Goal: Task Accomplishment & Management: Manage account settings

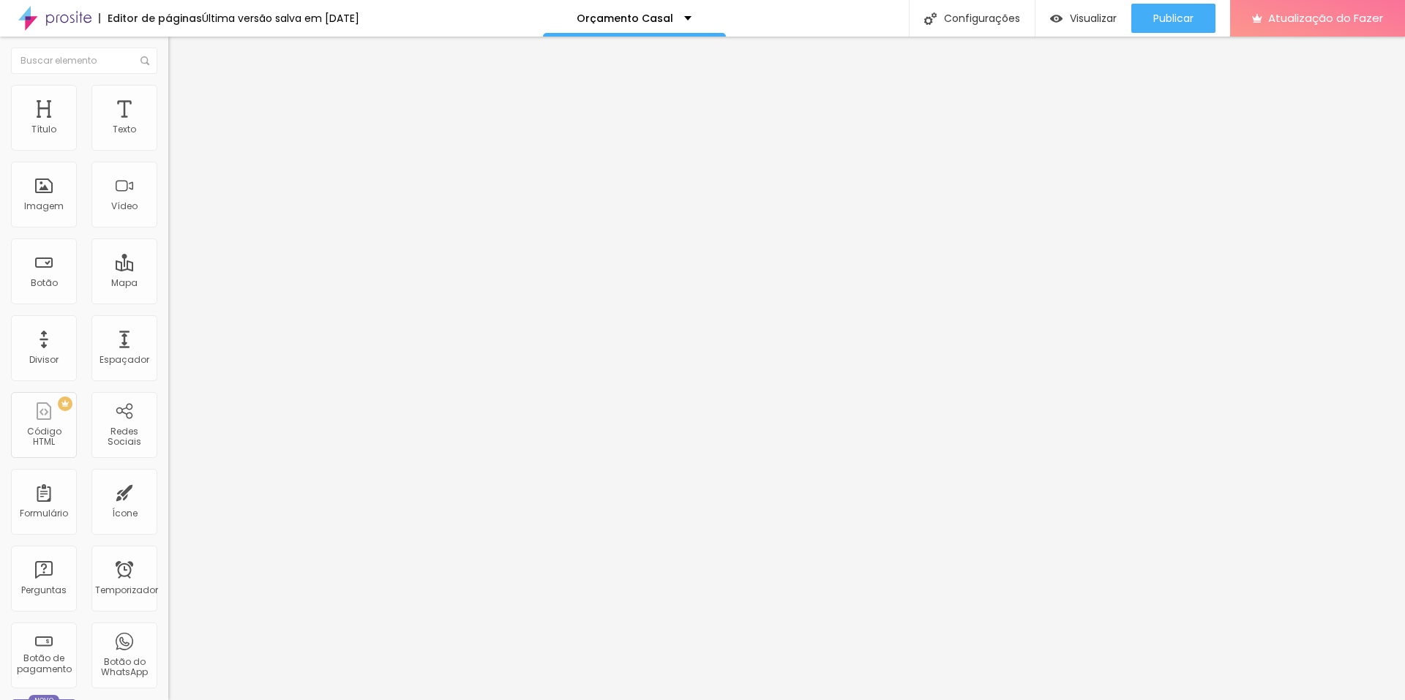
click at [182, 98] on font "Avançado" at bounding box center [206, 95] width 48 height 12
click at [168, 95] on li "Avançado" at bounding box center [252, 92] width 168 height 15
click at [168, 97] on li "Estilo" at bounding box center [252, 92] width 168 height 15
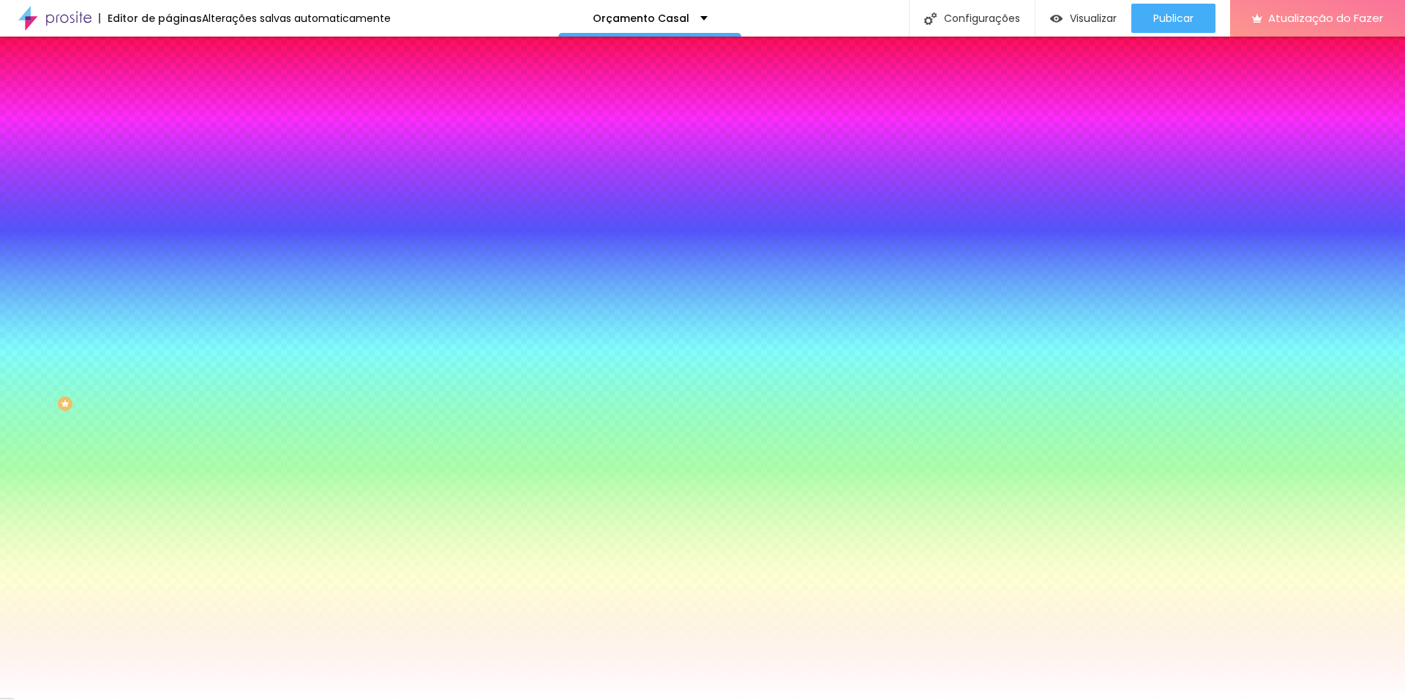
click at [168, 140] on div at bounding box center [252, 140] width 168 height 0
click at [168, 149] on input "#FFFFFF" at bounding box center [256, 147] width 176 height 15
click at [174, 184] on icon "button" at bounding box center [178, 186] width 9 height 9
click at [515, 700] on div at bounding box center [702, 700] width 1405 height 0
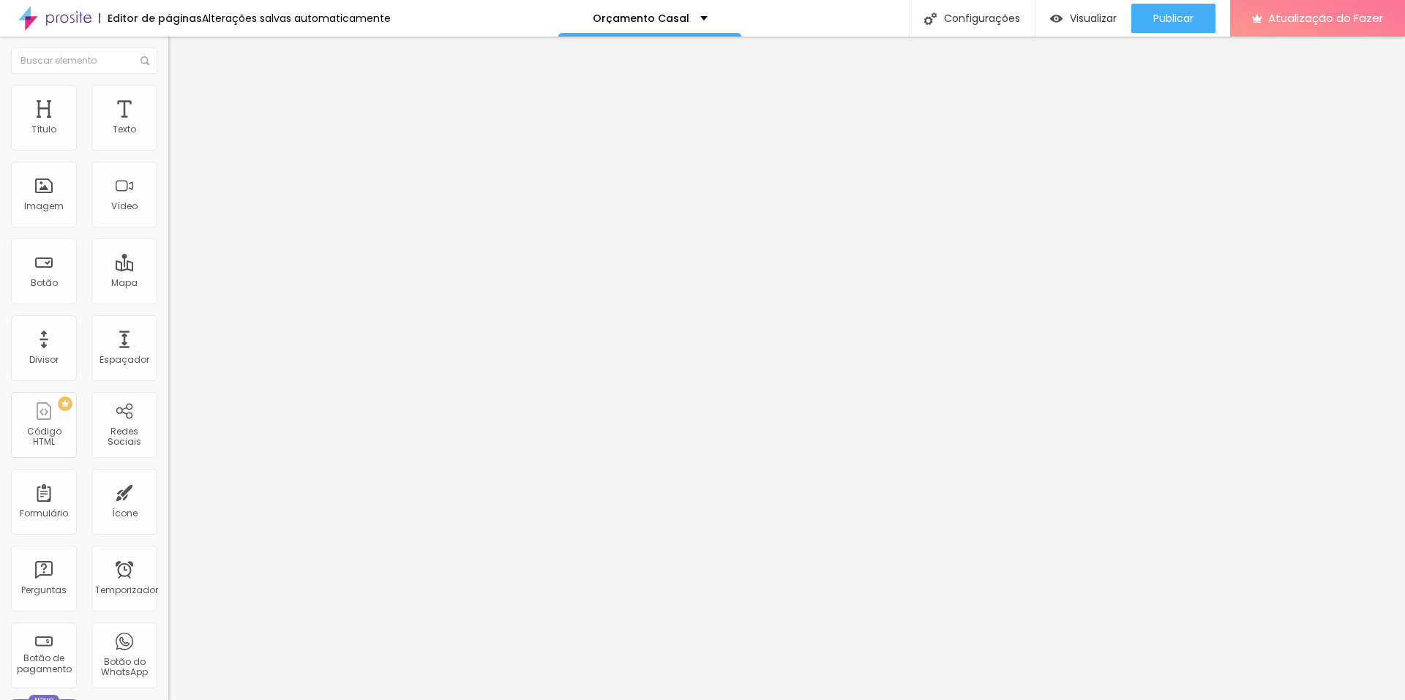
click at [182, 103] on font "Avançado" at bounding box center [206, 109] width 48 height 12
click at [182, 99] on font "Estilo" at bounding box center [193, 95] width 23 height 12
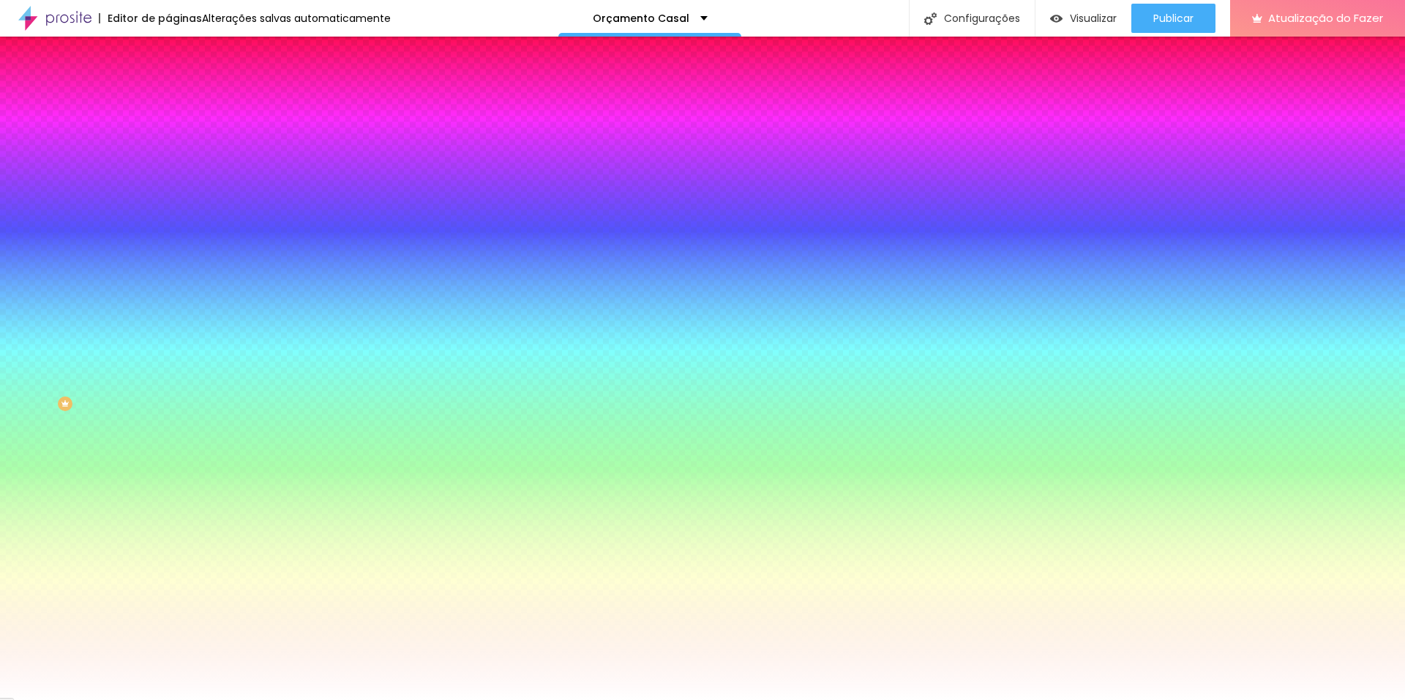
click at [168, 146] on input "#FFFFFF" at bounding box center [256, 147] width 176 height 15
paste input "5E6E5"
type input "#5E6E5F"
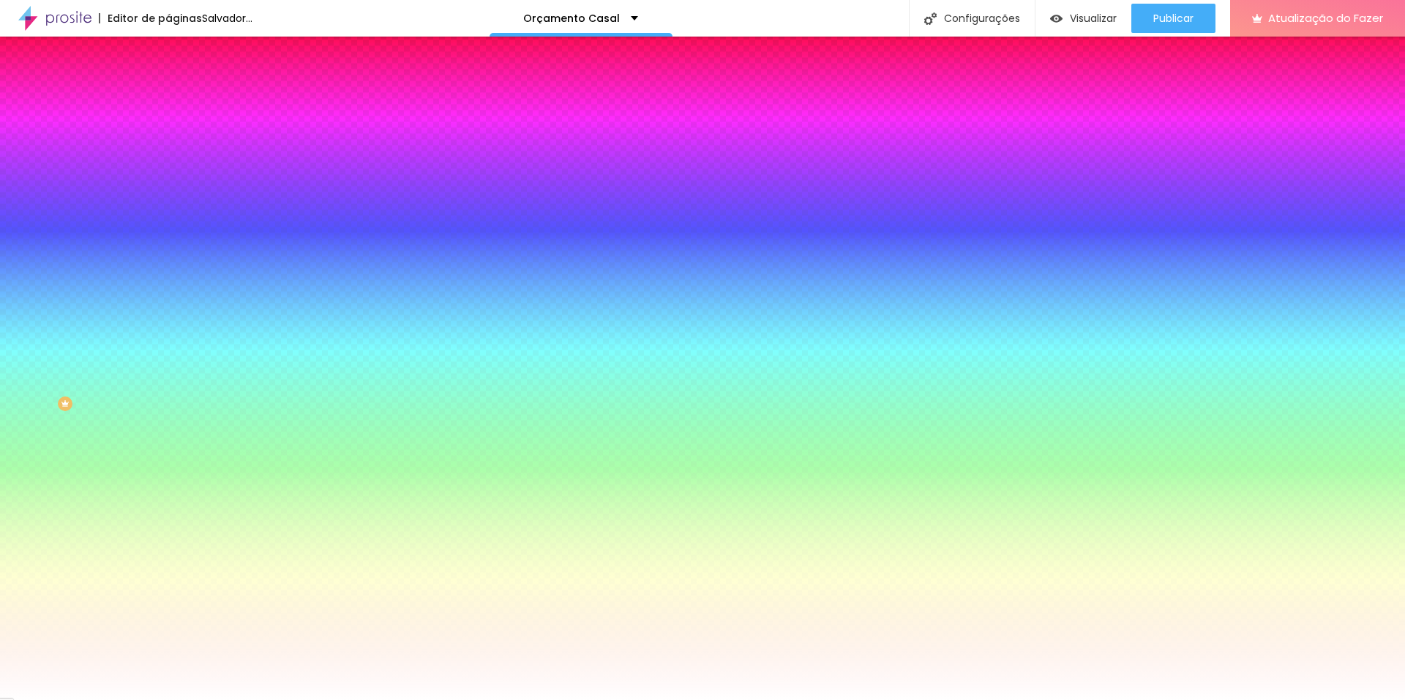
click at [174, 182] on icon "button" at bounding box center [178, 186] width 9 height 9
paste input "5E6E5F"
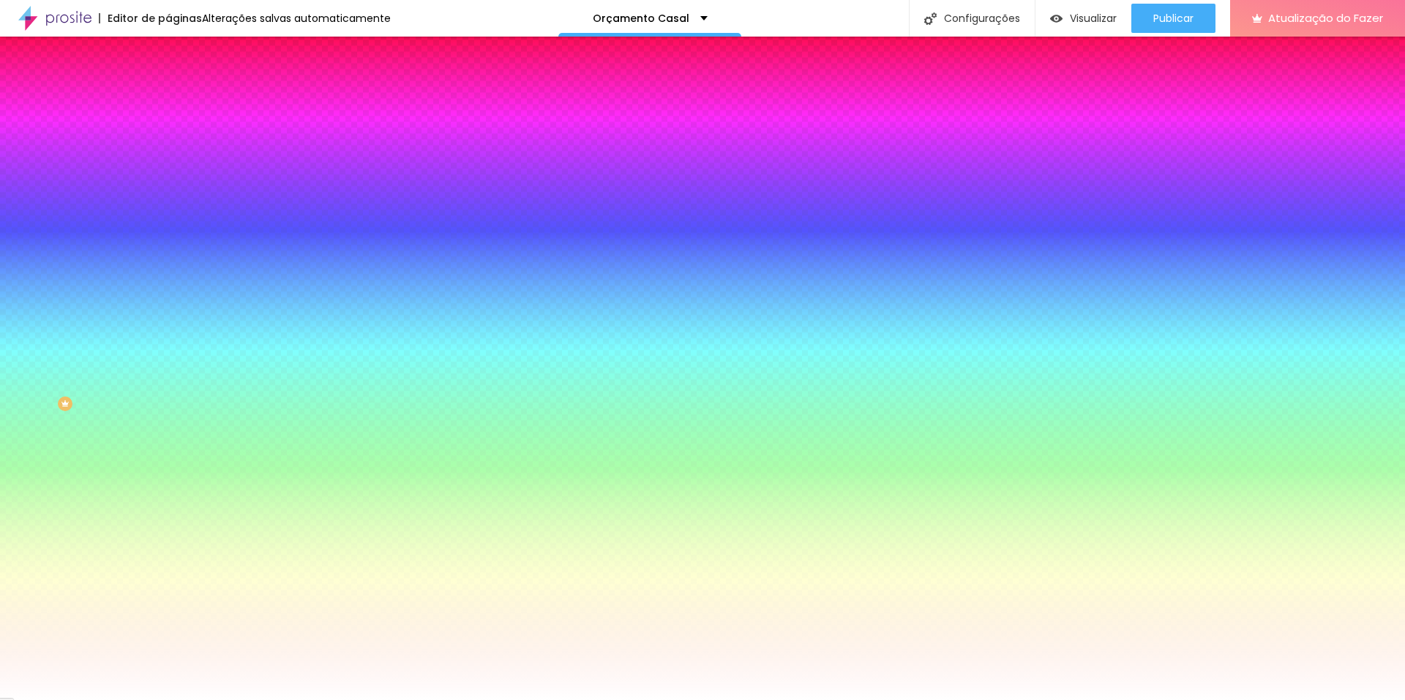
drag, startPoint x: 216, startPoint y: 372, endPoint x: 204, endPoint y: 364, distance: 14.2
type input "#FFFFFF"
click at [131, 700] on div at bounding box center [702, 700] width 1405 height 0
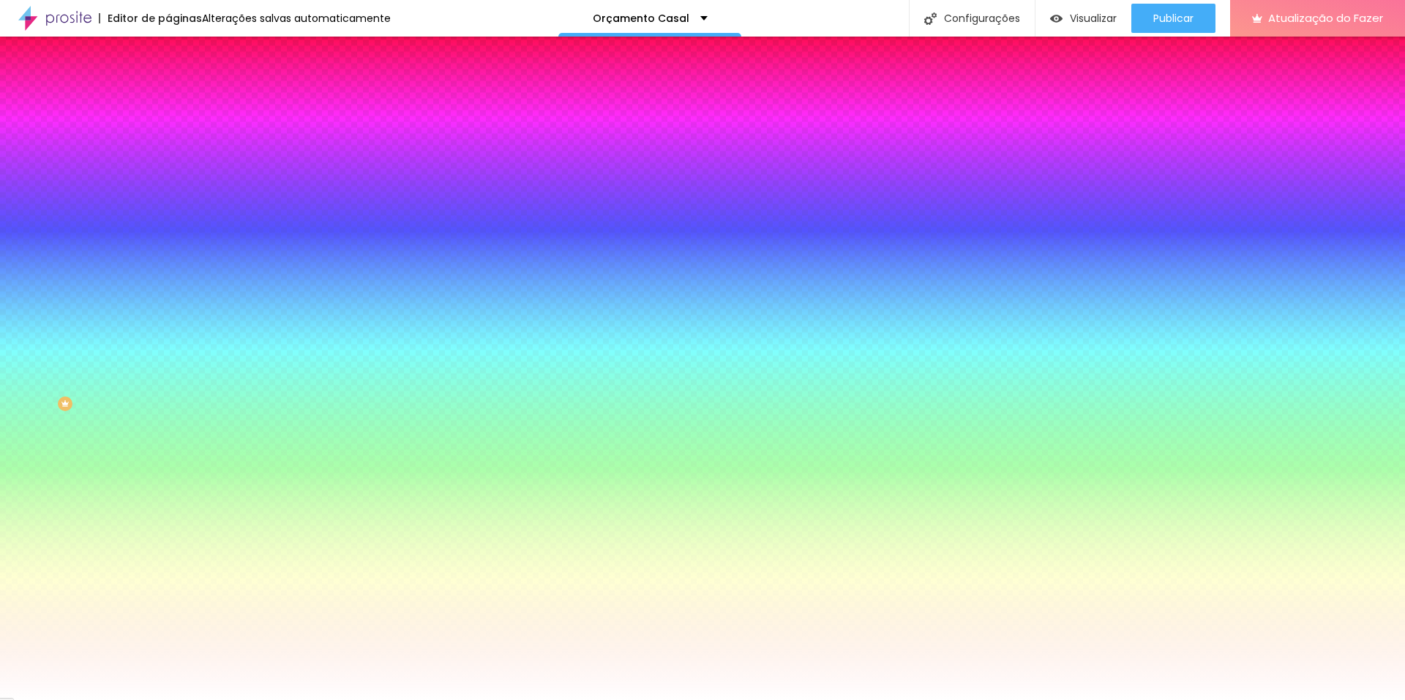
click at [168, 538] on input "#FFFFFF" at bounding box center [256, 545] width 176 height 15
paste input "5E6E5"
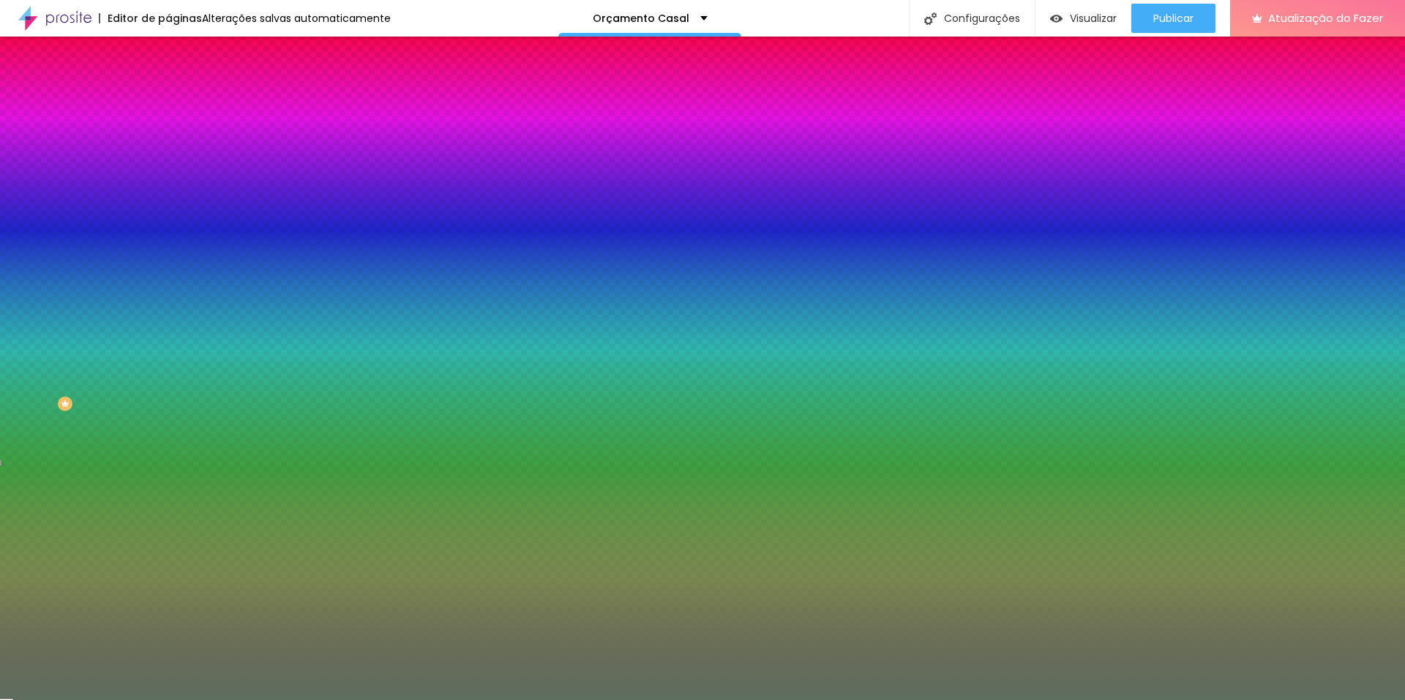
type input "#5E6E5F"
click at [168, 498] on input "#FFFFFF" at bounding box center [256, 505] width 176 height 15
click at [174, 483] on icon "button" at bounding box center [179, 488] width 10 height 10
click at [168, 498] on div at bounding box center [252, 498] width 168 height 0
drag, startPoint x: 13, startPoint y: 327, endPoint x: 29, endPoint y: 340, distance: 19.8
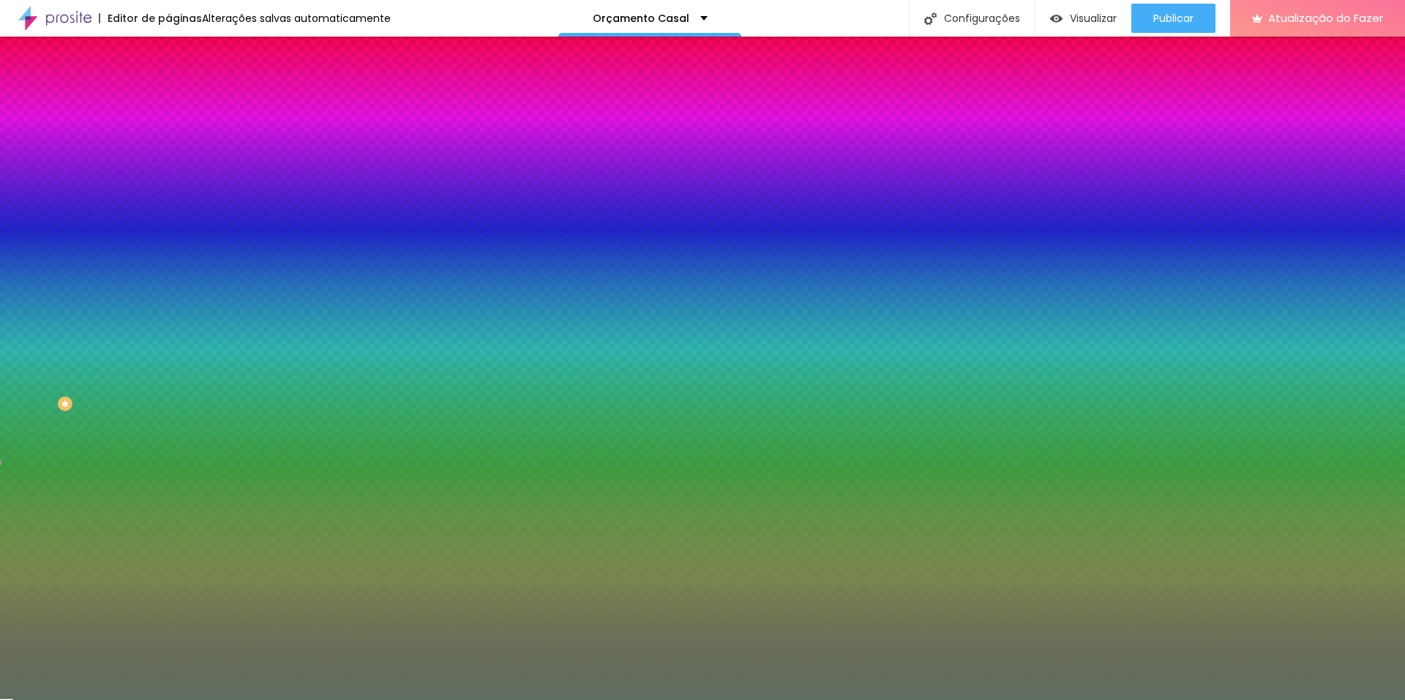
click at [29, 340] on div at bounding box center [702, 350] width 1405 height 700
drag, startPoint x: 29, startPoint y: 340, endPoint x: 20, endPoint y: 435, distance: 96.2
click at [168, 512] on div at bounding box center [252, 512] width 168 height 0
click at [168, 498] on div at bounding box center [252, 498] width 168 height 0
type input "#FDFDFD"
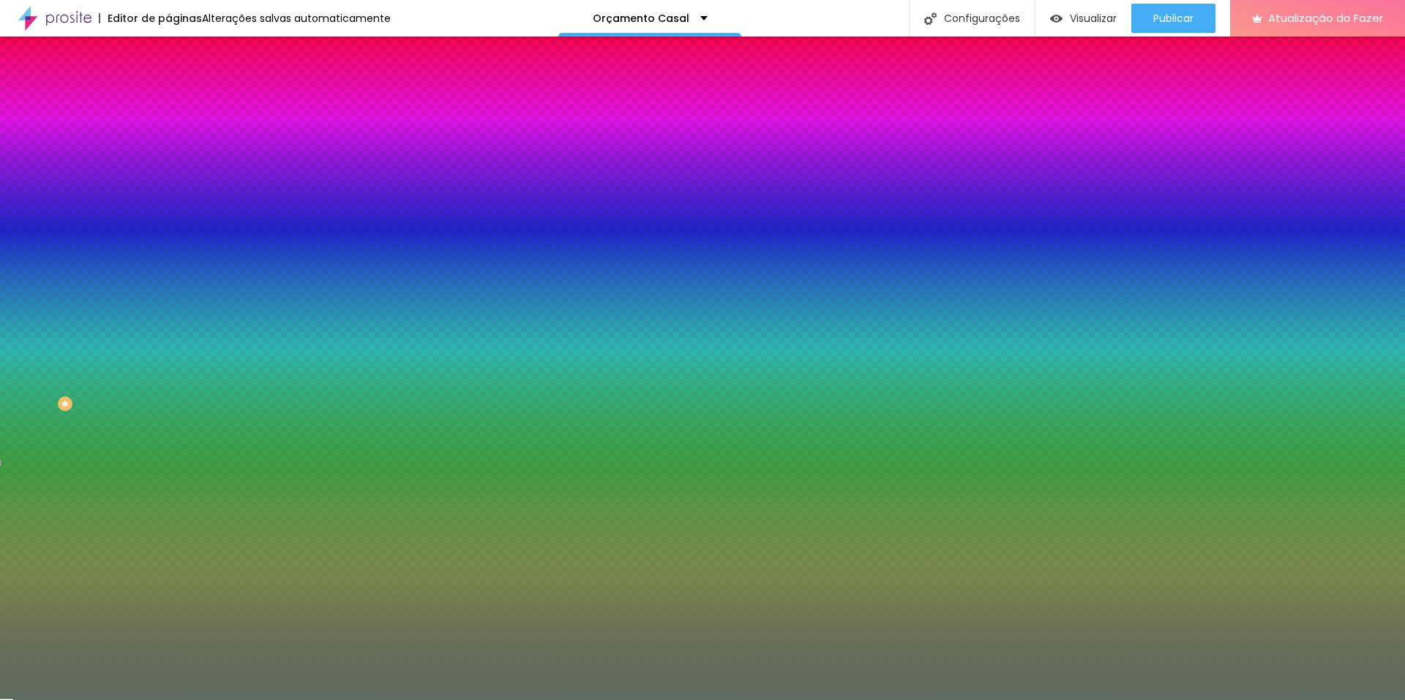
click at [168, 472] on div "Cor de fundo Voltar ao padrão #FDFDFD" at bounding box center [252, 492] width 168 height 40
click at [174, 580] on icon "button" at bounding box center [178, 584] width 9 height 9
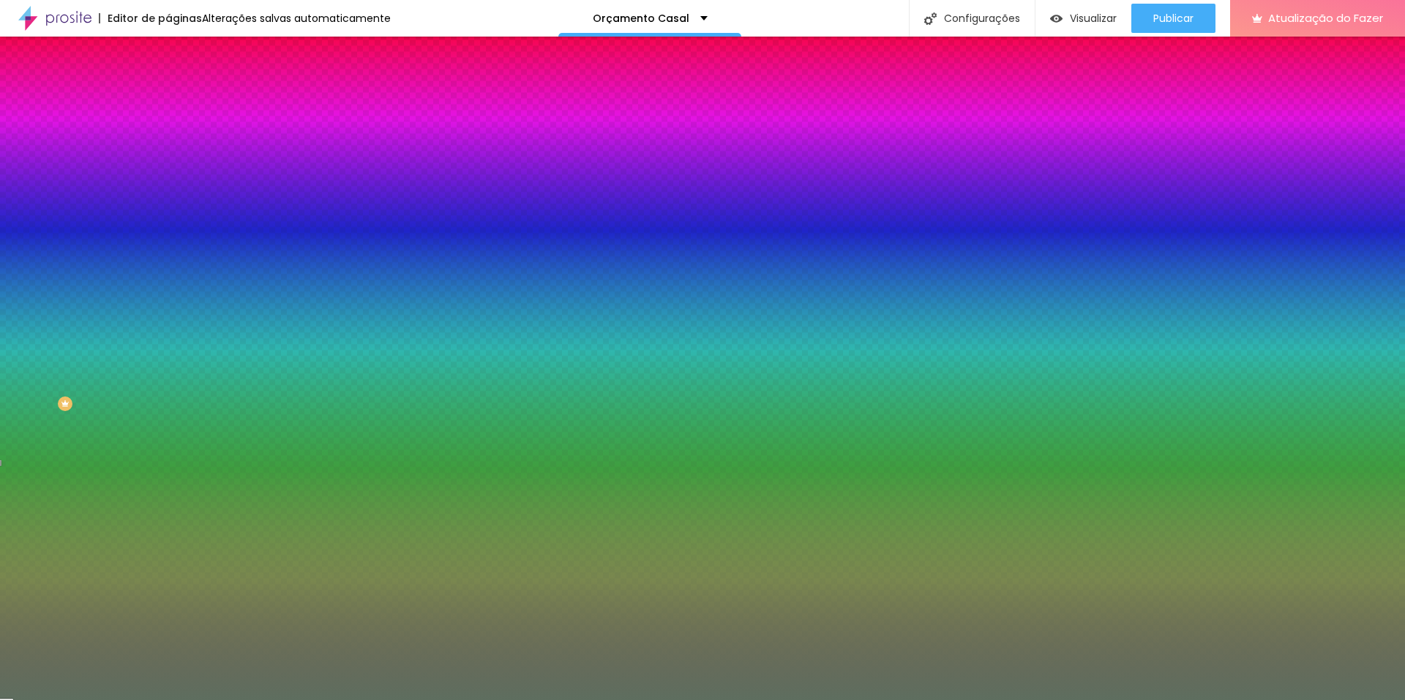
paste input "5E6E5"
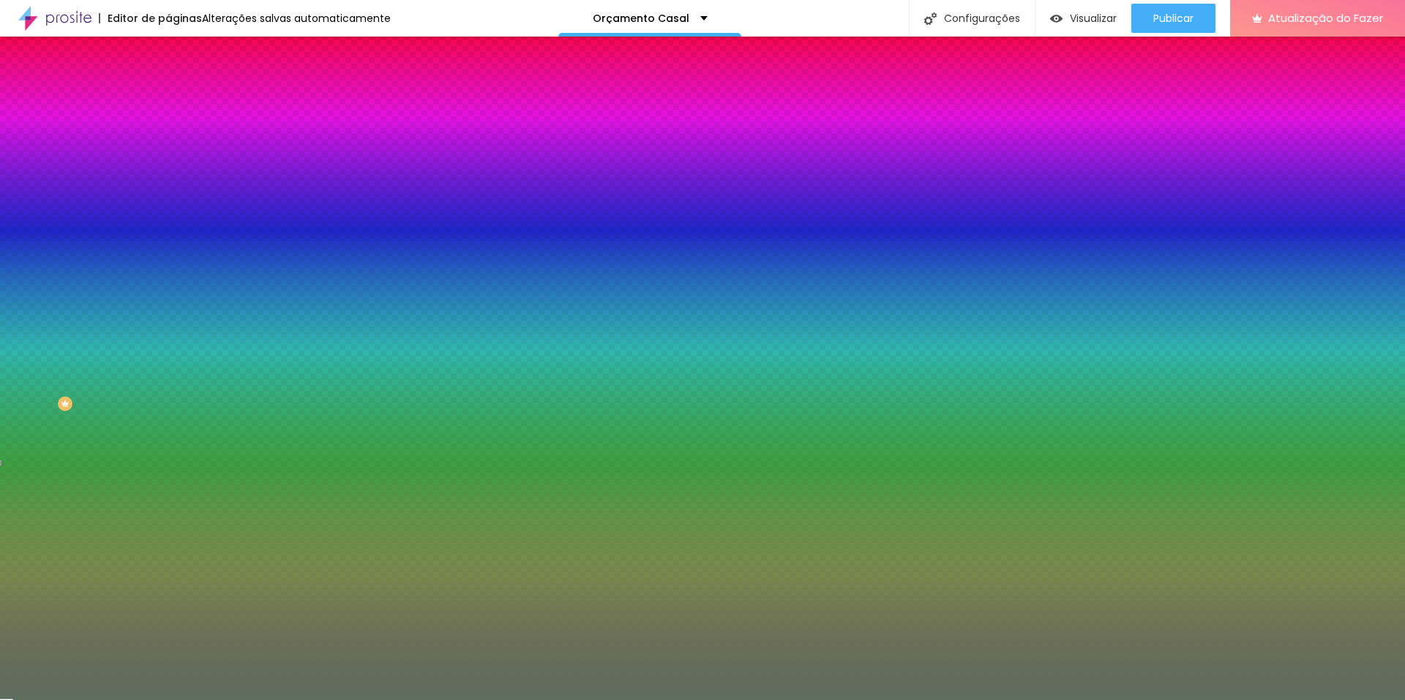
paste input "F"
type input "#5E6E5F"
click at [113, 700] on div at bounding box center [702, 700] width 1405 height 0
click at [174, 564] on icon "button" at bounding box center [179, 569] width 10 height 10
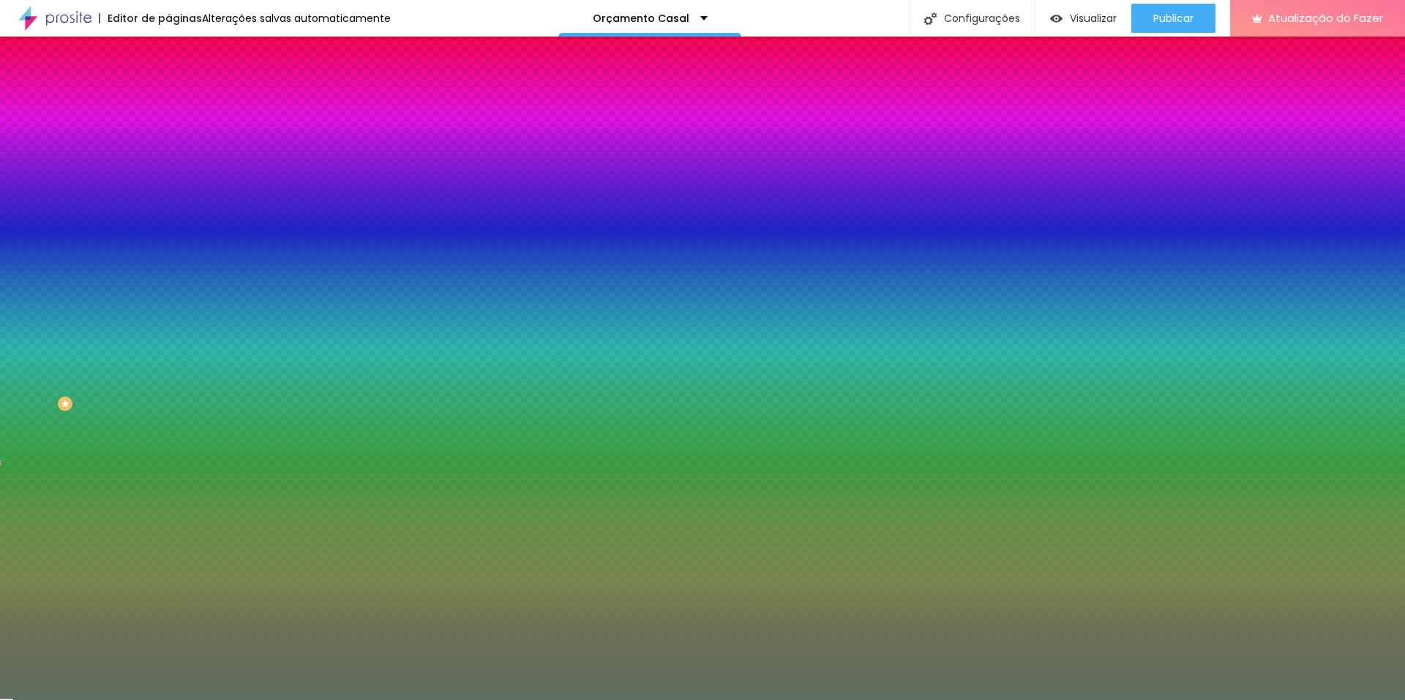
click at [168, 577] on button "button" at bounding box center [178, 584] width 20 height 15
paste input "5E6E5F"
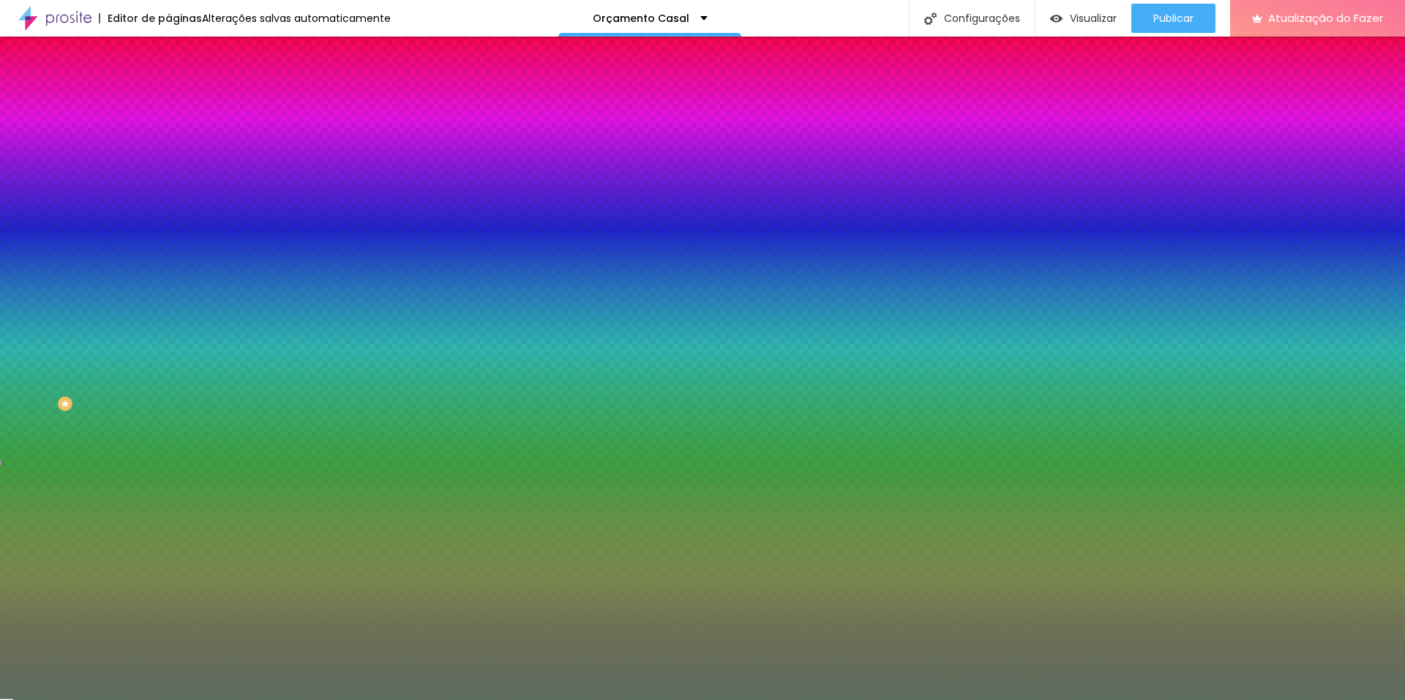
type input "#5E6E5F"
drag, startPoint x: 160, startPoint y: 433, endPoint x: 170, endPoint y: 436, distance: 10.0
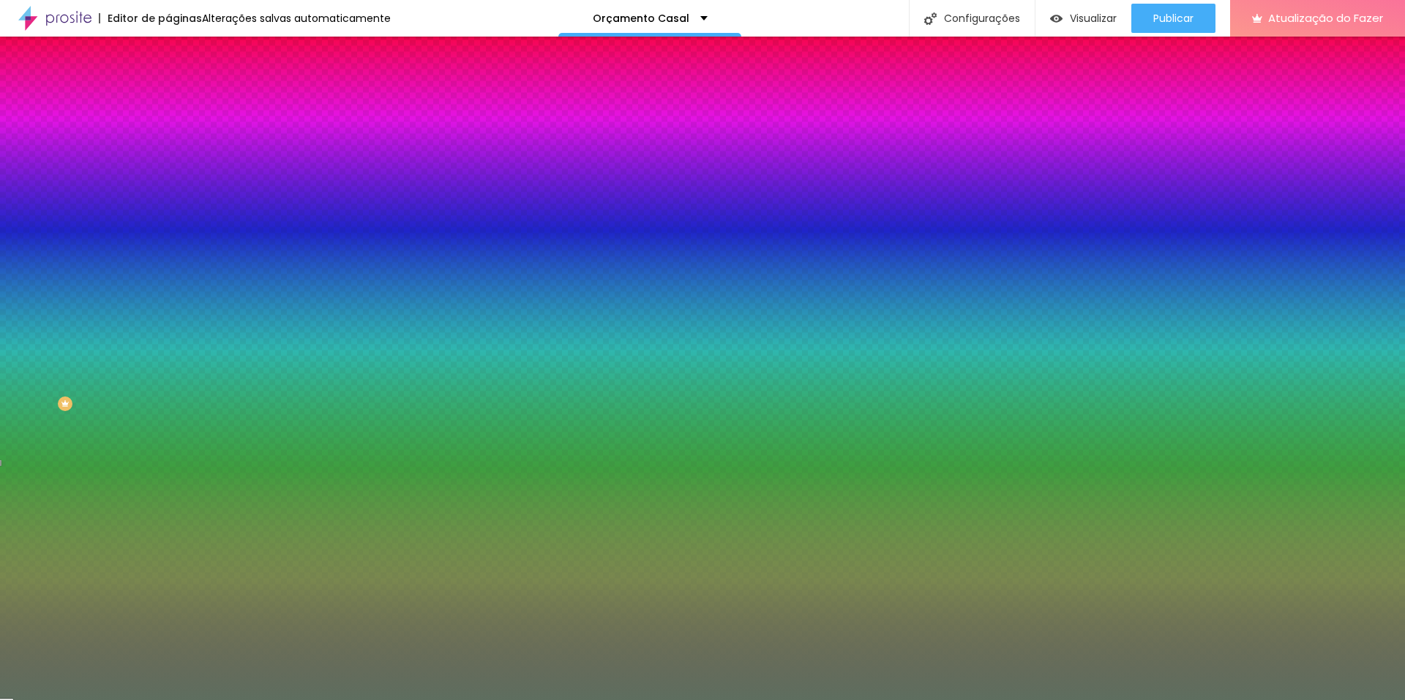
type input "1"
drag, startPoint x: 160, startPoint y: 433, endPoint x: 189, endPoint y: 435, distance: 29.3
type input "1"
type input "2"
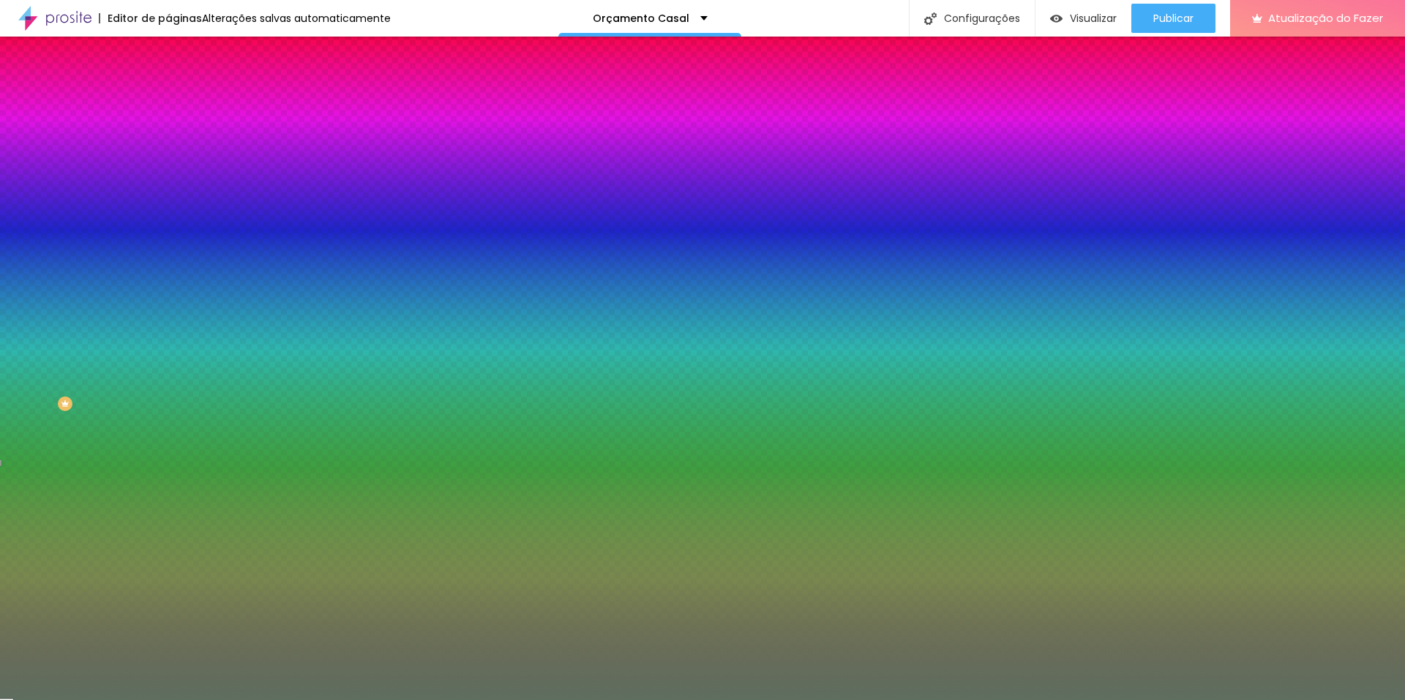
drag, startPoint x: 193, startPoint y: 435, endPoint x: 215, endPoint y: 436, distance: 22.0
type input "2"
click at [78, 700] on div at bounding box center [702, 700] width 1405 height 0
click at [168, 438] on div "Editar nulo Conteúdo Estilo Avançado Cor de fundo Voltar ao padrão #5E6E5F Tipo…" at bounding box center [252, 369] width 168 height 664
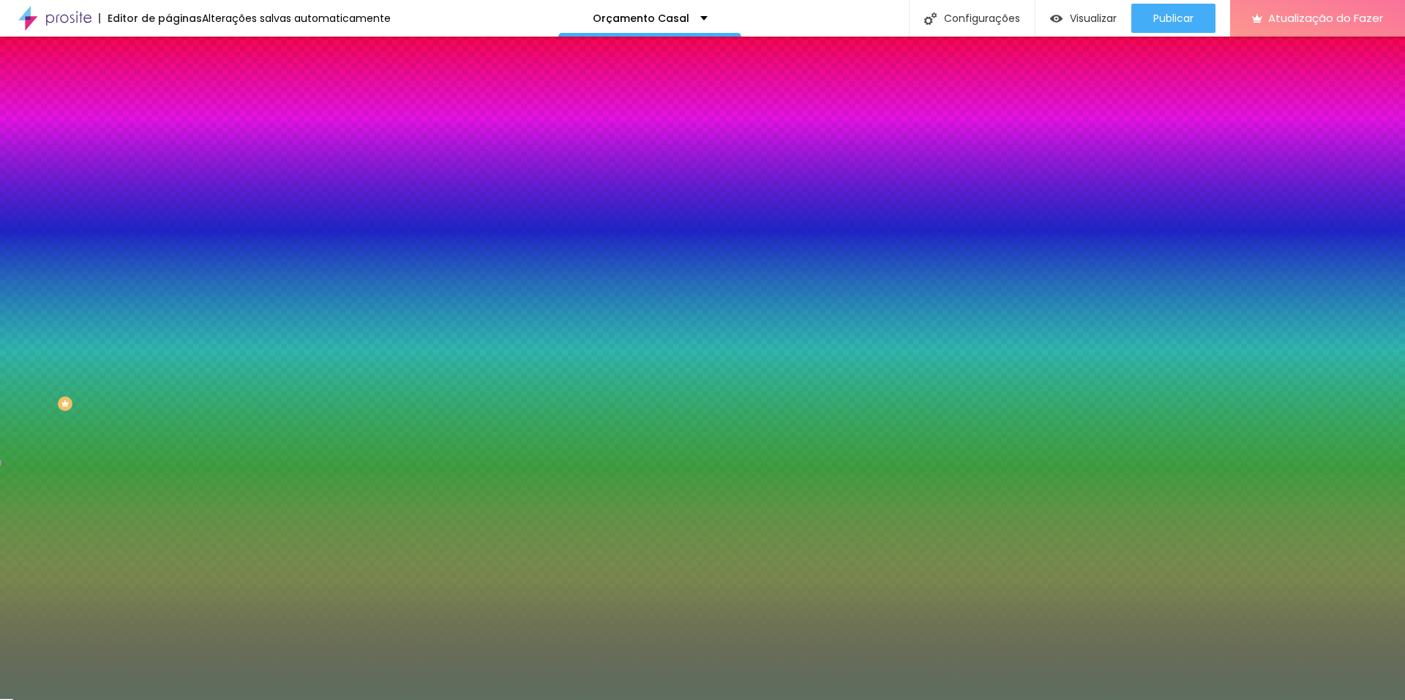
click at [174, 580] on icon "button" at bounding box center [178, 584] width 9 height 9
type input "3"
type input "4"
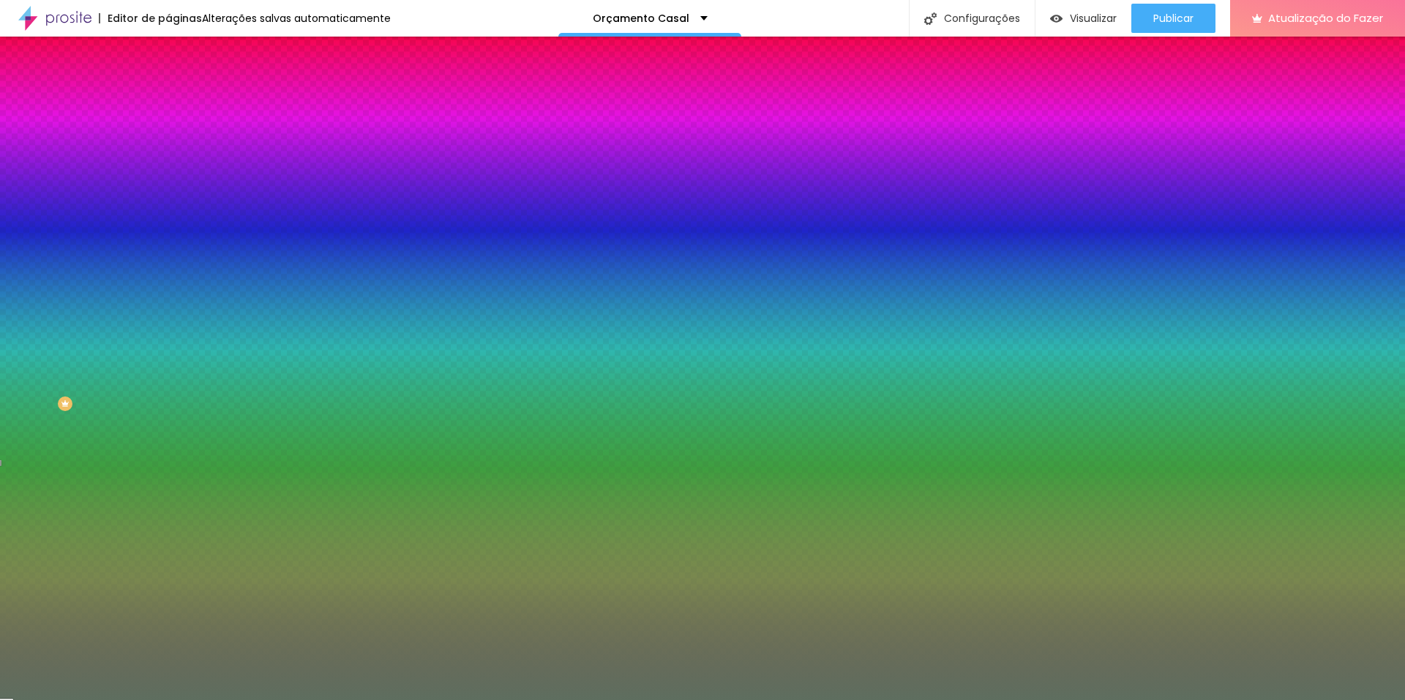
type input "3"
type input "2"
type input "3"
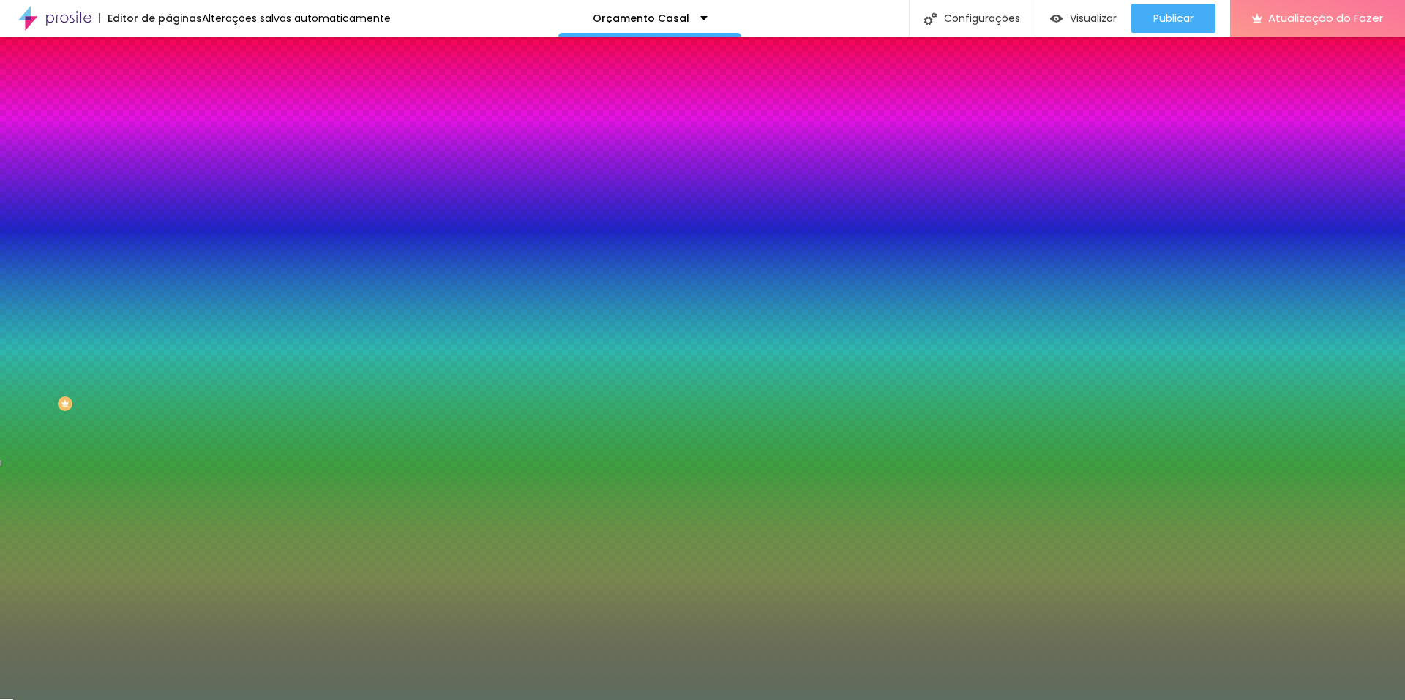
drag, startPoint x: 226, startPoint y: 438, endPoint x: 248, endPoint y: 444, distance: 22.9
type input "3"
click at [68, 700] on div at bounding box center [702, 700] width 1405 height 0
click at [168, 490] on div "Editar nulo Conteúdo Estilo Avançado Cor de fundo Voltar ao padrão #5E6E5F Tipo…" at bounding box center [252, 369] width 168 height 664
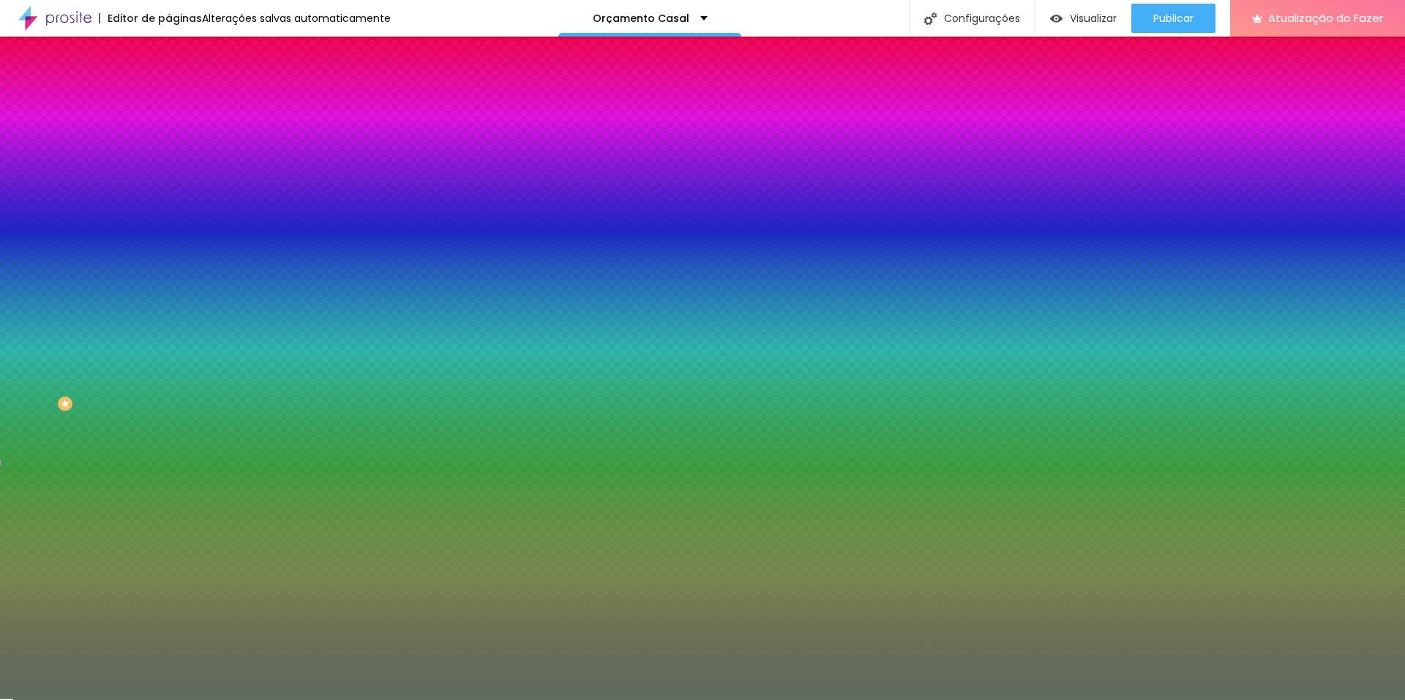
click at [168, 550] on font "Borda" at bounding box center [182, 556] width 28 height 12
click at [176, 581] on icon "button" at bounding box center [179, 584] width 6 height 6
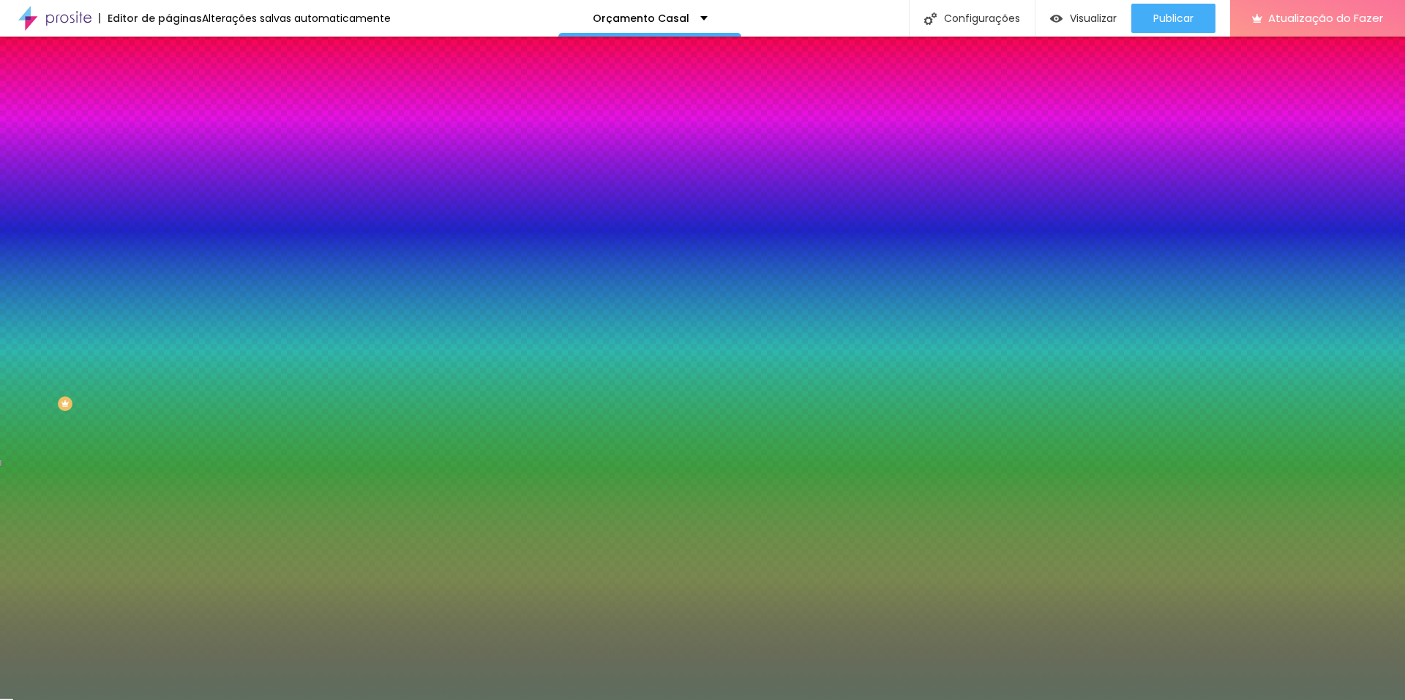
drag, startPoint x: 319, startPoint y: 558, endPoint x: 321, endPoint y: 608, distance: 49.8
click at [321, 608] on body "Editor de páginas Alterações salvas automaticamente Orçamento Casal Configuraçõ…" at bounding box center [702, 350] width 1405 height 700
click at [111, 700] on div at bounding box center [702, 700] width 1405 height 0
click at [168, 453] on div "Editar nulo Conteúdo Estilo Avançado Cor de fundo Voltar ao padrão #5E6E5F Tipo…" at bounding box center [252, 369] width 168 height 664
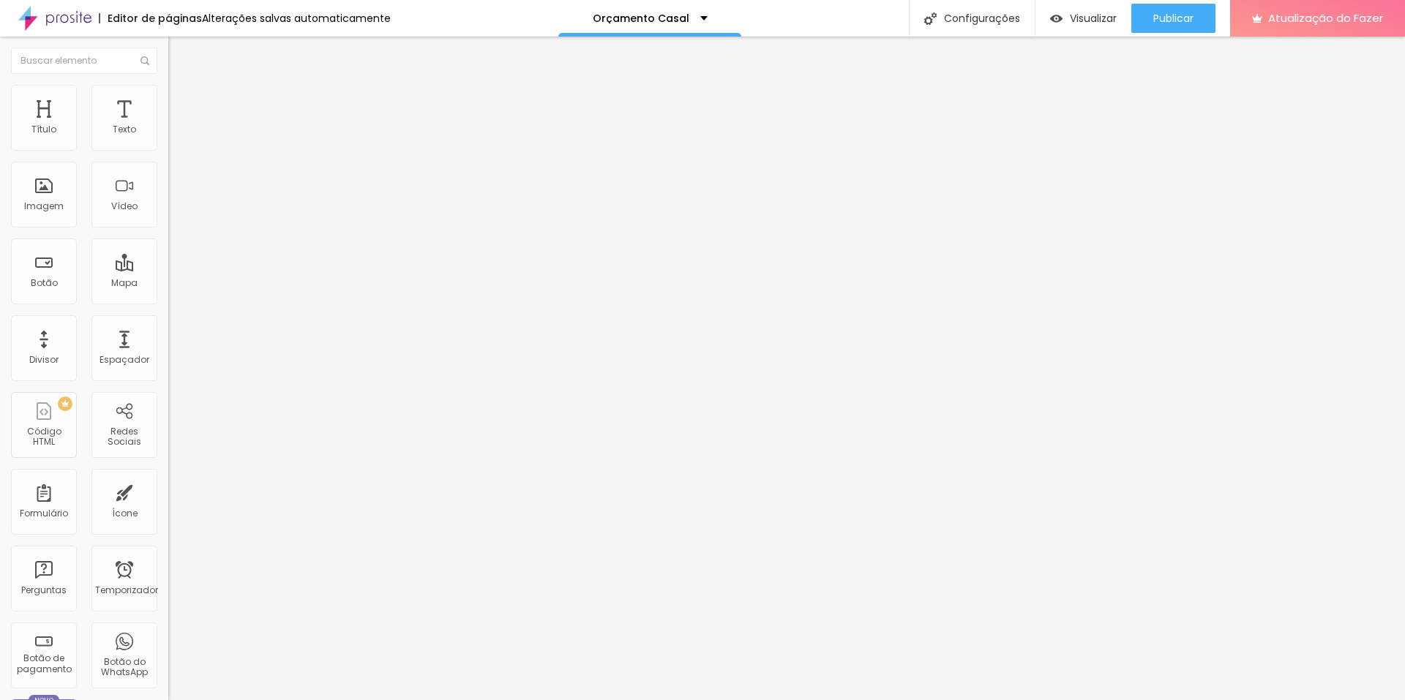
click at [182, 99] on font "Estilo" at bounding box center [193, 95] width 23 height 12
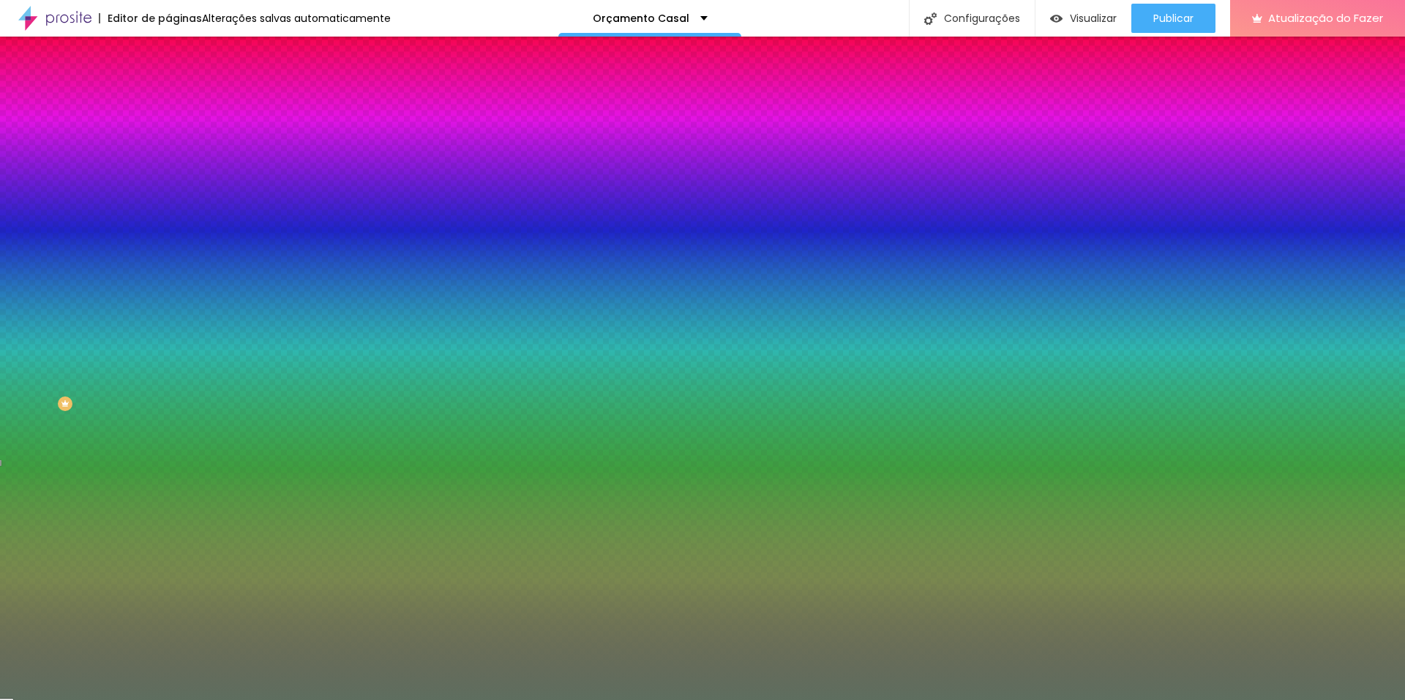
click at [168, 100] on li "Avançado" at bounding box center [252, 107] width 168 height 15
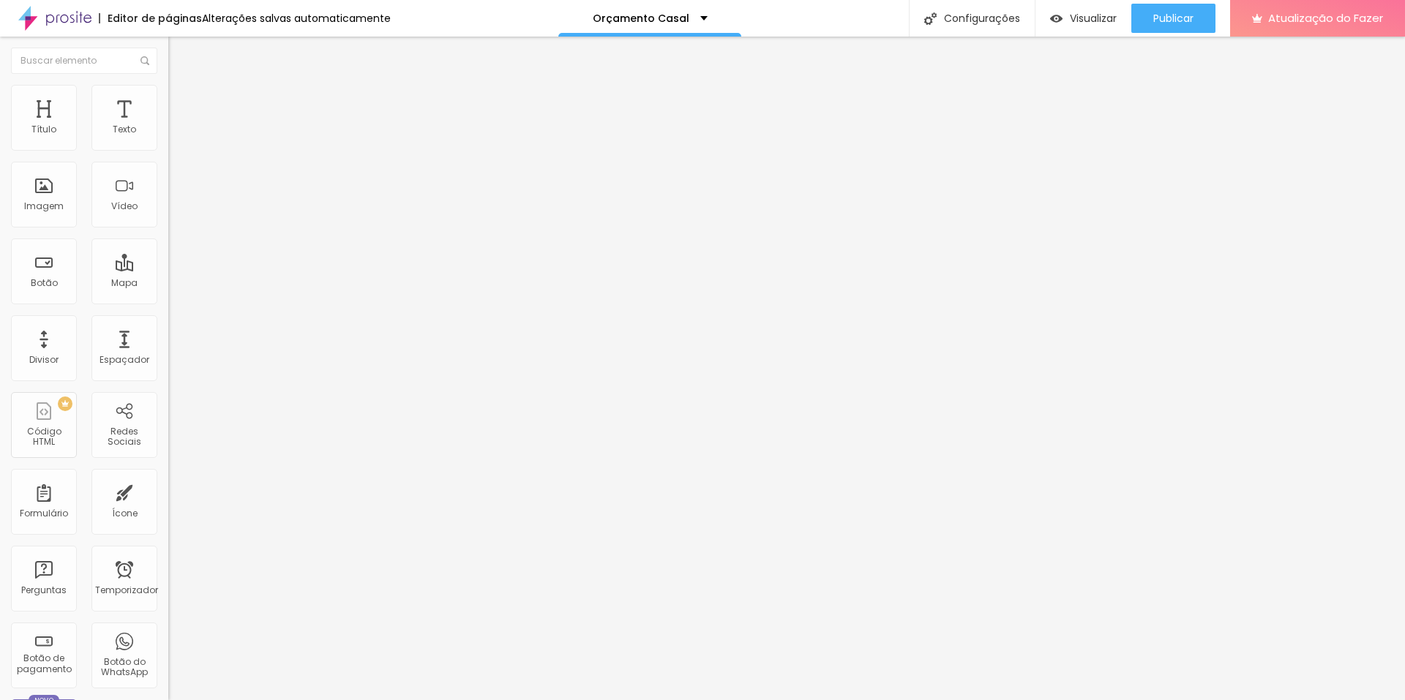
click at [168, 97] on li "Estilo" at bounding box center [252, 92] width 168 height 15
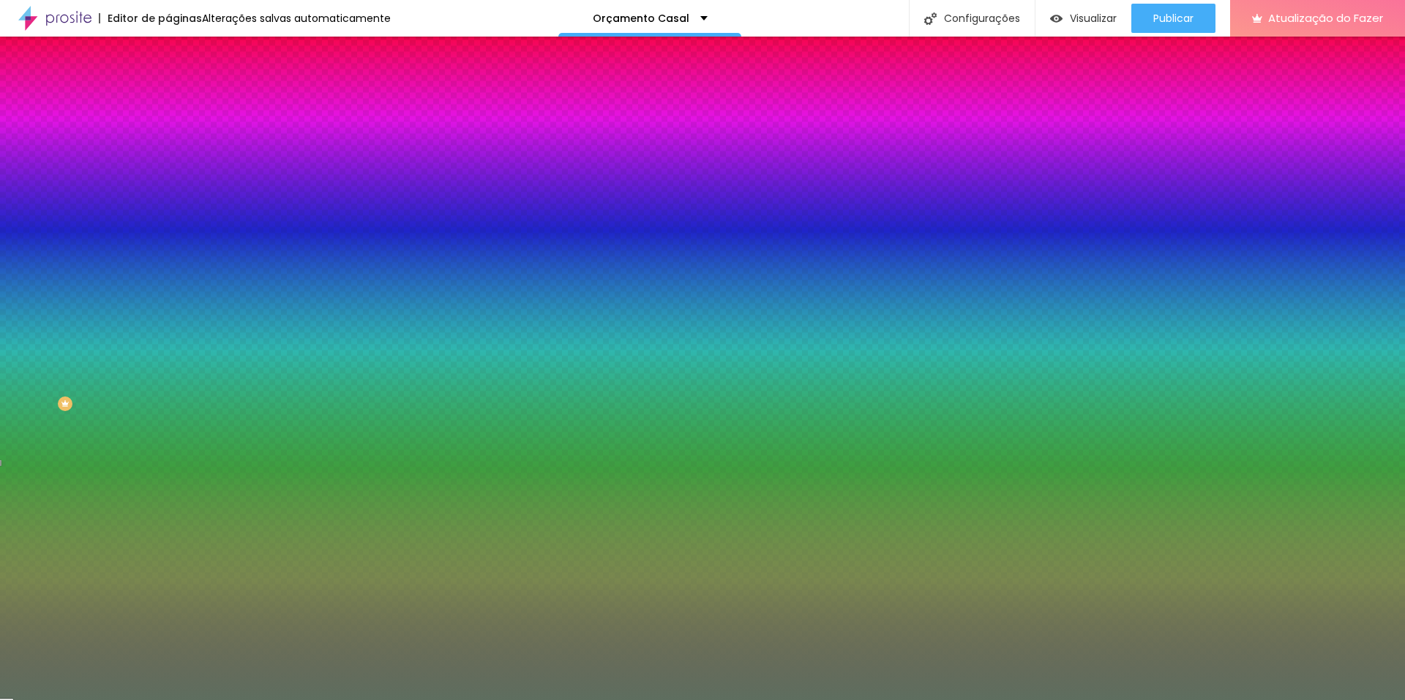
click at [174, 222] on icon "button" at bounding box center [178, 226] width 9 height 9
paste input "5E6E5"
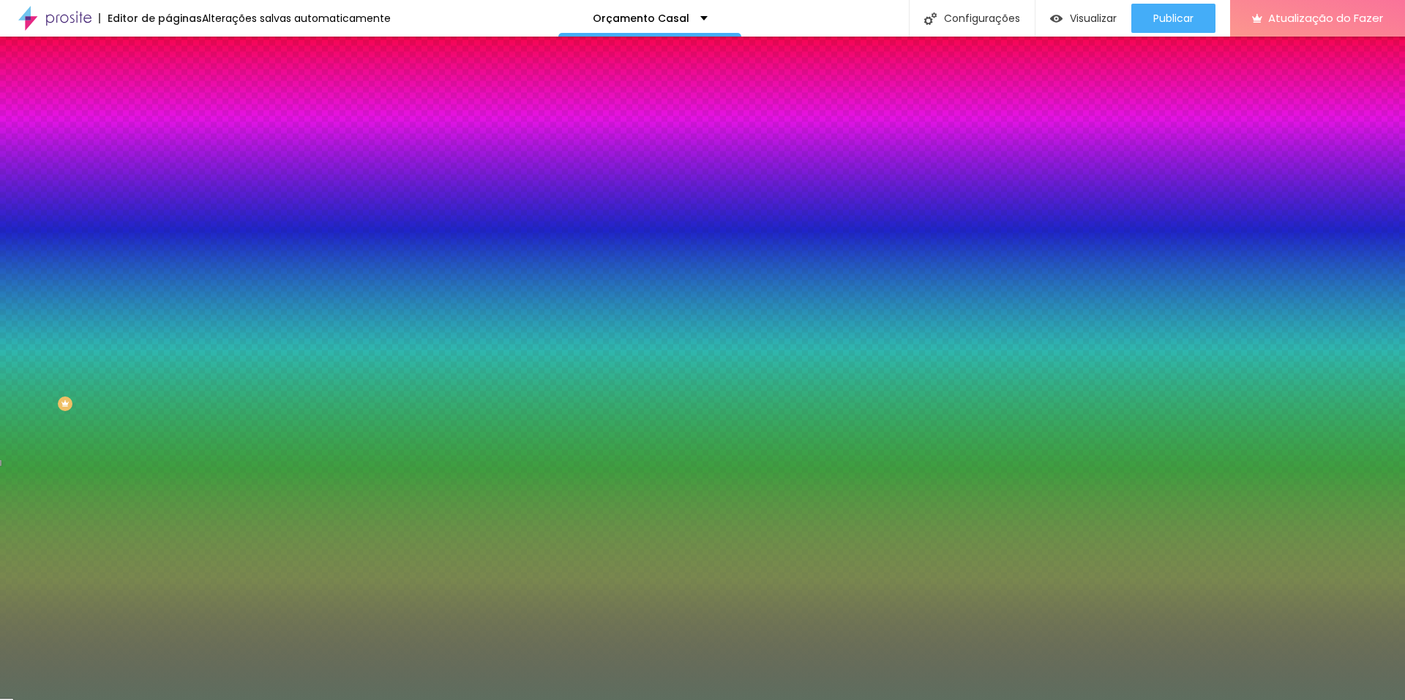
type input "#5E6E5"
type input "1"
type input "0"
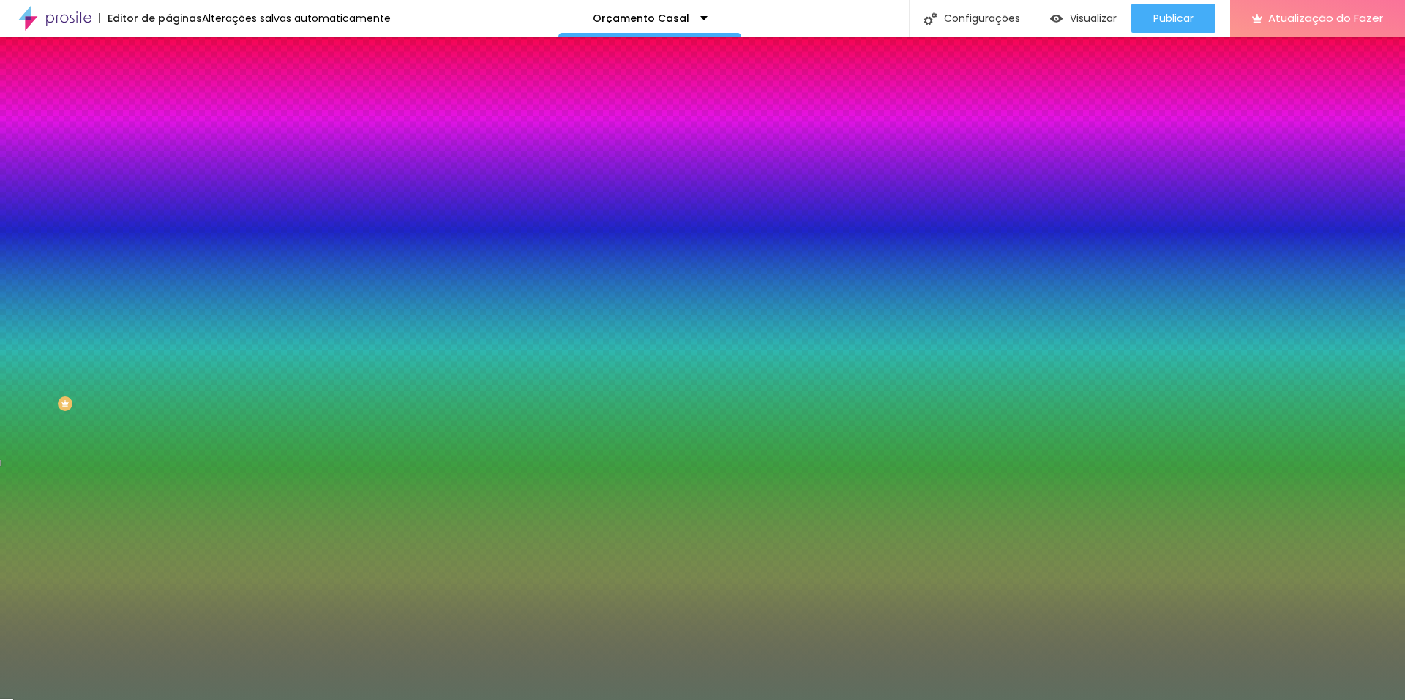
type input "1"
type input "5"
type input "6"
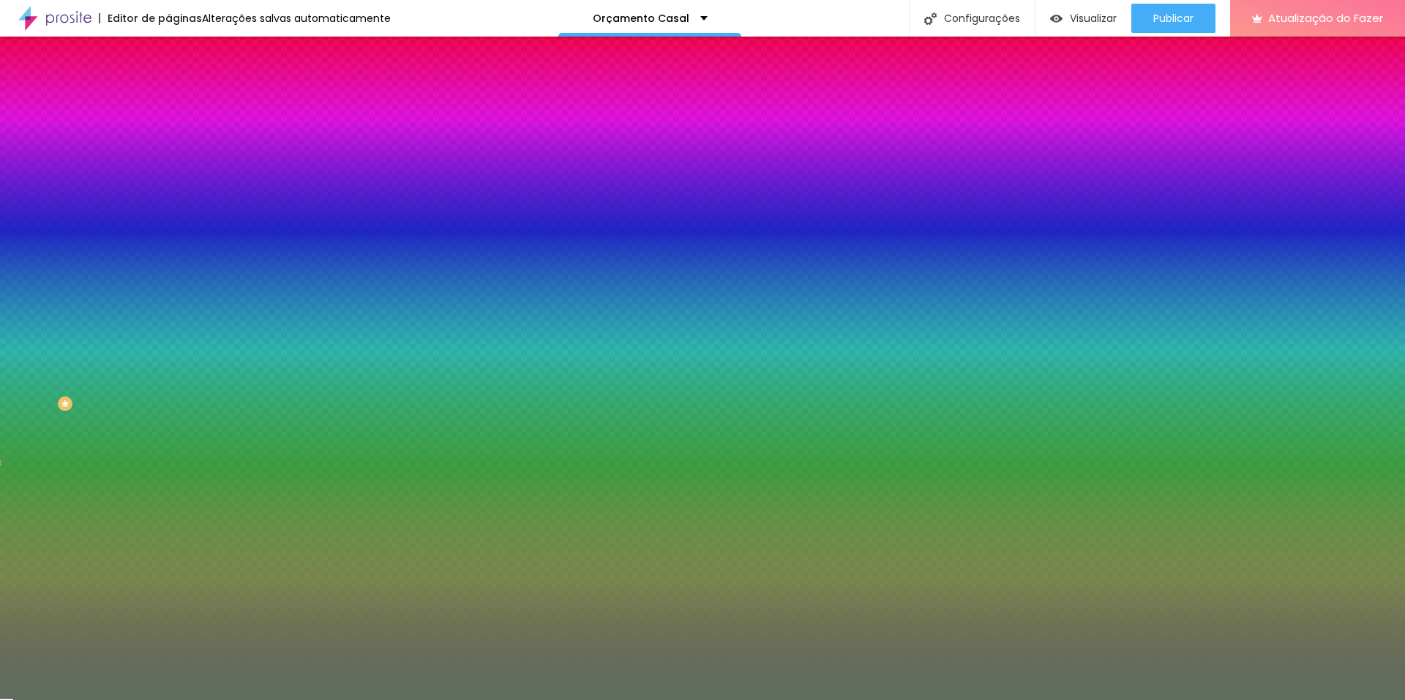
type input "6"
type input "5"
type input "7"
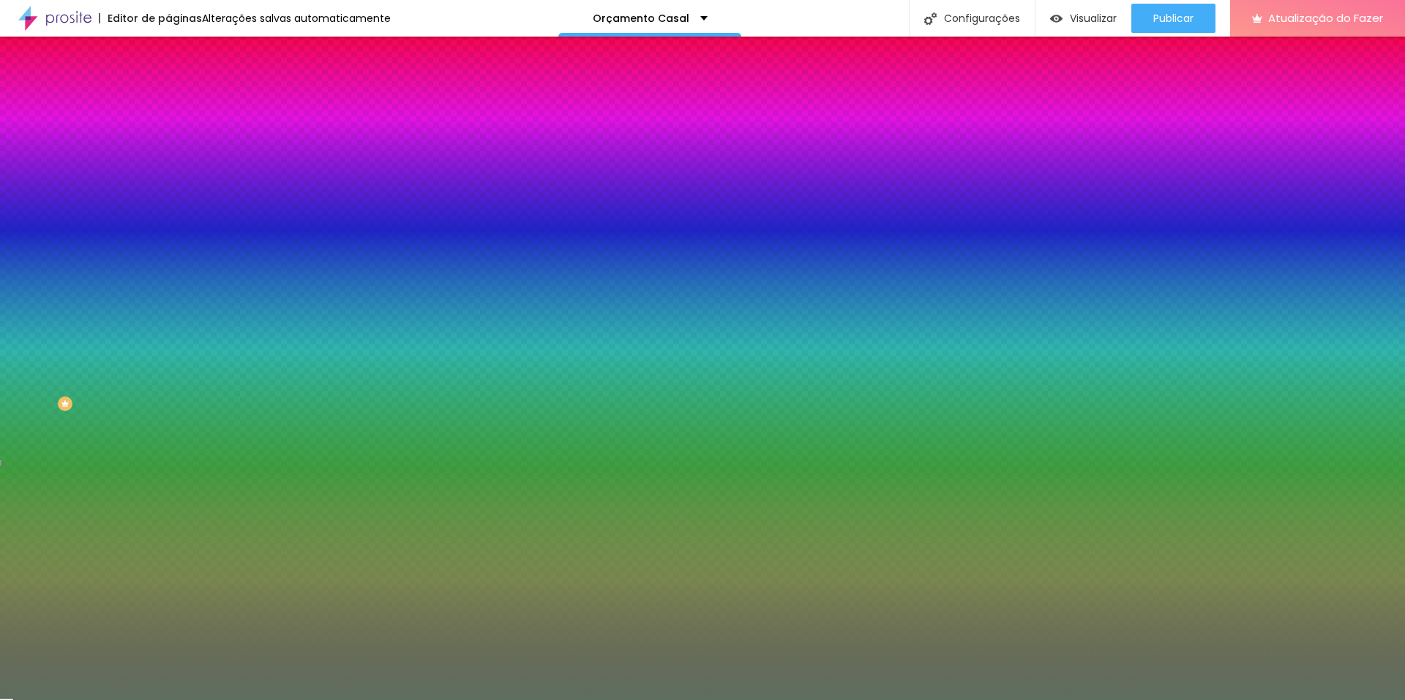
type input "12"
type input "13"
type input "14"
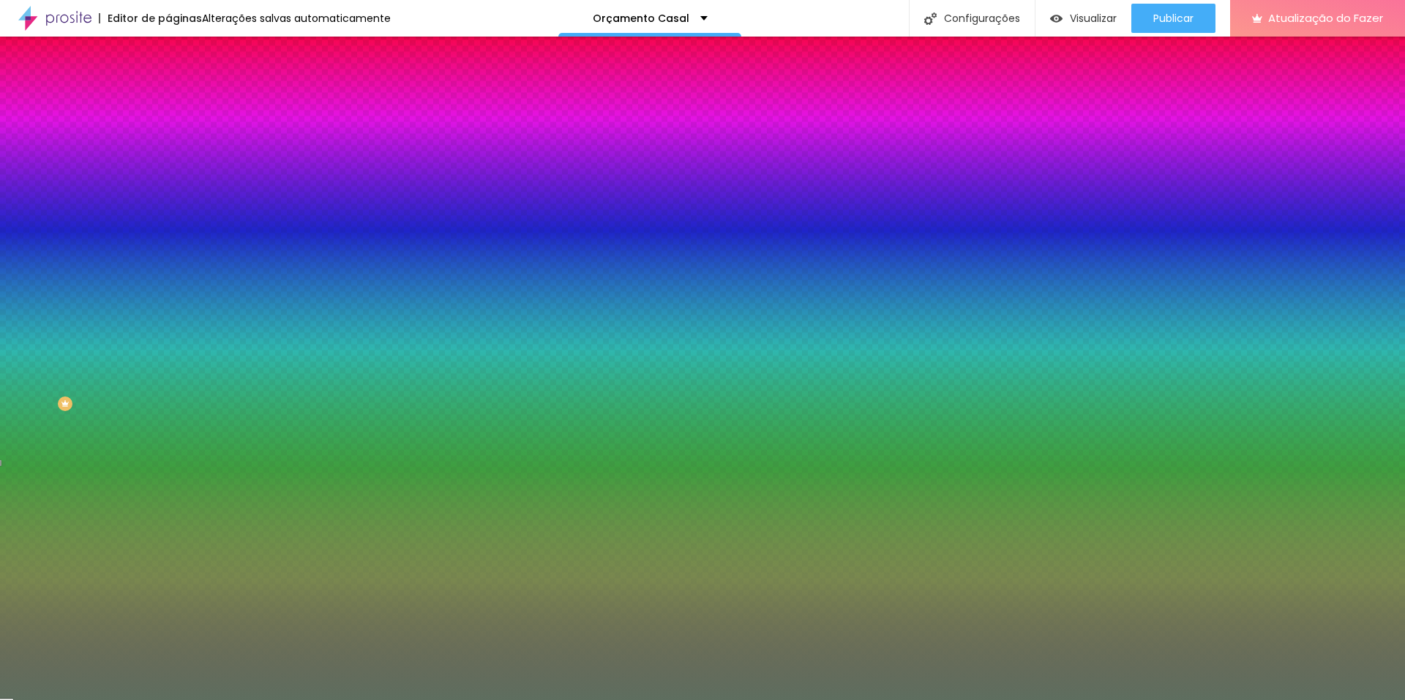
drag, startPoint x: 158, startPoint y: 272, endPoint x: 235, endPoint y: 275, distance: 76.9
type input "14"
type input "1"
drag, startPoint x: 159, startPoint y: 312, endPoint x: 179, endPoint y: 313, distance: 19.8
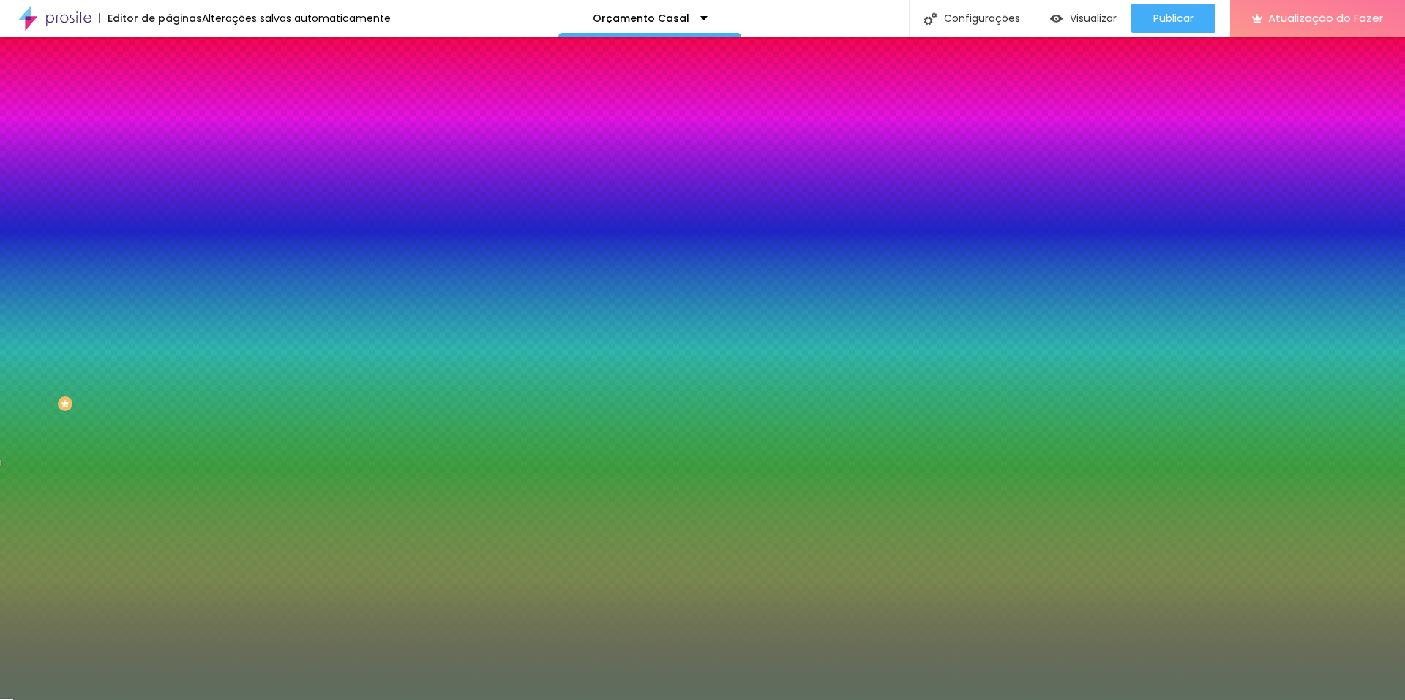
type input "1"
click at [99, 700] on div at bounding box center [702, 700] width 1405 height 0
click at [174, 580] on icon "button" at bounding box center [178, 584] width 9 height 9
type input "2"
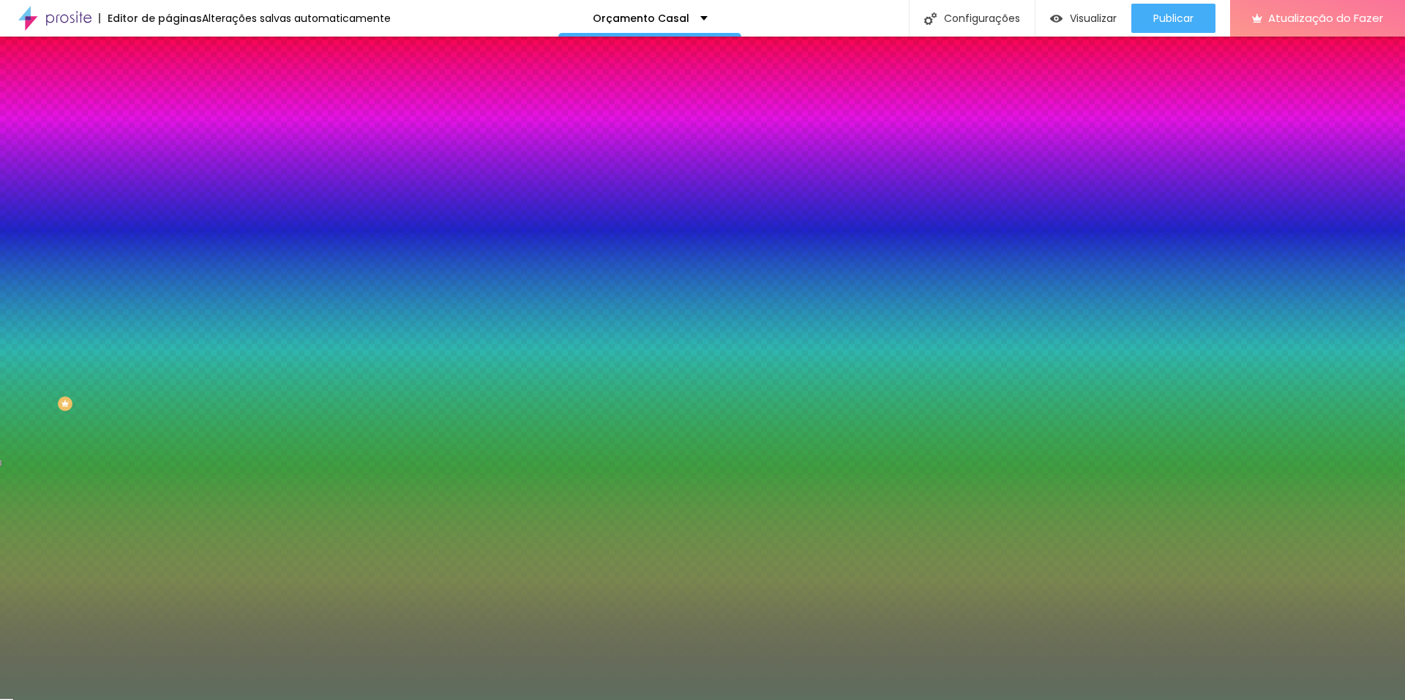
type input "2"
type input "1"
drag, startPoint x: 260, startPoint y: 437, endPoint x: 195, endPoint y: 434, distance: 64.5
type input "1"
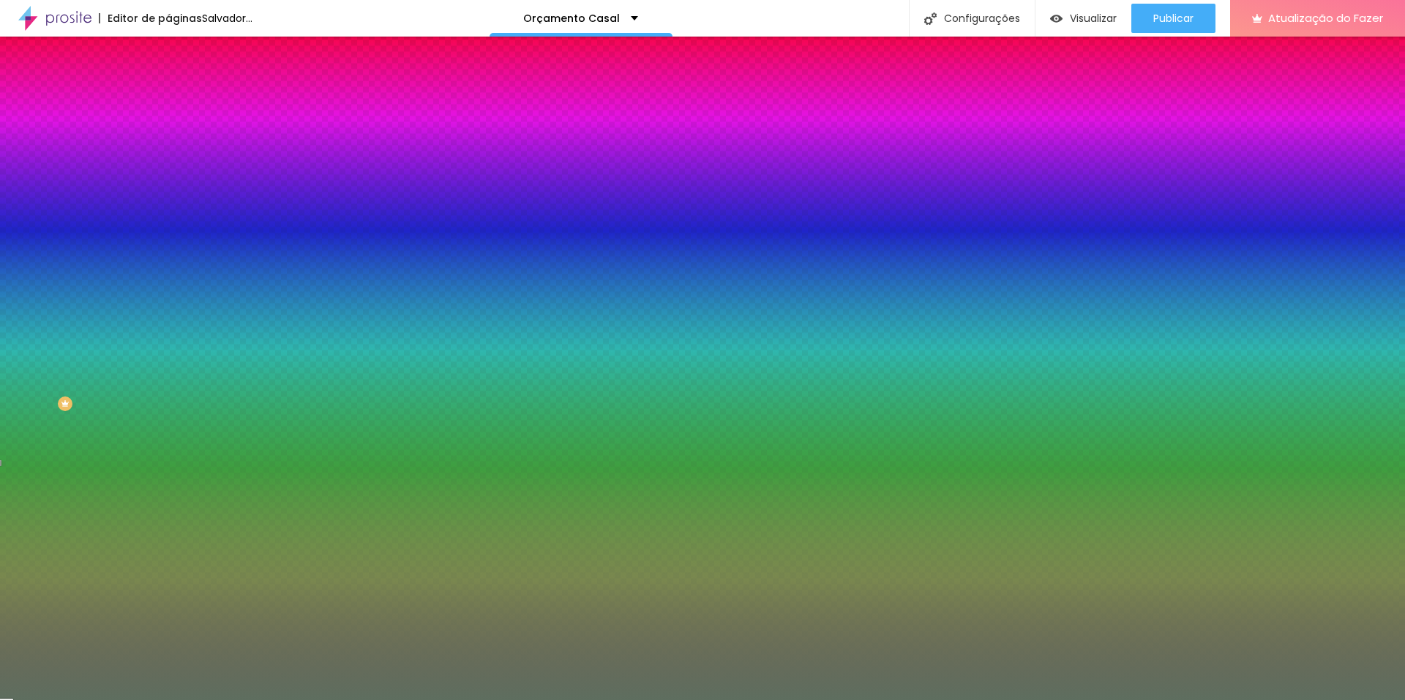
click at [89, 700] on div at bounding box center [702, 700] width 1405 height 0
click at [176, 224] on icon "button" at bounding box center [179, 227] width 6 height 6
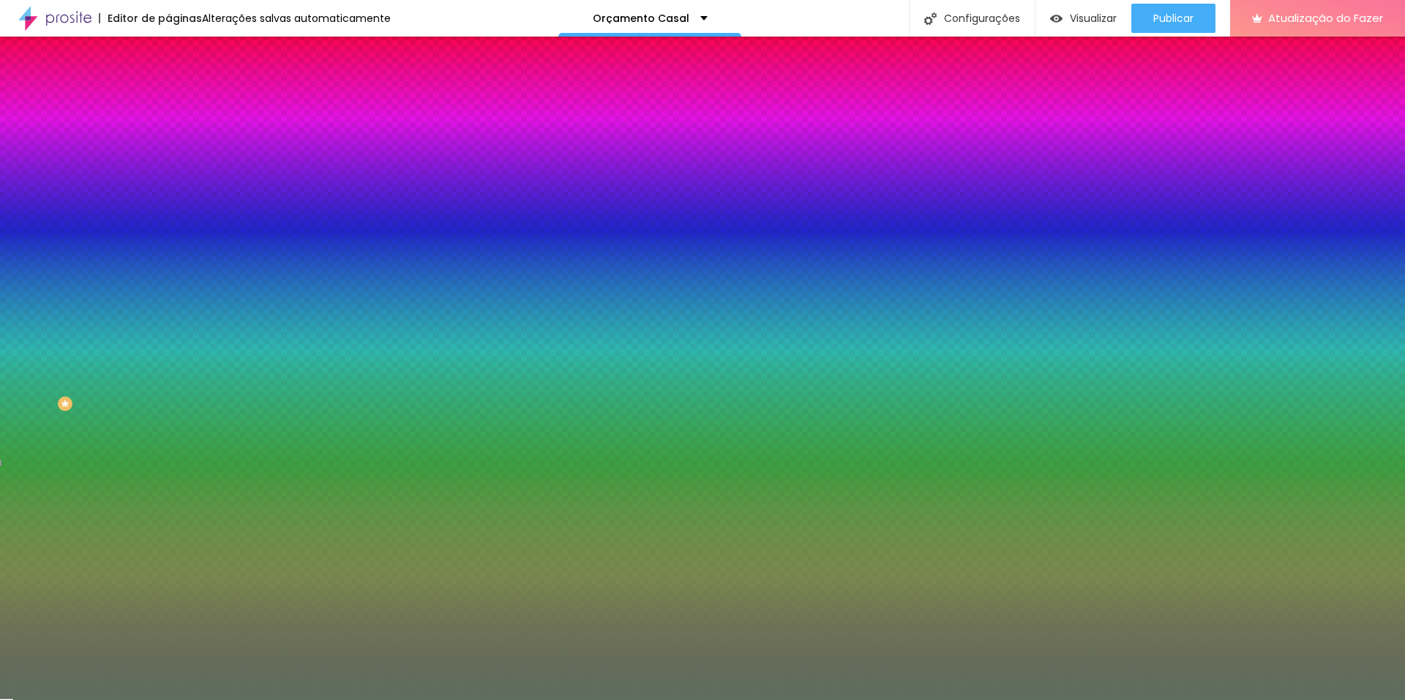
paste input "5E6E5F"
type input "#5E6E5F"
click at [89, 700] on div at bounding box center [702, 700] width 1405 height 0
click at [182, 86] on font "Conteúdo" at bounding box center [204, 80] width 45 height 12
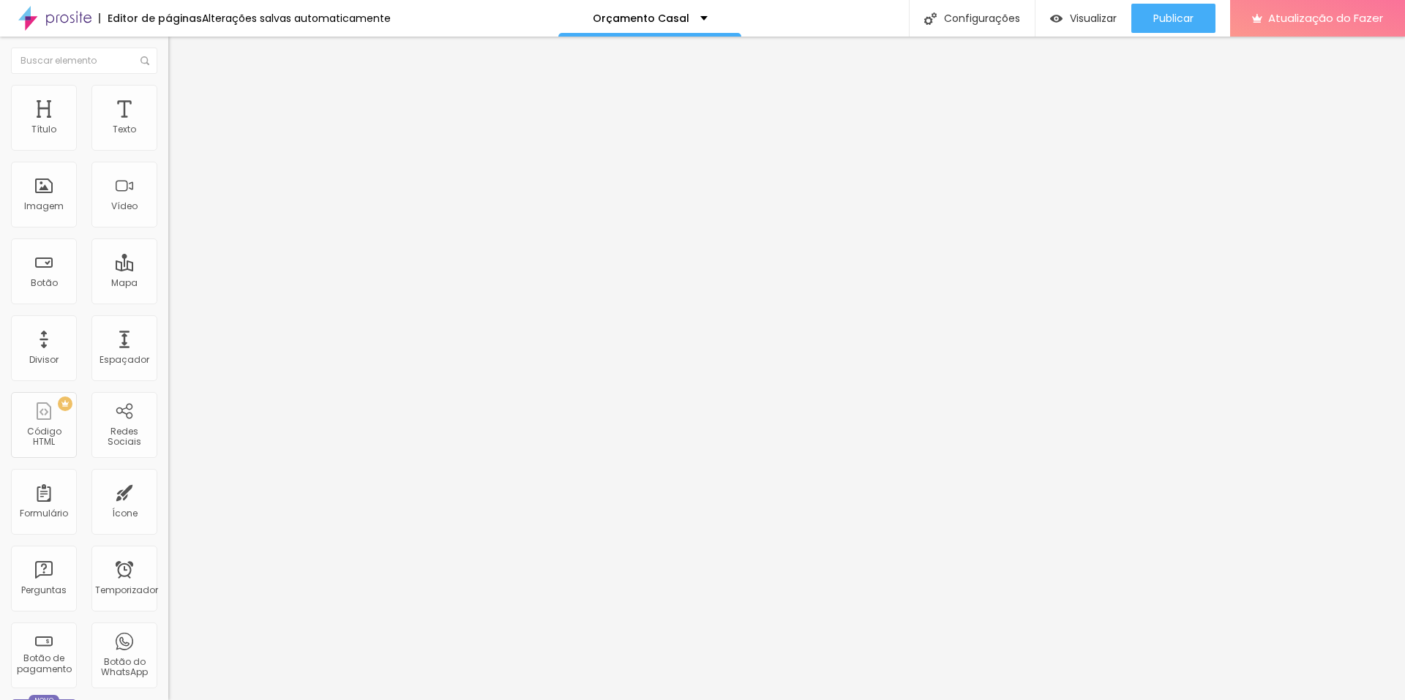
click at [168, 100] on img at bounding box center [174, 106] width 13 height 13
click at [168, 92] on img at bounding box center [174, 91] width 13 height 13
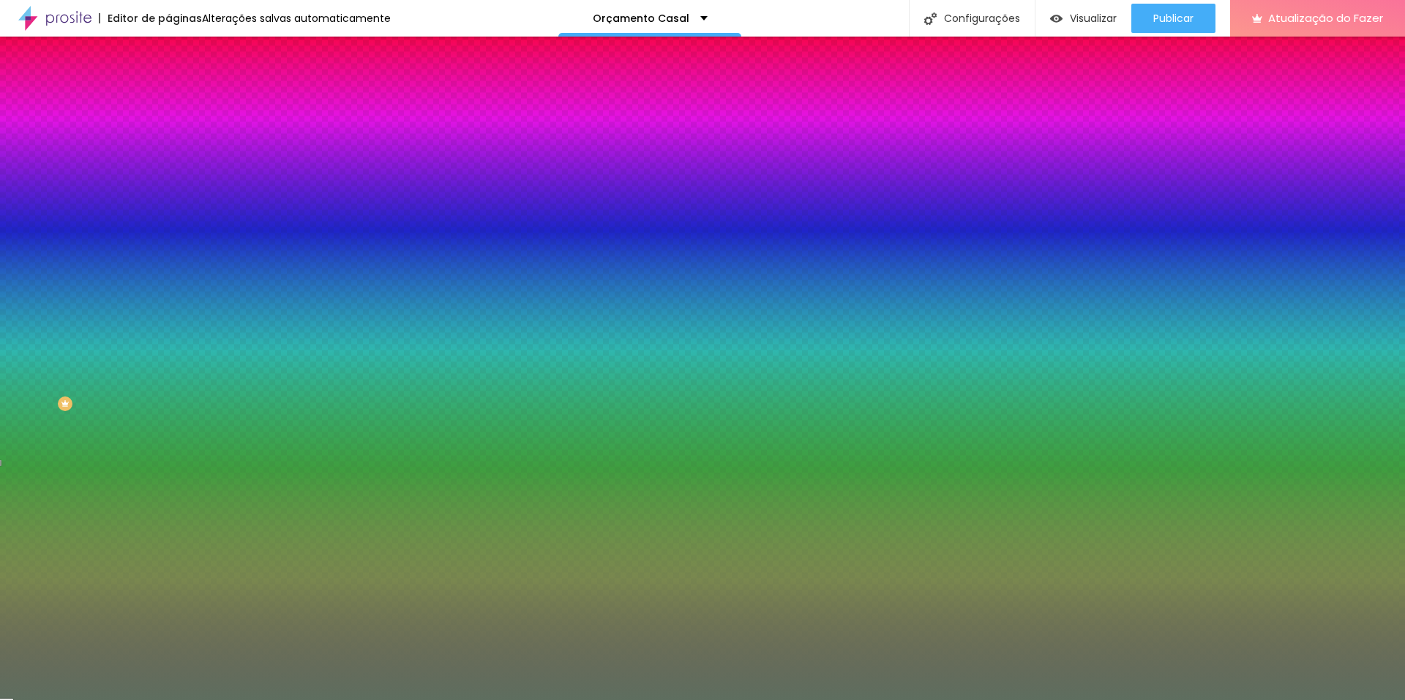
click at [168, 142] on input "#5E6E5F" at bounding box center [256, 147] width 176 height 15
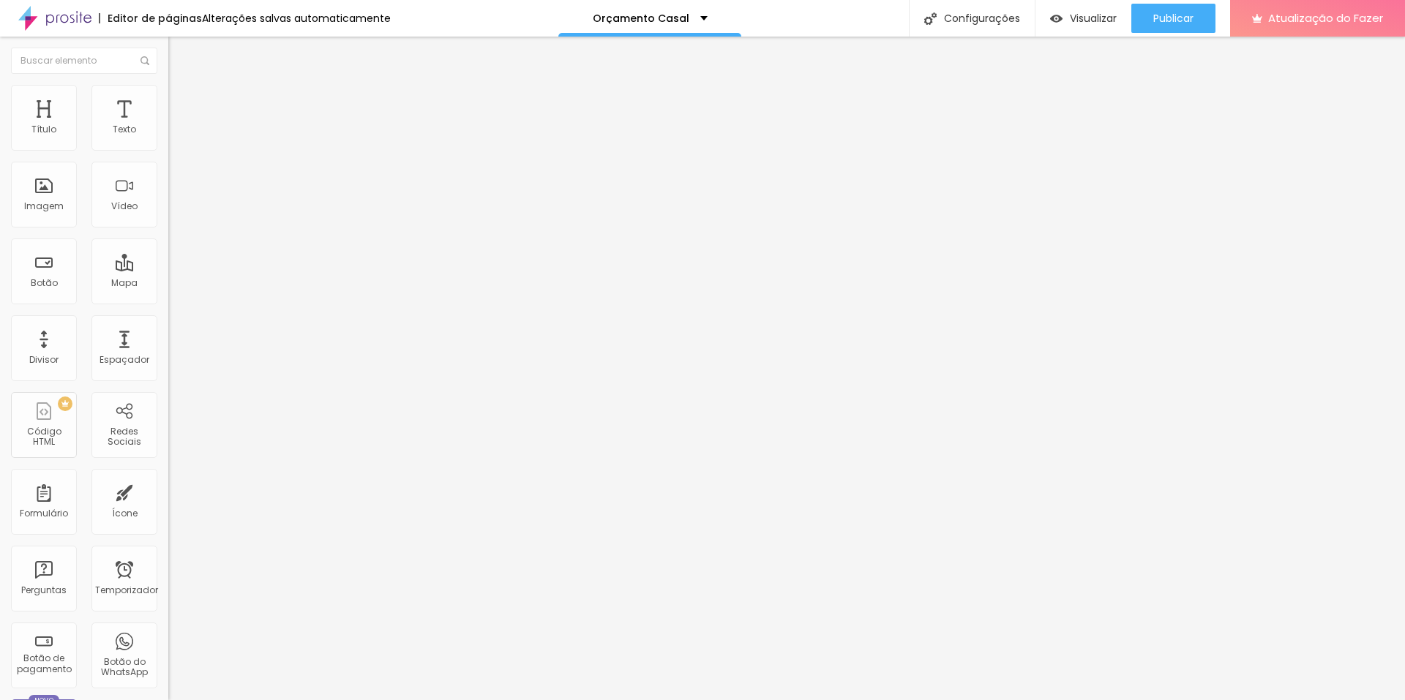
click at [174, 136] on icon "button" at bounding box center [178, 131] width 9 height 9
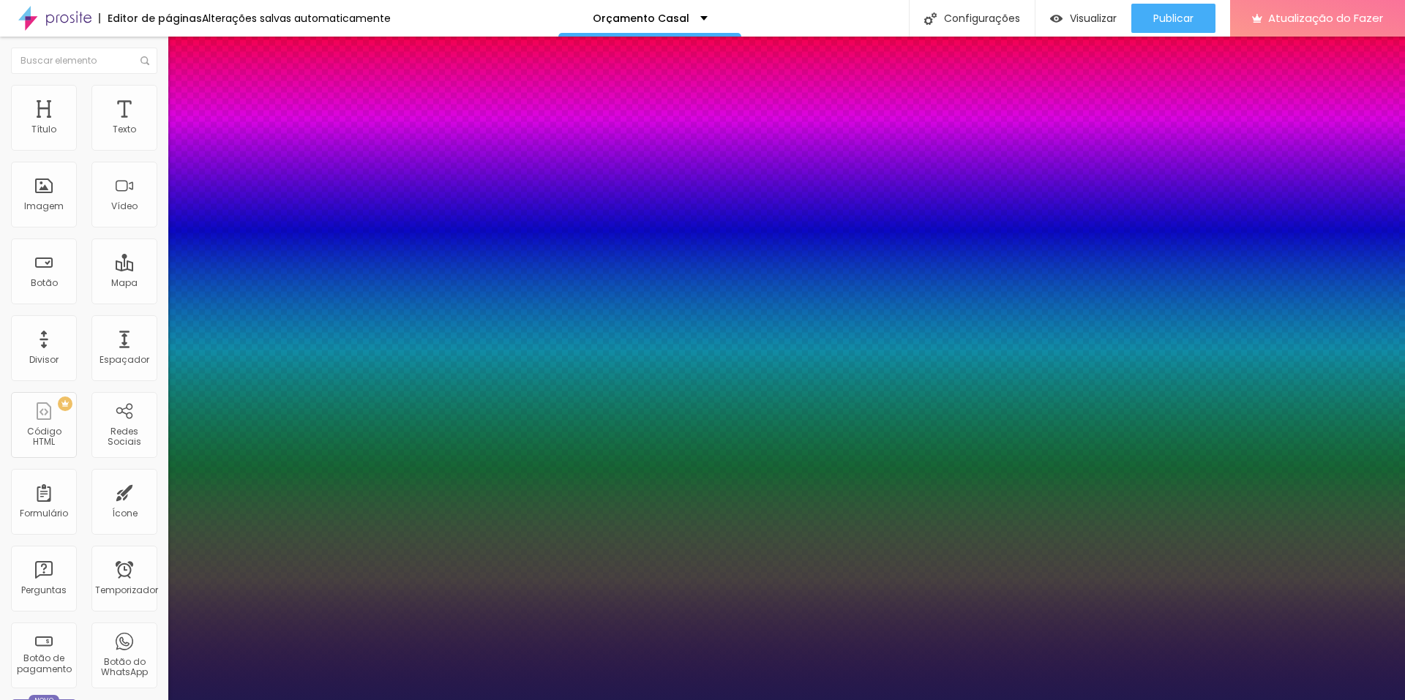
type input "1"
type input "41"
type input "1"
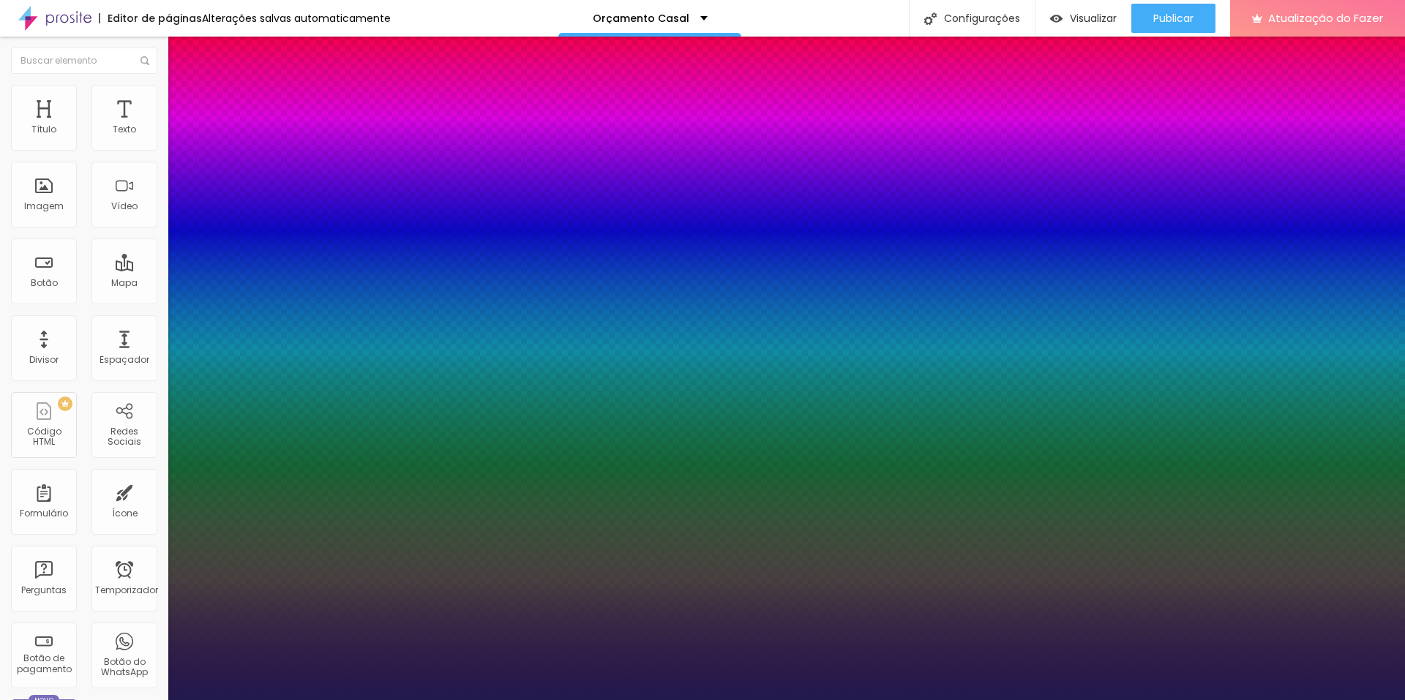
type input "59"
type input "1"
type input "73"
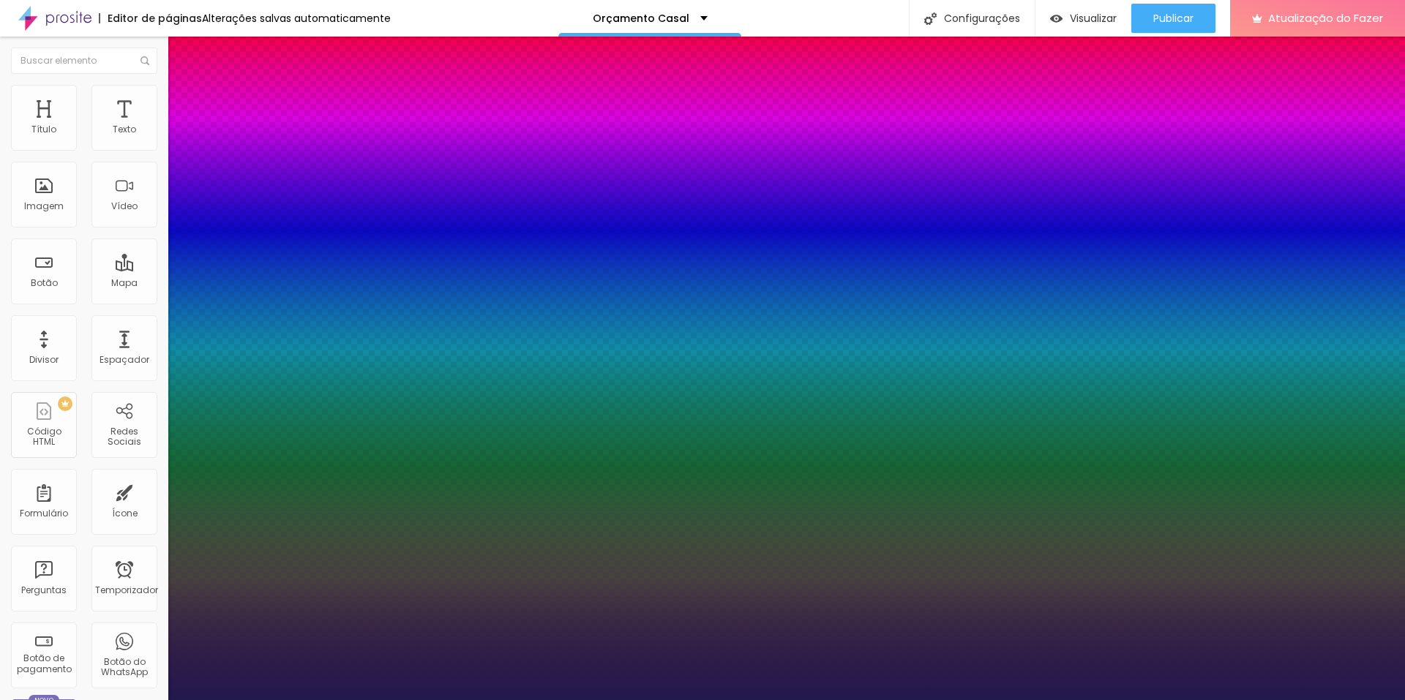
type input "73"
type input "1"
click at [120, 700] on div at bounding box center [702, 700] width 1405 height 0
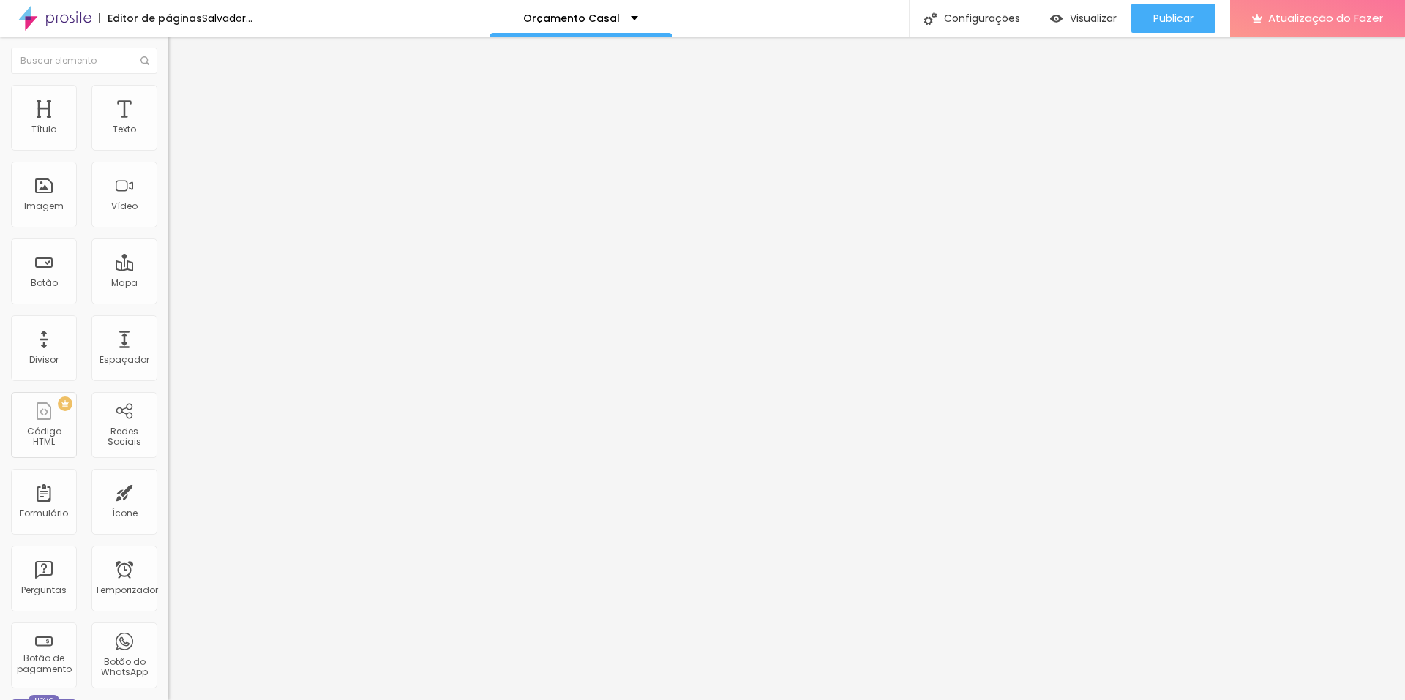
click at [168, 486] on div "Editar nulo Estilo Avançado Tipografia Voltar ao padrão Sombra DESATIVADO Volta…" at bounding box center [252, 369] width 168 height 664
click at [174, 136] on icon "button" at bounding box center [178, 131] width 9 height 9
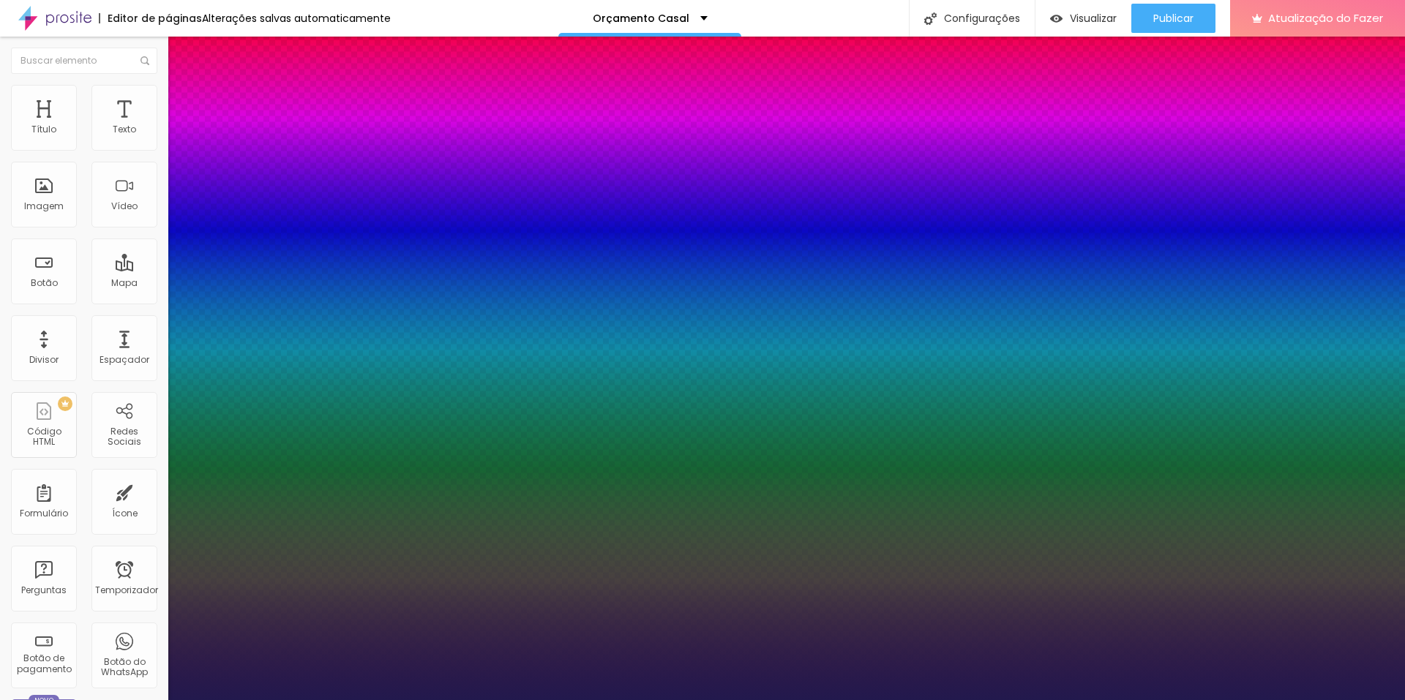
type input "1"
type input "71"
type input "1"
type input "48"
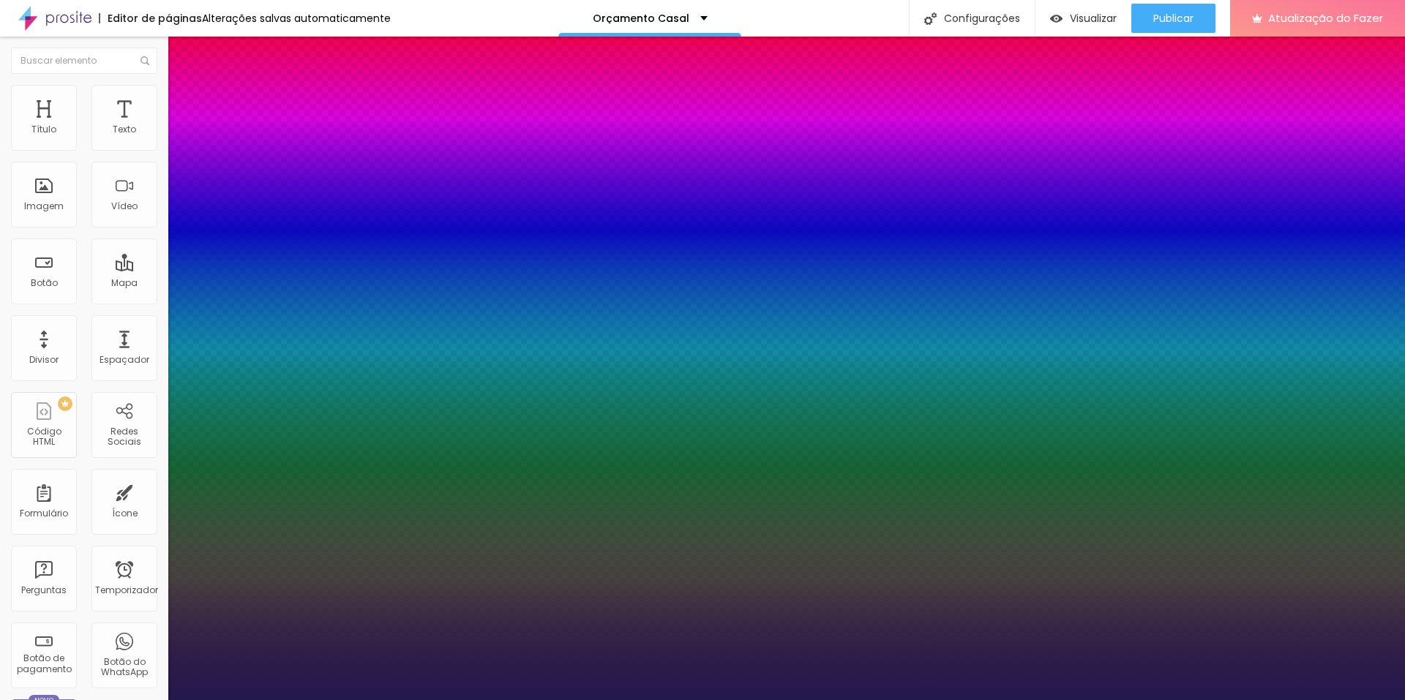
type input "48"
type input "1"
type input "45"
type input "1"
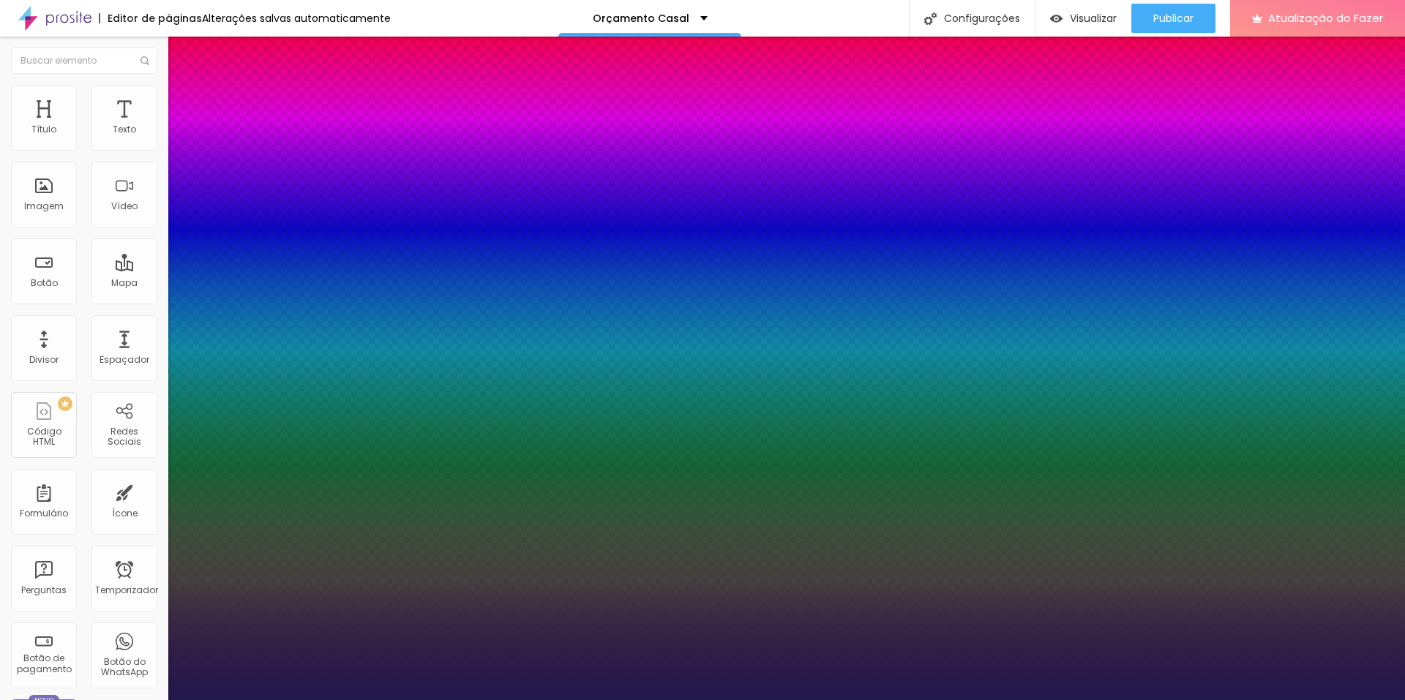
type input "50"
type input "1"
type input "54"
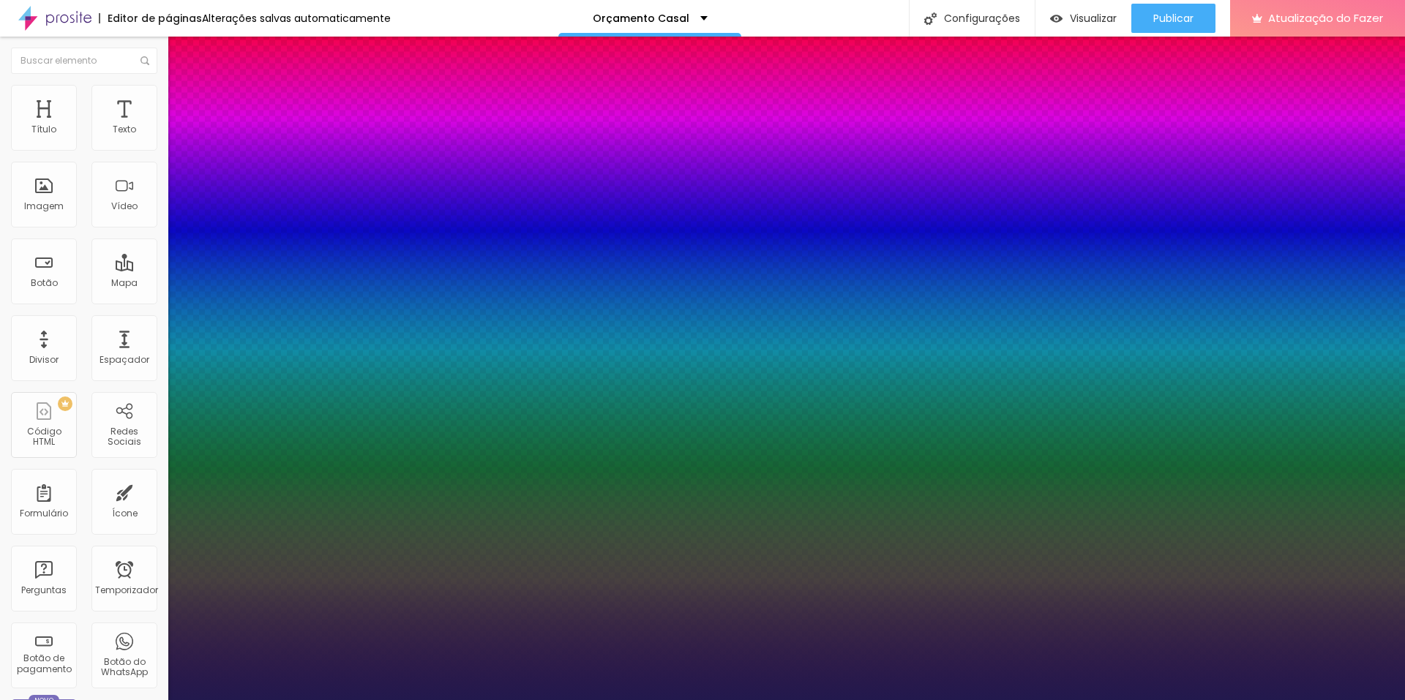
type input "1"
type input "55"
type input "1"
type input "56"
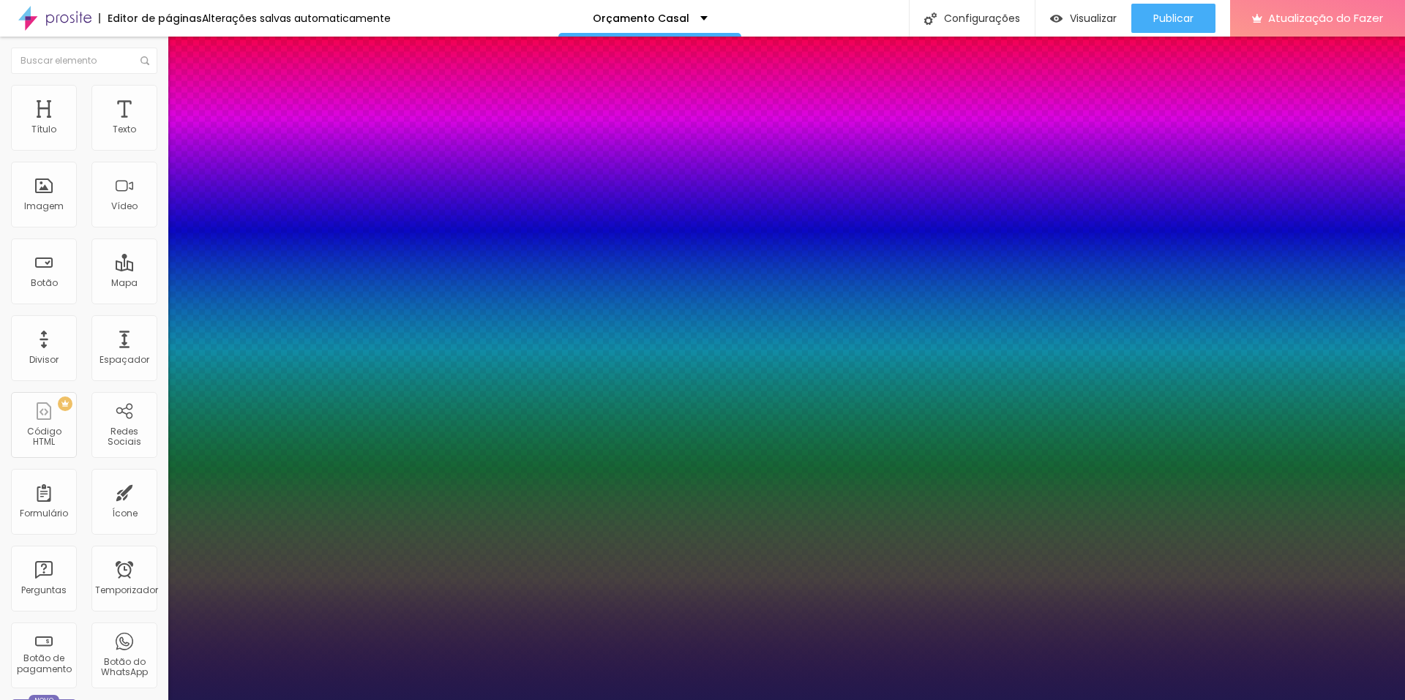
type input "56"
type input "1"
type input "57"
type input "1"
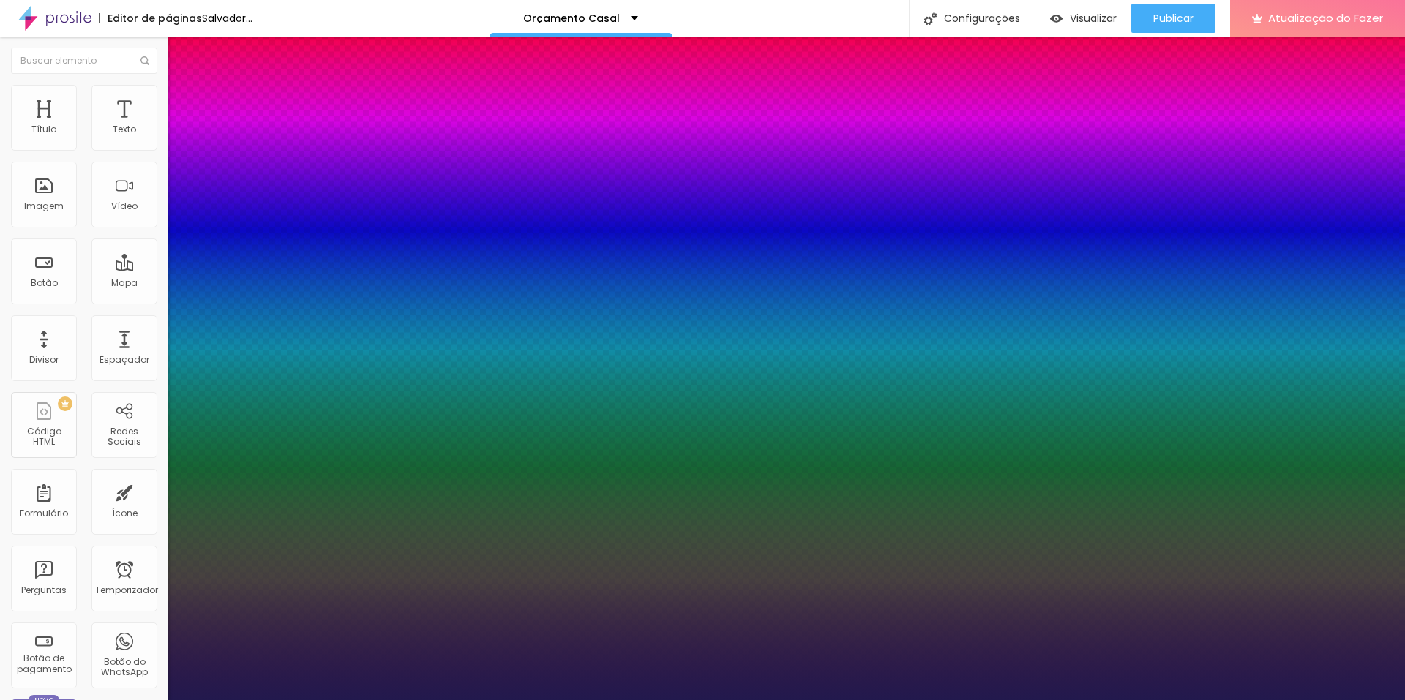
drag, startPoint x: 261, startPoint y: 247, endPoint x: 244, endPoint y: 246, distance: 16.1
type input "57"
type input "1"
click at [527, 700] on div at bounding box center [702, 700] width 1405 height 0
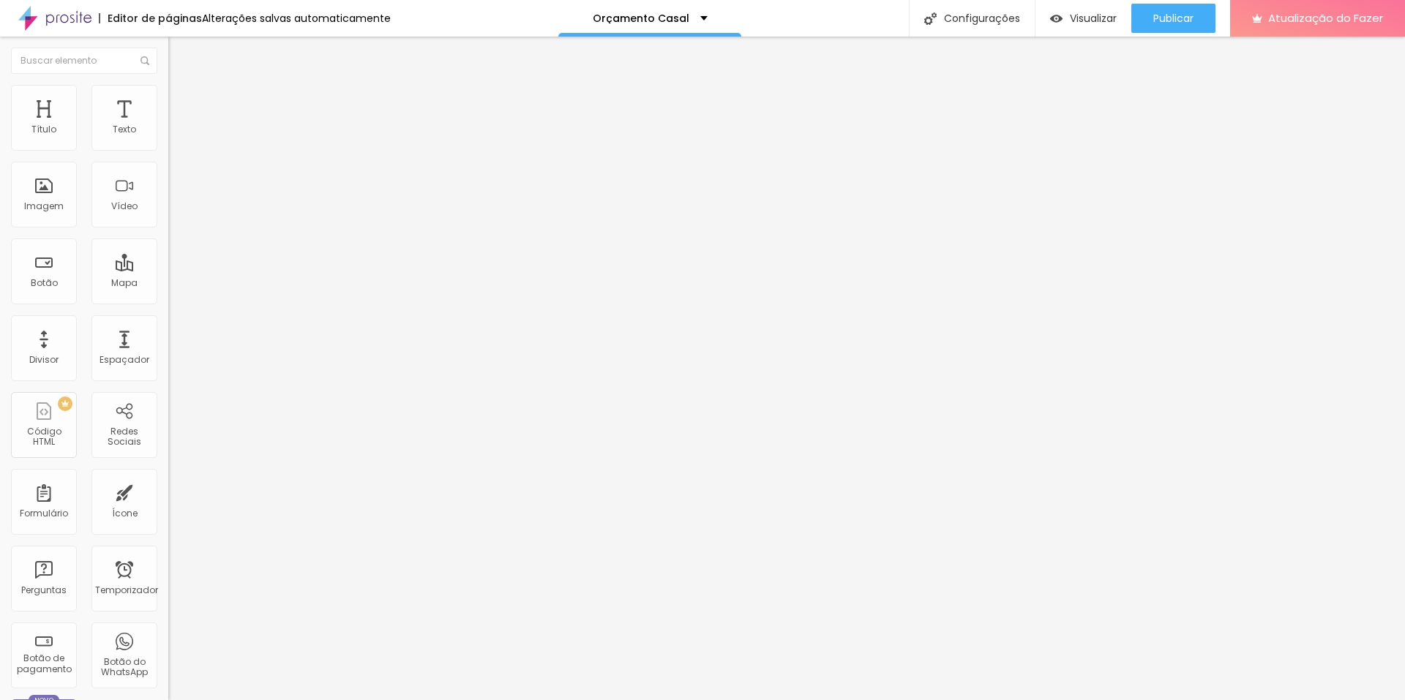
type input "1"
type input "2"
type input "3"
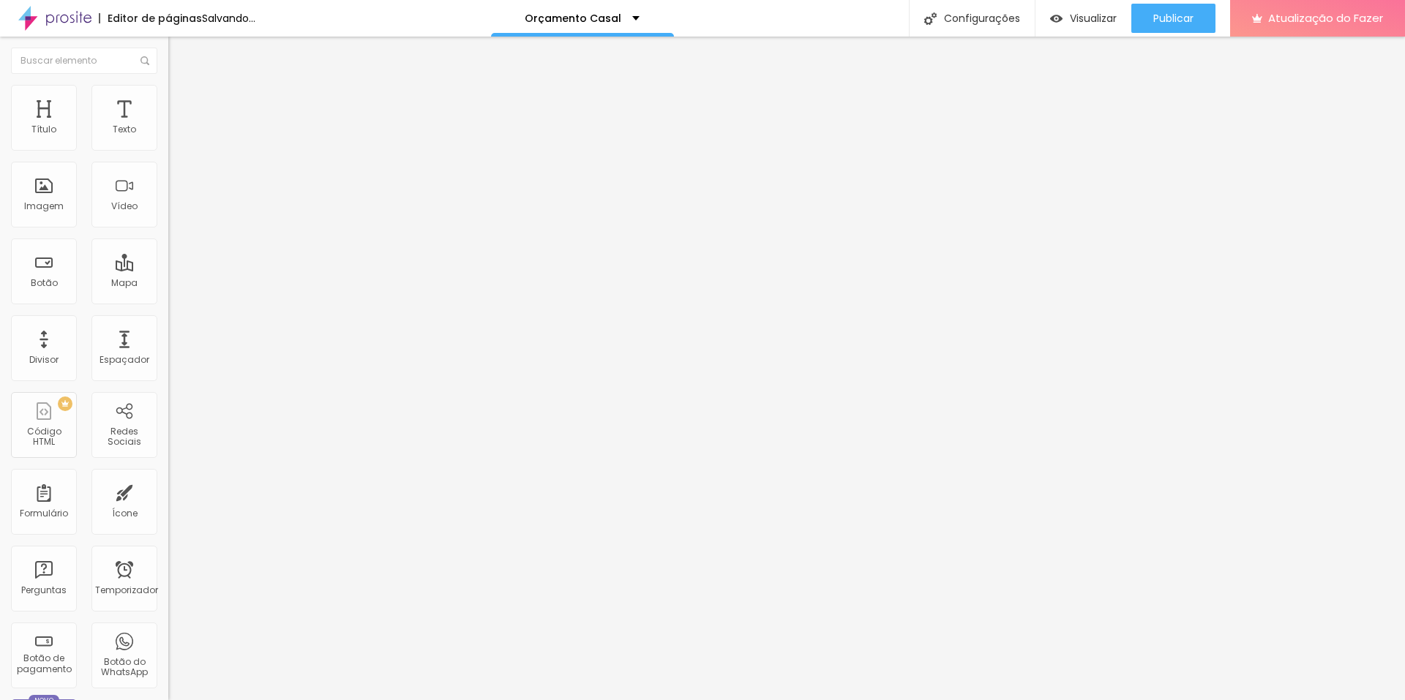
type input "3"
drag, startPoint x: 33, startPoint y: 231, endPoint x: 49, endPoint y: 233, distance: 16.3
type input "3"
type input "1.1"
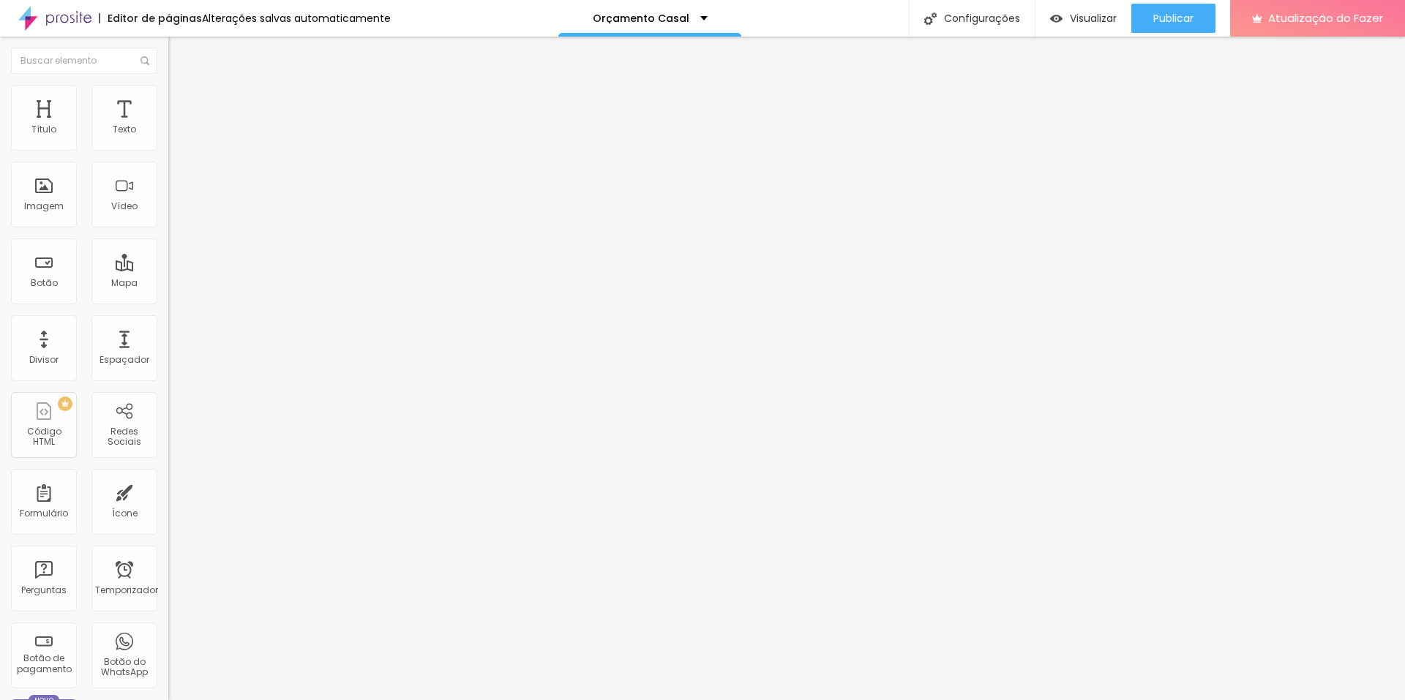
type input "1.1"
type input "1"
type input "1.1"
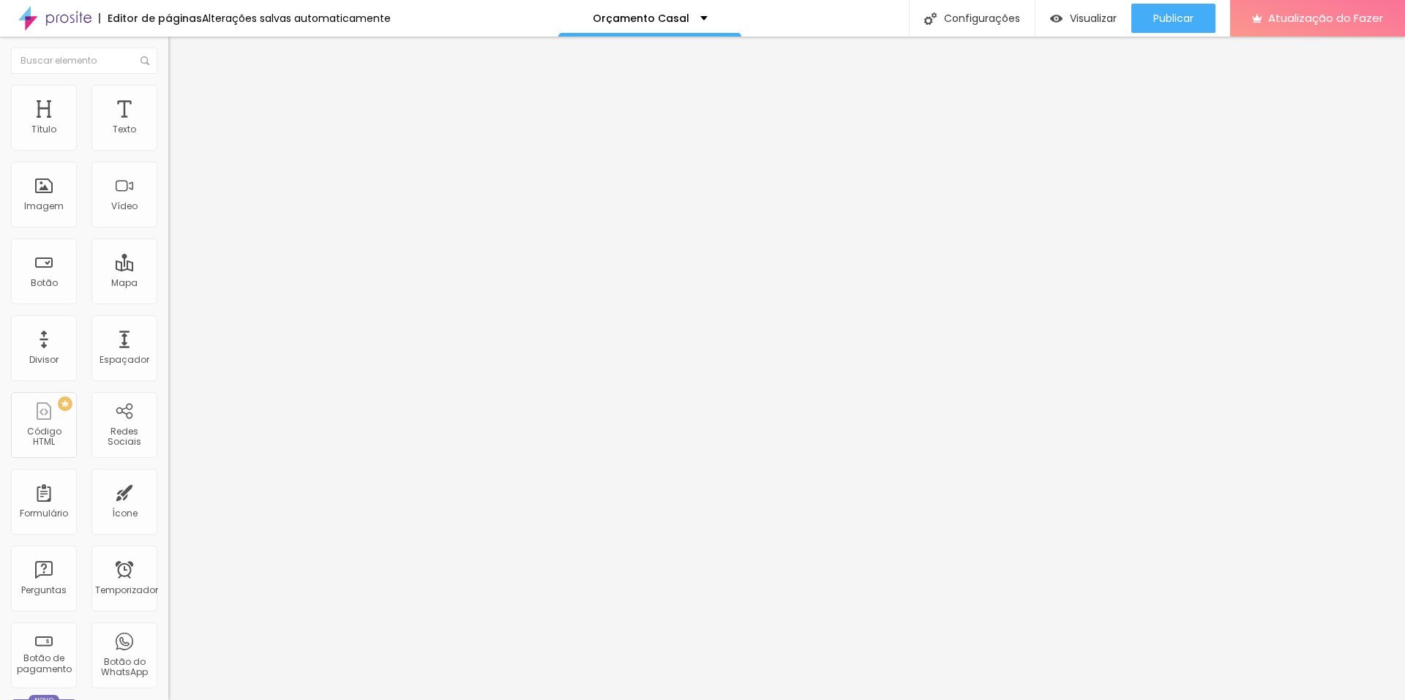
type input "1.3"
type input "1.4"
drag, startPoint x: 76, startPoint y: 198, endPoint x: 89, endPoint y: 197, distance: 13.2
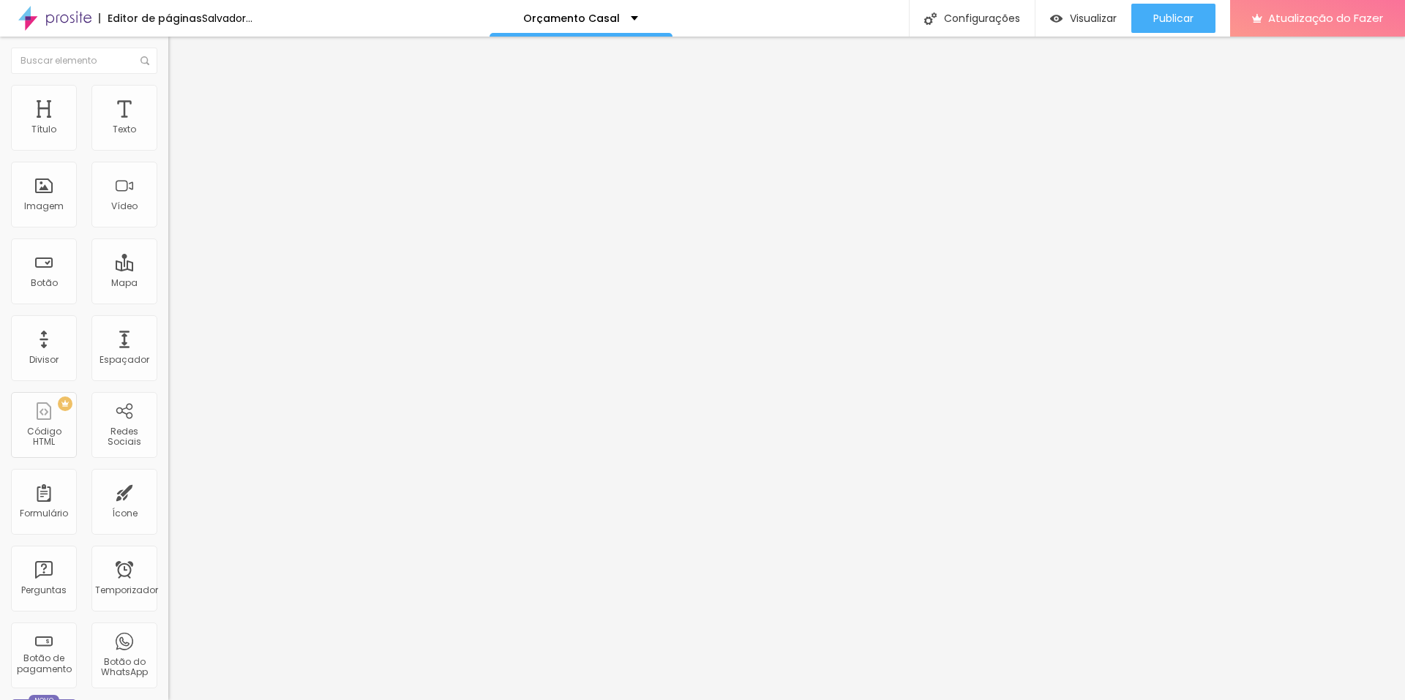
type input "1.4"
click at [168, 684] on input "range" at bounding box center [215, 690] width 94 height 12
type input "1.1"
type input "0.7"
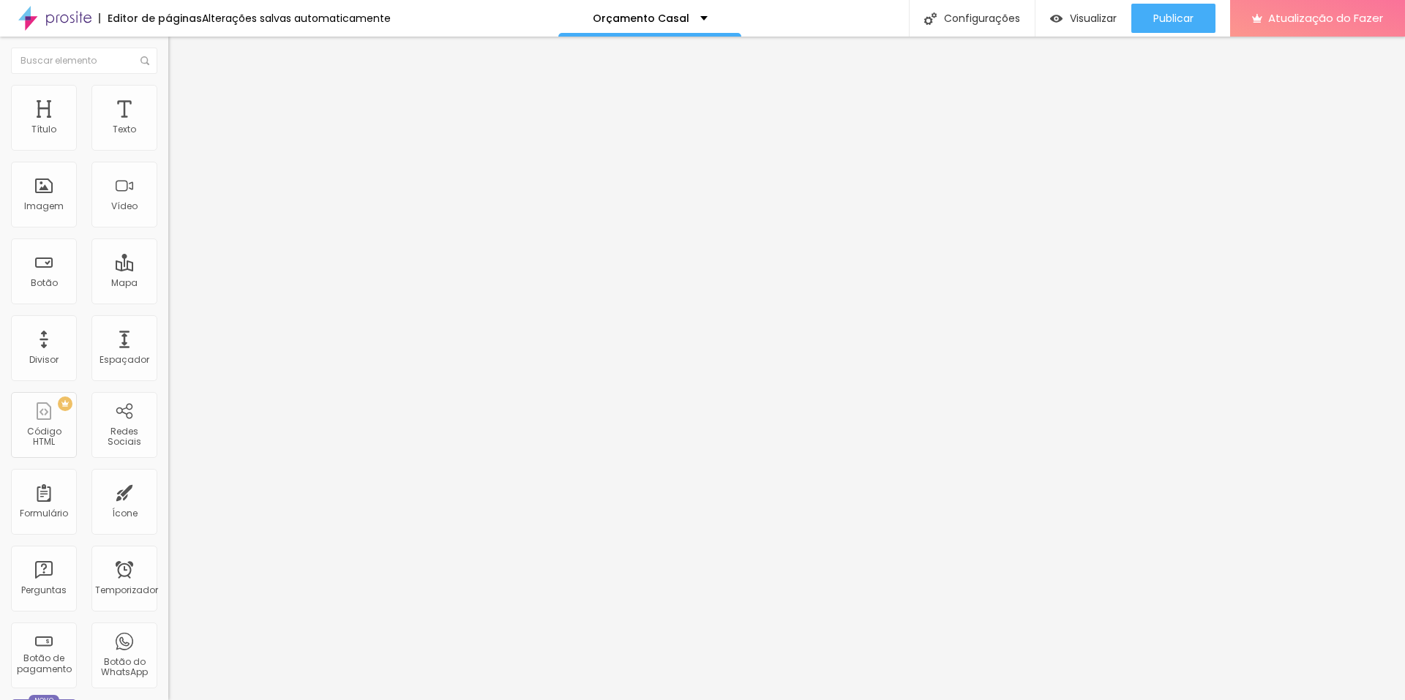
type input "0.7"
type input "0.3"
type input "1"
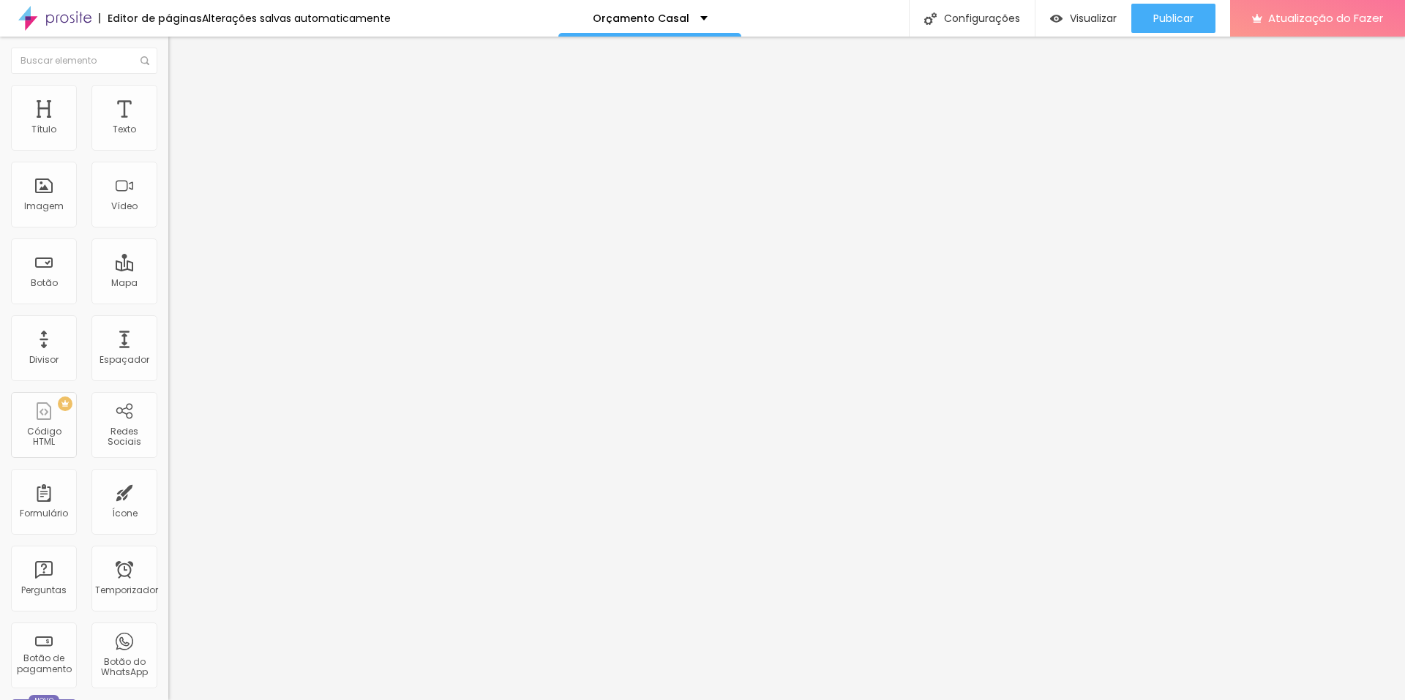
type input "1.5"
type input "1.6"
type input "1.4"
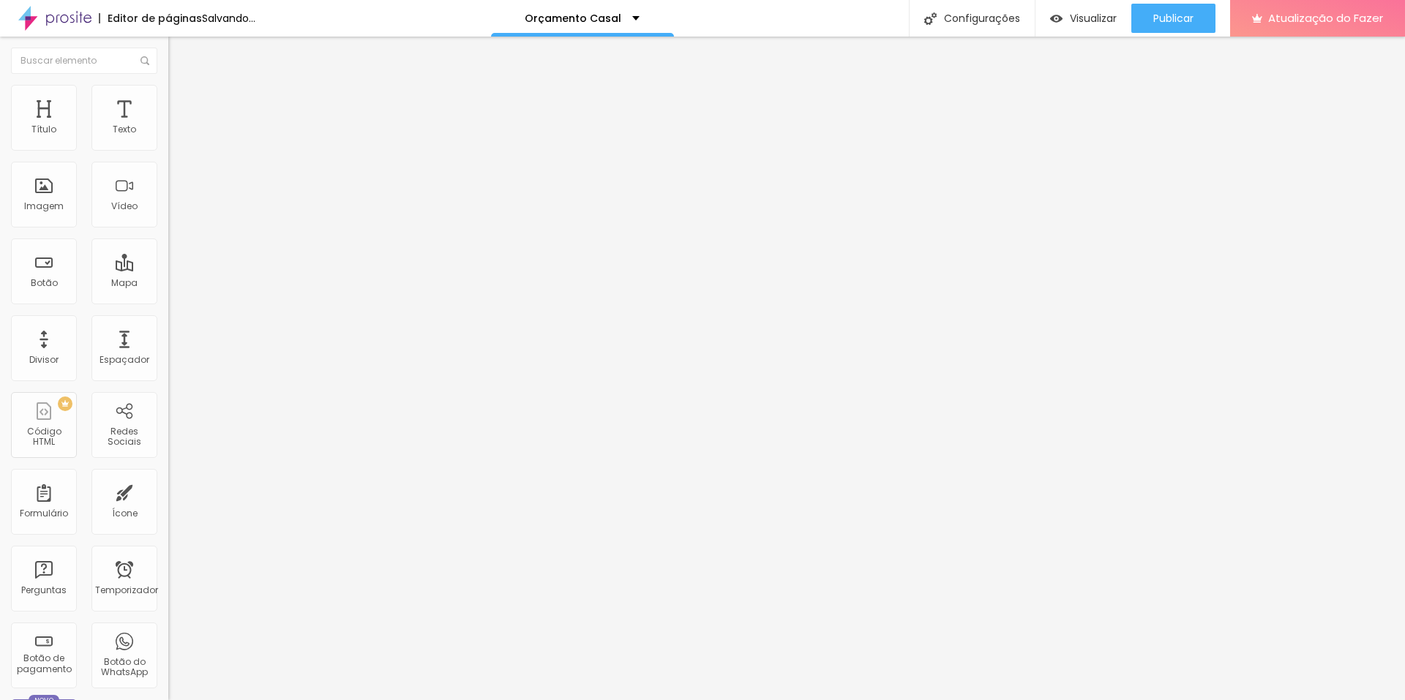
type input "1.4"
type input "1.3"
type input "1.2"
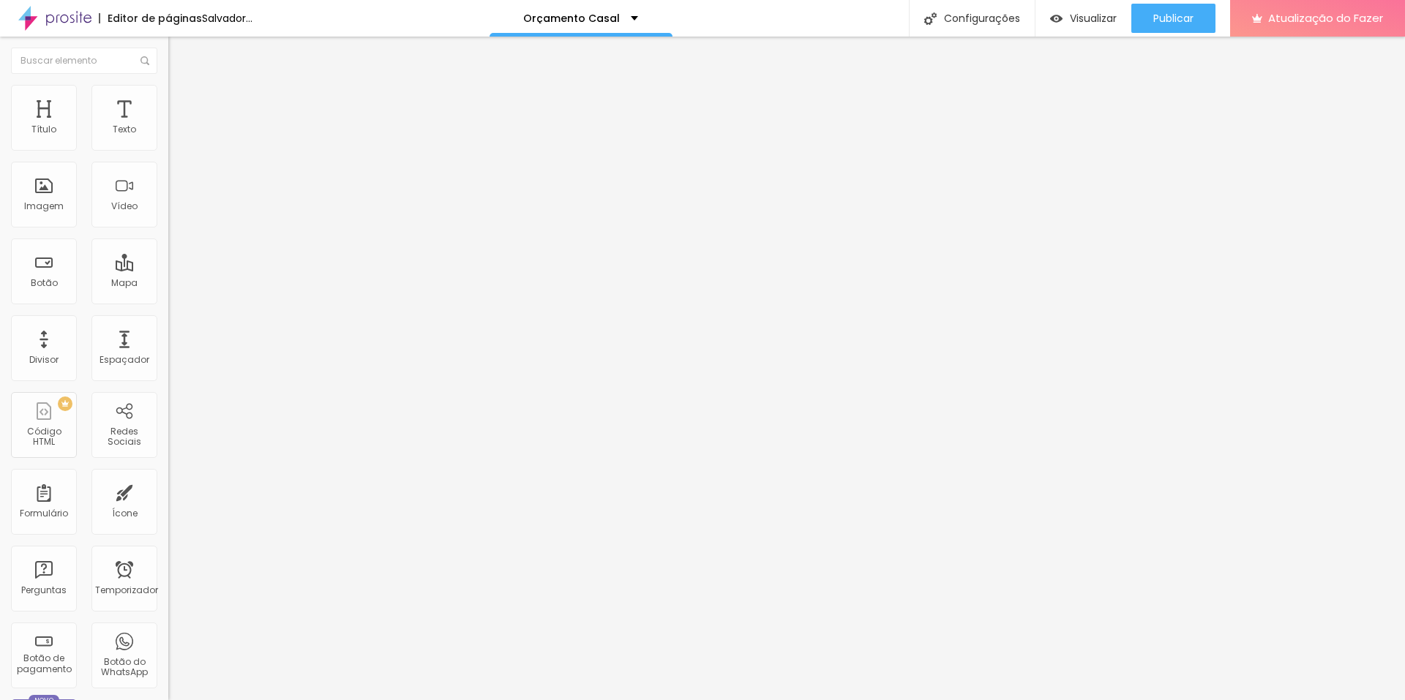
type input "1.1"
click at [168, 476] on input "range" at bounding box center [215, 482] width 94 height 12
click at [168, 85] on li "Avançado" at bounding box center [252, 92] width 168 height 15
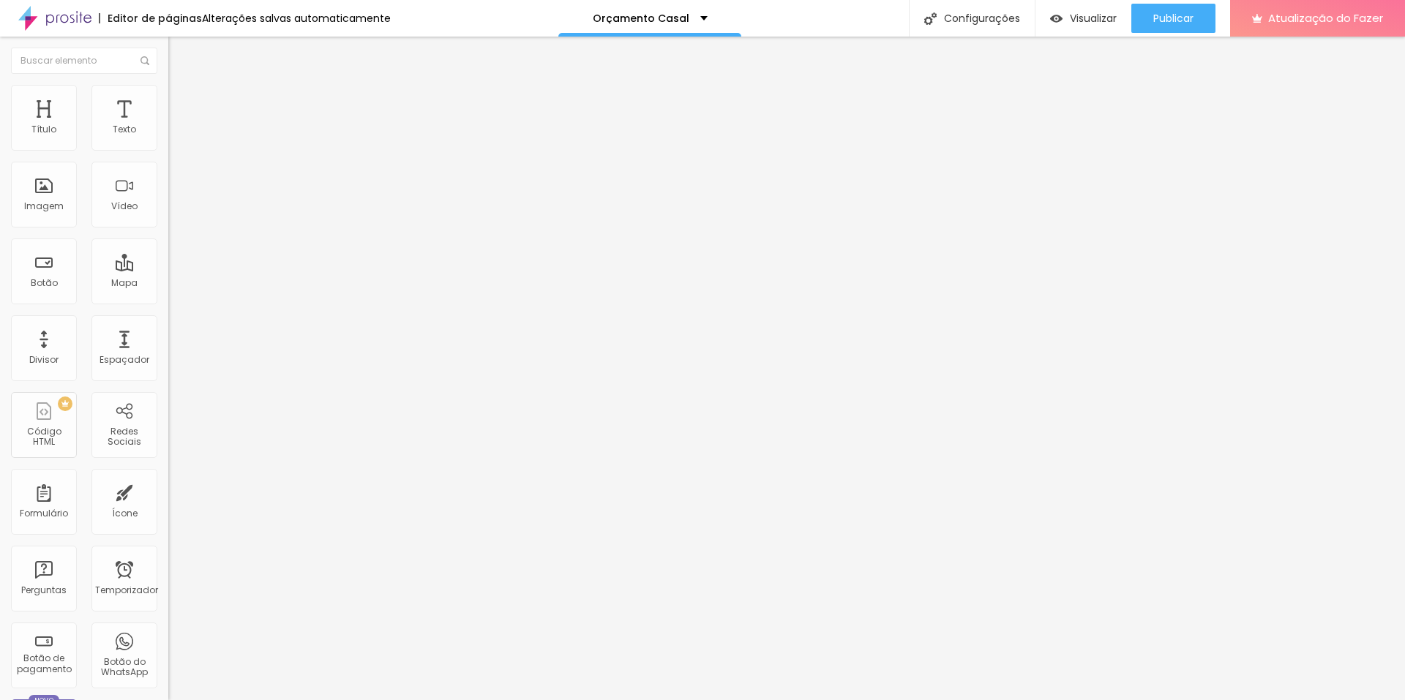
click at [168, 83] on img at bounding box center [174, 76] width 13 height 13
click at [168, 257] on div "Editar nulo Estilo Avançado 17 Tamanho do texto 1.1 Espaço entre letras 1.4 Alt…" at bounding box center [252, 369] width 168 height 664
click at [176, 135] on icon "button" at bounding box center [179, 132] width 6 height 6
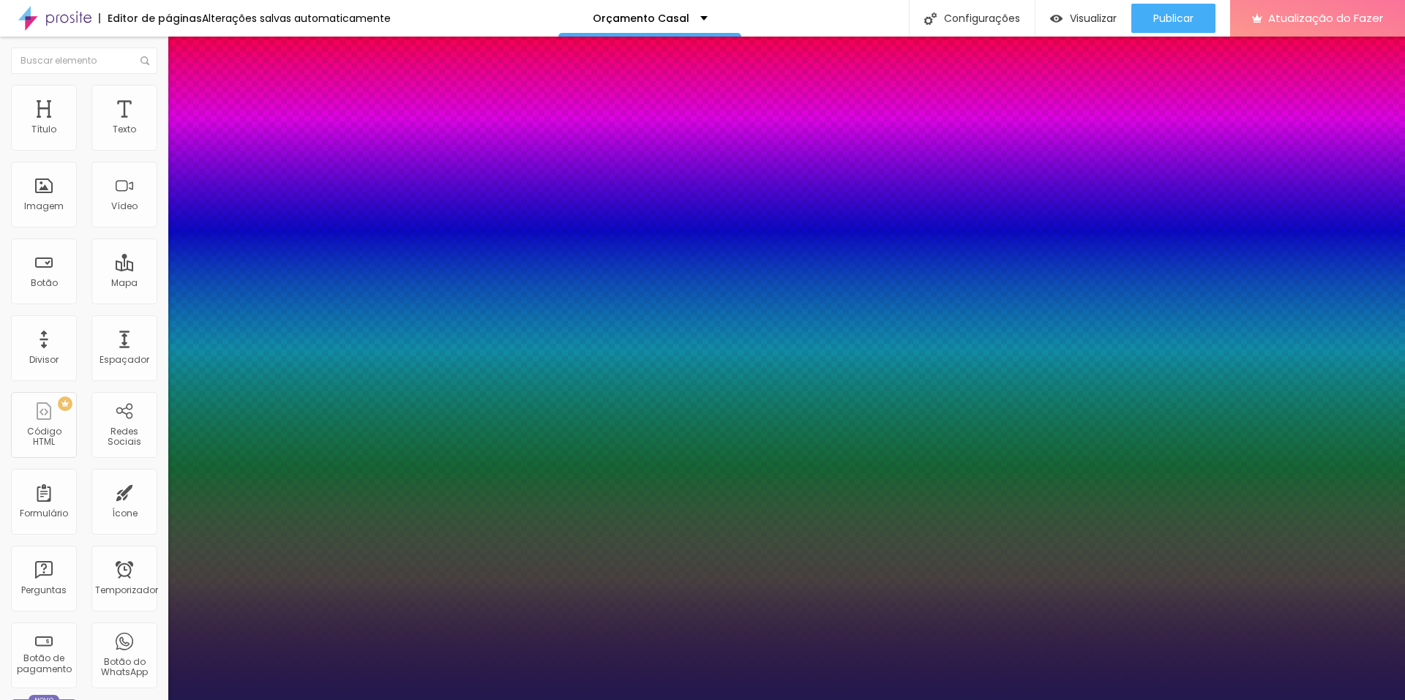
type input "1"
click at [993, 700] on div at bounding box center [702, 700] width 1405 height 0
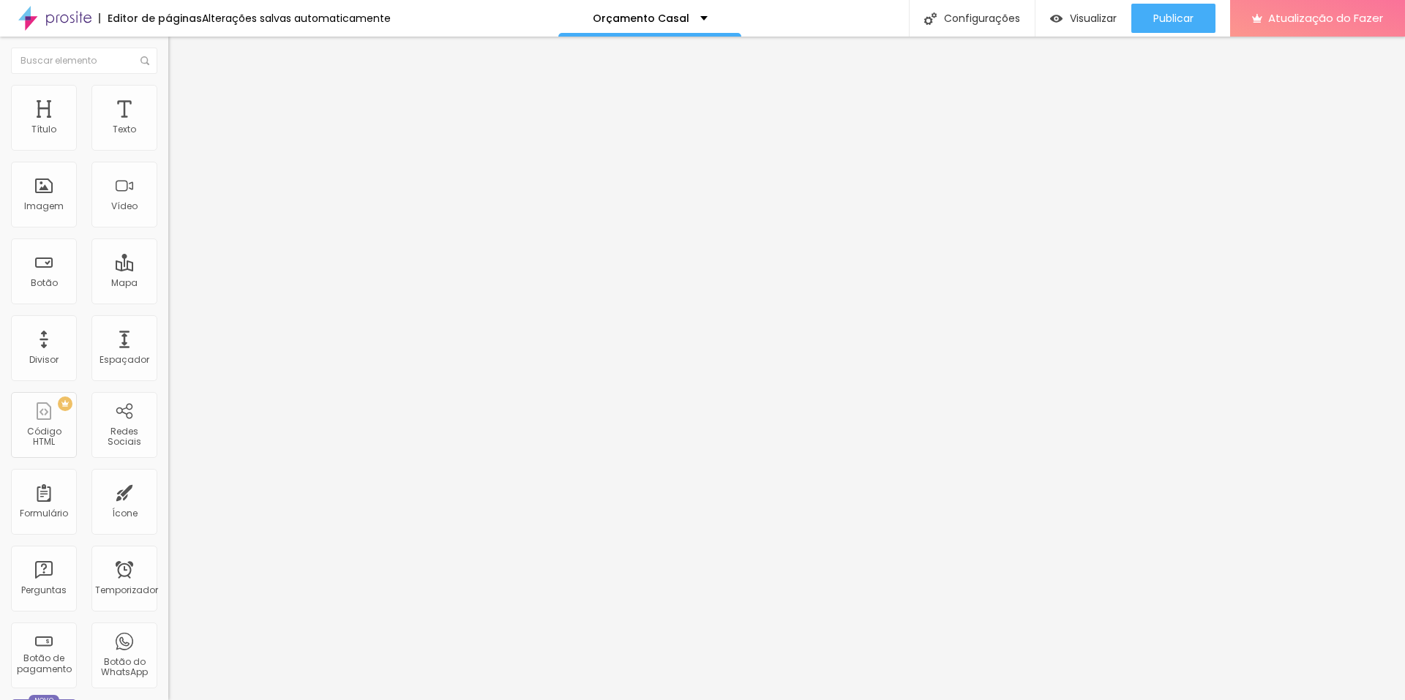
click at [168, 141] on button "button" at bounding box center [178, 132] width 20 height 15
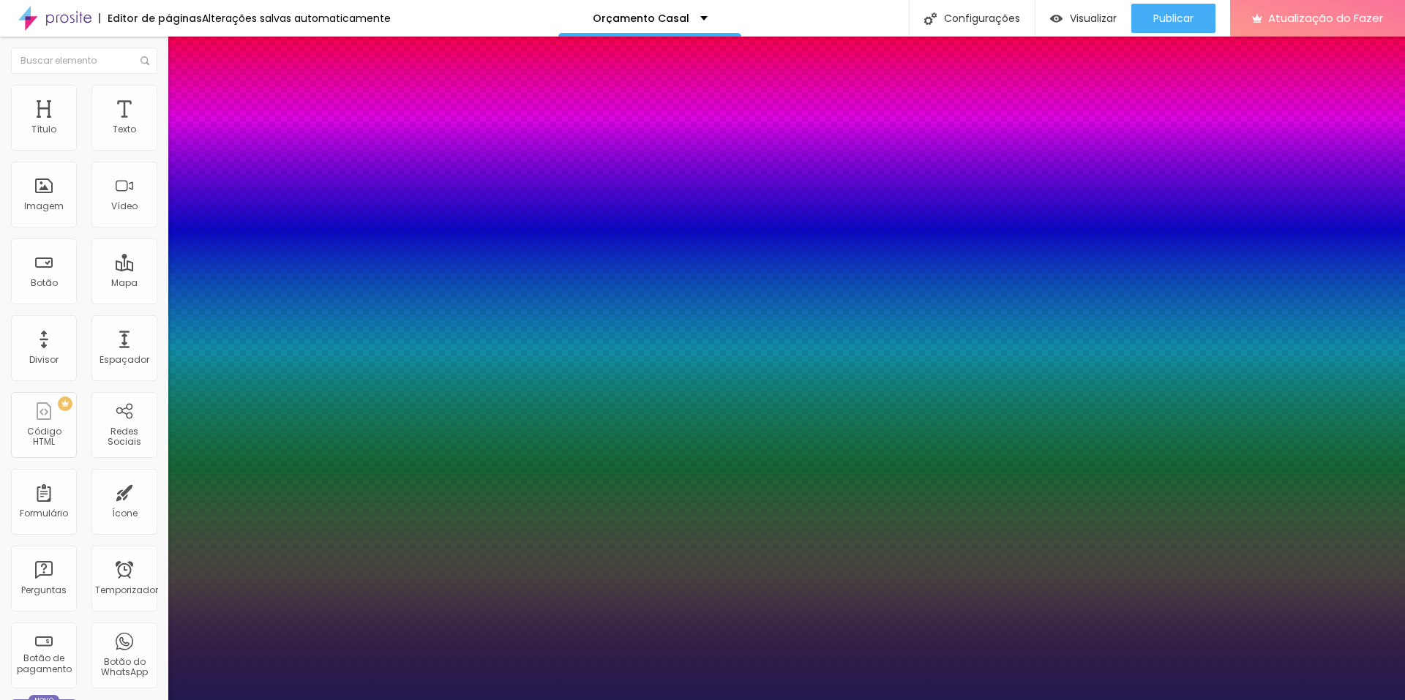
type input "1"
type input "37"
type input "1"
type input "36"
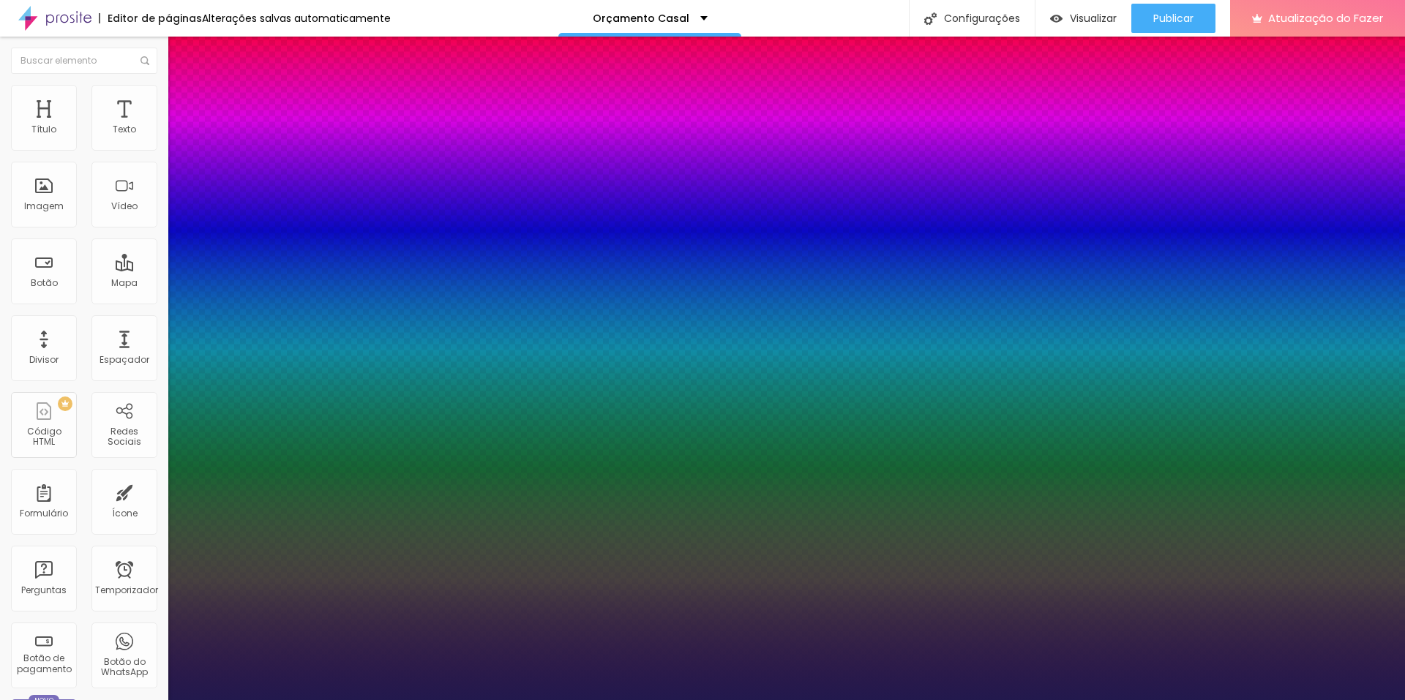
type input "36"
type input "1"
type input "29"
type input "1"
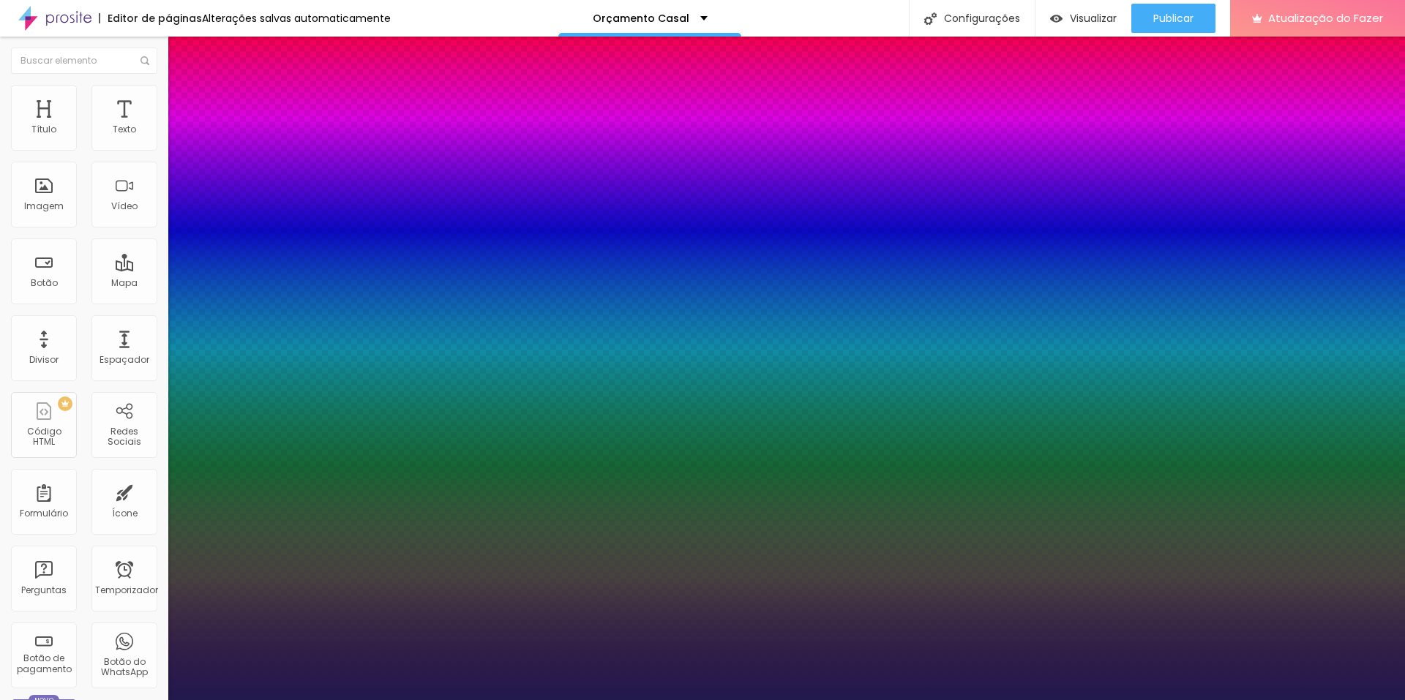
type input "27"
type input "1"
type input "25"
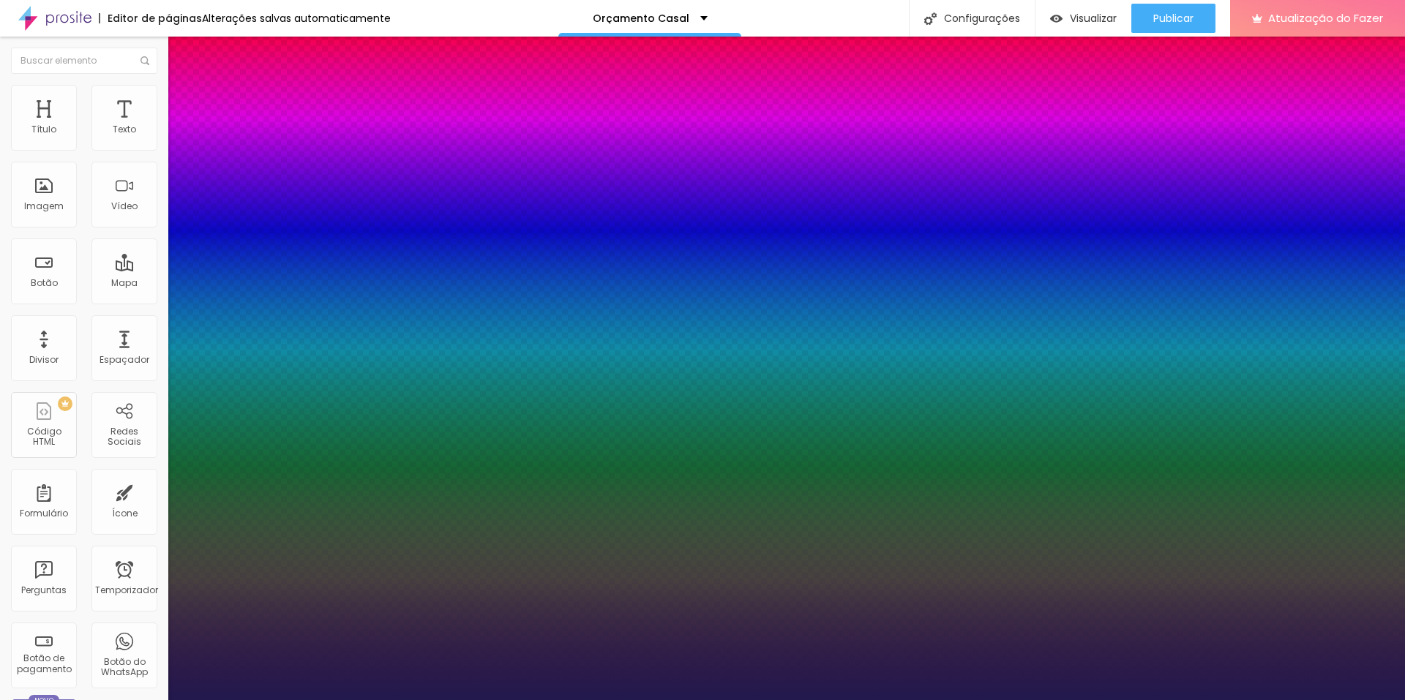
type input "1"
type input "24"
type input "1"
type input "22"
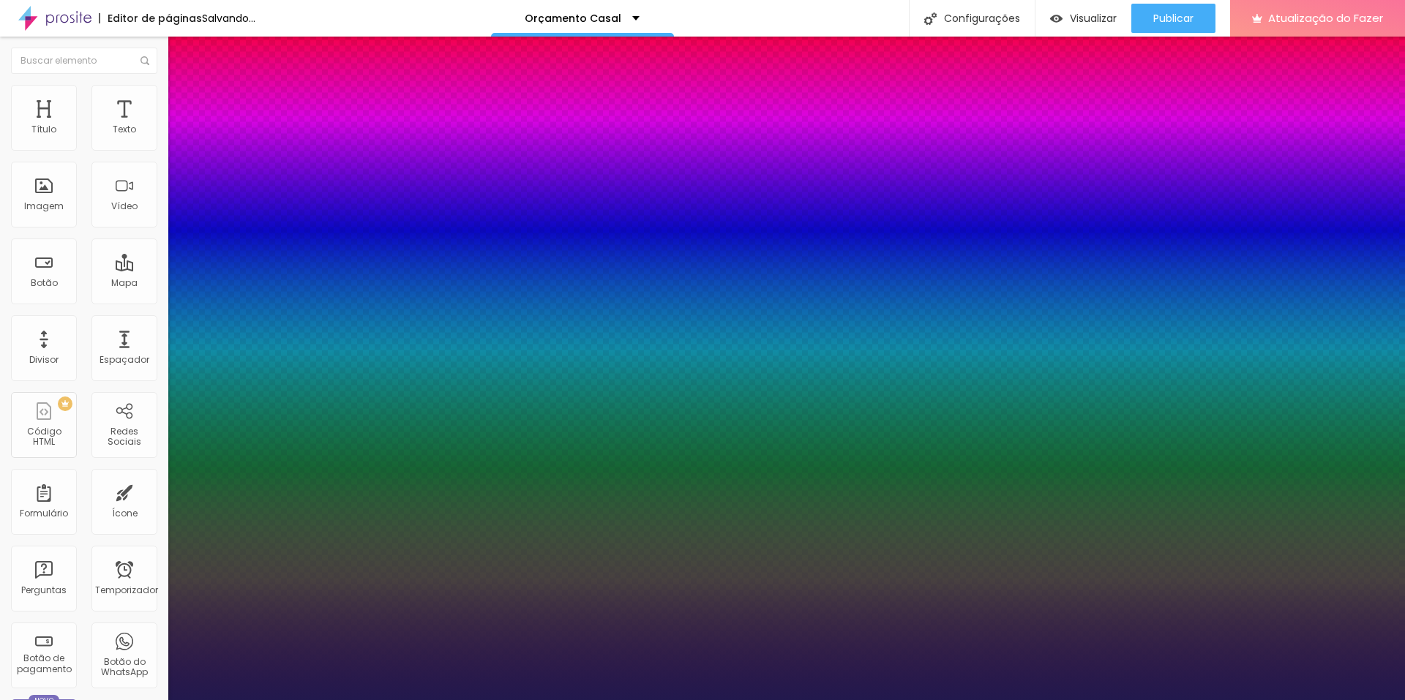
type input "22"
type input "1"
type input "20"
type input "1"
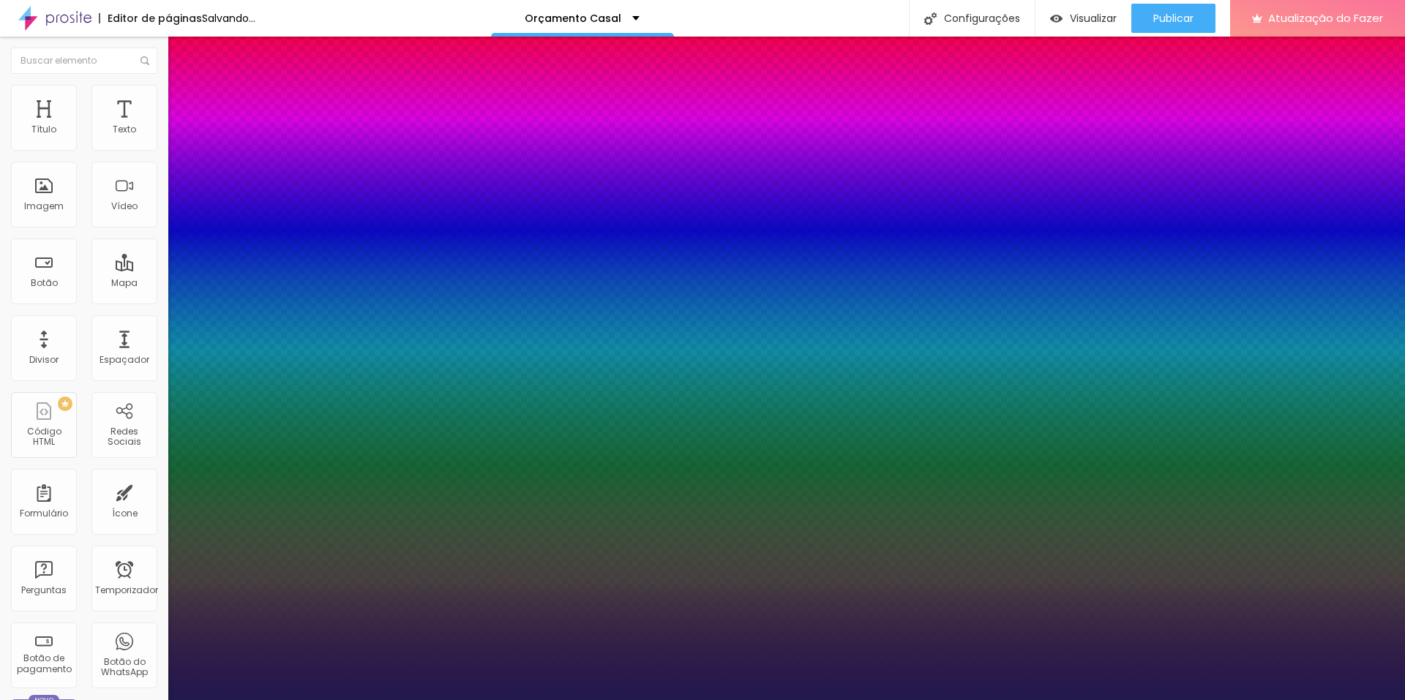
type input "18"
type input "1"
type input "25"
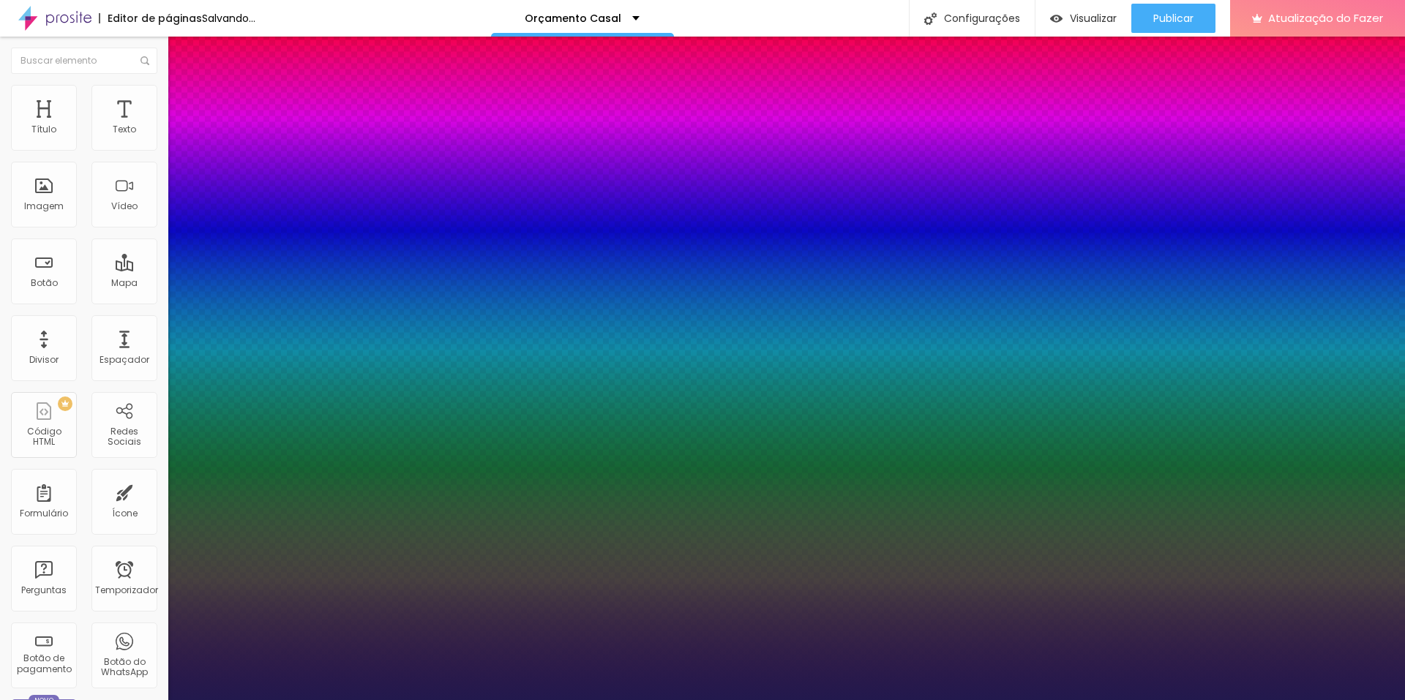
type input "1"
type input "27"
type input "1"
type input "26"
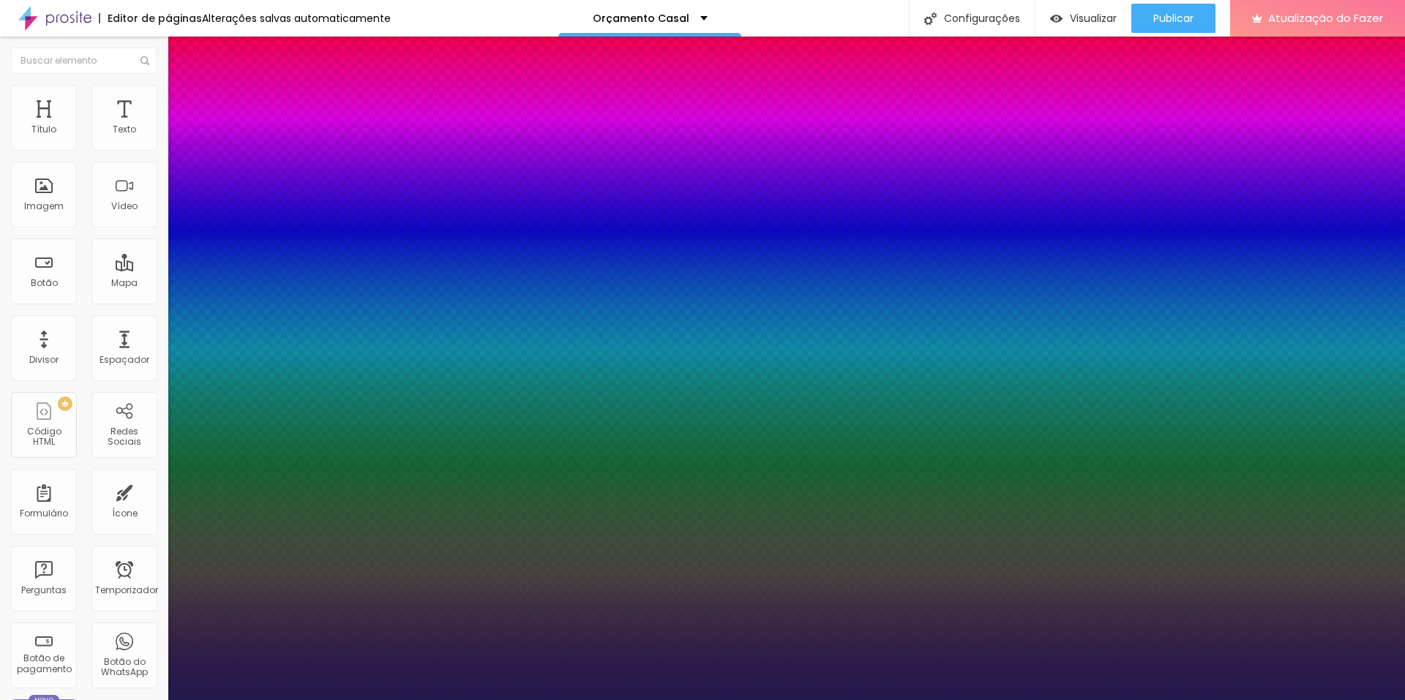
type input "26"
type input "1"
drag, startPoint x: 235, startPoint y: 247, endPoint x: 209, endPoint y: 252, distance: 26.0
type input "26"
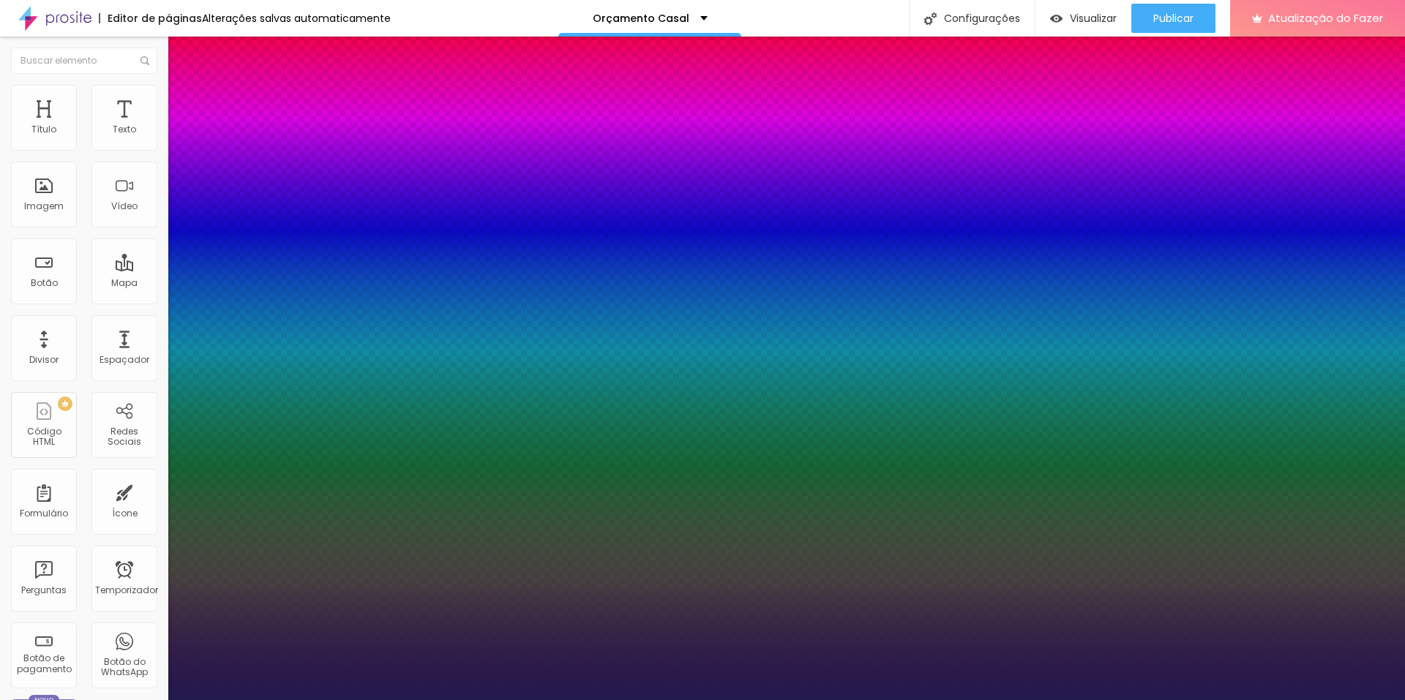
type input "1"
type input "1.2"
type input "1"
type input "1.1"
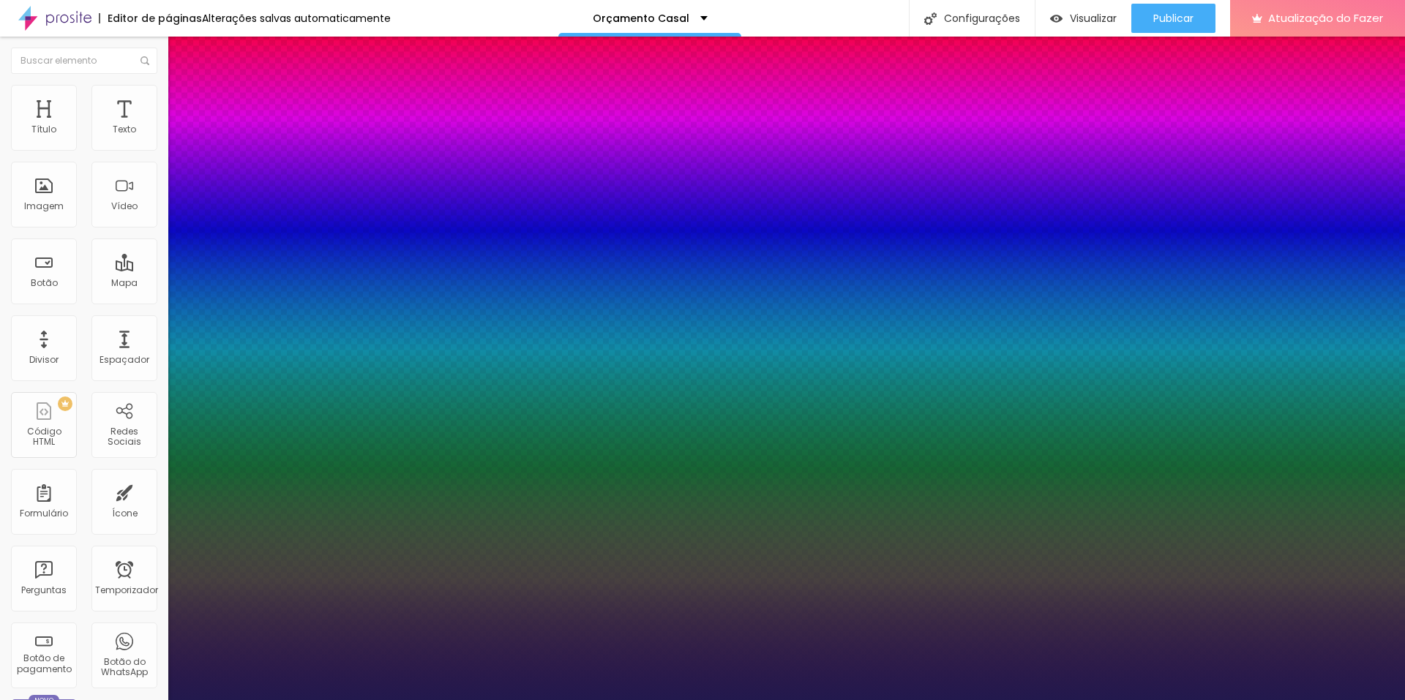
type input "1.1"
type input "1"
type input "1.2"
type input "1"
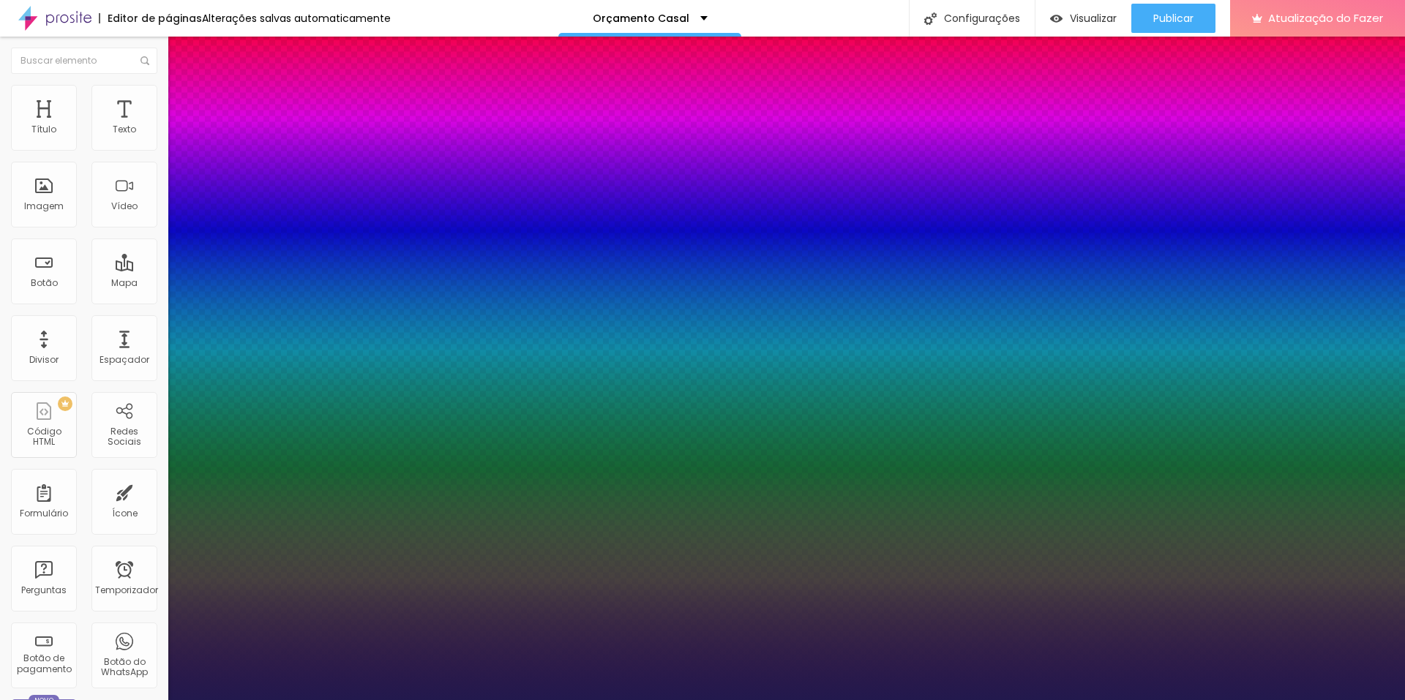
type input "1.2"
type input "2"
type input "3"
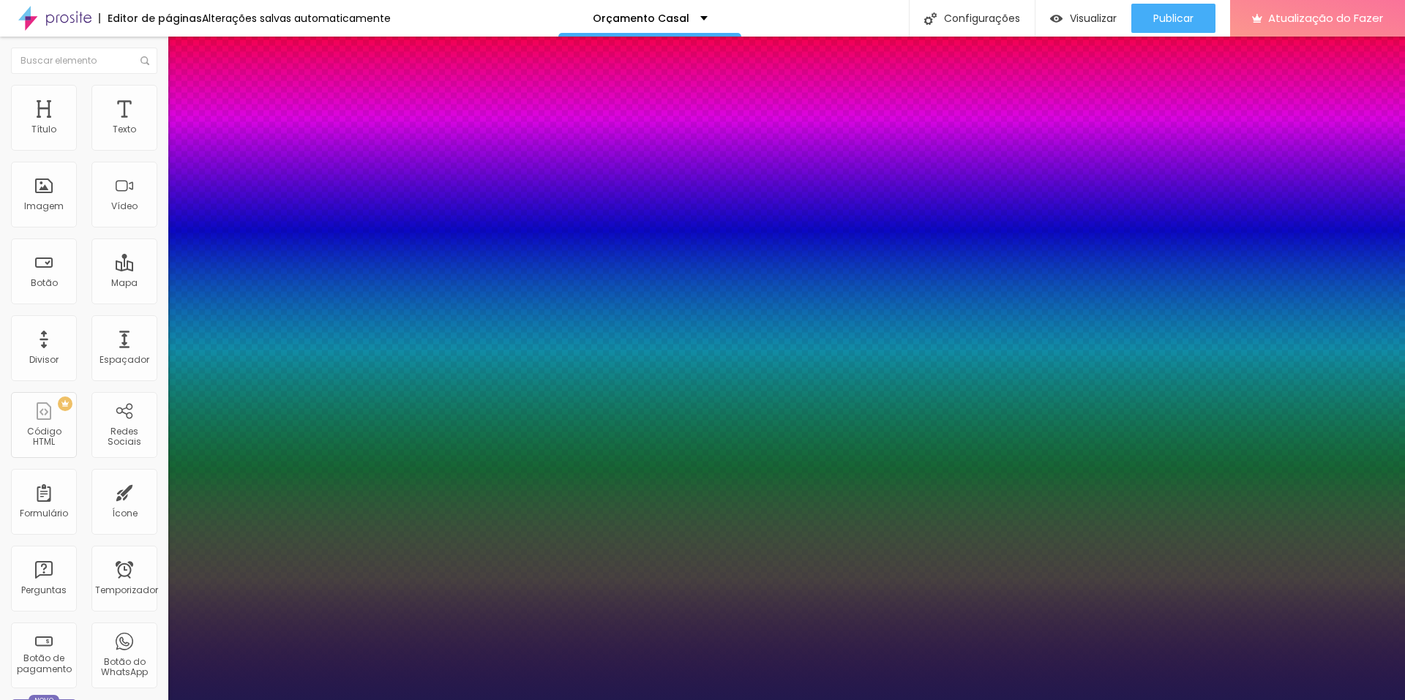
type input "3"
type input "2"
type input "1"
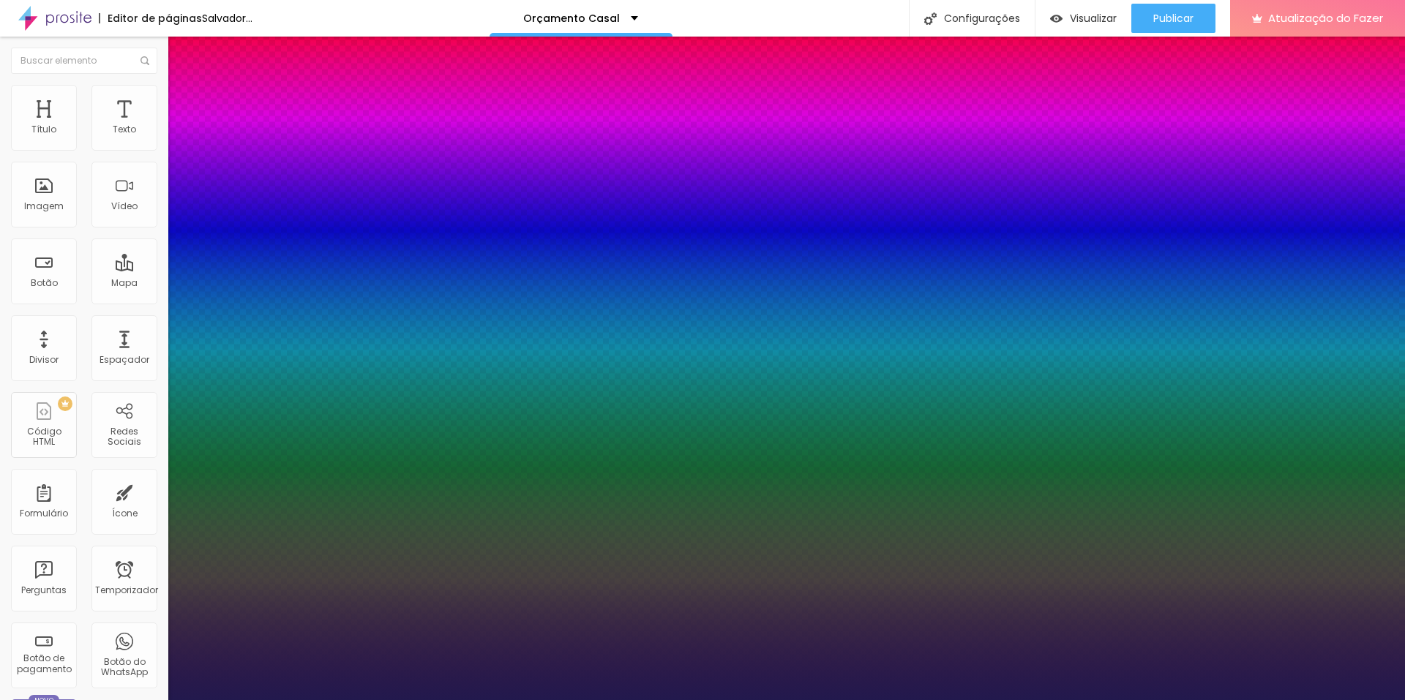
type input "0.4"
type input "0.6"
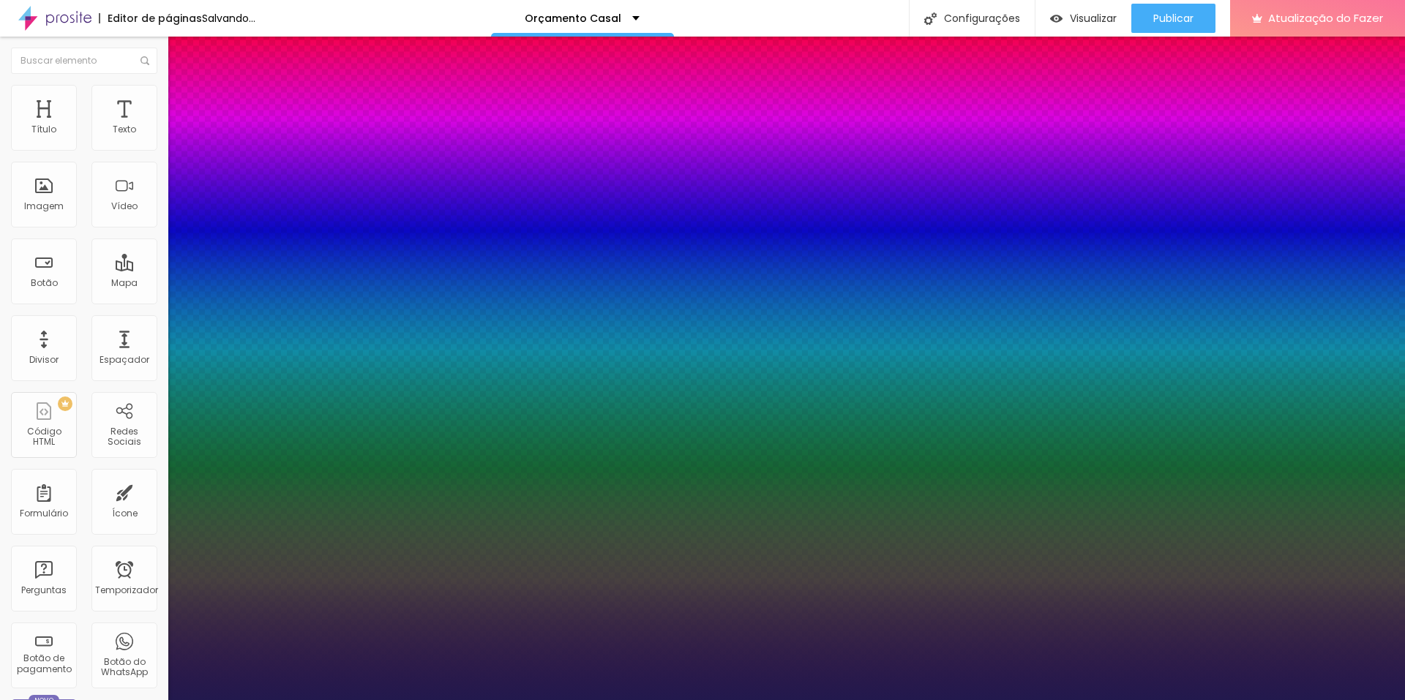
type input "0.3"
type input "0.2"
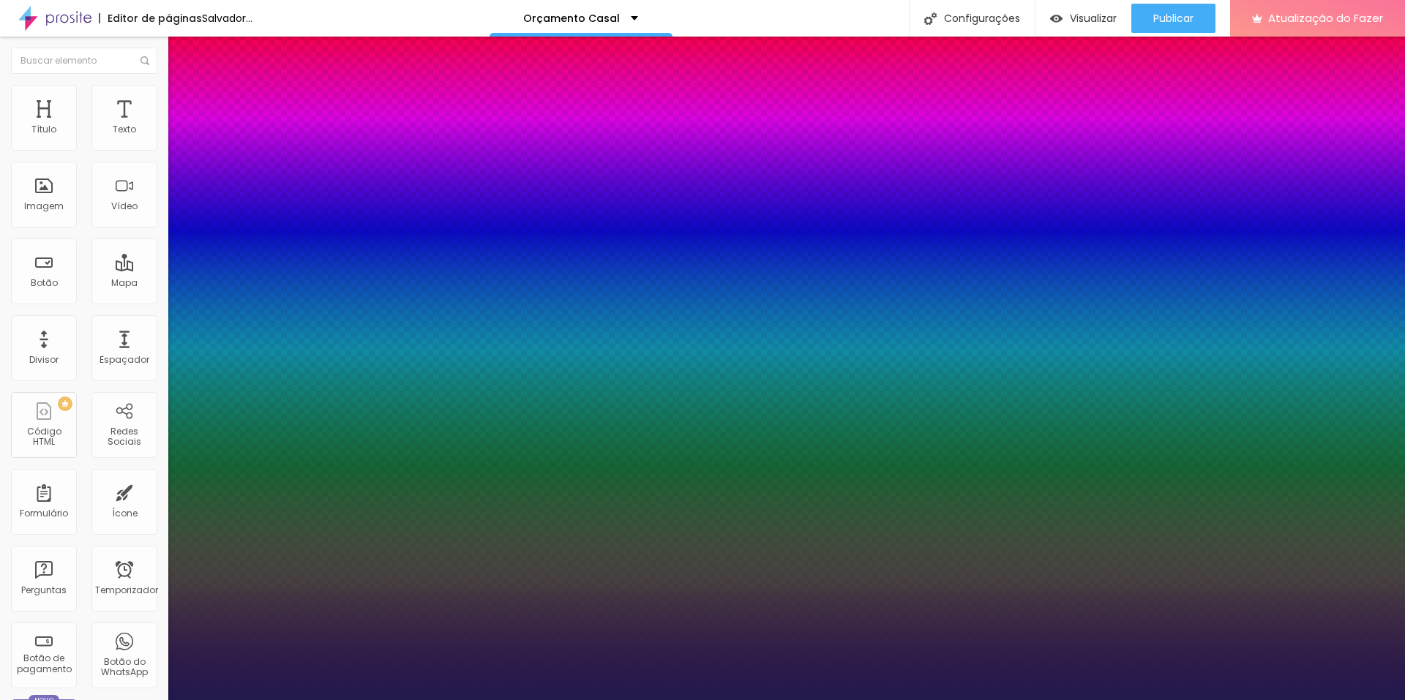
click at [112, 700] on div at bounding box center [702, 700] width 1405 height 0
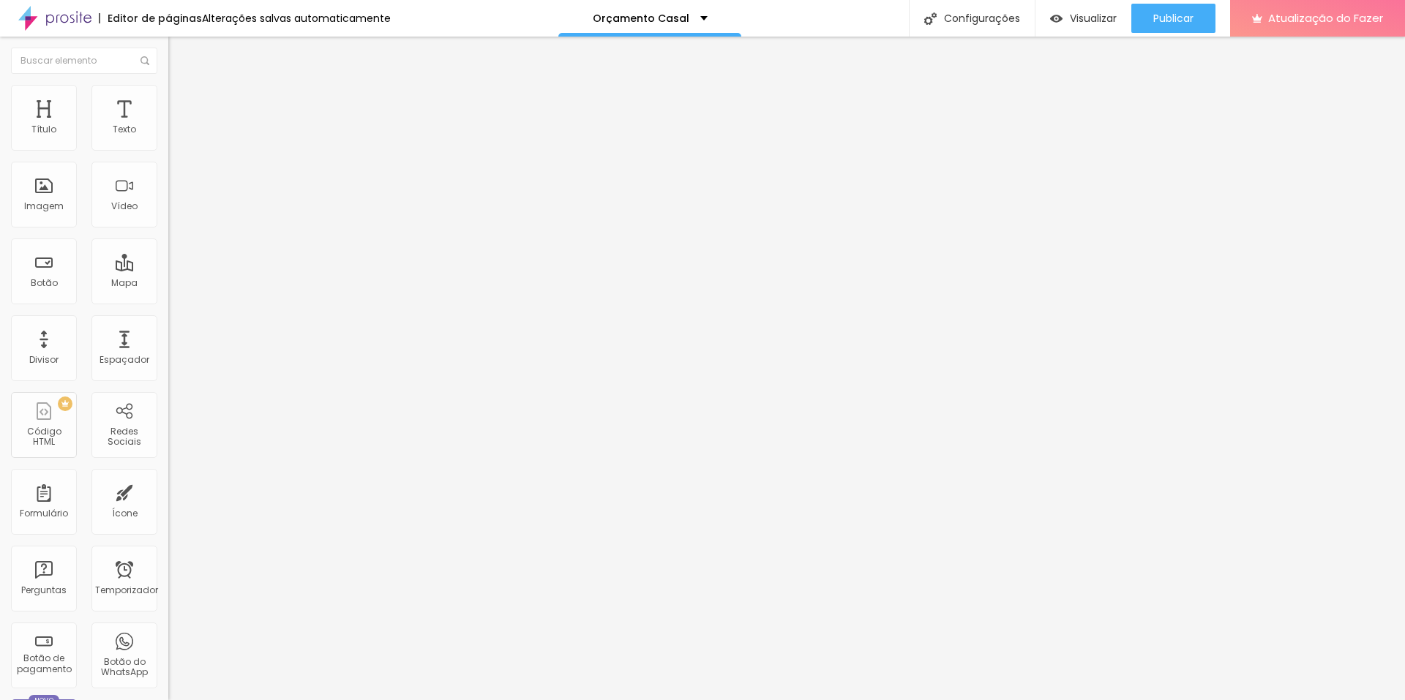
type input "22"
type input "25"
type input "27"
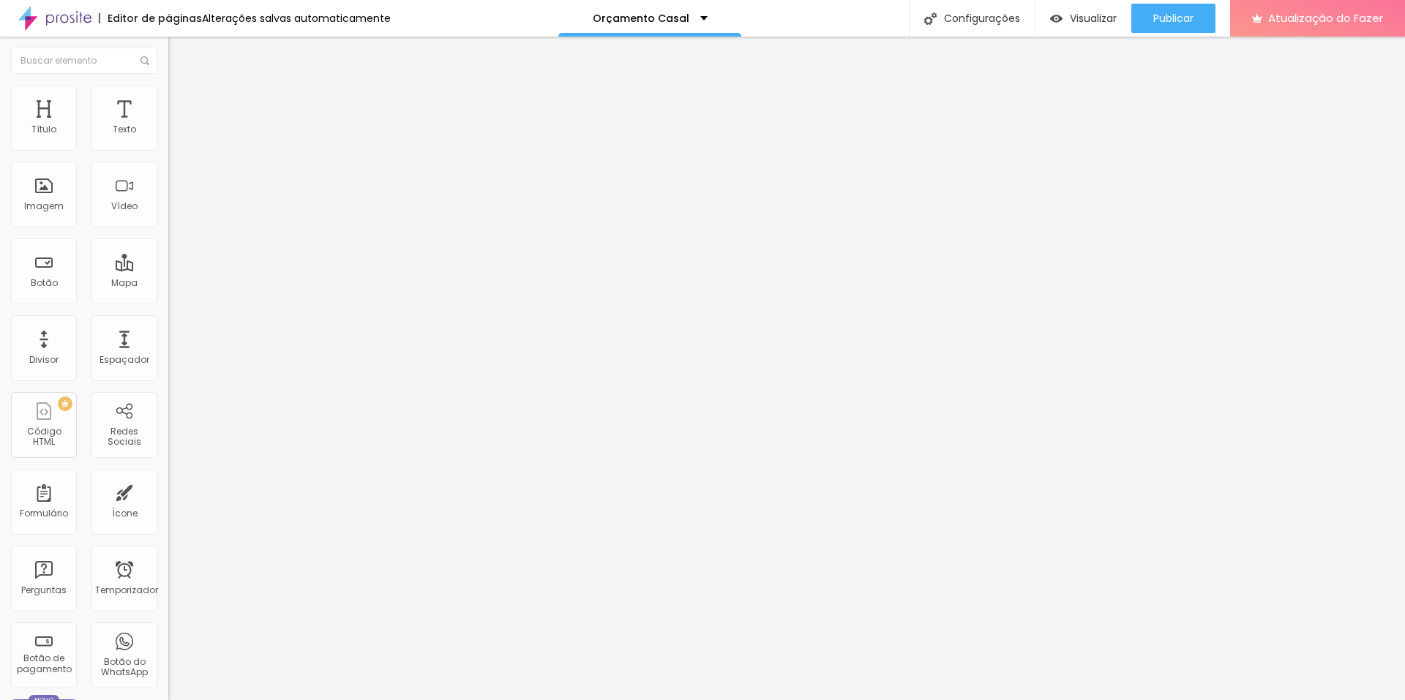
type input "27"
drag, startPoint x: 34, startPoint y: 309, endPoint x: 48, endPoint y: 308, distance: 13.2
type input "27"
click at [168, 345] on input "range" at bounding box center [215, 351] width 94 height 12
type input "25"
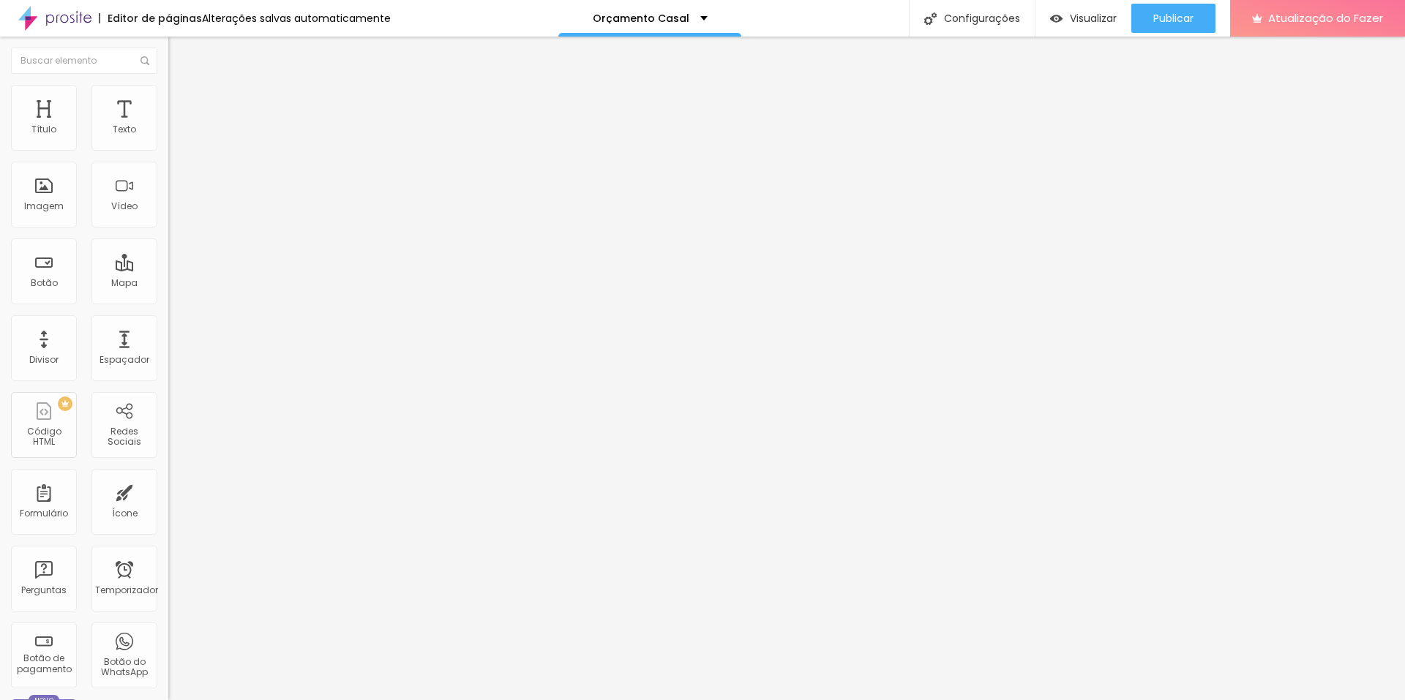
type input "25"
type input "27"
type input "29"
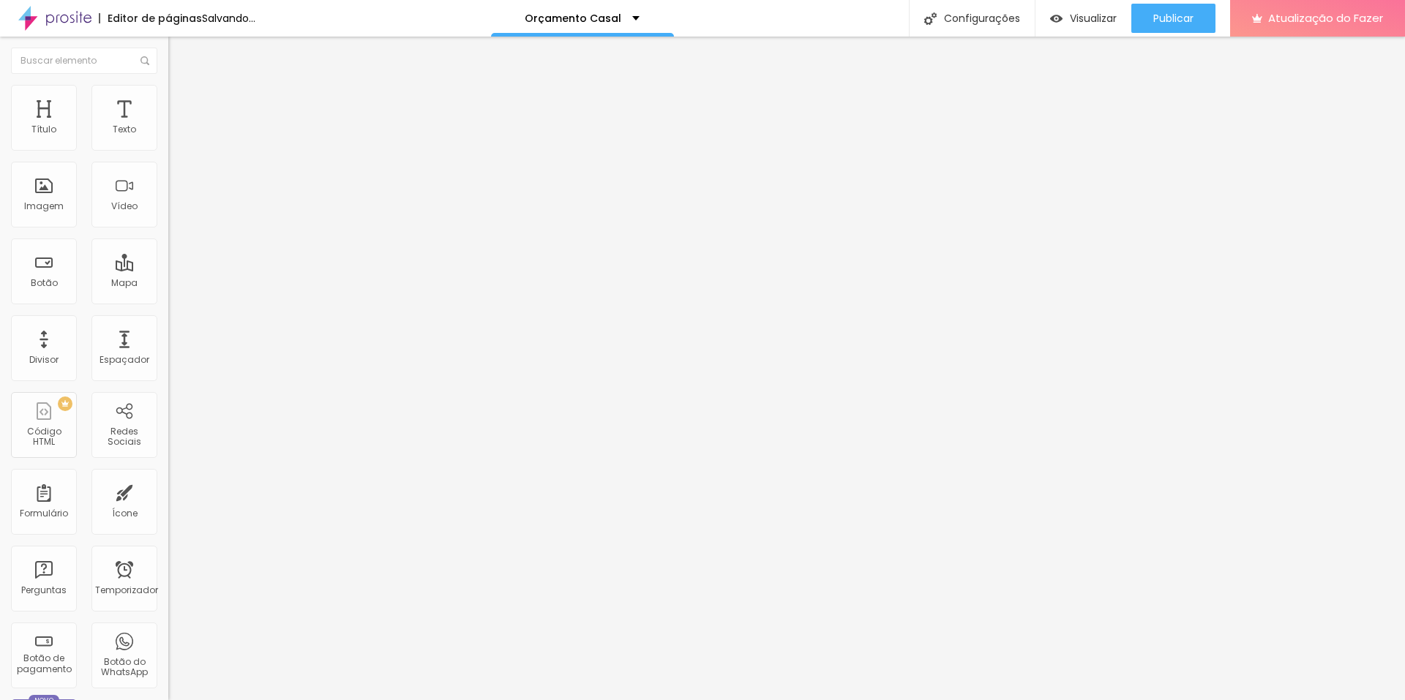
type input "30"
type input "31"
drag, startPoint x: 37, startPoint y: 306, endPoint x: 52, endPoint y: 307, distance: 14.7
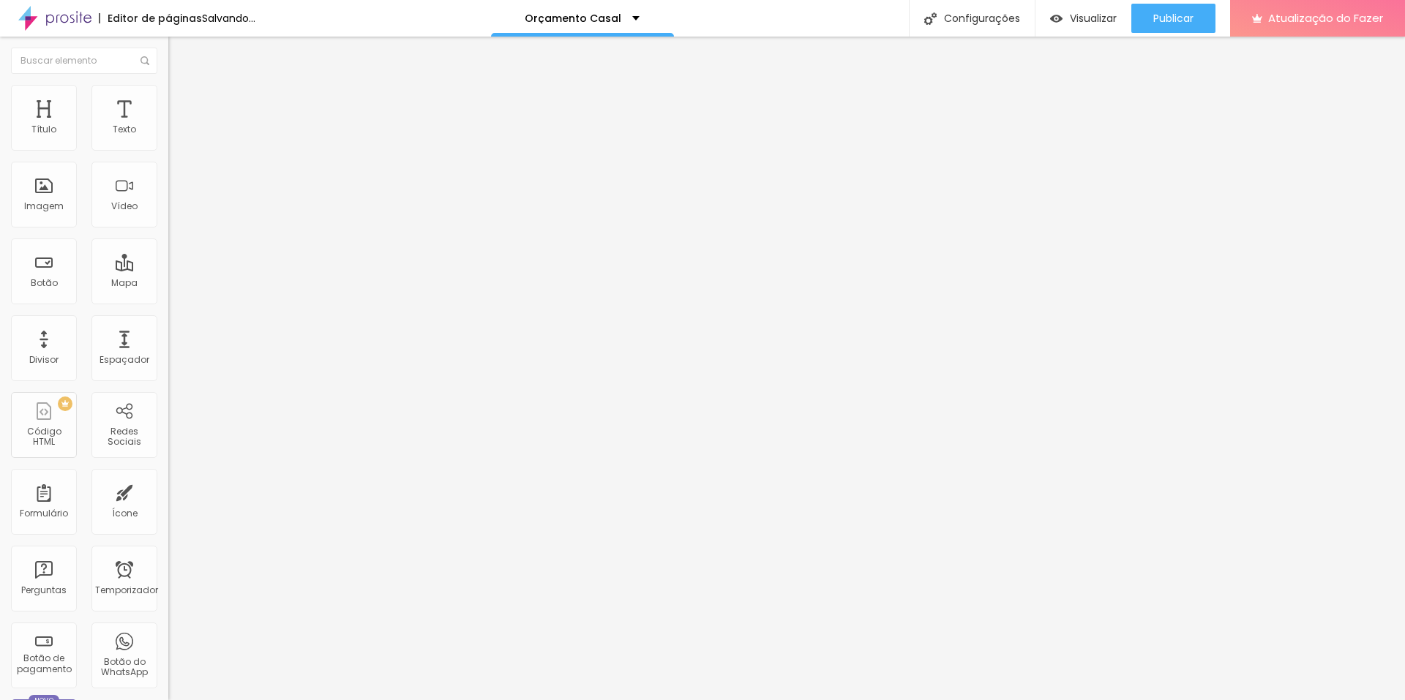
type input "31"
click at [168, 345] on input "range" at bounding box center [215, 351] width 94 height 12
type input "32"
type input "34"
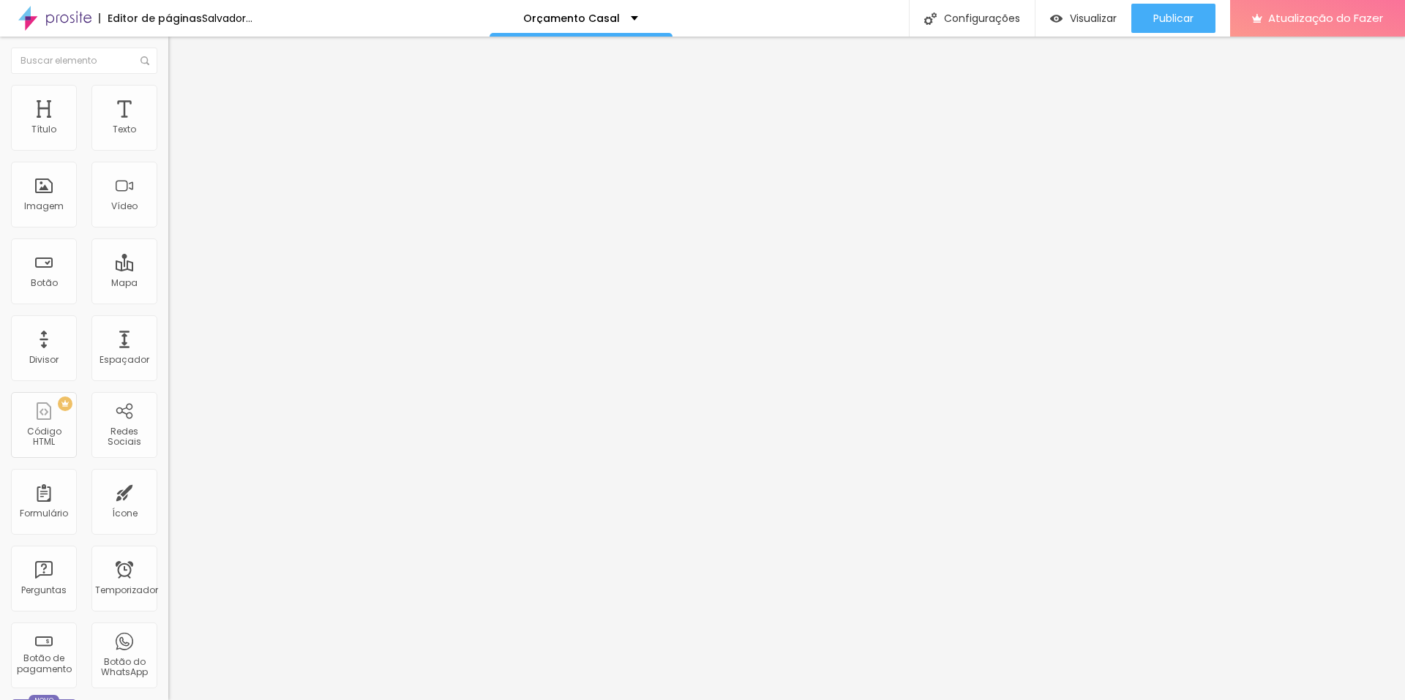
type input "34"
type input "33"
type input "32"
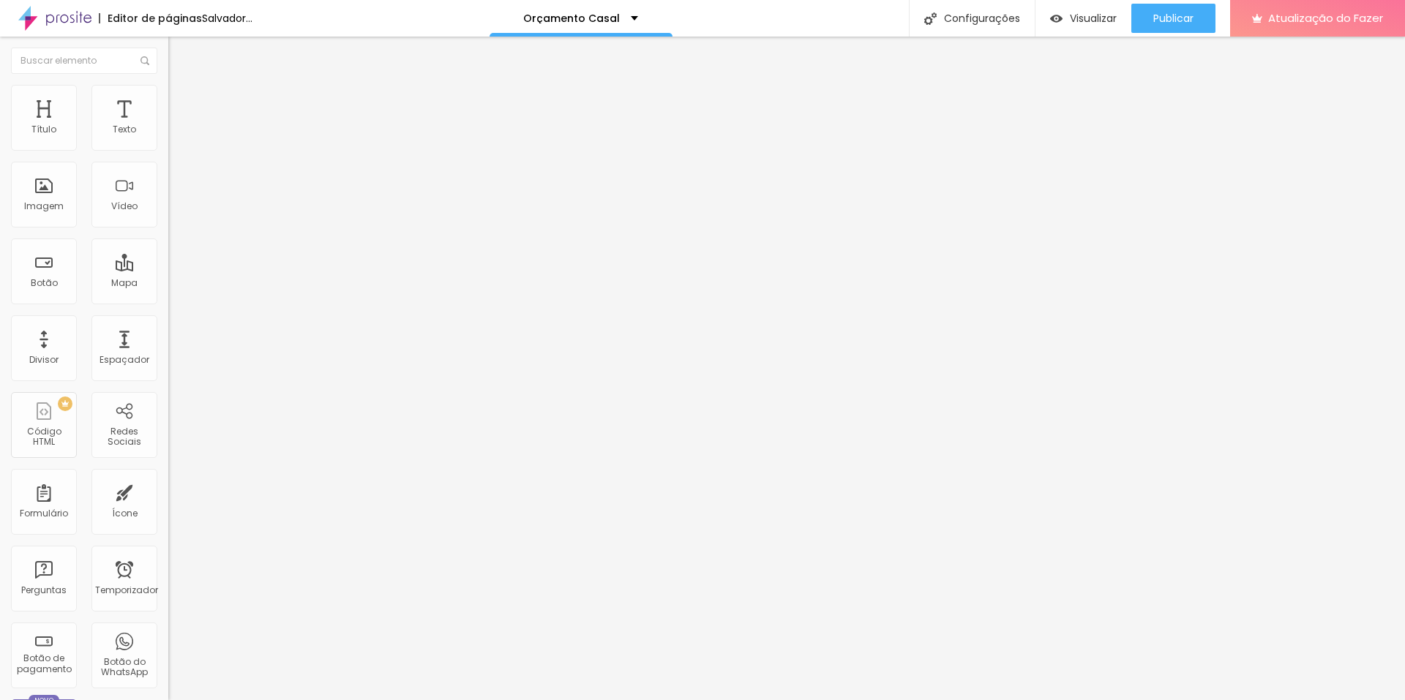
type input "32"
click at [168, 345] on input "range" at bounding box center [215, 351] width 94 height 12
click at [168, 302] on input "[URL][DOMAIN_NAME]?" at bounding box center [256, 294] width 176 height 15
type input "[URL][DOMAIN_NAME]?"
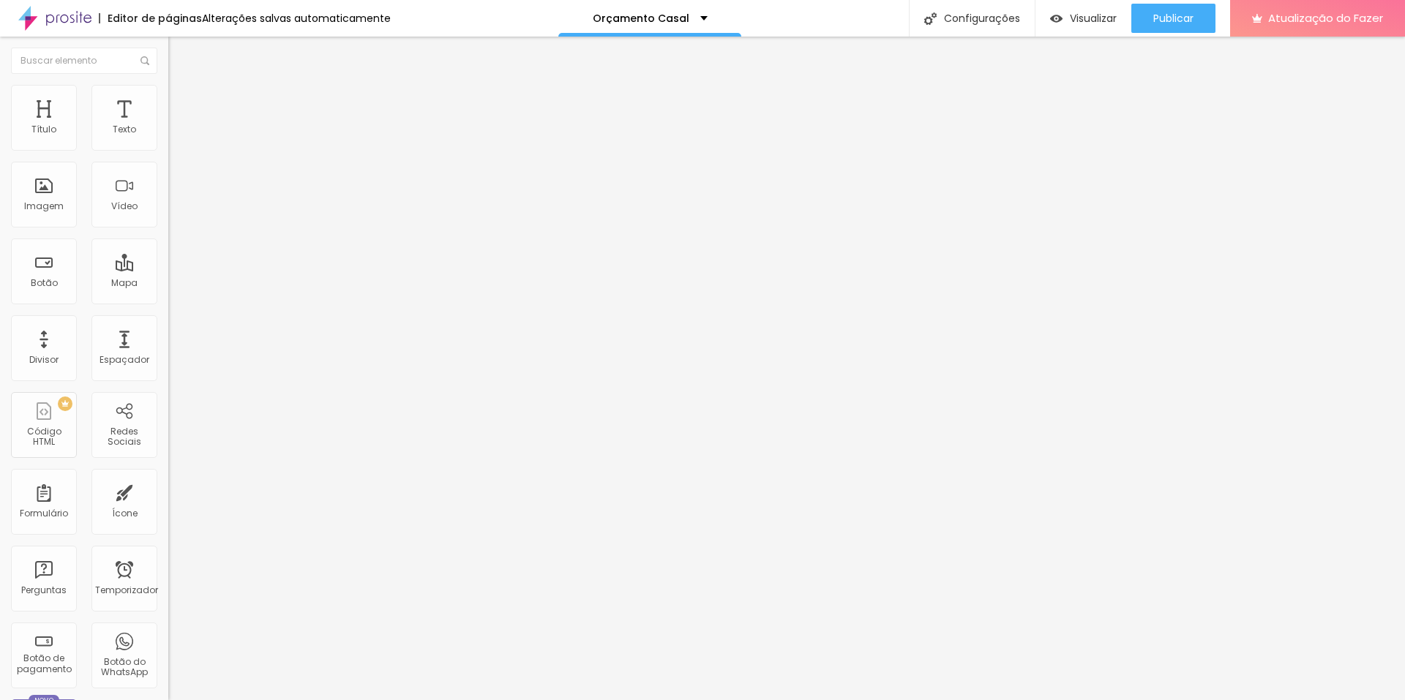
scroll to position [0, 0]
click at [168, 302] on input "[URL][DOMAIN_NAME]?" at bounding box center [256, 294] width 176 height 15
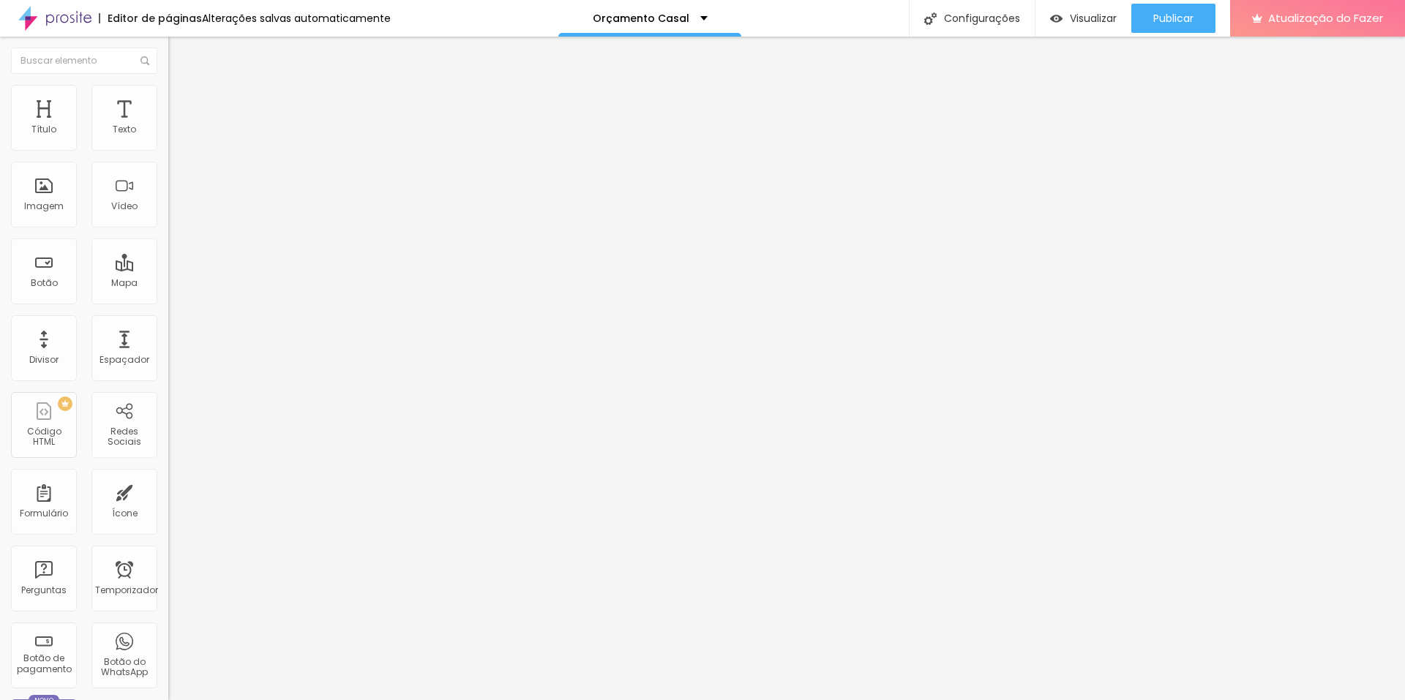
click at [168, 302] on input "[URL][DOMAIN_NAME]?" at bounding box center [256, 294] width 176 height 15
paste input "Casamento%20Diurno%20Sem%20Álbum%20R$99"
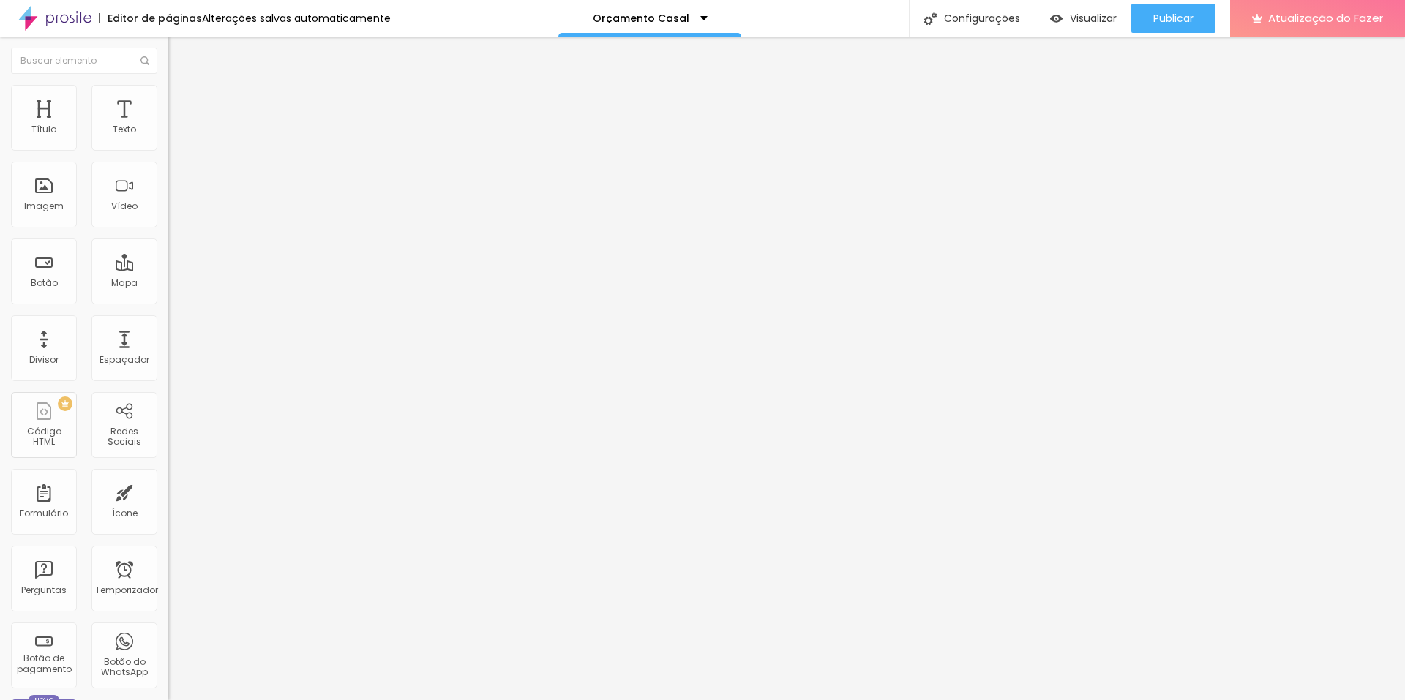
type input "[URL][DOMAIN_NAME]?"
click at [168, 394] on div "Editar nulo Conteúdo Estilo Avançado Texto CONTRATAR AGORA Alinhamento Tamanho …" at bounding box center [252, 369] width 168 height 664
click at [168, 300] on input "[URL][DOMAIN_NAME]?" at bounding box center [256, 294] width 176 height 15
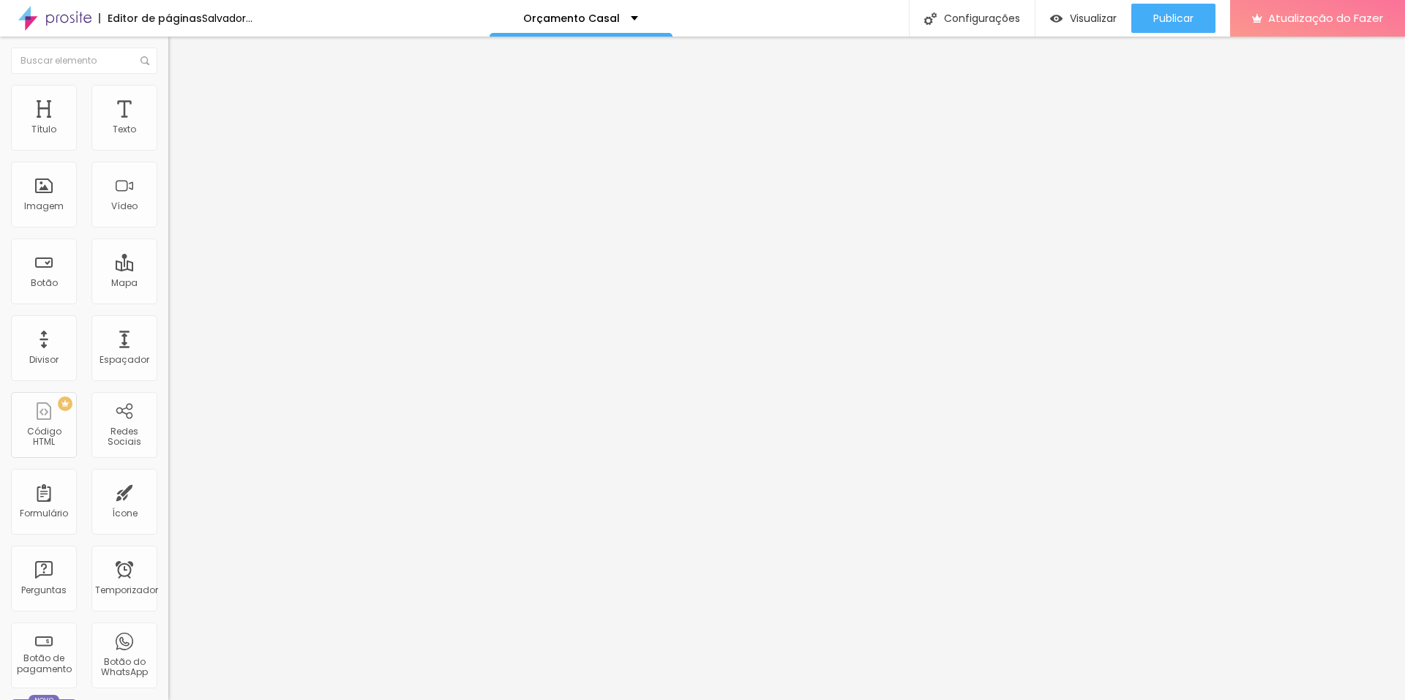
click at [168, 300] on input "[URL][DOMAIN_NAME]?" at bounding box center [256, 294] width 176 height 15
click at [168, 302] on input "[URL][DOMAIN_NAME]?" at bounding box center [256, 294] width 176 height 15
paste input "Com%20Álbum%20R$1.30"
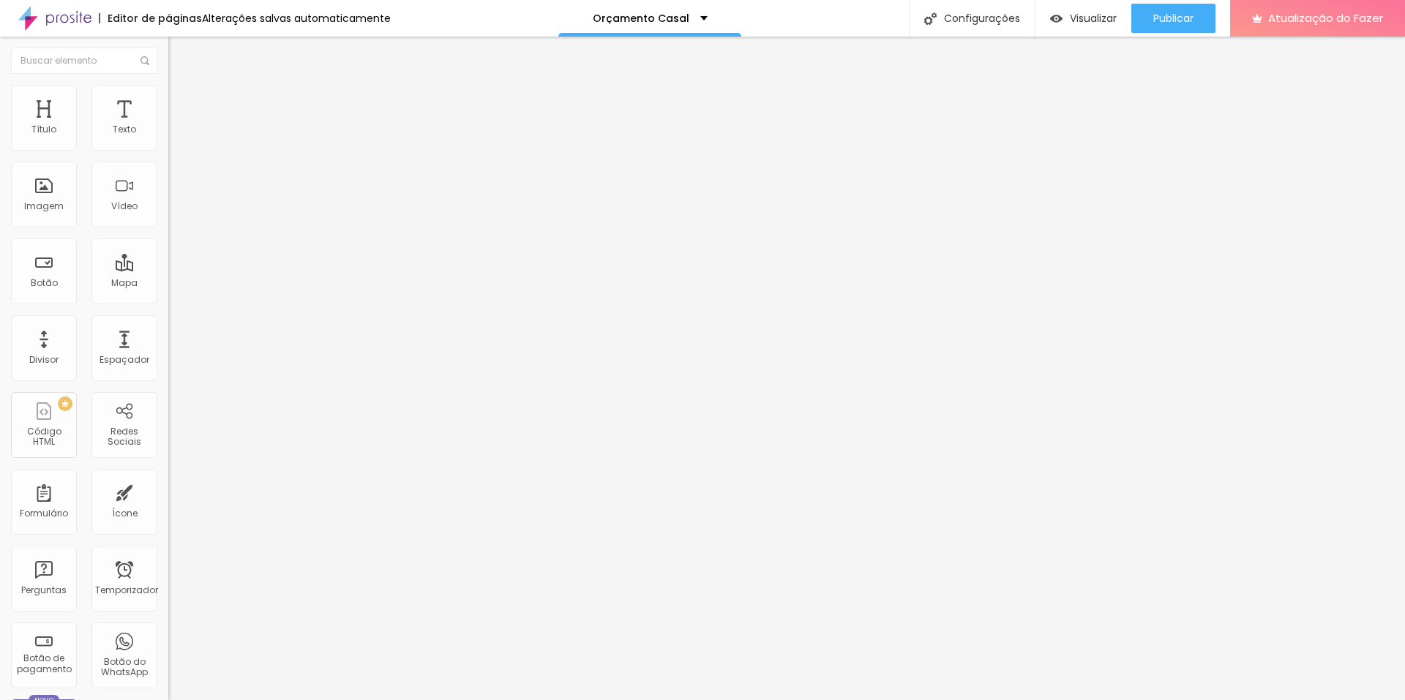
scroll to position [0, 940]
click at [168, 433] on div "Editar nulo Conteúdo Estilo Avançado Texto CONTRATAR AGORA Alinhamento Tamanho …" at bounding box center [252, 369] width 168 height 664
click at [168, 296] on input "[URL][DOMAIN_NAME]?" at bounding box center [256, 294] width 176 height 15
click at [168, 297] on input "[URL][DOMAIN_NAME]?" at bounding box center [256, 294] width 176 height 15
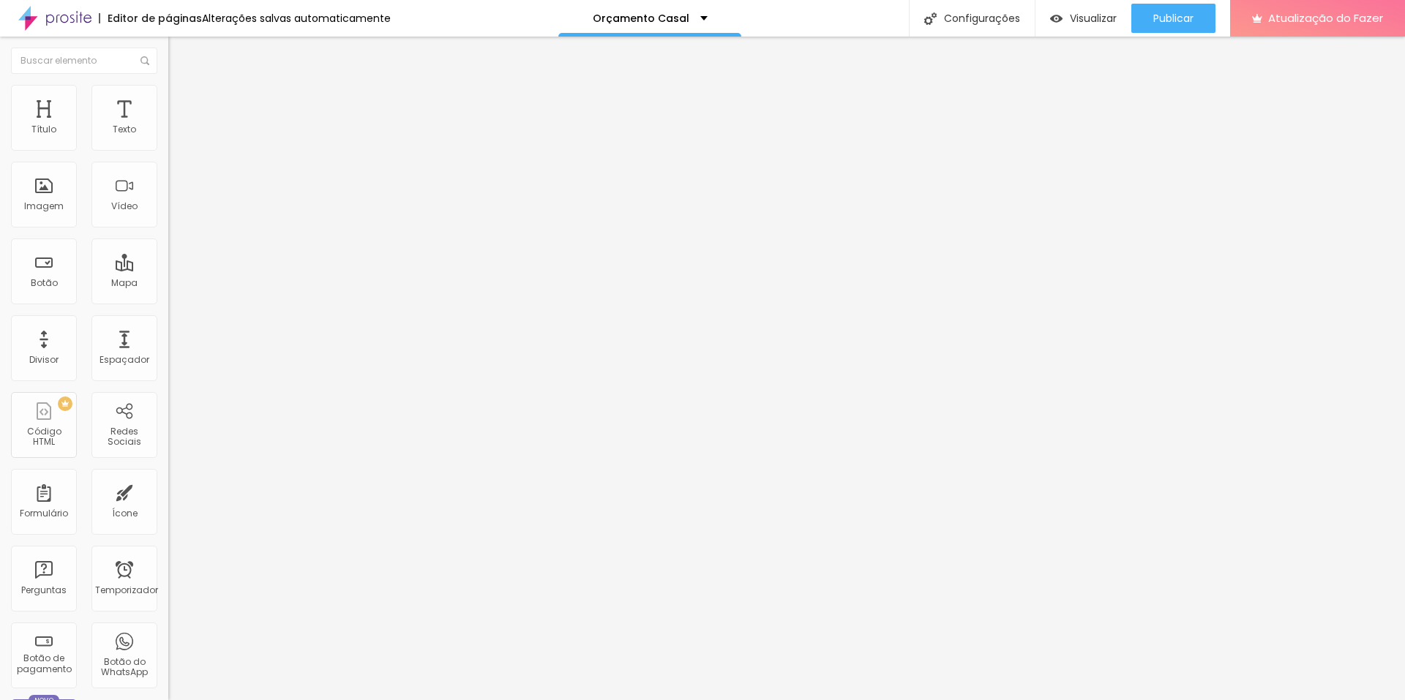
click at [168, 297] on input "[URL][DOMAIN_NAME]?" at bounding box center [256, 294] width 176 height 15
click at [168, 302] on input "[URL][DOMAIN_NAME]?" at bounding box center [256, 294] width 176 height 15
paste input "Noturno%20Sem%20Álbum%20R$1.2"
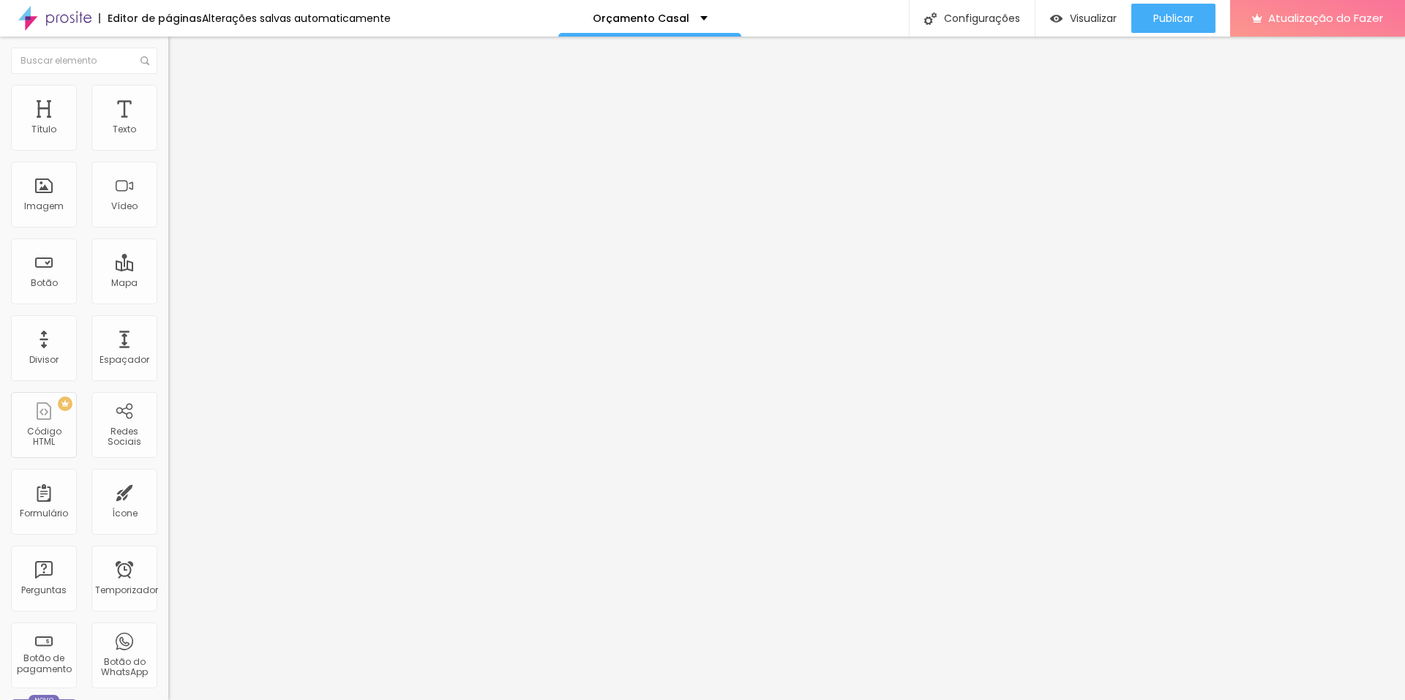
scroll to position [0, 944]
click at [168, 433] on div "Editar nulo Conteúdo Estilo Avançado Texto CONTRATAR AGORA Alinhamento Tamanho …" at bounding box center [252, 369] width 168 height 664
click at [168, 302] on input "[URL][DOMAIN_NAME]?" at bounding box center [256, 294] width 176 height 15
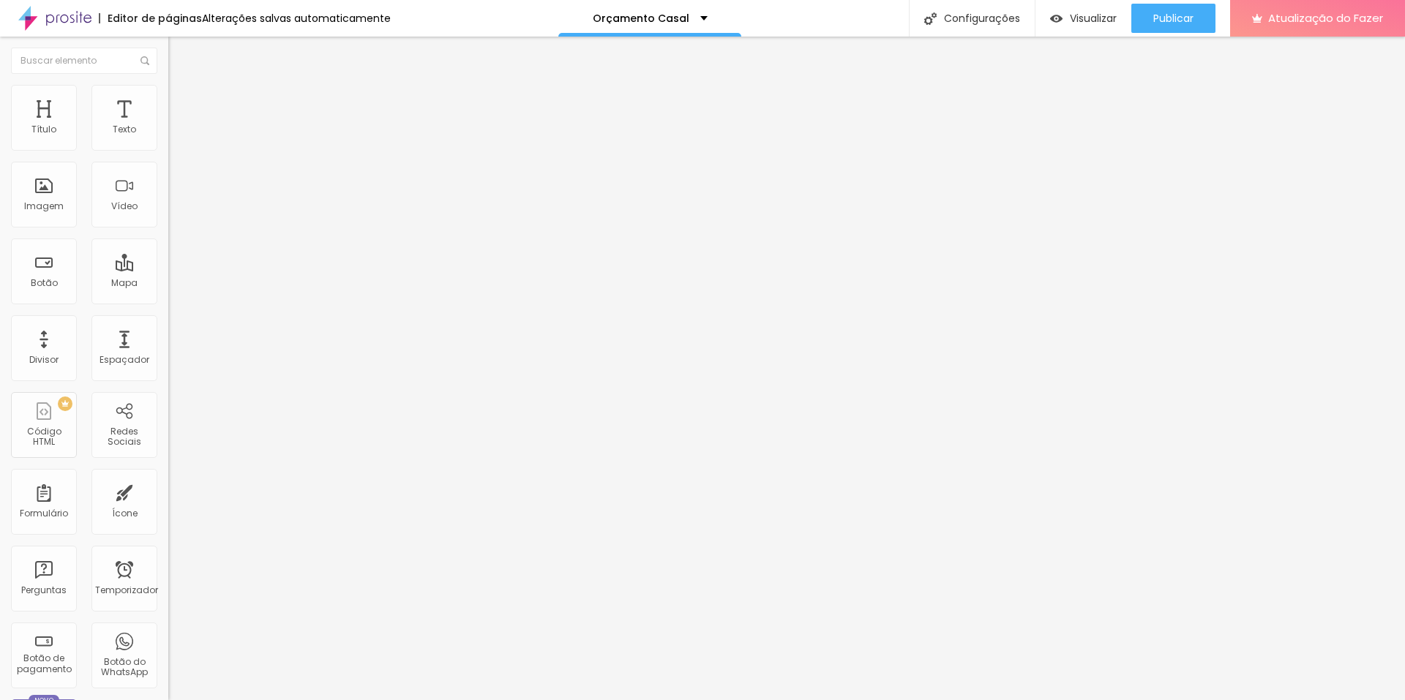
click at [168, 302] on input "[URL][DOMAIN_NAME]?" at bounding box center [256, 294] width 176 height 15
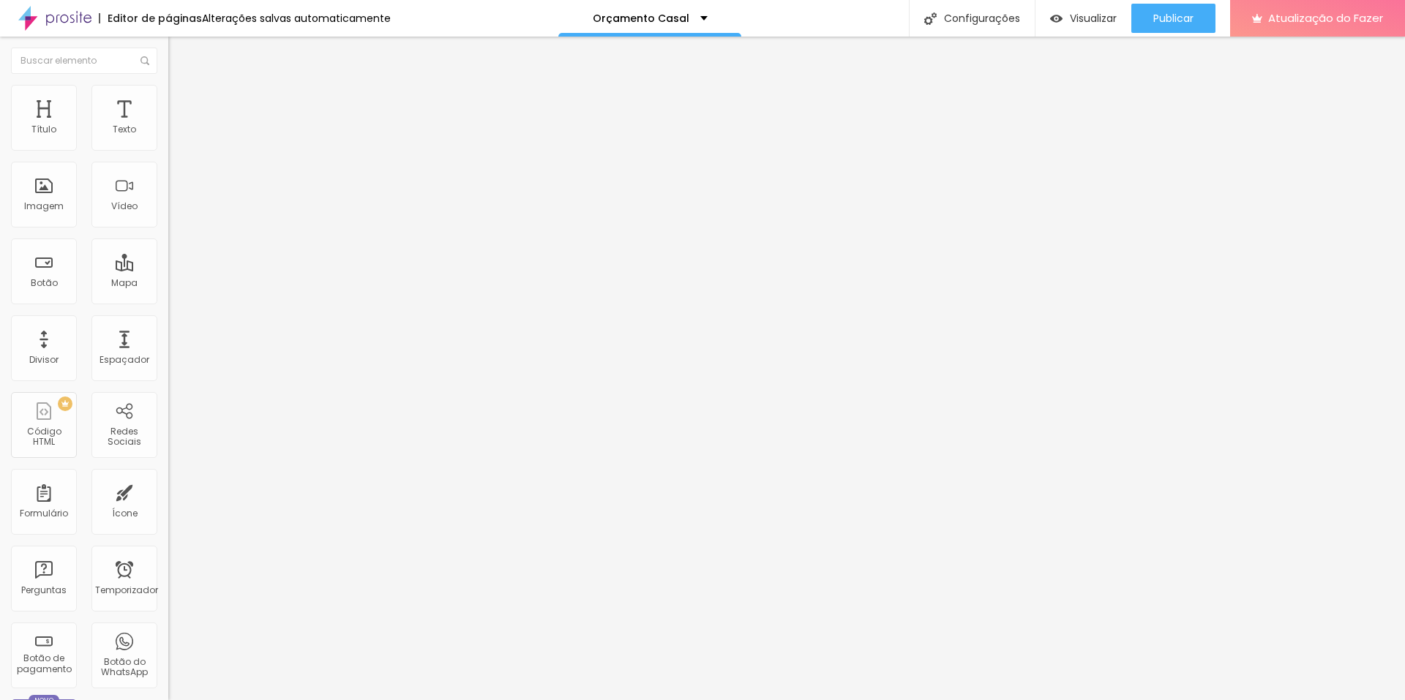
paste input "Noturno%20Com%20Álbum%20R$1.6"
click at [168, 302] on input "[URL][DOMAIN_NAME]?" at bounding box center [256, 294] width 176 height 15
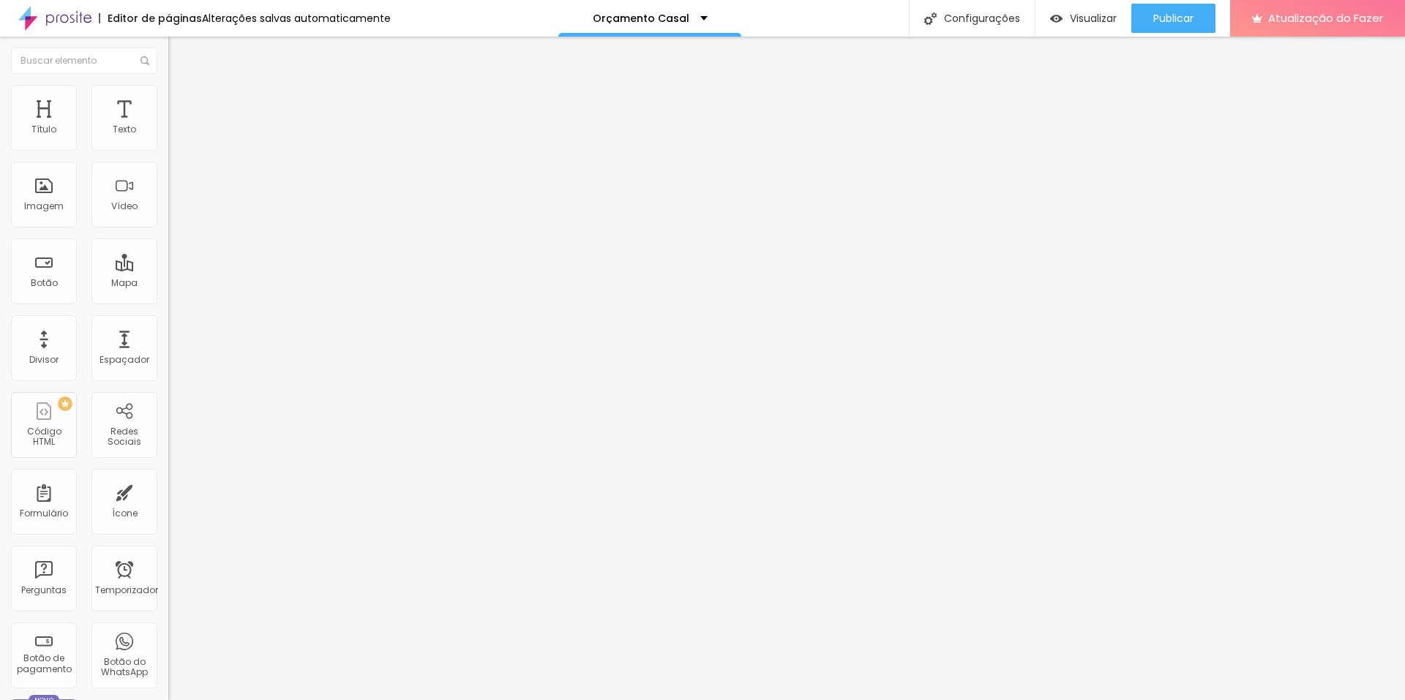
click at [168, 302] on input "[URL][DOMAIN_NAME]?" at bounding box center [256, 294] width 176 height 15
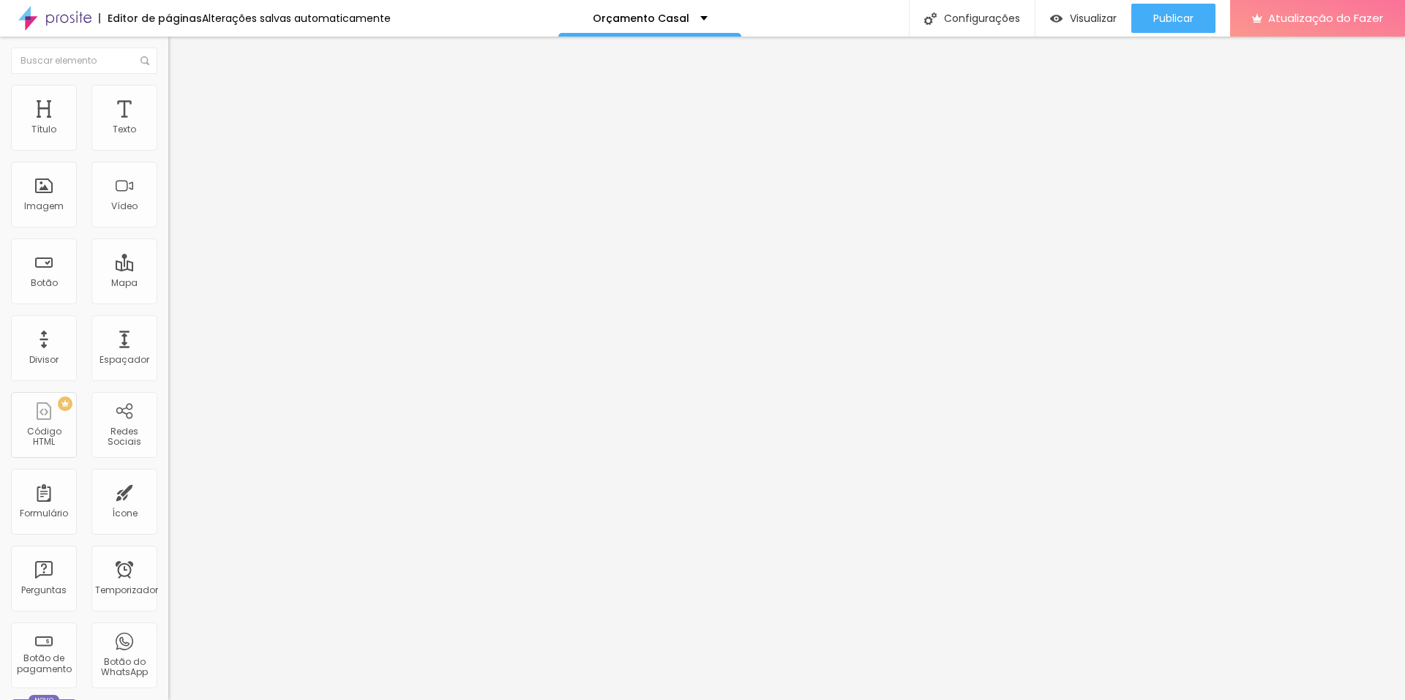
click at [168, 415] on div "Editar nulo Conteúdo Estilo Avançado Texto CONTRATAR AGORA Alinhamento Tamanho …" at bounding box center [252, 369] width 168 height 664
click at [168, 302] on input "[URL][DOMAIN_NAME]?" at bounding box center [256, 294] width 176 height 15
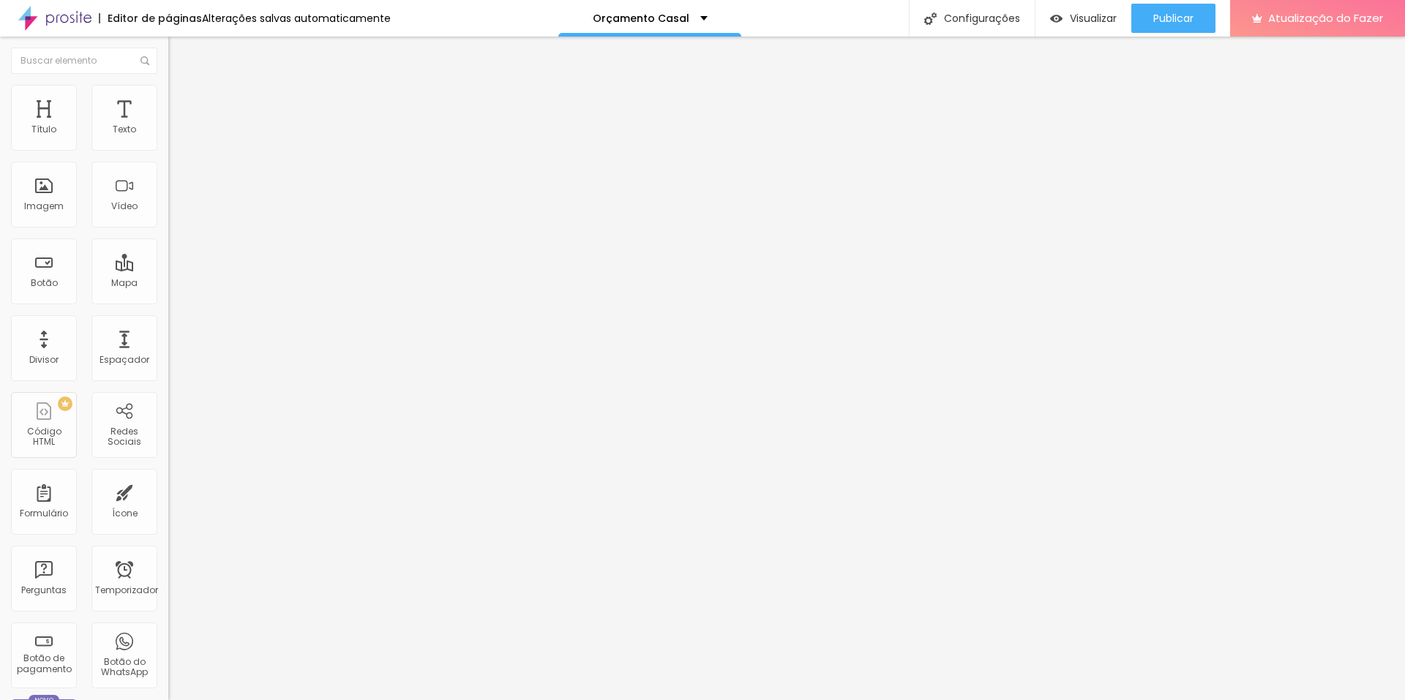
paste input "serviço%20de%20Storymaker%20no%20valor%20de%20R$20"
click at [168, 389] on div "Editar nulo Conteúdo Estilo Avançado Texto CONTRATAR AGORA Alinhamento Tamanho …" at bounding box center [252, 369] width 168 height 664
click at [174, 136] on icon "button" at bounding box center [178, 131] width 9 height 9
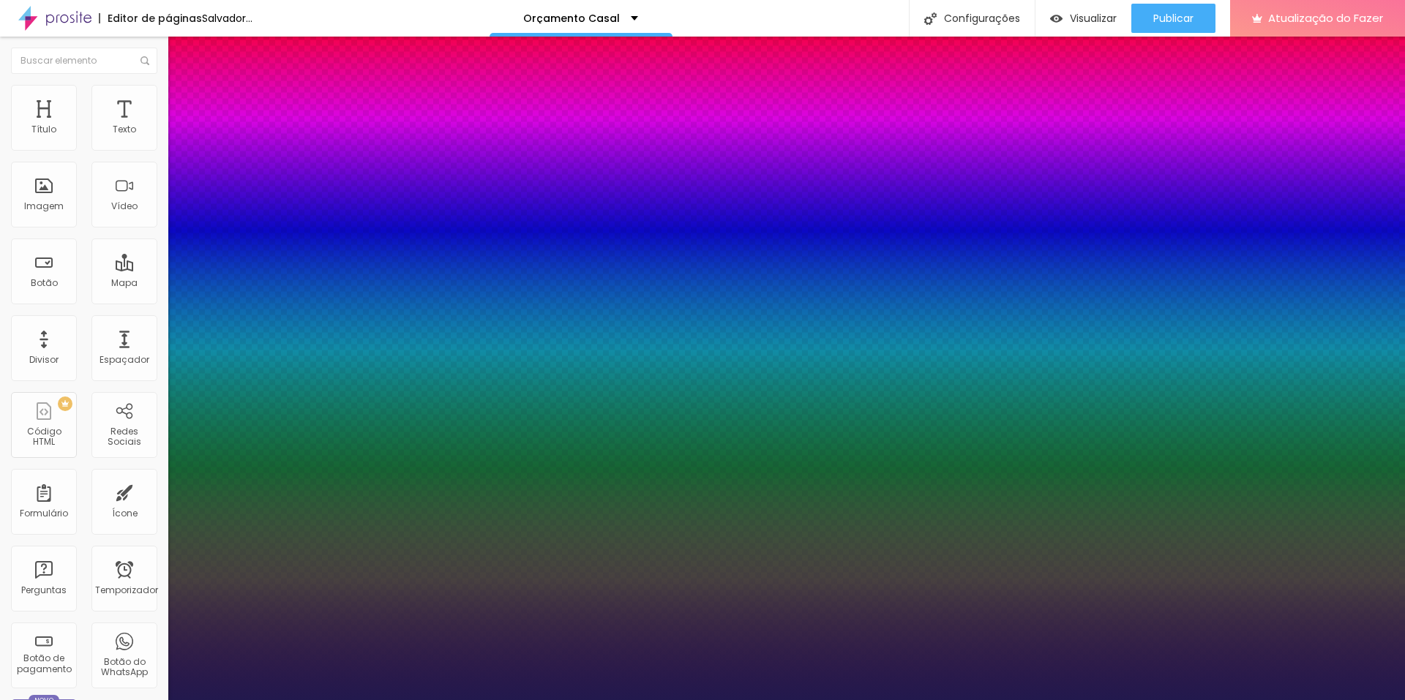
click at [542, 700] on div at bounding box center [702, 700] width 1405 height 0
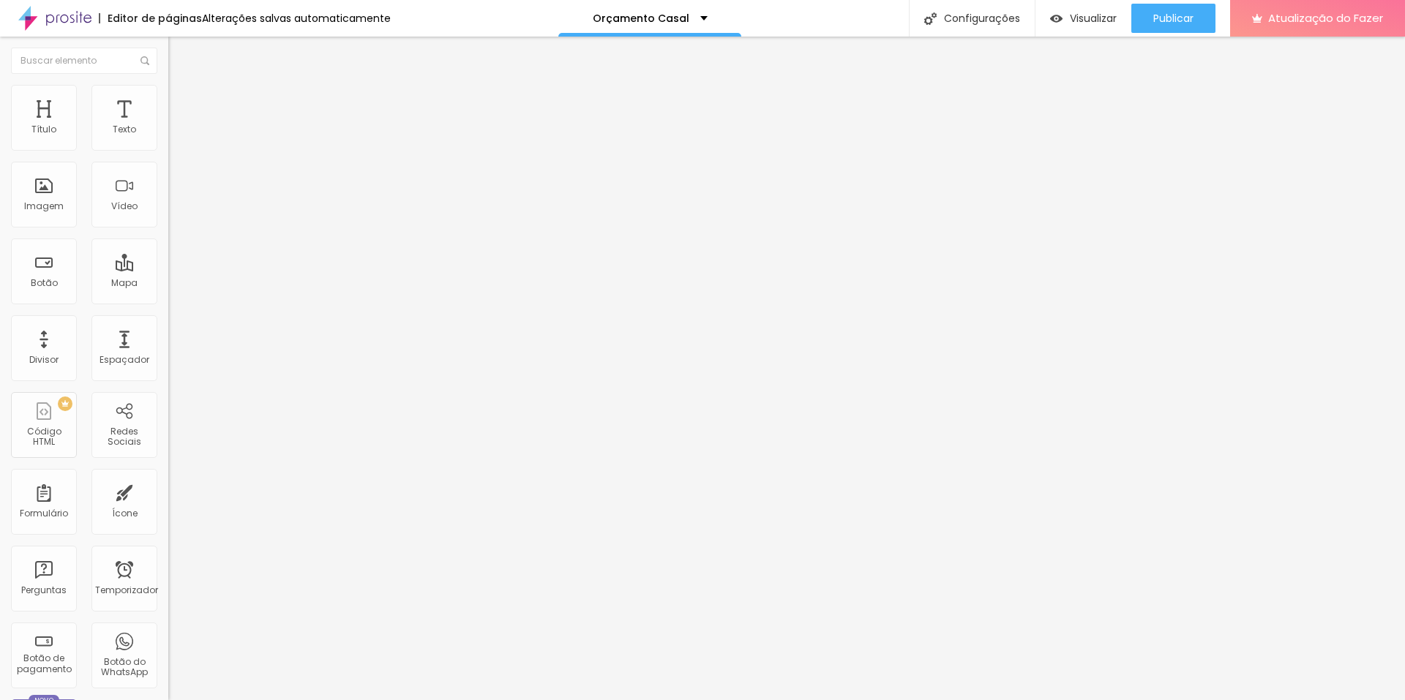
click at [168, 302] on input "[URL][DOMAIN_NAME]?" at bounding box center [256, 294] width 176 height 15
click at [168, 300] on input "[URL][DOMAIN_NAME]?" at bounding box center [256, 294] width 176 height 15
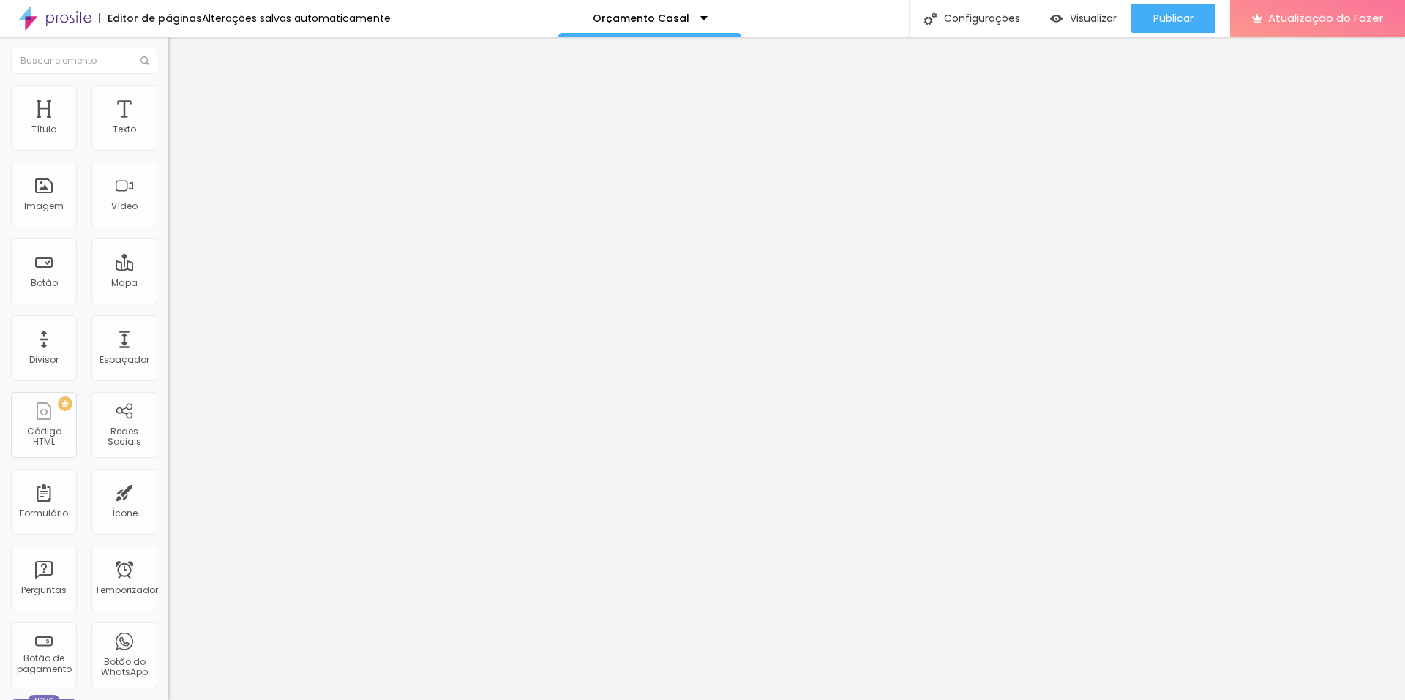
click at [168, 300] on input "[URL][DOMAIN_NAME]?" at bounding box center [256, 294] width 176 height 15
paste input "Álbum%20Plus%20no%20valor%20de%20R$9"
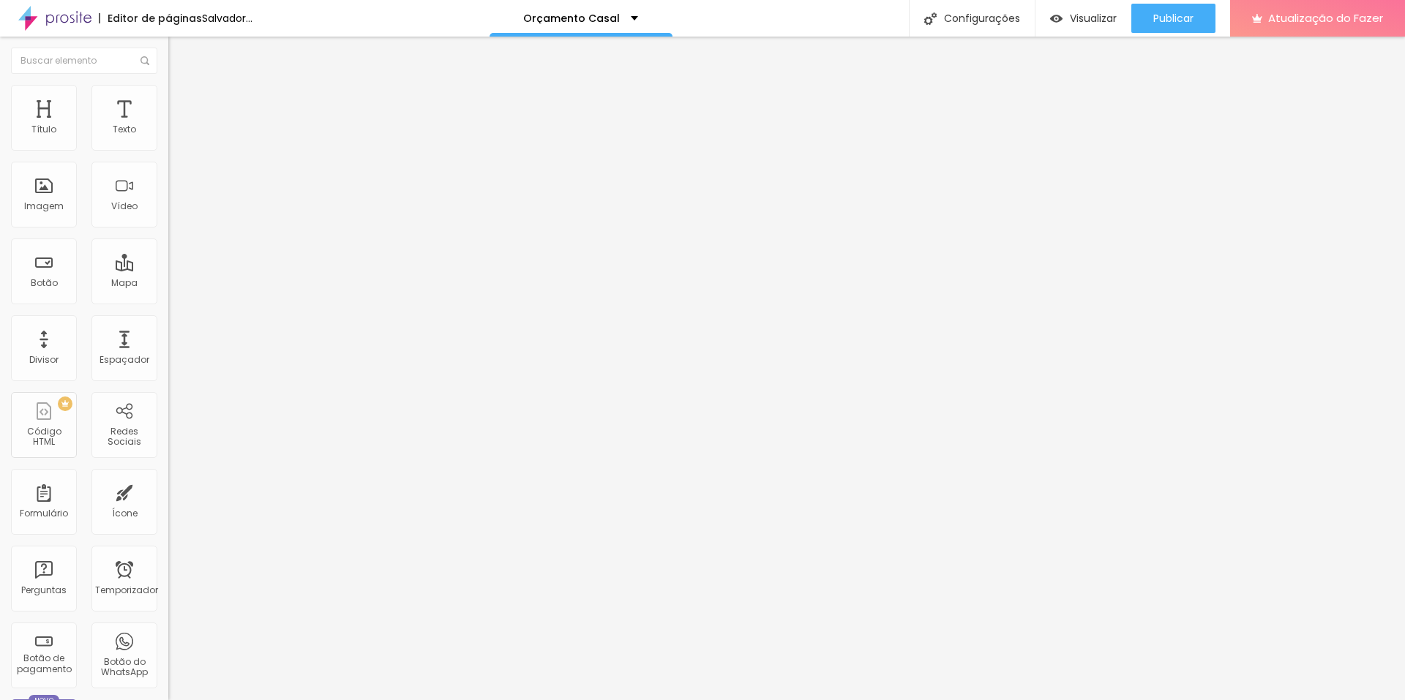
click at [168, 397] on div "Editar nulo Conteúdo Estilo Avançado Texto CONTRATAR AGORA Alinhamento Tamanho …" at bounding box center [252, 369] width 168 height 664
click at [168, 302] on input "[URL][DOMAIN_NAME]?" at bounding box center [256, 294] width 176 height 15
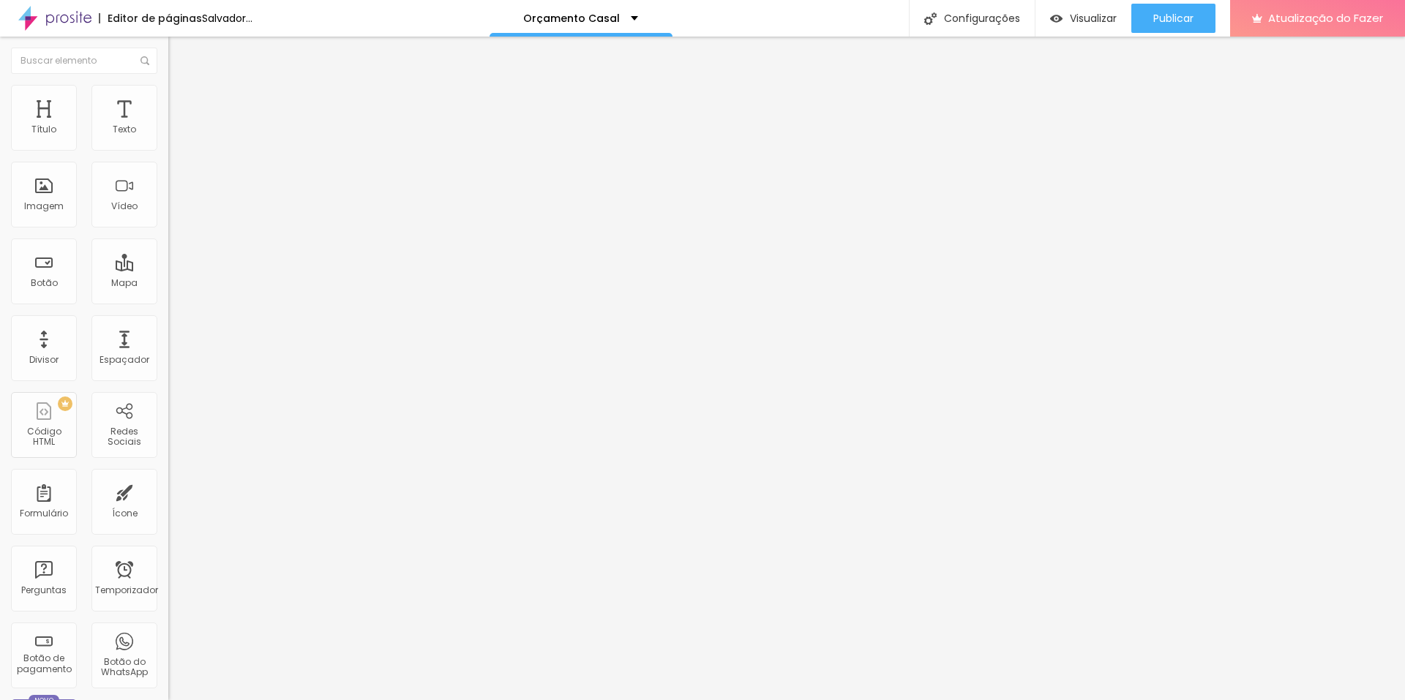
click at [168, 302] on input "[URL][DOMAIN_NAME]?" at bounding box center [256, 294] width 176 height 15
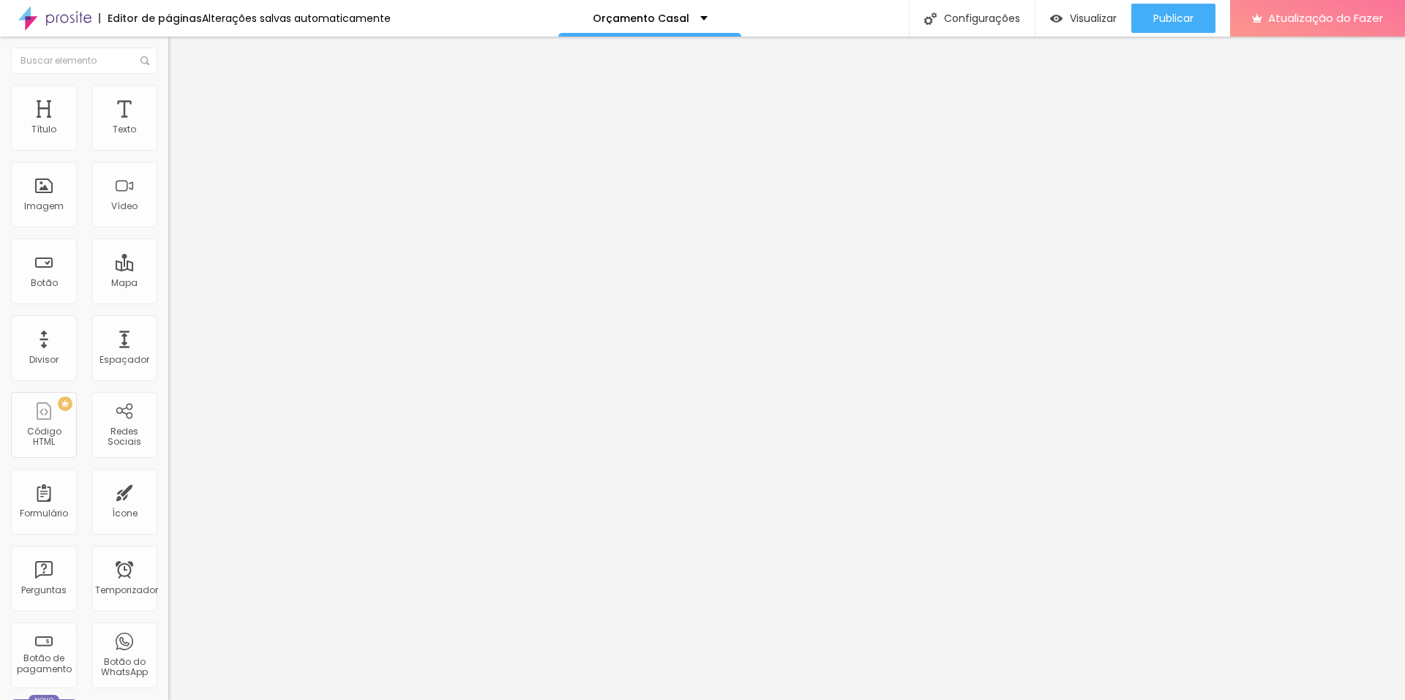
paste input "ró%20no%20valor%20de%20R$5"
click at [168, 414] on div "Editar nulo Conteúdo Estilo Avançado Texto CONTRATAR AGORA Alinhamento Tamanho …" at bounding box center [252, 369] width 168 height 664
click at [168, 345] on input "range" at bounding box center [215, 351] width 94 height 12
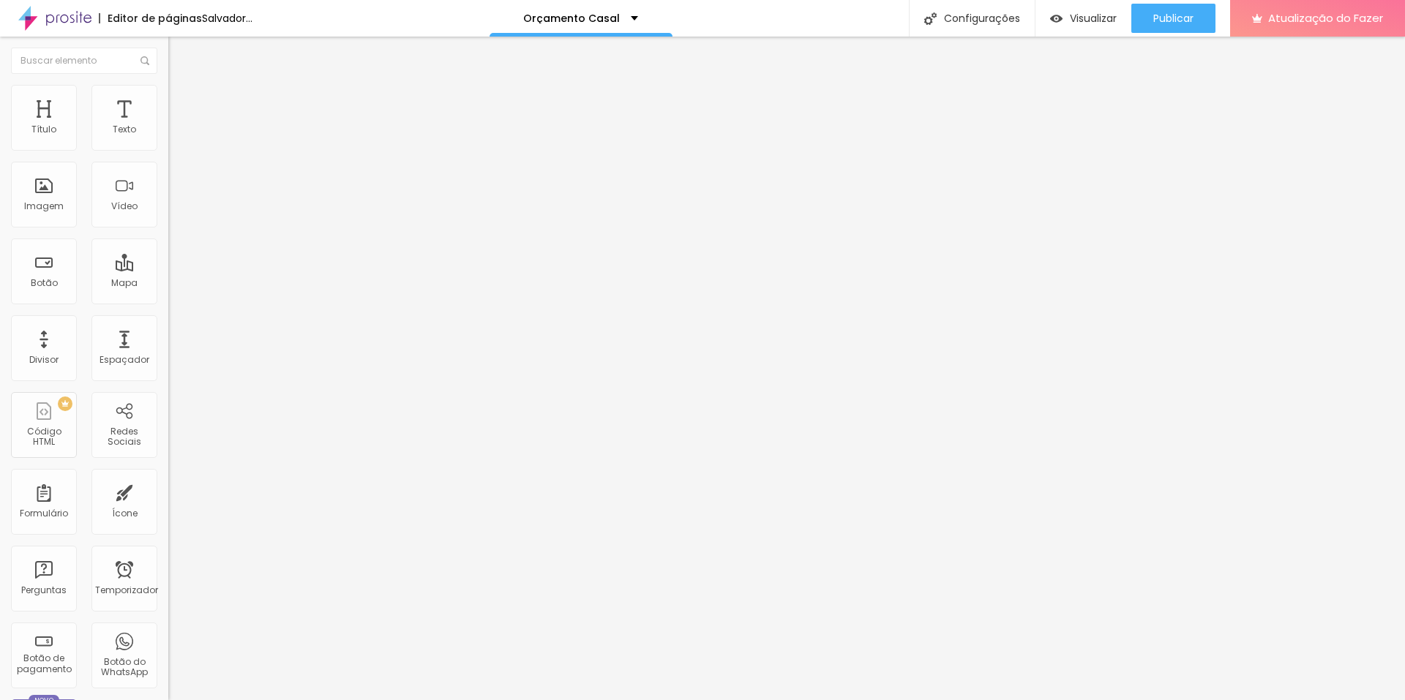
click at [168, 345] on input "range" at bounding box center [215, 351] width 94 height 12
click at [168, 302] on input "[URL][DOMAIN_NAME]?" at bounding box center [256, 294] width 176 height 15
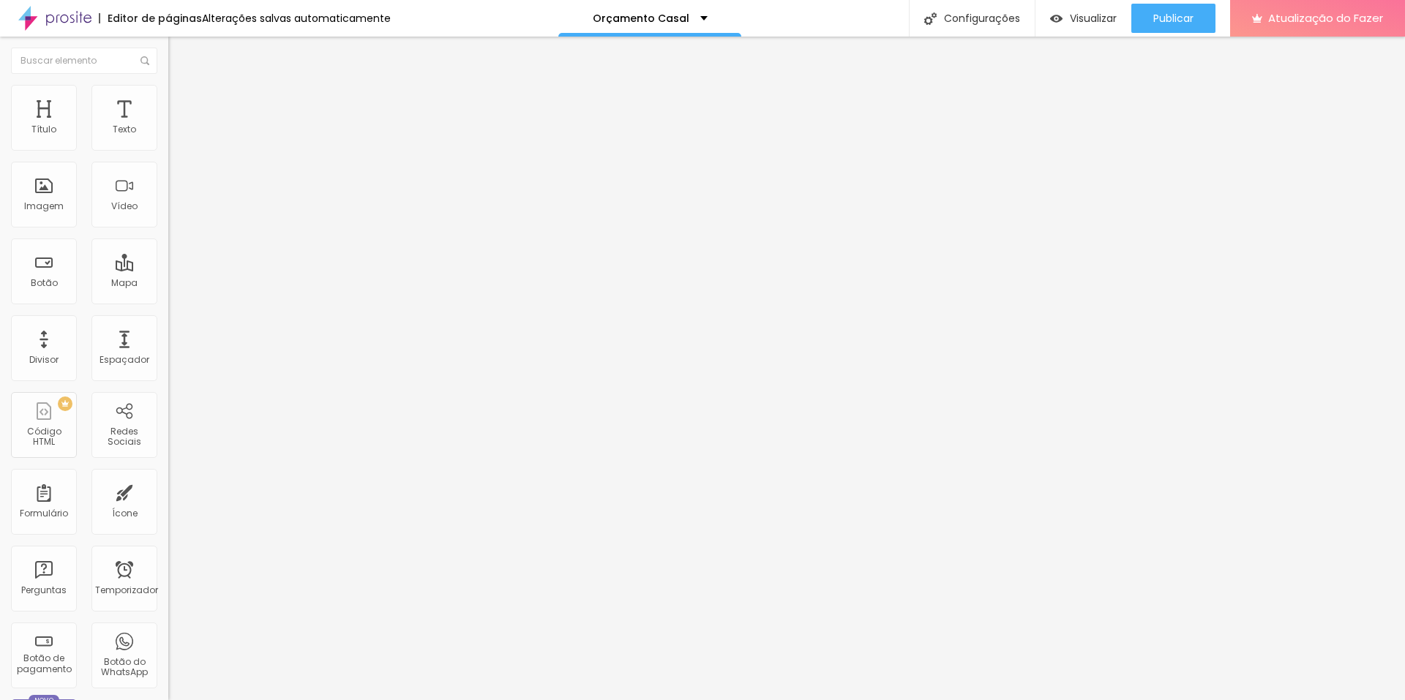
click at [168, 302] on input "[URL][DOMAIN_NAME]?" at bounding box center [256, 294] width 176 height 15
paste input "as%20Fotos%20Reveladas%20no%20valor%20de%201-Fotot:R$7,00%2010-Fotos:R$6"
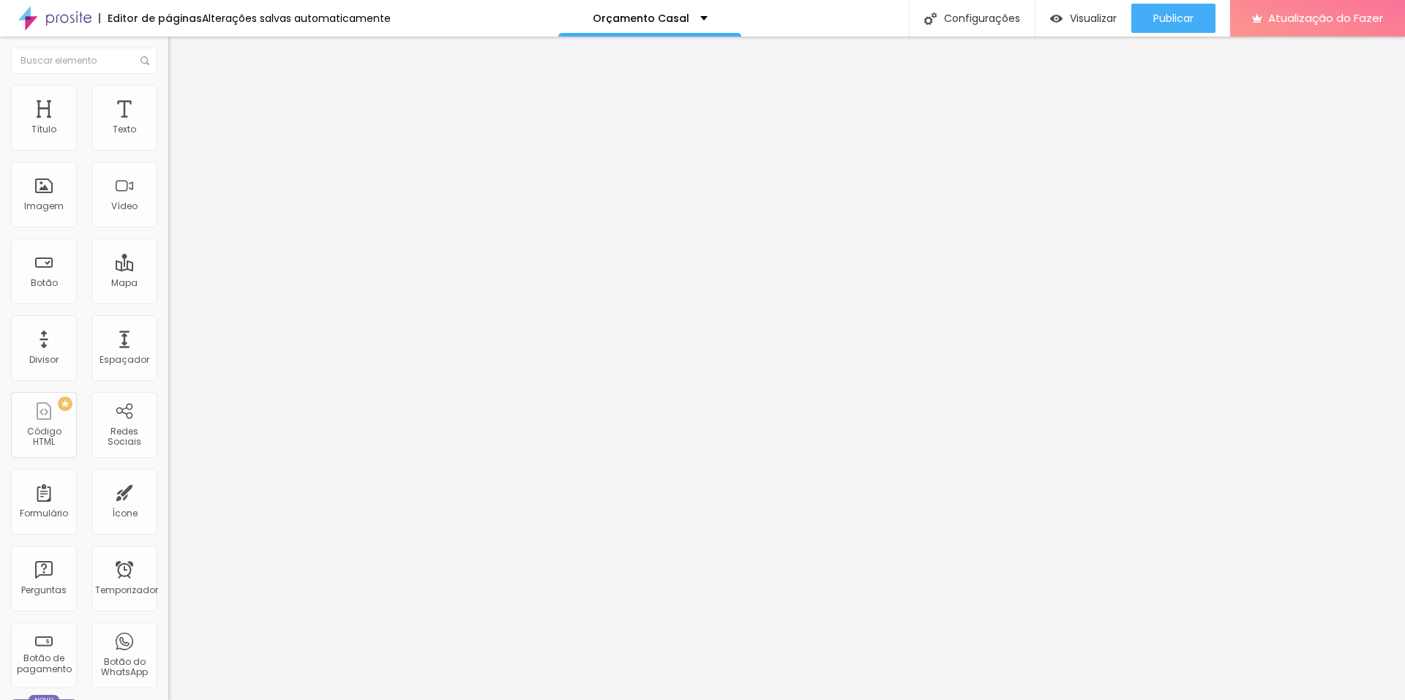
scroll to position [0, 976]
click at [168, 407] on div "Editar nulo Conteúdo Estilo Avançado Texto CONTRATAR AGORA Alinhamento Tamanho …" at bounding box center [252, 369] width 168 height 664
click at [182, 106] on font "Avançado" at bounding box center [206, 109] width 48 height 12
click at [168, 629] on div at bounding box center [252, 629] width 168 height 0
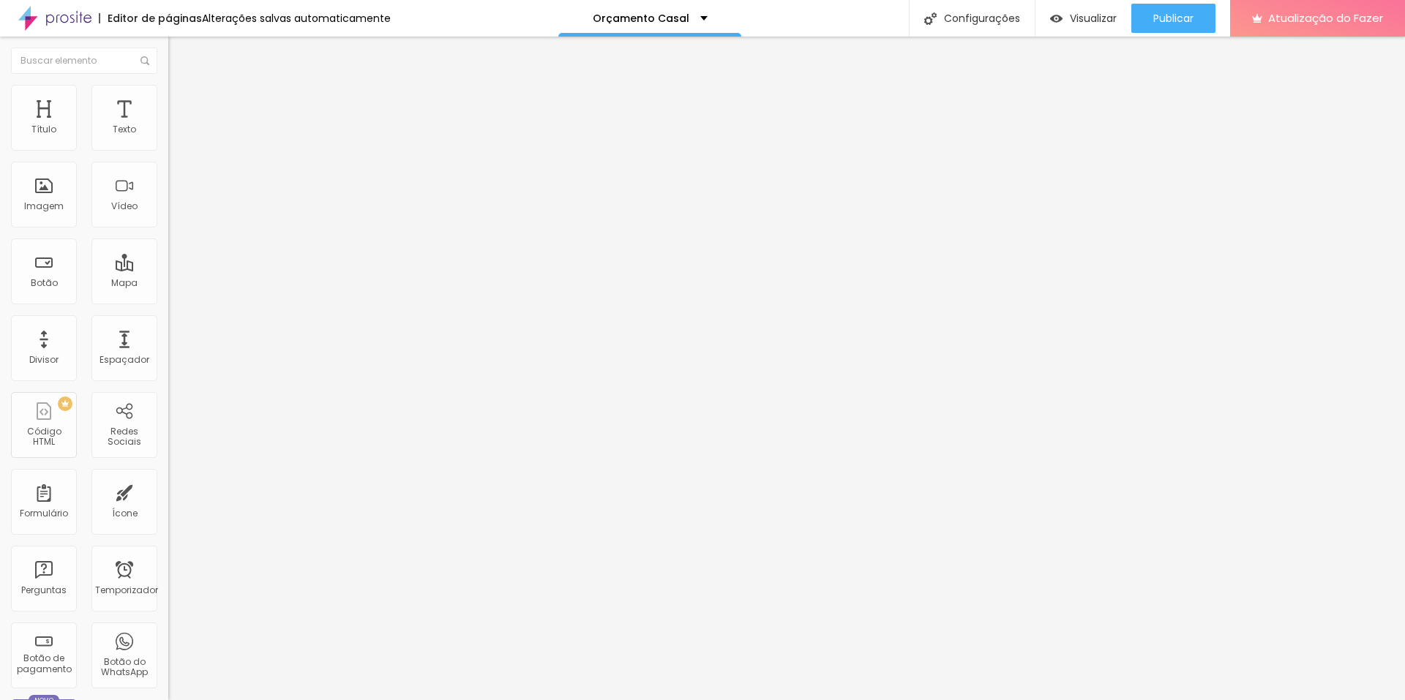
click at [182, 103] on font "Avançado" at bounding box center [206, 109] width 48 height 12
click at [168, 638] on div at bounding box center [252, 638] width 168 height 0
click at [182, 103] on font "Avançado" at bounding box center [206, 109] width 48 height 12
click at [168, 100] on img at bounding box center [174, 106] width 13 height 13
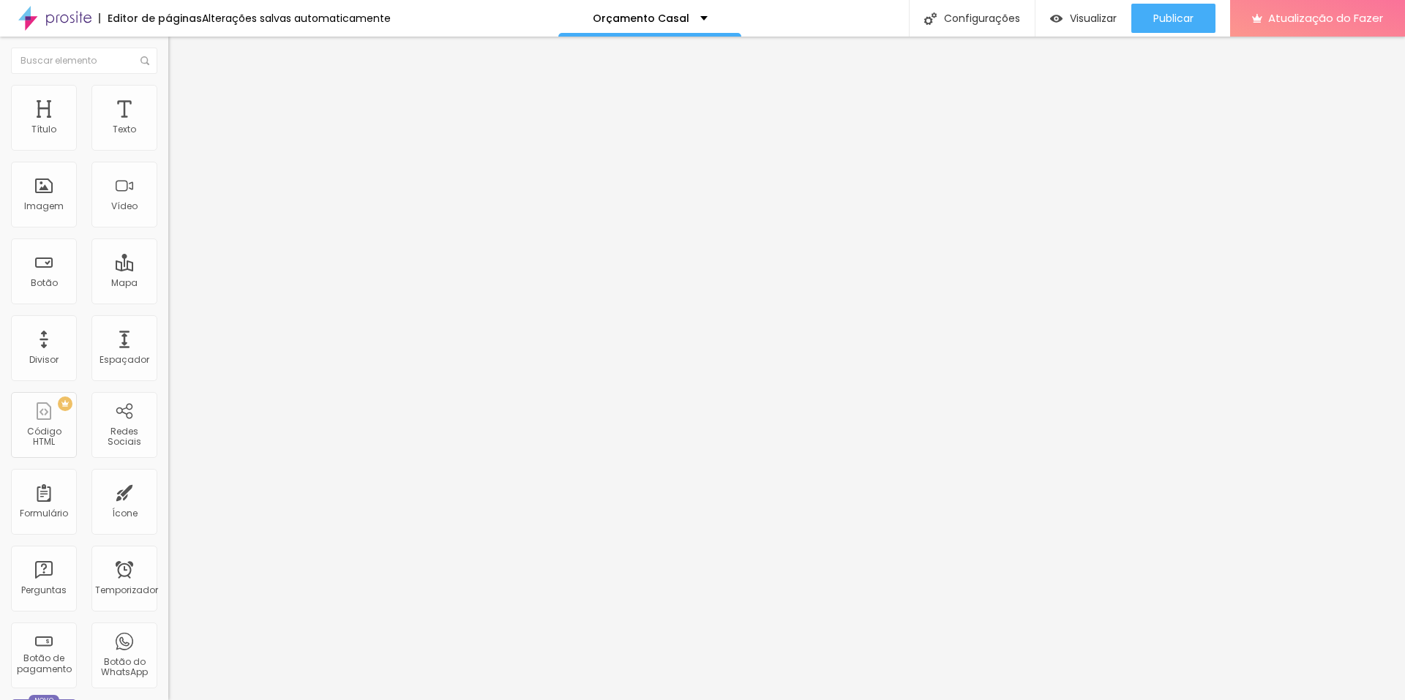
click at [182, 103] on font "Avançado" at bounding box center [206, 109] width 48 height 12
click at [168, 302] on input "[URL][DOMAIN_NAME]?" at bounding box center [256, 294] width 176 height 15
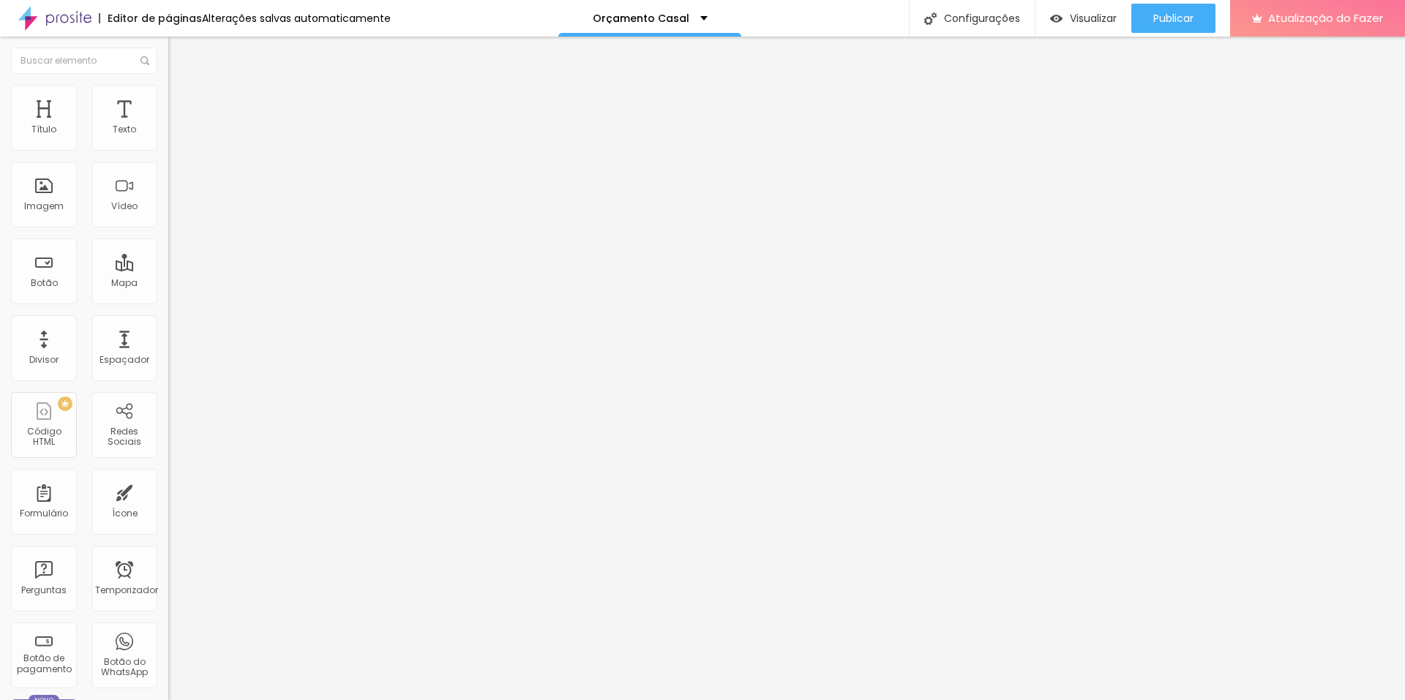
click at [168, 296] on input "[URL][DOMAIN_NAME]?" at bounding box center [256, 294] width 176 height 15
paste input "ensaio%20Premium%20R$700,00,%20p"
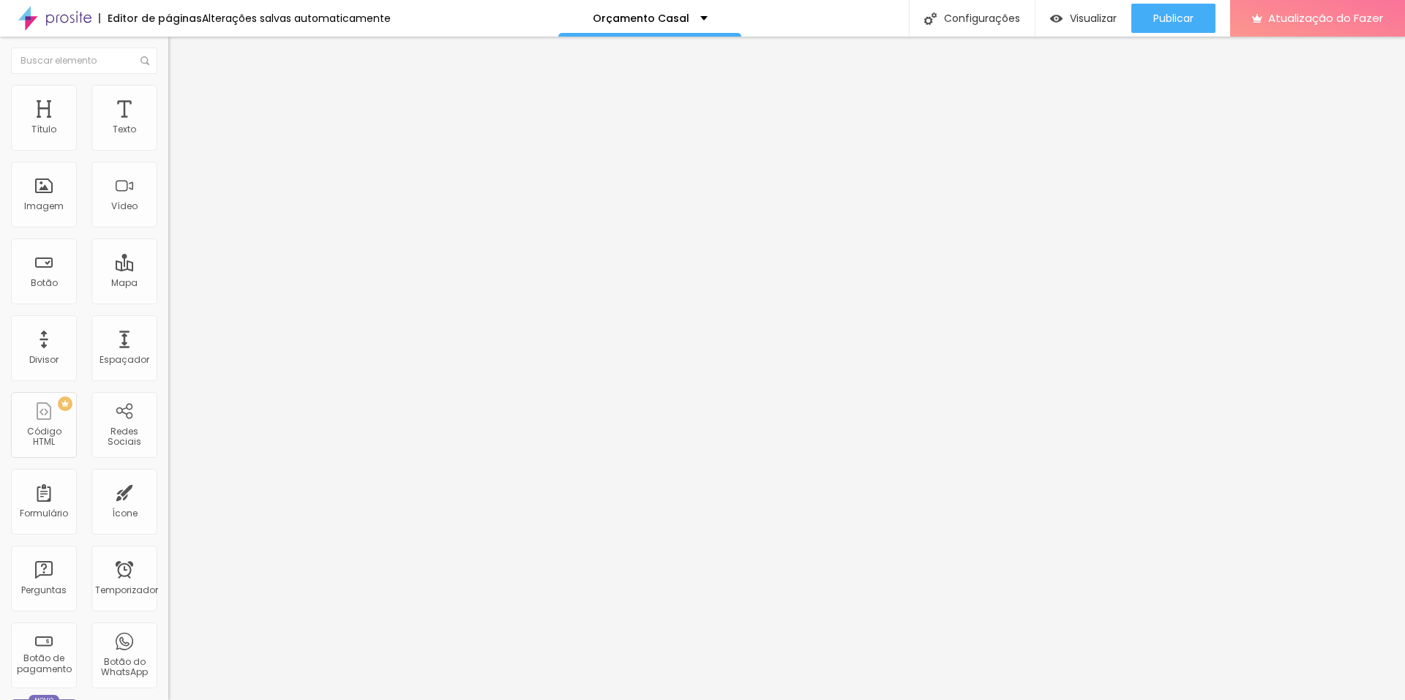
scroll to position [0, 838]
click at [168, 297] on input "[URL][DOMAIN_NAME]?" at bounding box center [256, 294] width 176 height 15
click at [168, 302] on input "[URL][DOMAIN_NAME]?" at bounding box center [256, 294] width 176 height 15
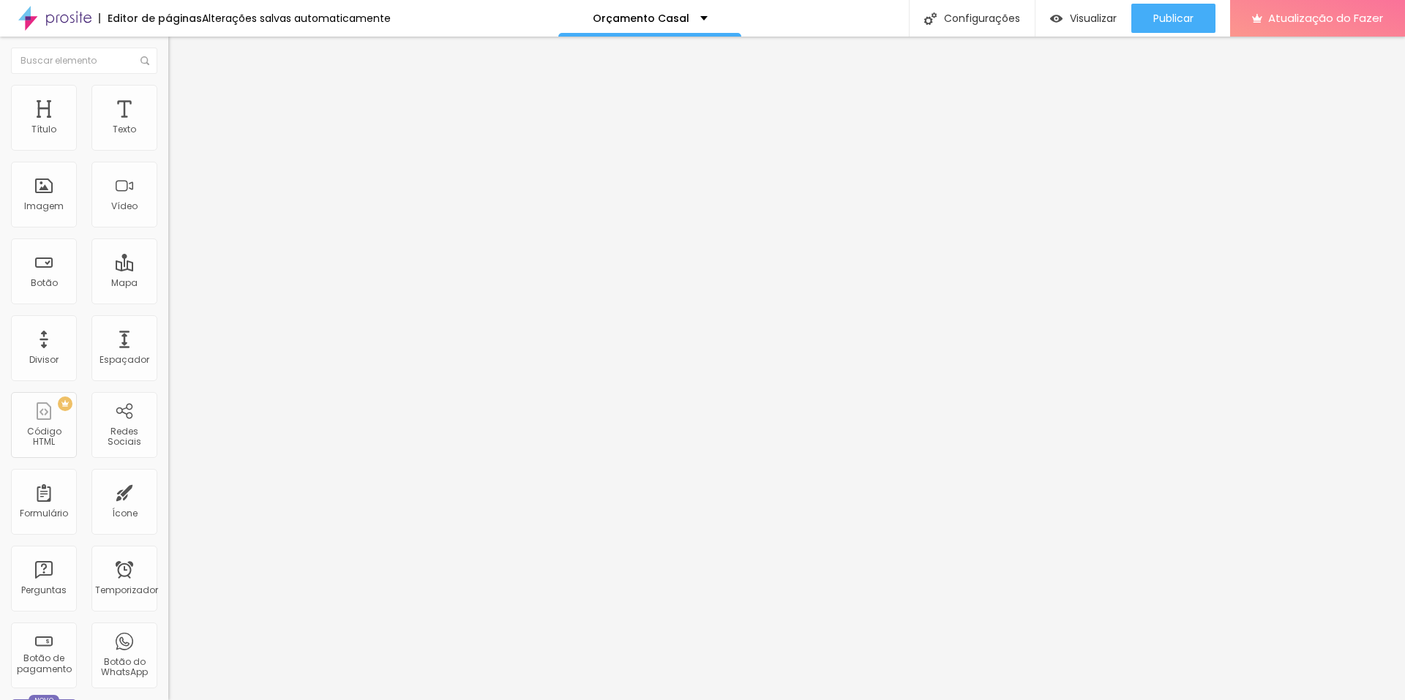
click at [168, 302] on input "[URL][DOMAIN_NAME]?" at bounding box center [256, 294] width 176 height 15
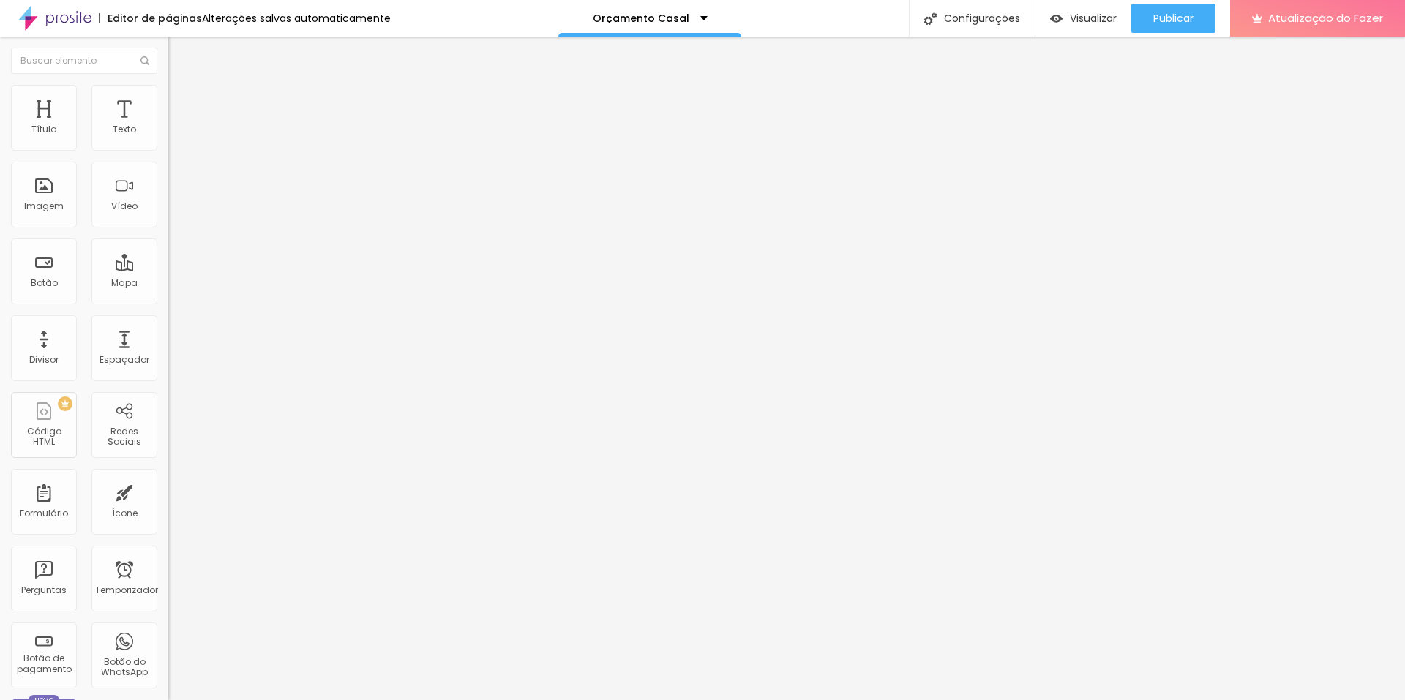
click at [168, 302] on input "[URL][DOMAIN_NAME]?" at bounding box center [256, 294] width 176 height 15
paste input "[URL][DOMAIN_NAME]"
click at [168, 397] on div "Editar nulo Conteúdo Estilo Avançado Texto CONTRATAR AGORA Alinhamento Tamanho …" at bounding box center [252, 369] width 168 height 664
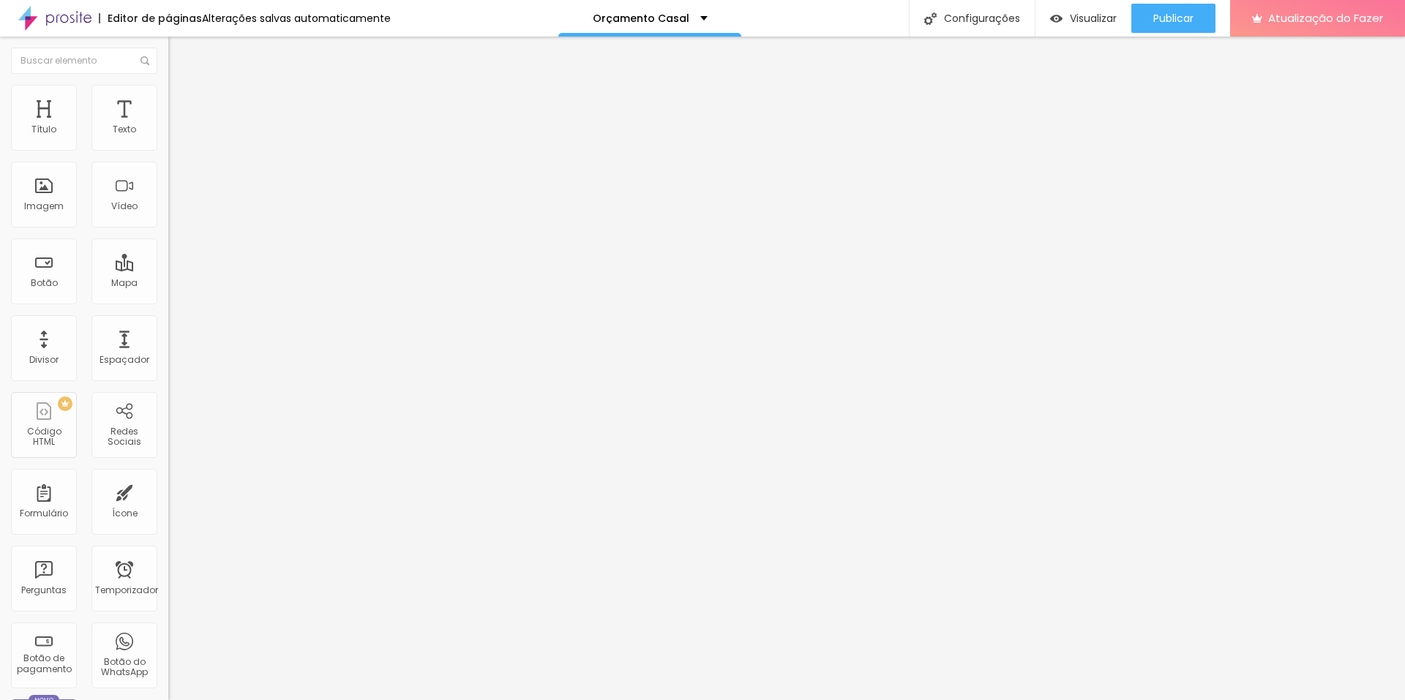
scroll to position [0, 0]
click at [174, 136] on icon "button" at bounding box center [178, 131] width 9 height 9
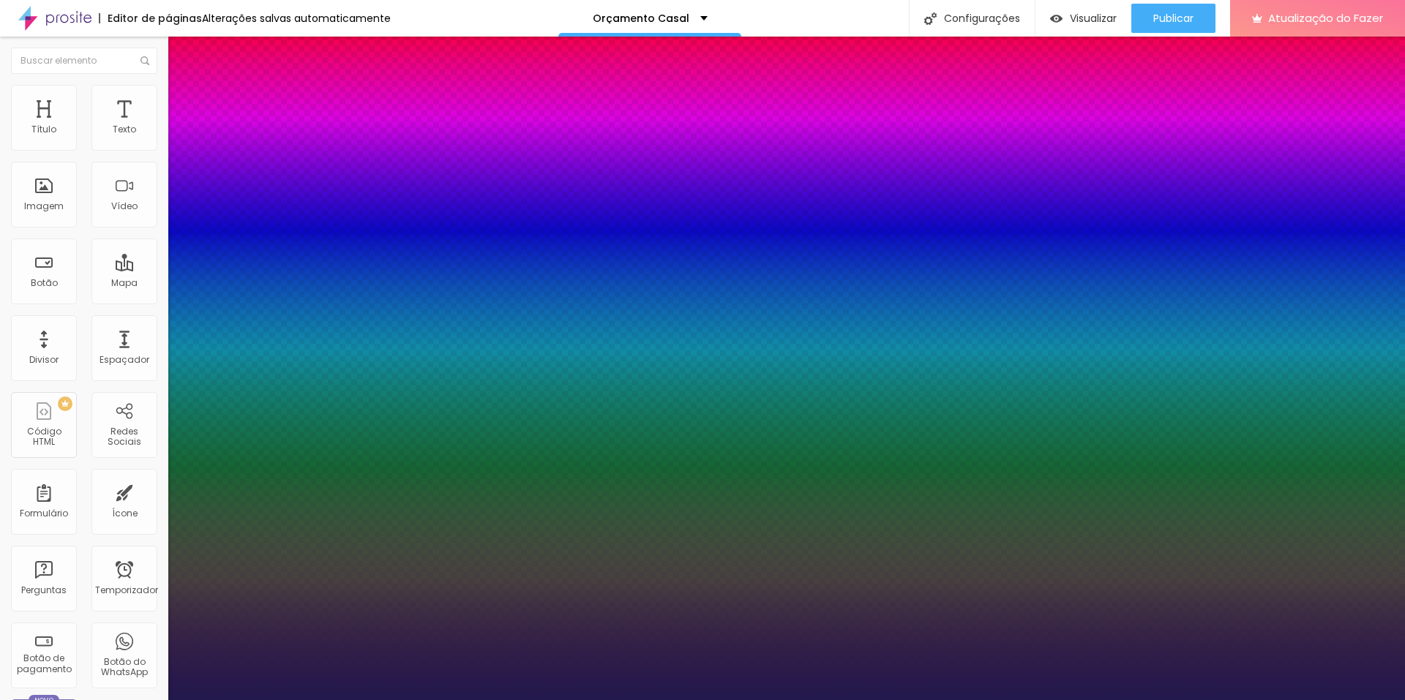
drag, startPoint x: 233, startPoint y: 251, endPoint x: 242, endPoint y: 251, distance: 9.5
click at [798, 700] on div at bounding box center [702, 700] width 1405 height 0
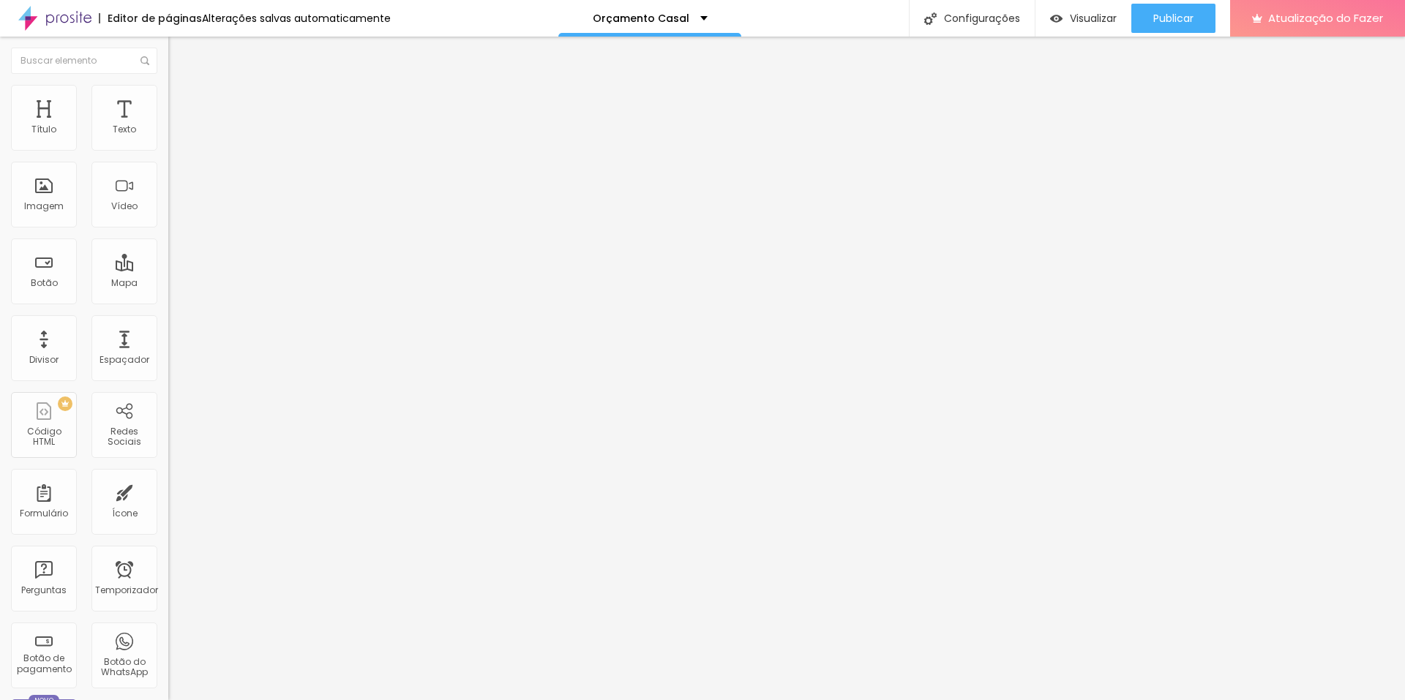
click at [174, 136] on icon "button" at bounding box center [178, 131] width 9 height 9
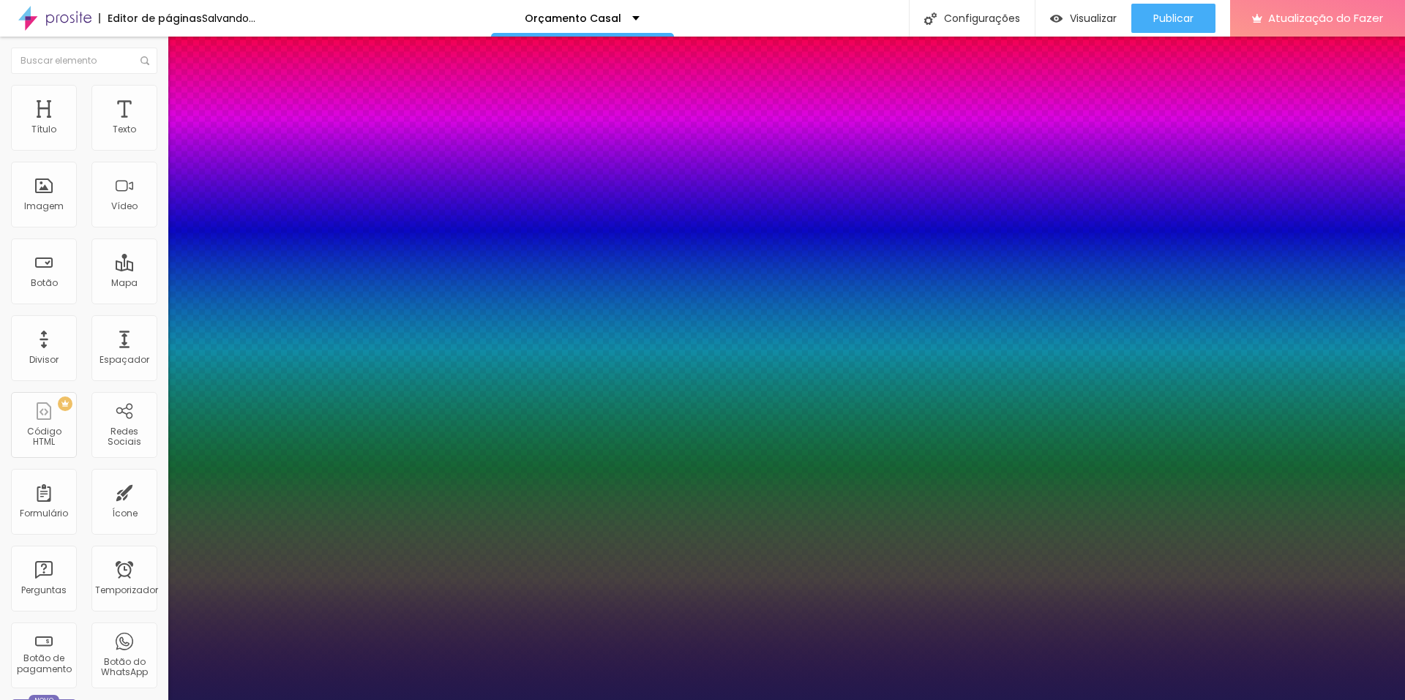
click at [452, 700] on div at bounding box center [702, 700] width 1405 height 0
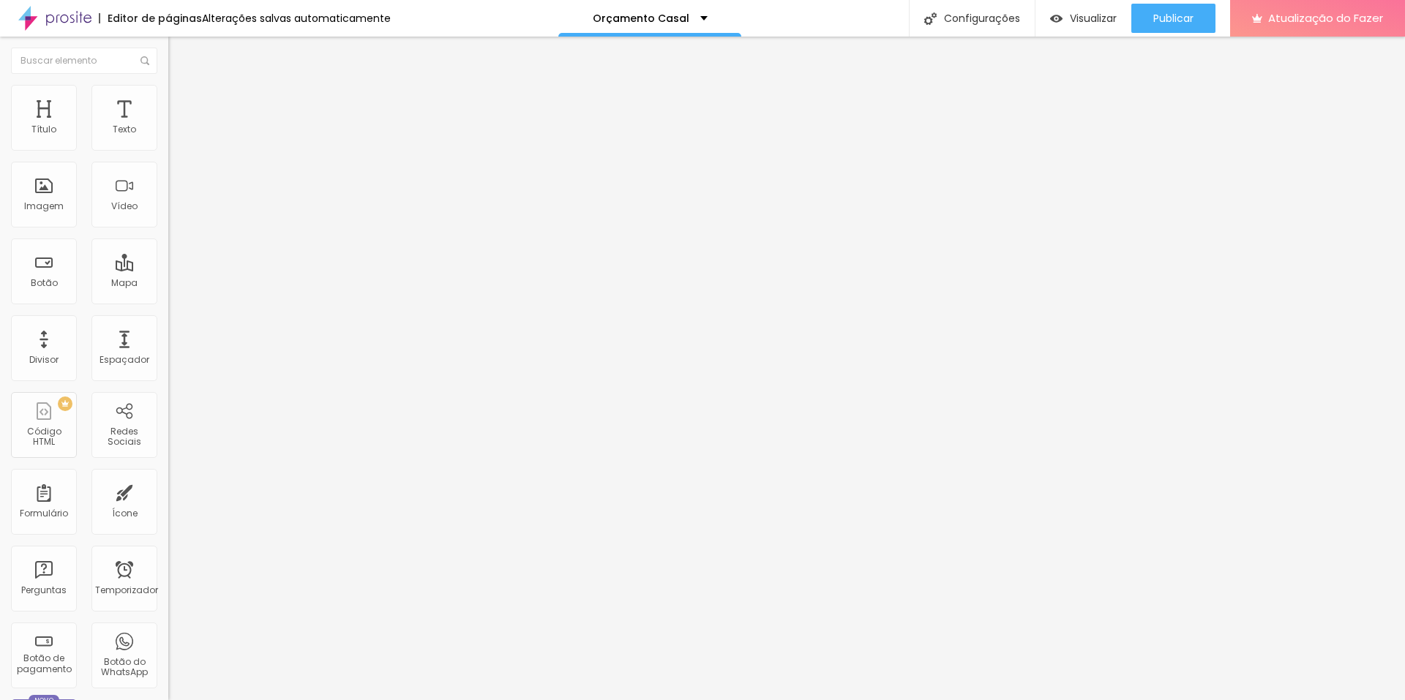
click at [174, 136] on icon "button" at bounding box center [178, 131] width 9 height 9
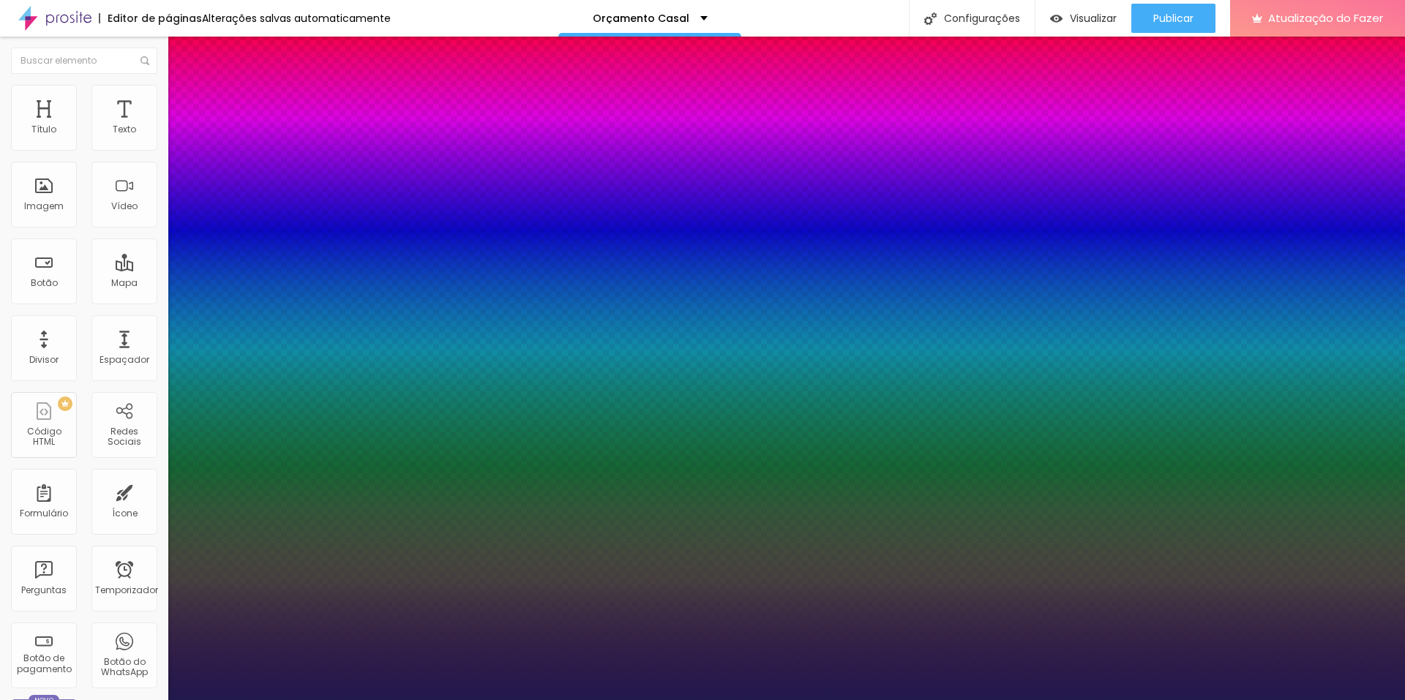
drag, startPoint x: 232, startPoint y: 247, endPoint x: 242, endPoint y: 248, distance: 9.5
click at [473, 700] on div at bounding box center [702, 700] width 1405 height 0
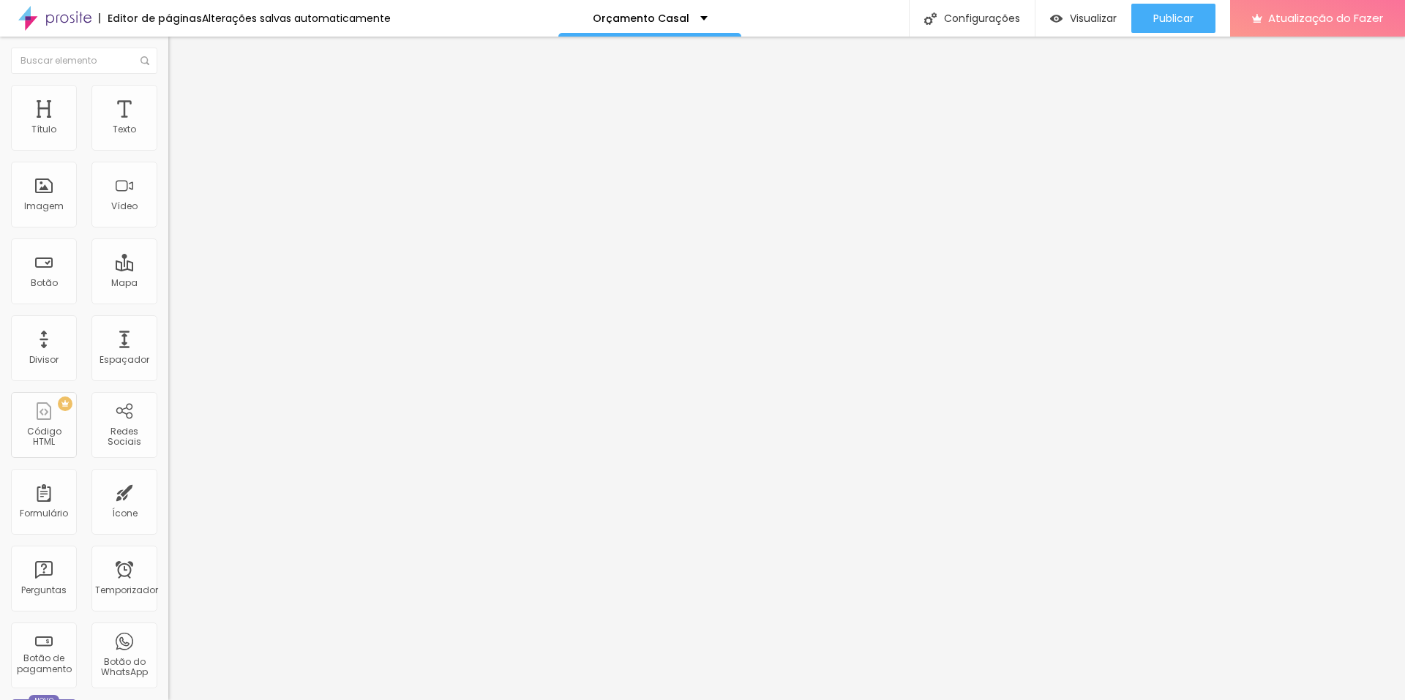
click at [168, 141] on button "button" at bounding box center [178, 132] width 20 height 15
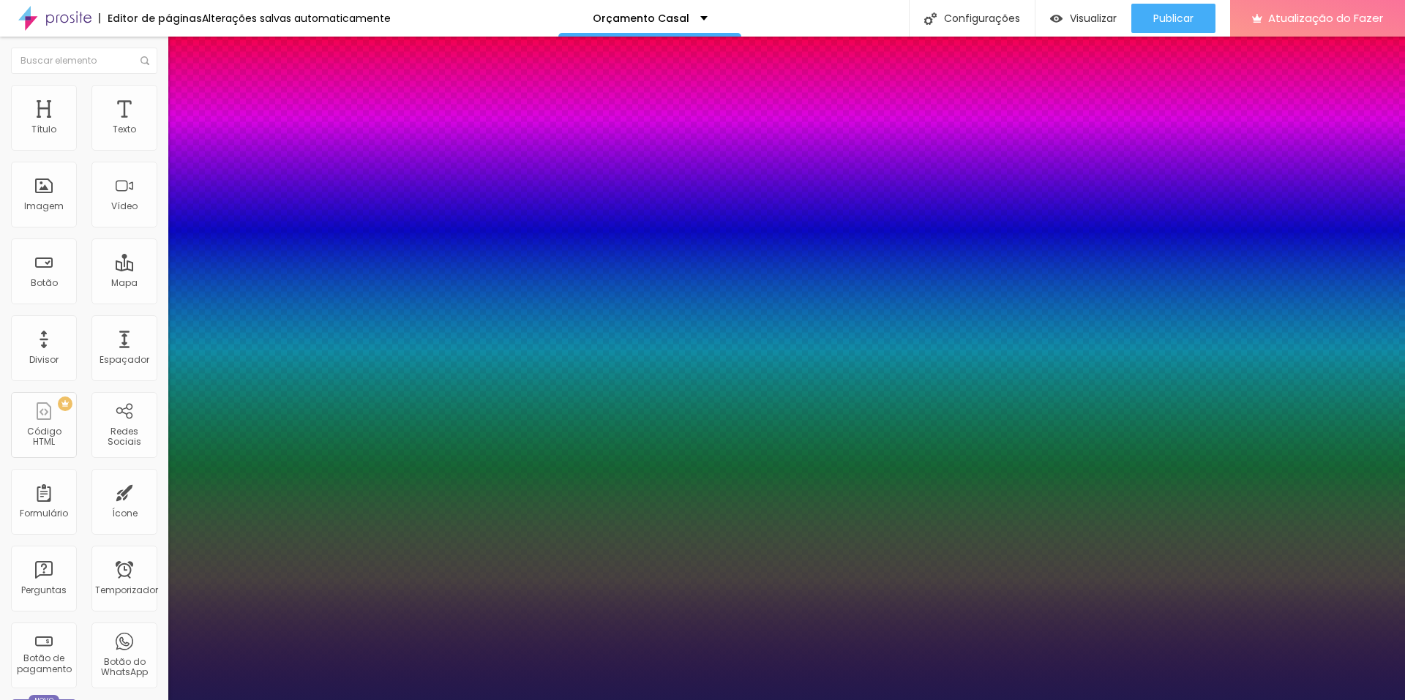
click at [772, 700] on div at bounding box center [702, 700] width 1405 height 0
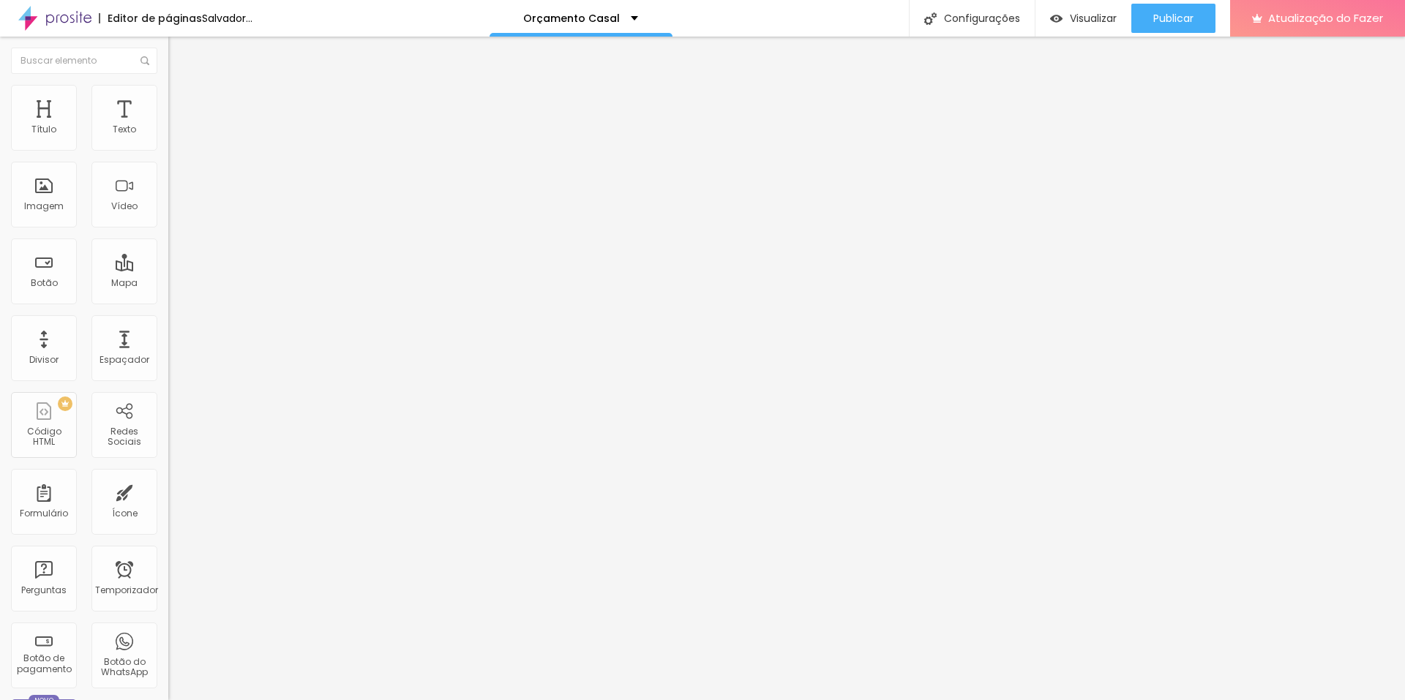
drag, startPoint x: 93, startPoint y: 307, endPoint x: 78, endPoint y: 307, distance: 14.6
click at [168, 345] on input "range" at bounding box center [215, 351] width 94 height 12
click at [168, 302] on input "[URL][DOMAIN_NAME]?" at bounding box center [256, 294] width 176 height 15
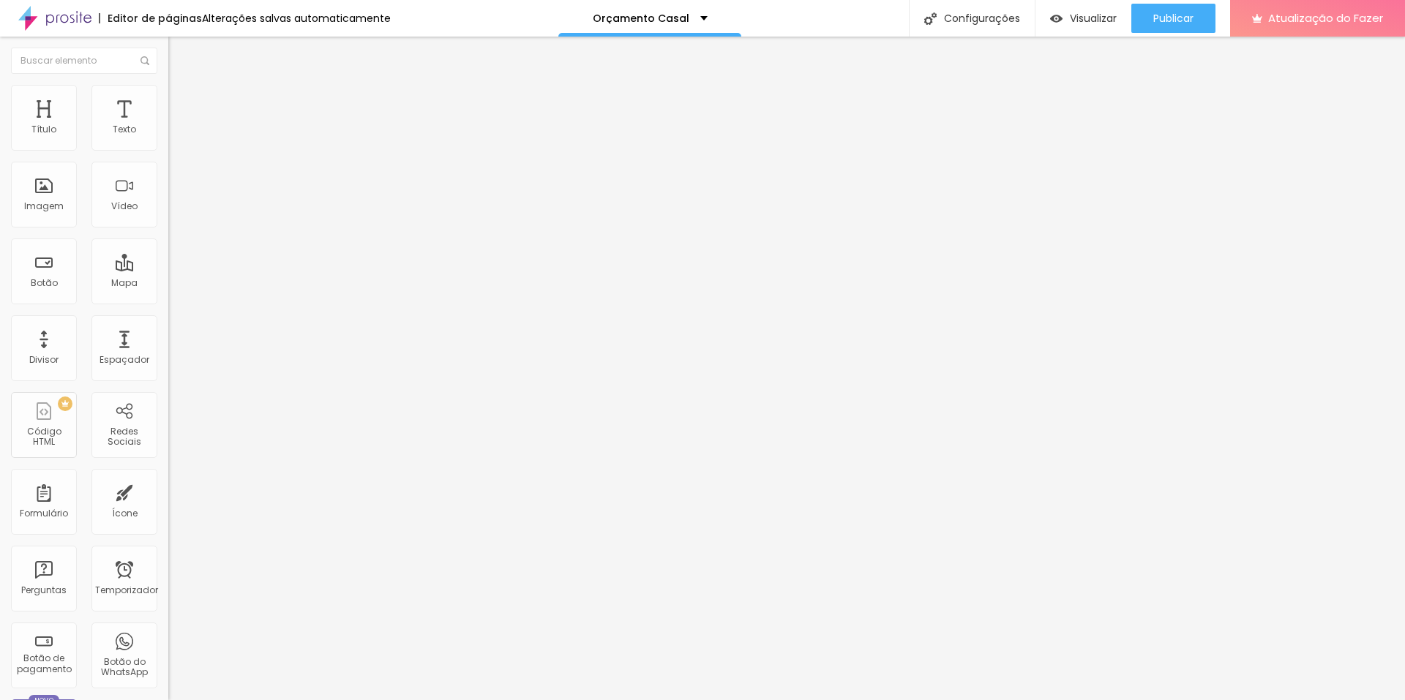
click at [168, 302] on input "[URL][DOMAIN_NAME]?" at bounding box center [256, 294] width 176 height 15
paste input "o%20Pen%20Drive%20no%20valor%20de%20R60,00%2010unidade"
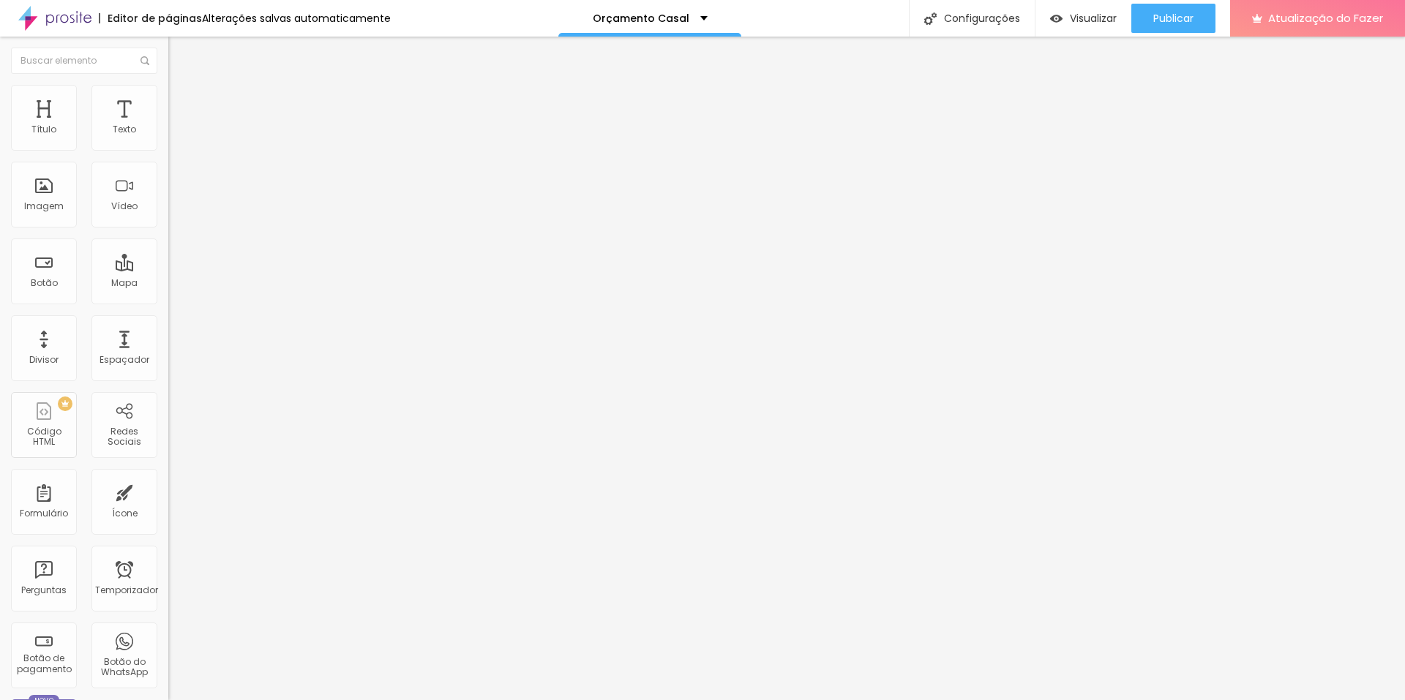
click at [174, 136] on icon "button" at bounding box center [178, 131] width 9 height 9
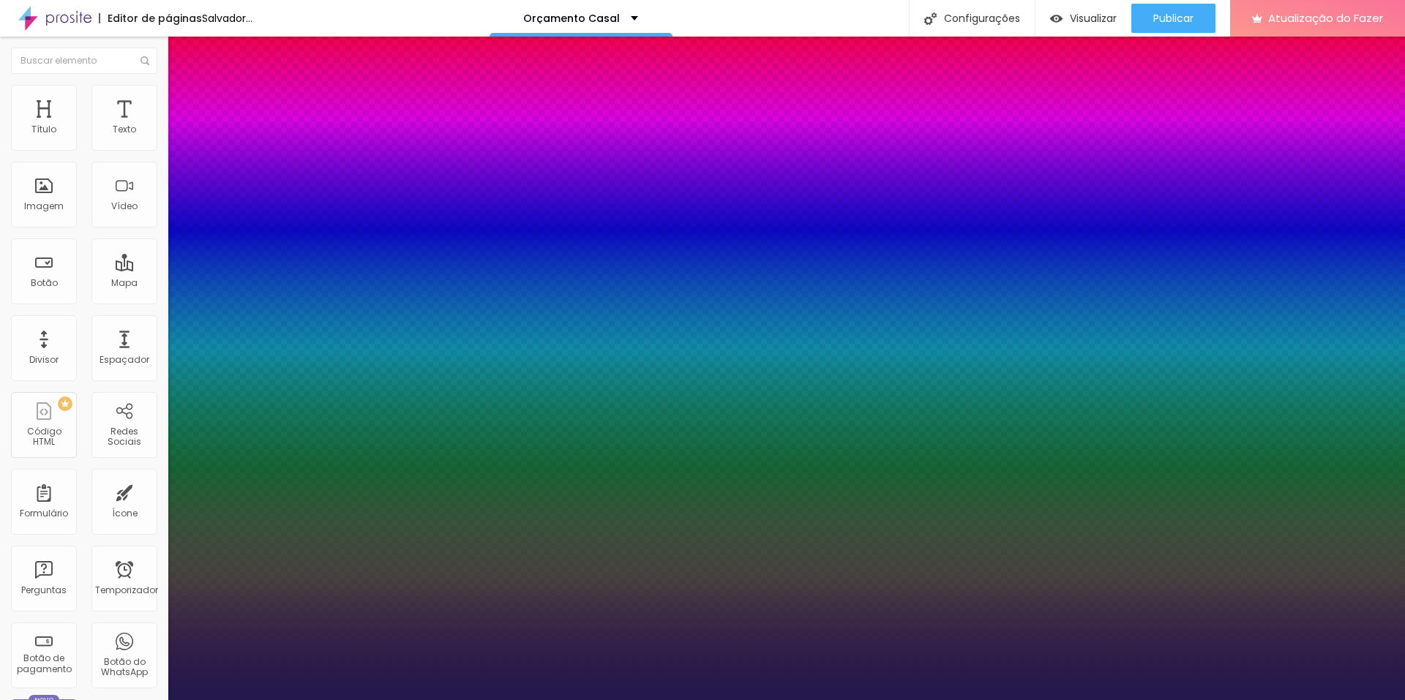
drag, startPoint x: 242, startPoint y: 250, endPoint x: 231, endPoint y: 247, distance: 11.2
click at [581, 700] on div at bounding box center [702, 700] width 1405 height 0
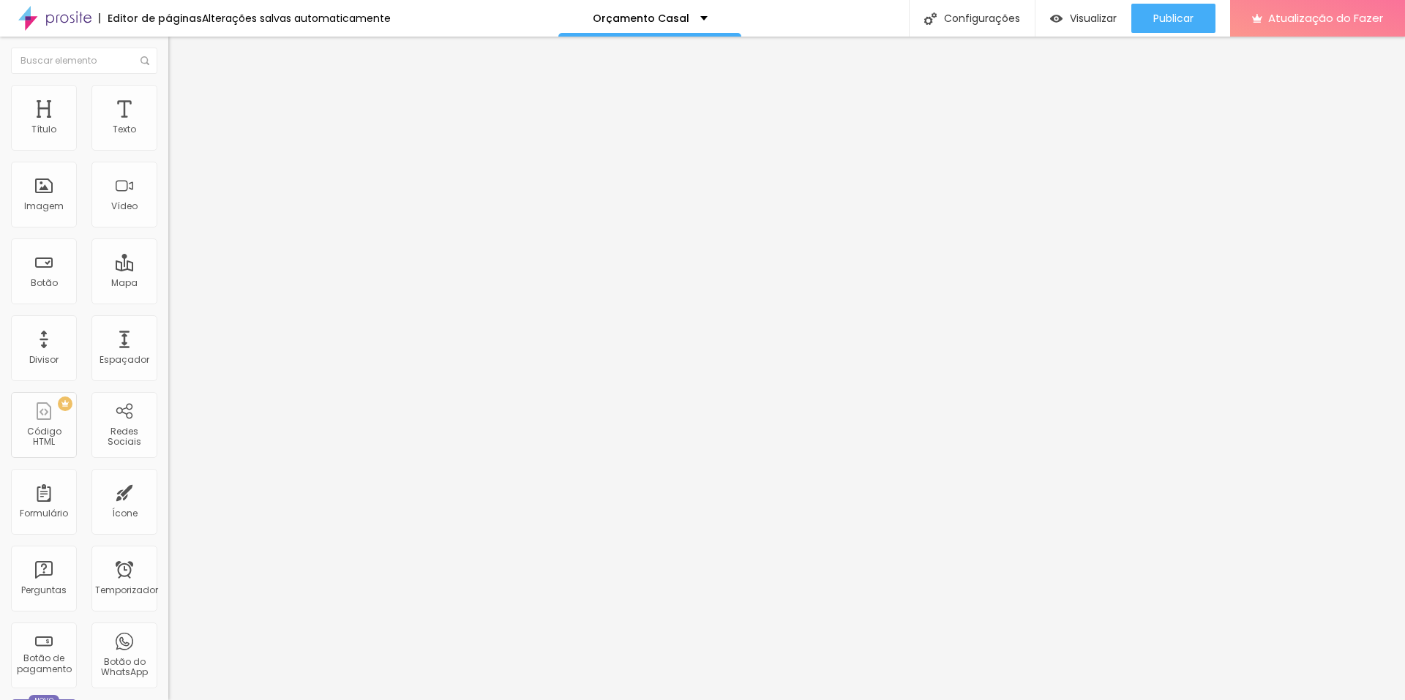
click at [168, 138] on input "CONTRATAR AGORA" at bounding box center [256, 130] width 176 height 15
click at [182, 101] on font "Estilo" at bounding box center [193, 95] width 23 height 12
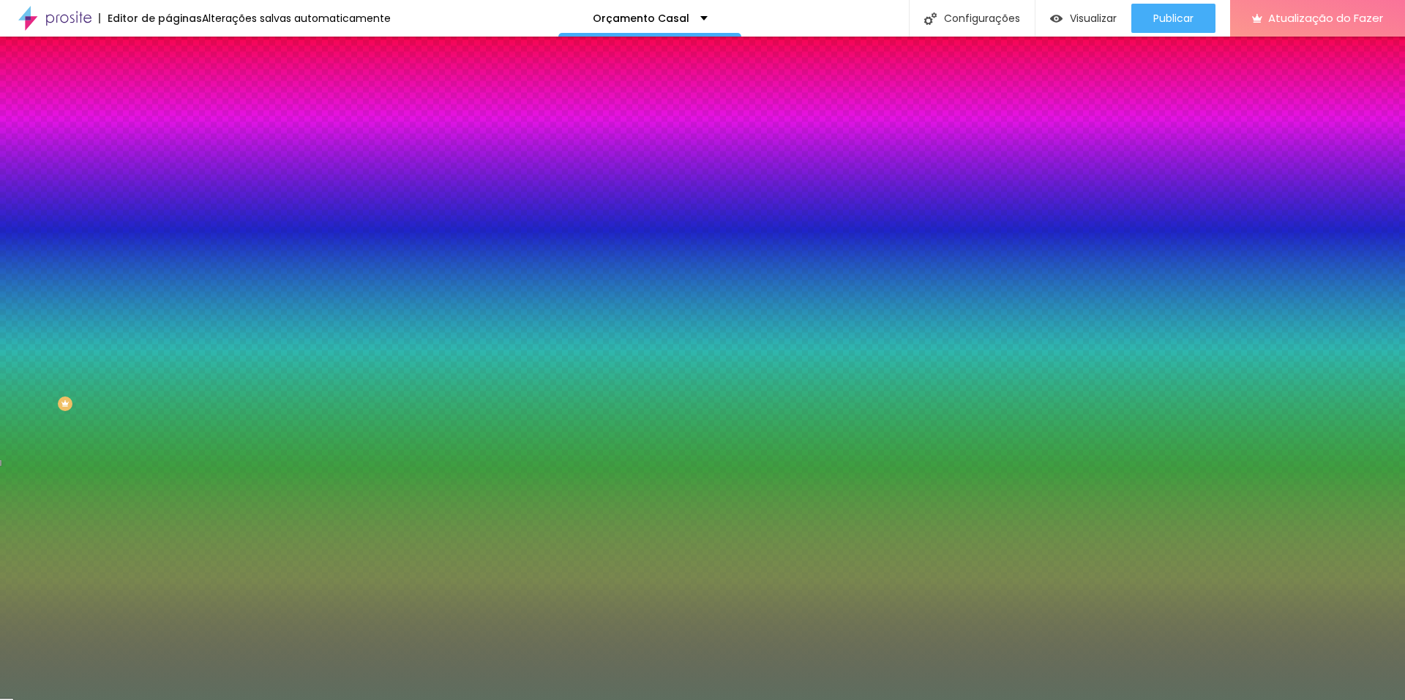
click at [174, 182] on icon "button" at bounding box center [178, 186] width 9 height 9
drag, startPoint x: 190, startPoint y: 317, endPoint x: 205, endPoint y: 317, distance: 14.6
click at [738, 700] on div at bounding box center [702, 700] width 1405 height 0
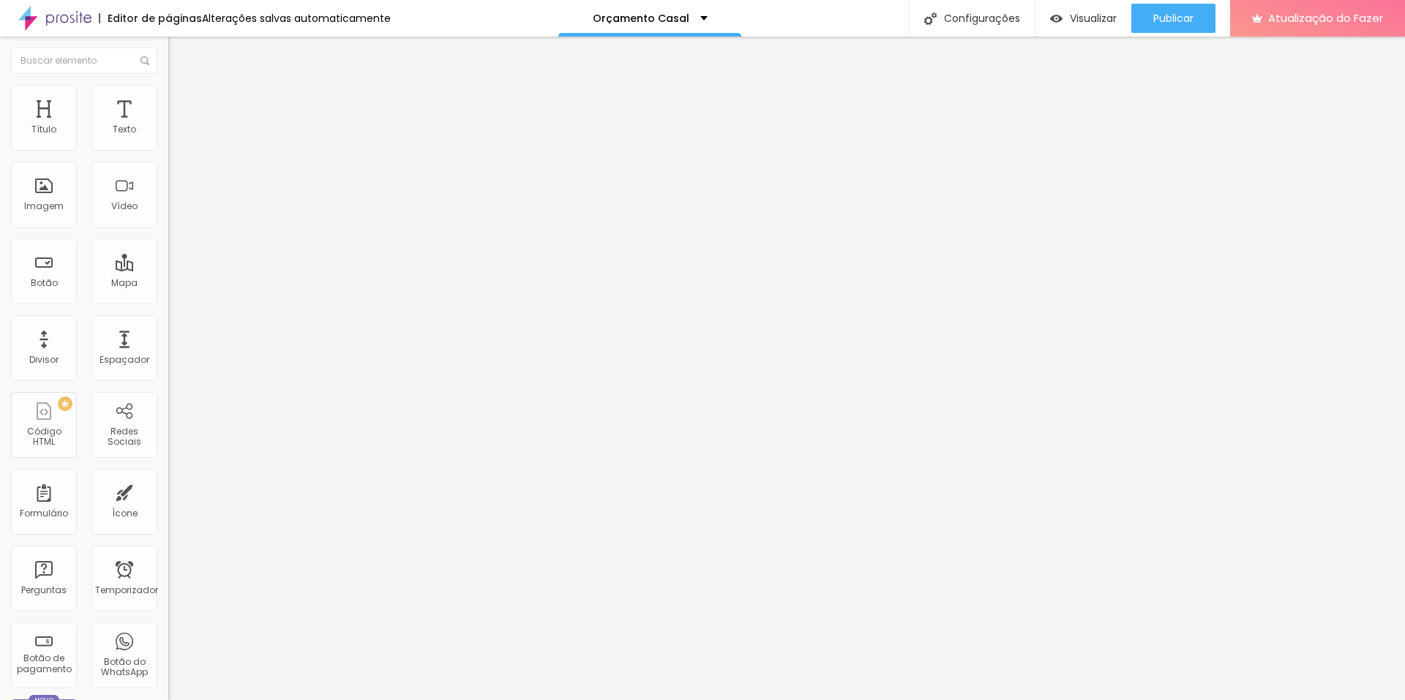
click at [168, 301] on input "[URL][DOMAIN_NAME]" at bounding box center [256, 294] width 176 height 15
click at [168, 300] on input "[URL][DOMAIN_NAME]?" at bounding box center [256, 294] width 176 height 15
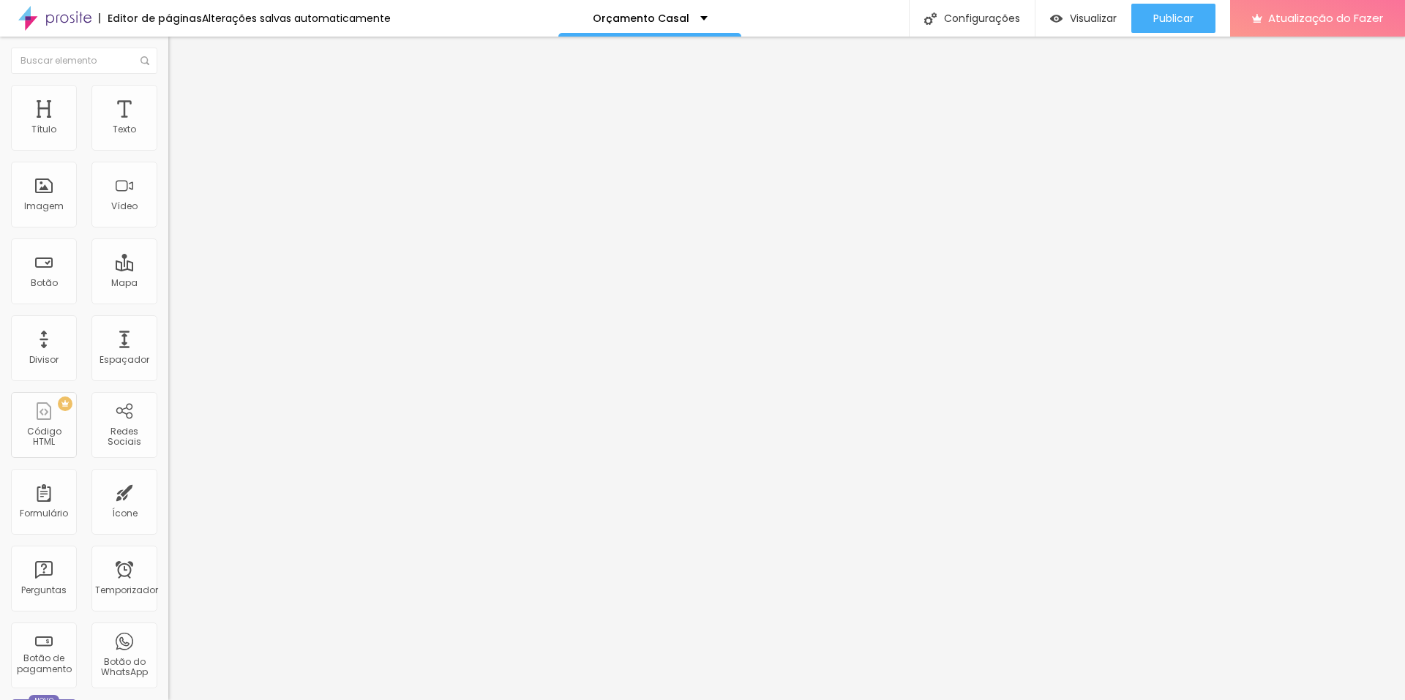
click at [168, 300] on input "[URL][DOMAIN_NAME]?" at bounding box center [256, 294] width 176 height 15
paste input "[DOMAIN_NAME][URL]"
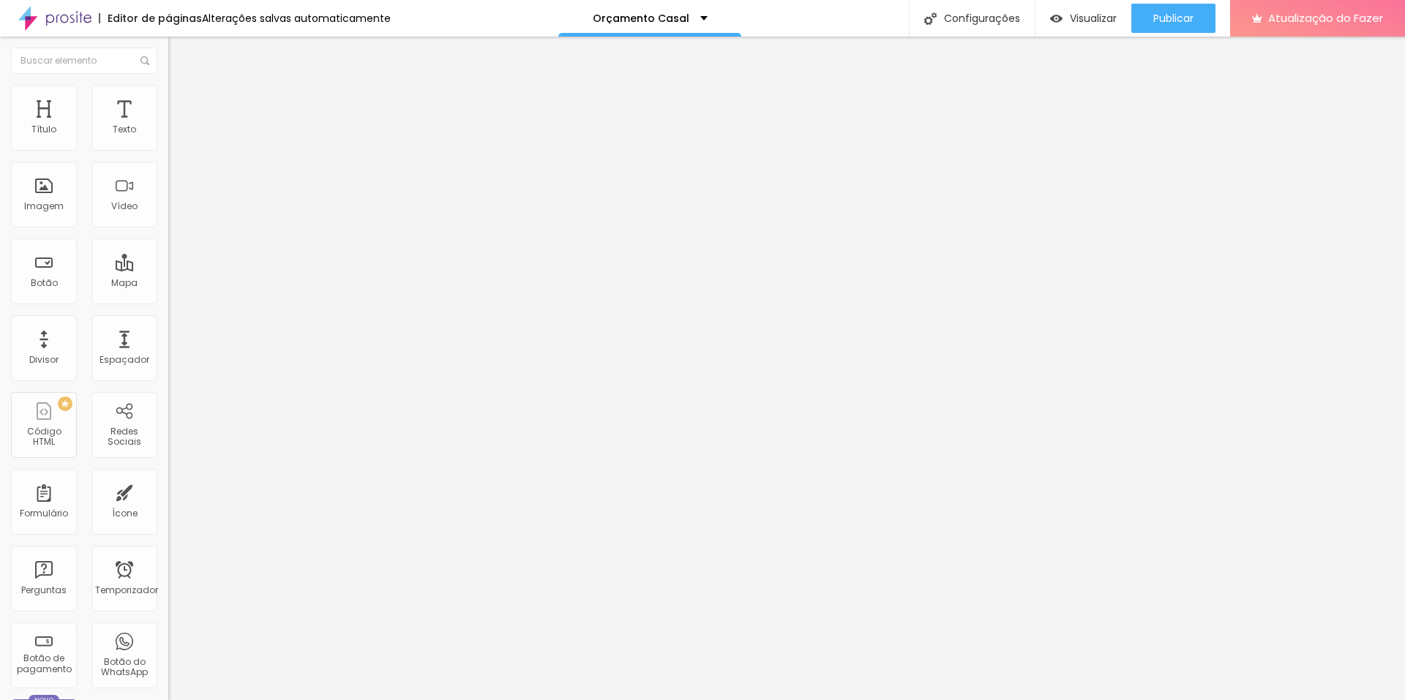
click at [168, 401] on div "Editar nulo Conteúdo Estilo Avançado Texto Ver Modelo Alinhamento Tamanho Norma…" at bounding box center [252, 369] width 168 height 664
click at [168, 302] on input "[URL][DOMAIN_NAME]" at bounding box center [256, 294] width 176 height 15
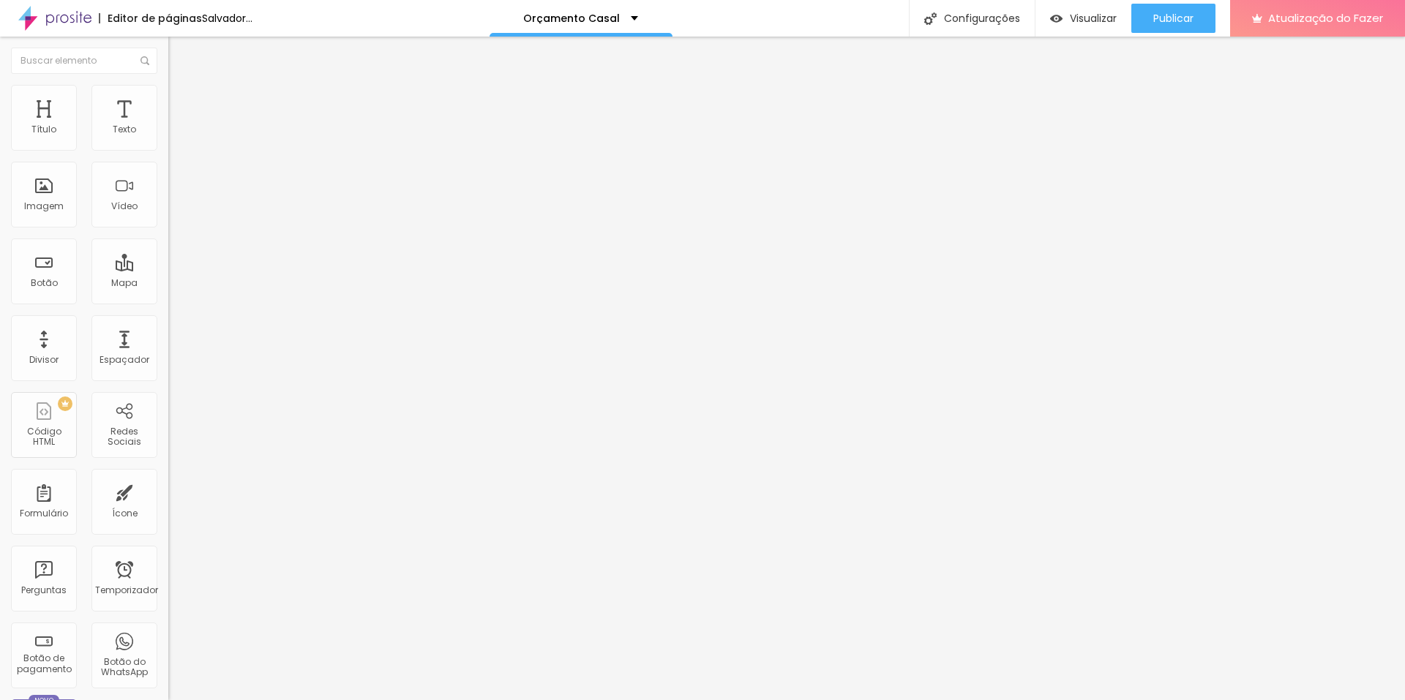
click at [168, 302] on input "[URL][DOMAIN_NAME]" at bounding box center [256, 294] width 176 height 15
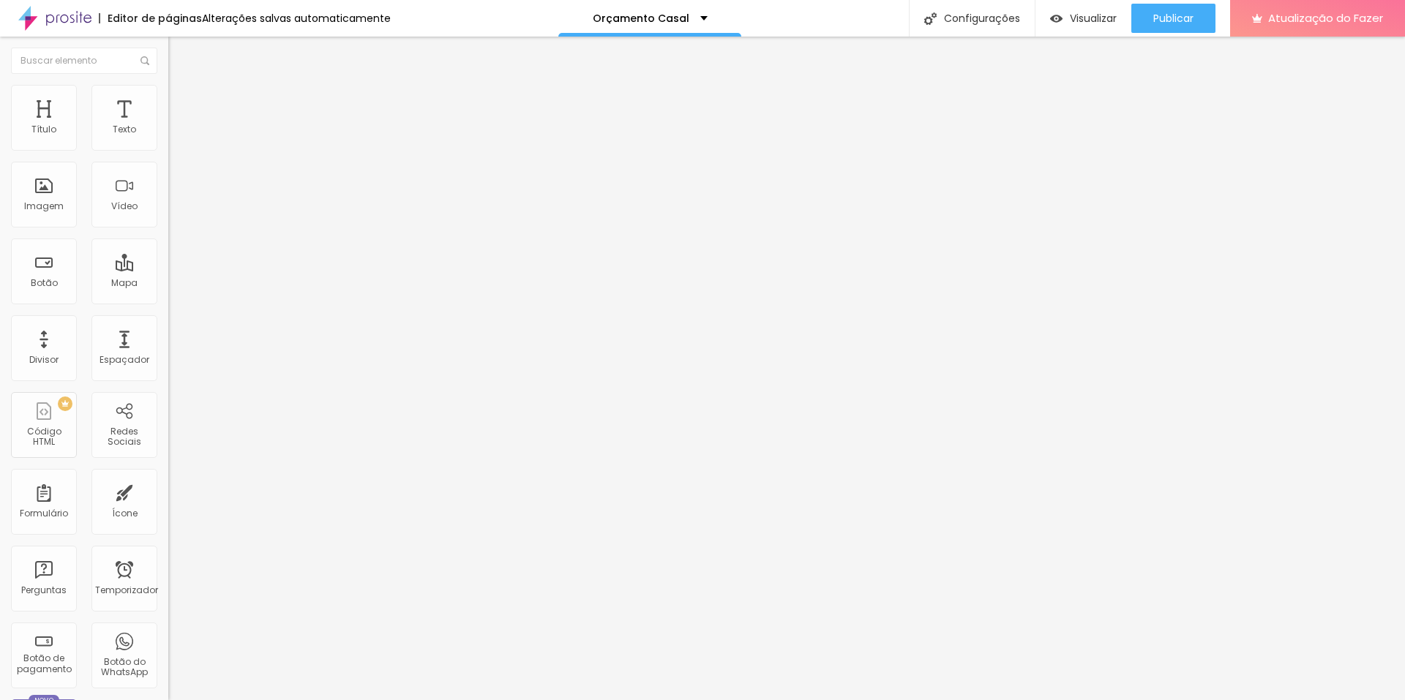
paste input "gOWsR8/wByBxtzFt0mIJb5vb1ep0A/watch?utm_content=DAGY5gOWsR8&utm_campaign=design…"
click at [168, 370] on div "Editar nulo Conteúdo Estilo Avançado Texto Ver Modelo Alinhamento Tamanho Norma…" at bounding box center [252, 369] width 168 height 664
click at [168, 400] on div "Editar nulo Conteúdo Estilo Avançado Texto Ver Modelo Alinhamento Tamanho Norma…" at bounding box center [252, 369] width 168 height 664
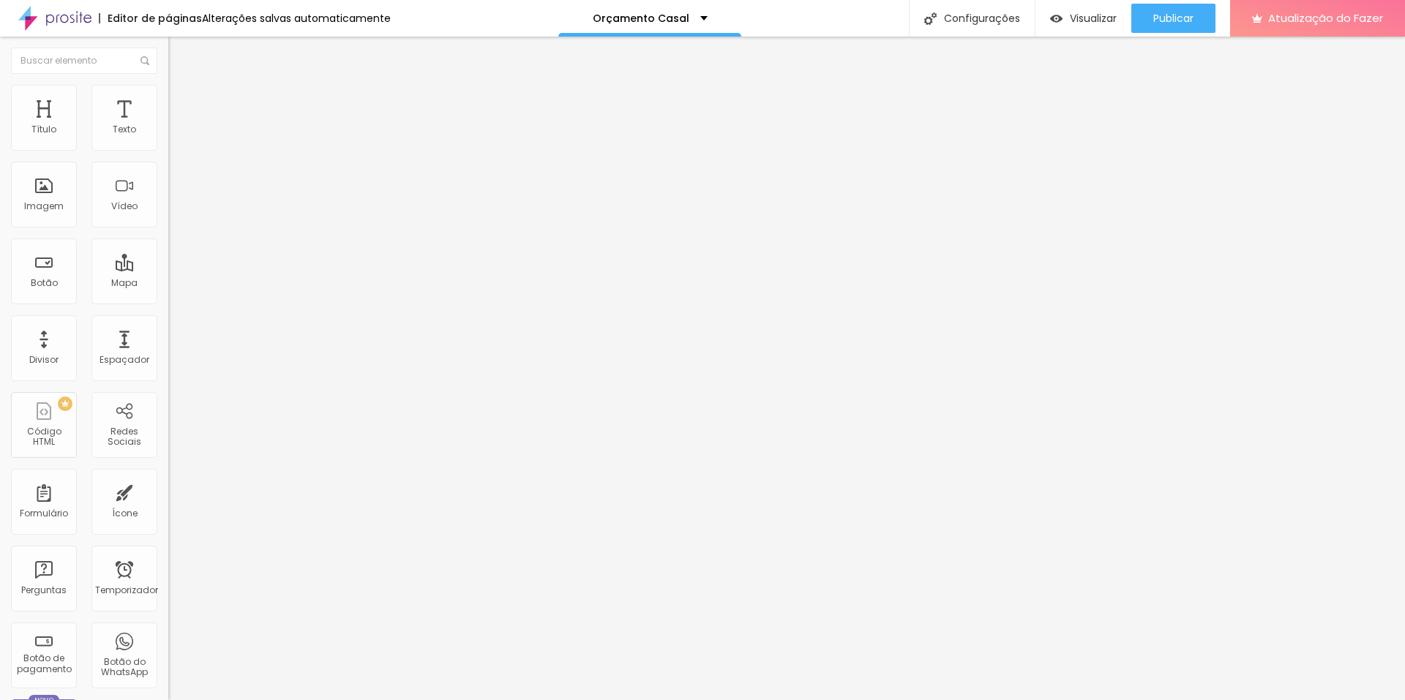
click at [168, 301] on input "[URL][DOMAIN_NAME]" at bounding box center [256, 294] width 176 height 15
click at [168, 302] on input "[URL][DOMAIN_NAME]" at bounding box center [256, 294] width 176 height 15
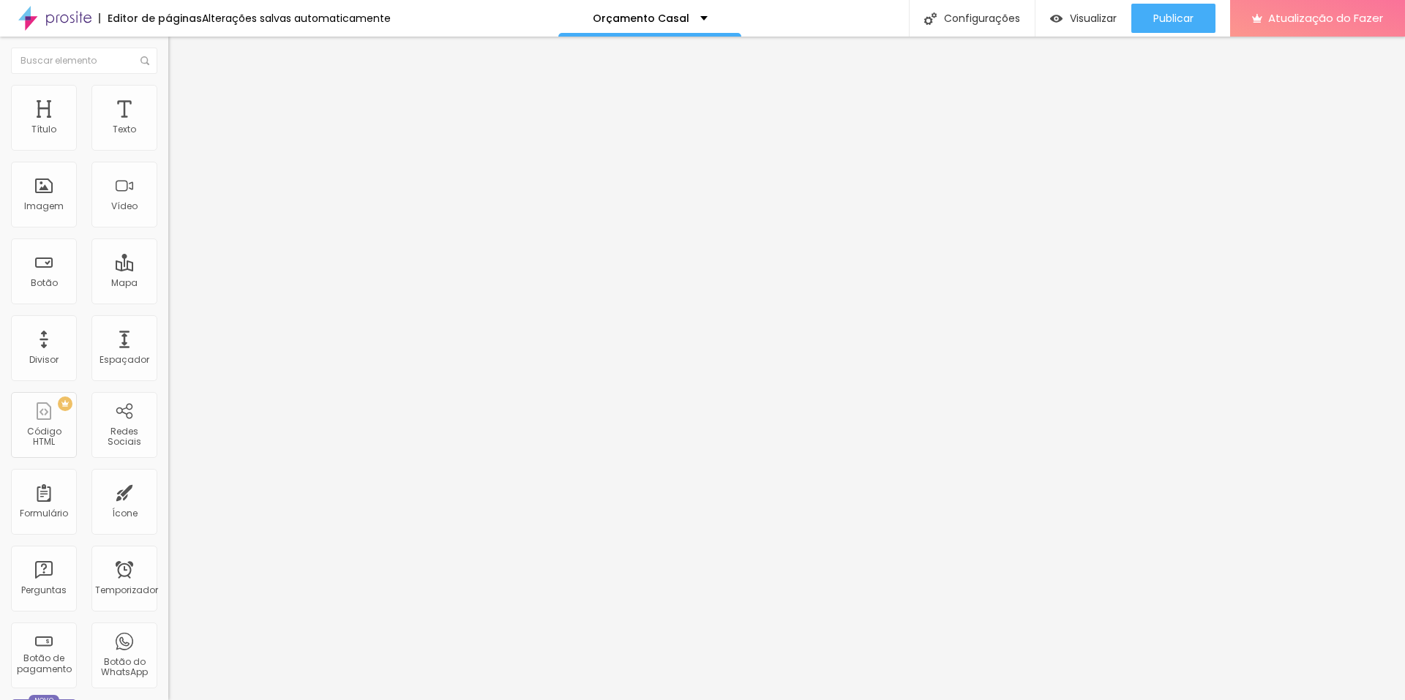
click at [168, 302] on input "[URL][DOMAIN_NAME]" at bounding box center [256, 294] width 176 height 15
paste input "[DOMAIN_NAME]/zildaeinaian"
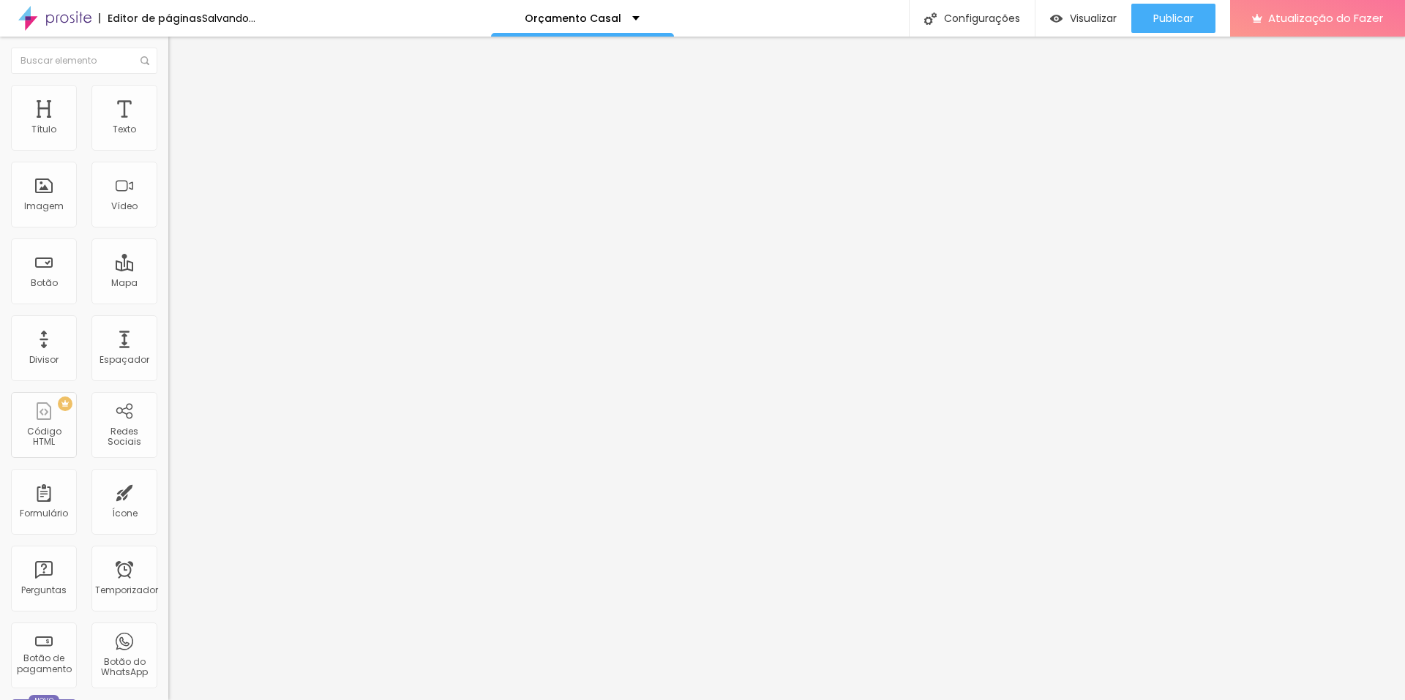
click at [168, 381] on div "Editar nulo Conteúdo Estilo Avançado Texto Ver Modelo Alinhamento Tamanho Norma…" at bounding box center [252, 369] width 168 height 664
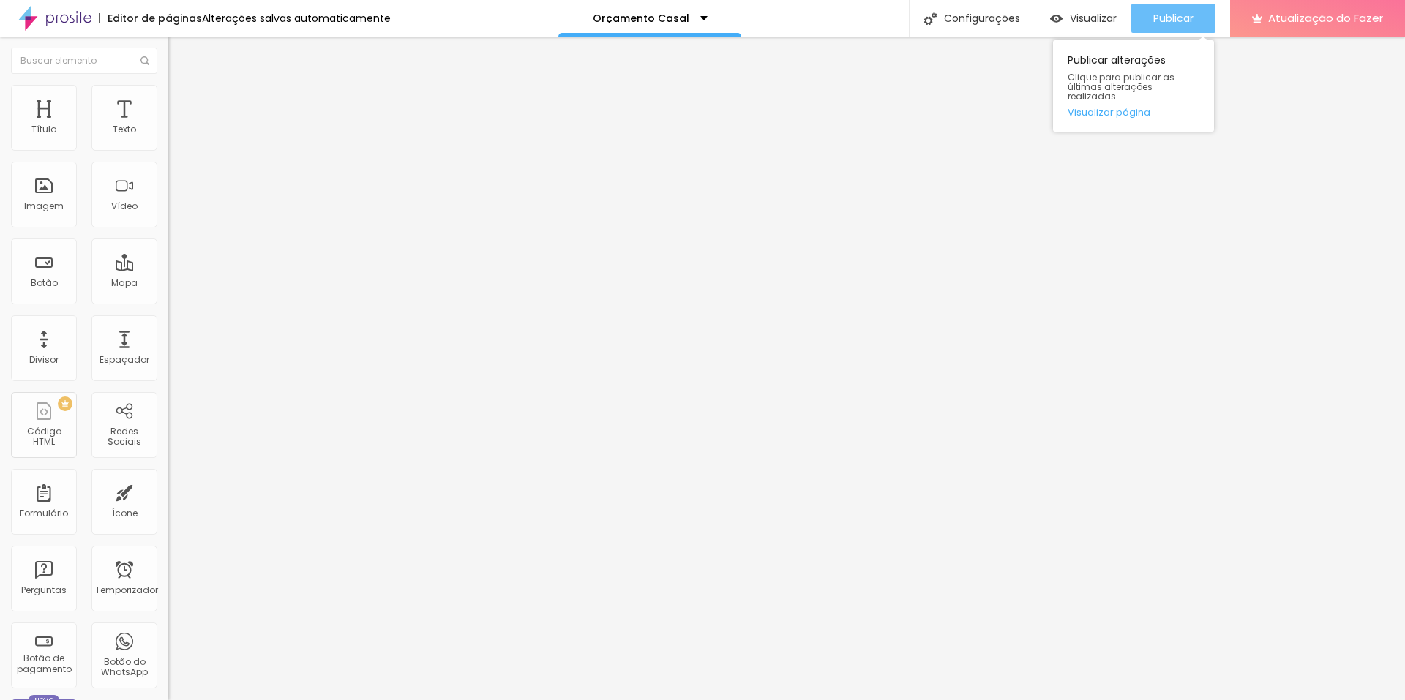
click at [1172, 20] on font "Publicar" at bounding box center [1173, 18] width 40 height 15
click at [1084, 18] on font "Visualizar" at bounding box center [1093, 18] width 47 height 15
click at [1088, 25] on font "Visualizar" at bounding box center [1093, 18] width 47 height 15
click at [1172, 19] on font "Publicar" at bounding box center [1173, 18] width 40 height 15
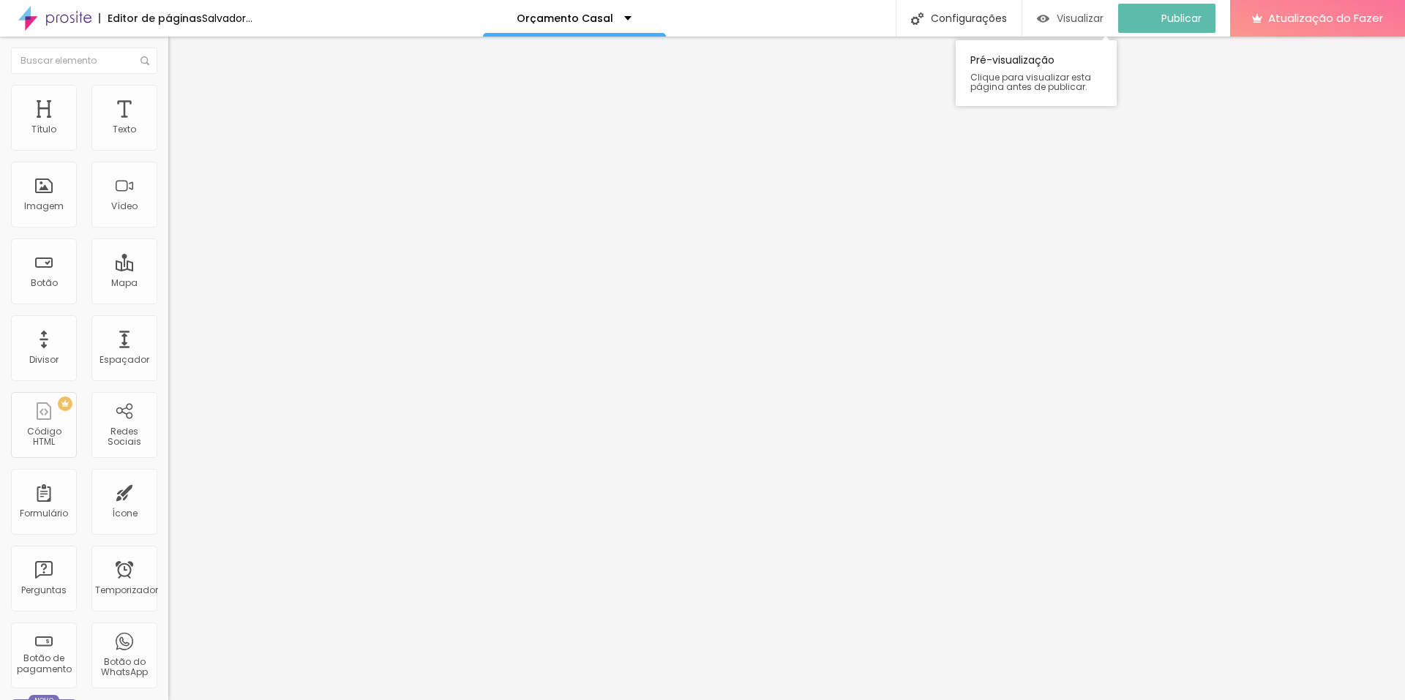
click at [1077, 22] on font "Visualizar" at bounding box center [1080, 18] width 47 height 15
click at [177, 126] on font "Trocar imagem" at bounding box center [212, 119] width 71 height 12
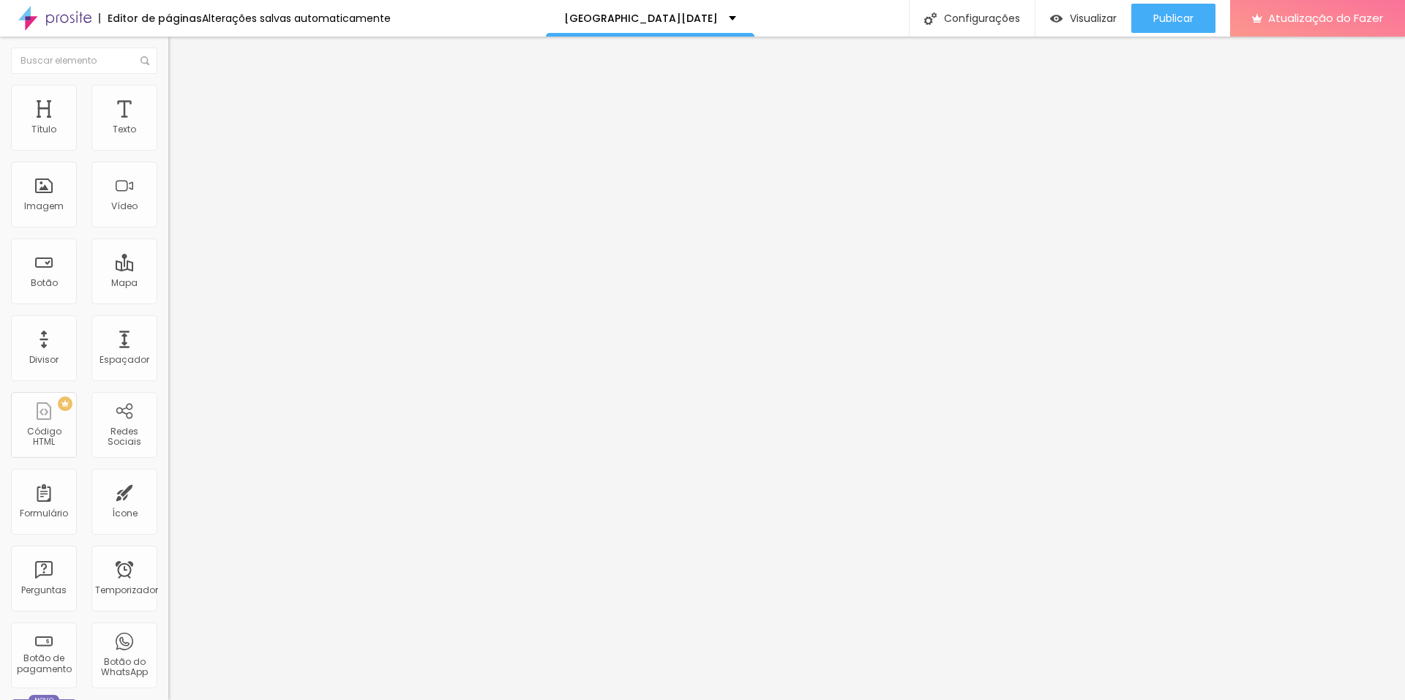
click at [248, 123] on img at bounding box center [252, 118] width 9 height 9
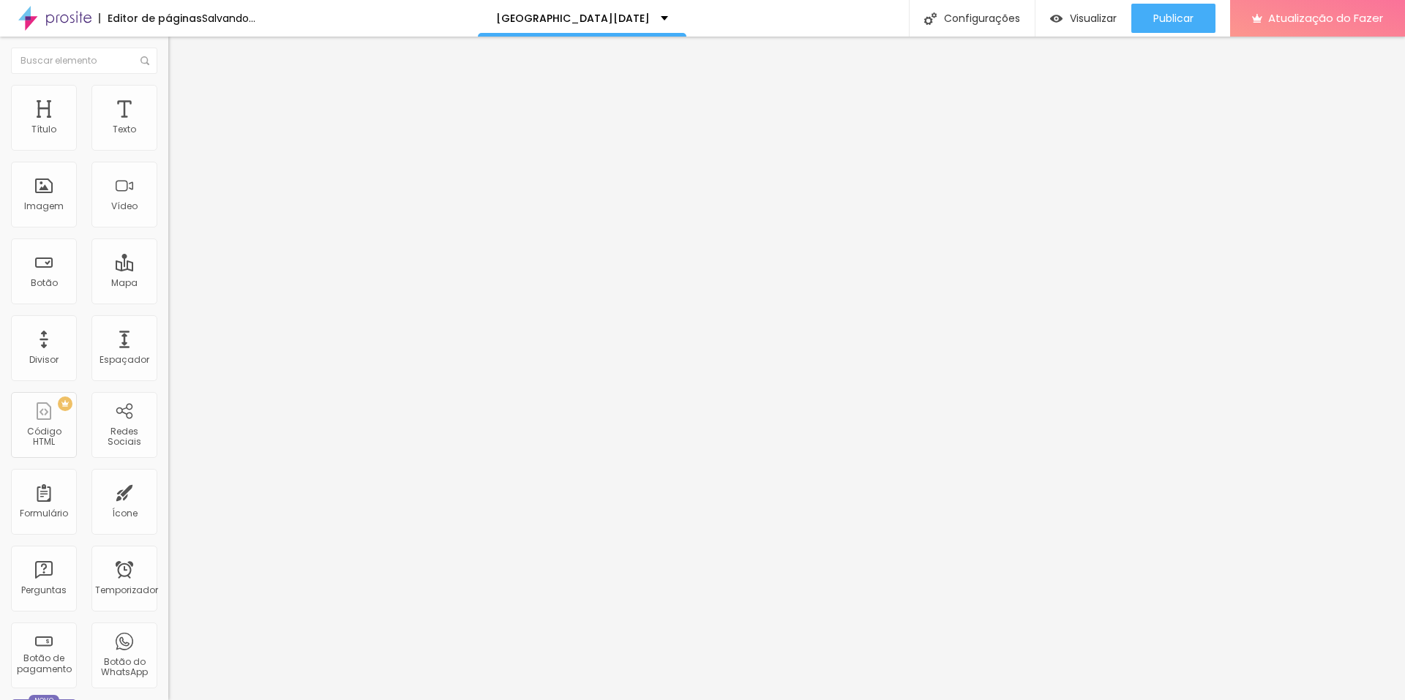
click at [177, 126] on font "Trocar imagem" at bounding box center [212, 119] width 71 height 12
click at [248, 123] on img at bounding box center [252, 118] width 9 height 9
click at [177, 126] on font "Trocar imagem" at bounding box center [212, 119] width 71 height 12
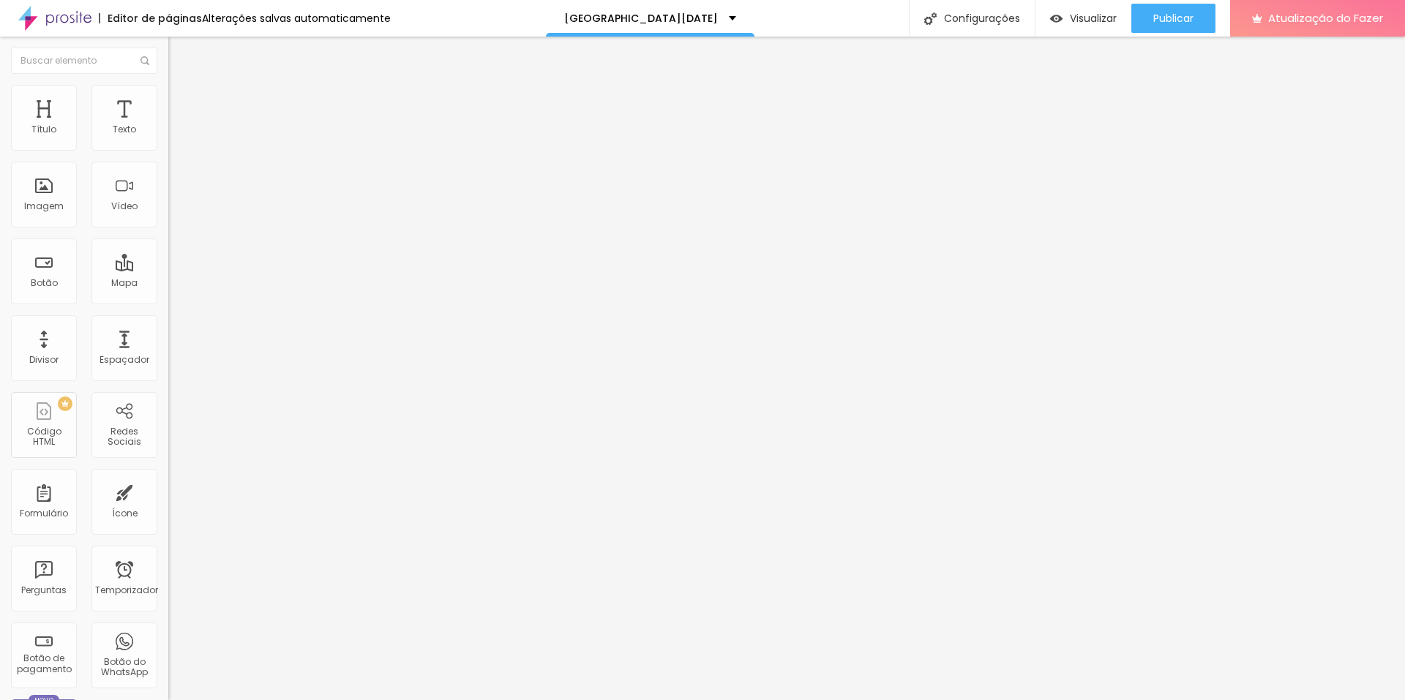
click at [248, 123] on img at bounding box center [252, 118] width 9 height 9
click at [177, 126] on font "Trocar imagem" at bounding box center [212, 119] width 71 height 12
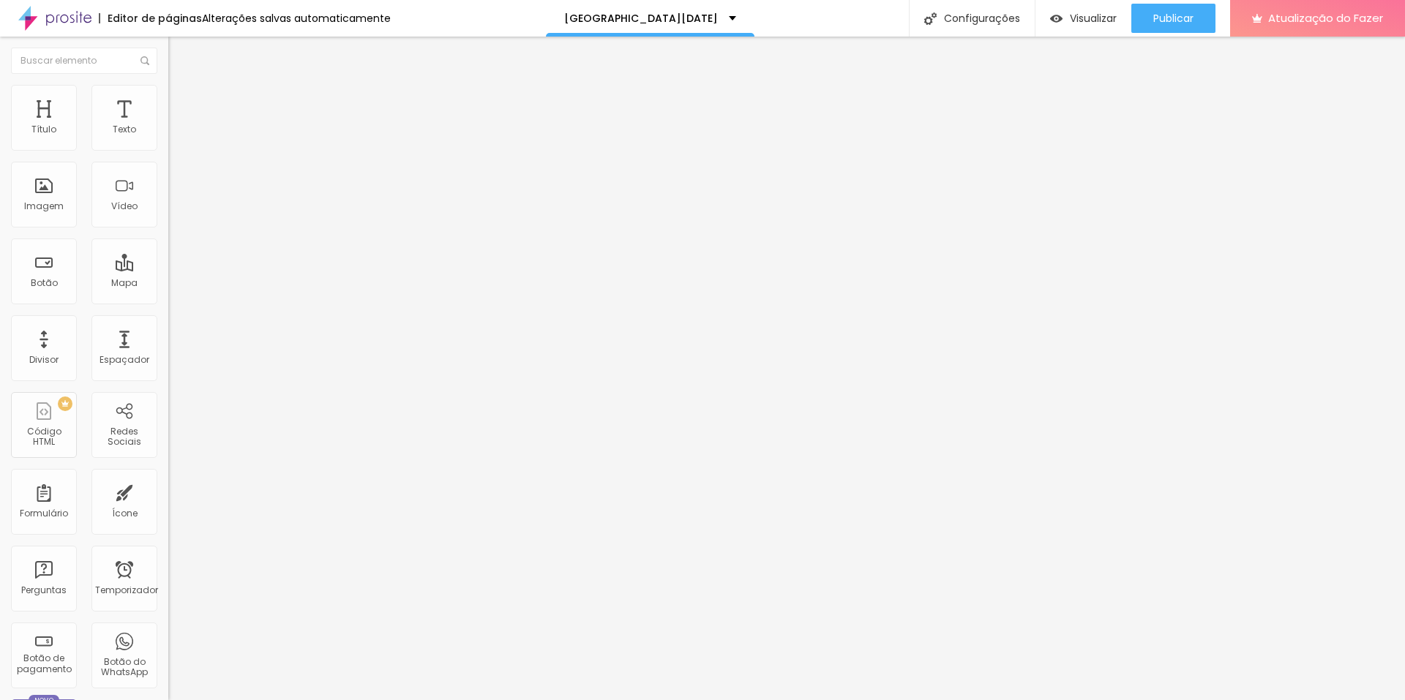
click at [168, 229] on font "Original" at bounding box center [185, 223] width 35 height 12
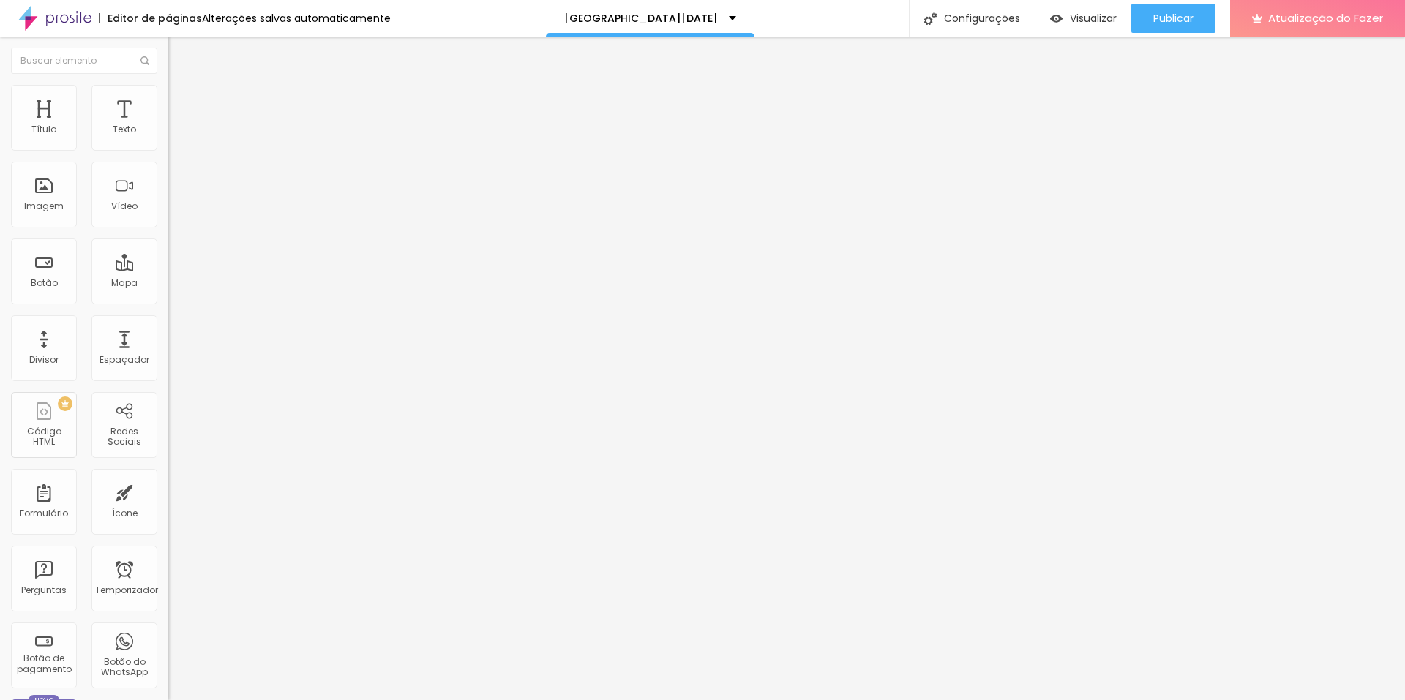
click at [168, 255] on span "Quadrado" at bounding box center [192, 249] width 48 height 12
click at [168, 268] on div "Original" at bounding box center [252, 263] width 168 height 9
click at [177, 126] on font "Trocar imagem" at bounding box center [212, 119] width 71 height 12
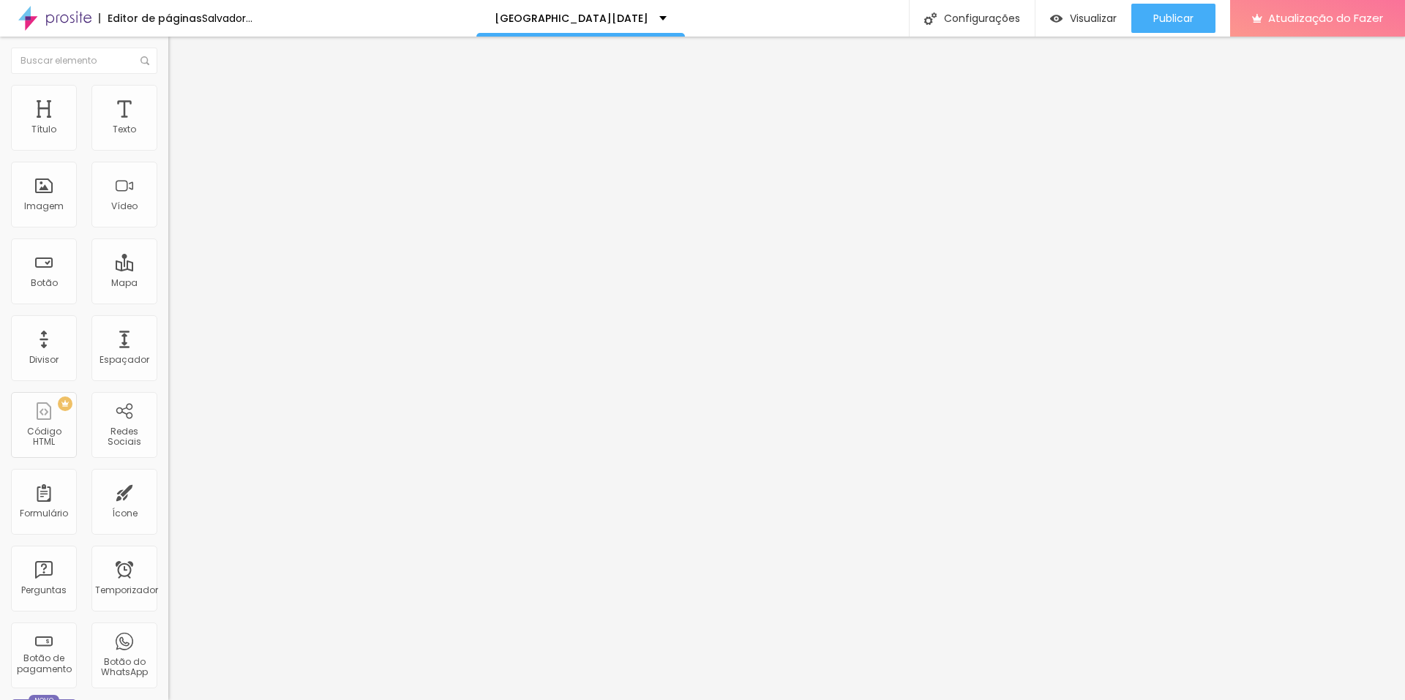
click at [177, 126] on font "Trocar imagem" at bounding box center [212, 119] width 71 height 12
click at [168, 85] on img at bounding box center [174, 91] width 13 height 13
click at [168, 83] on img at bounding box center [174, 76] width 13 height 13
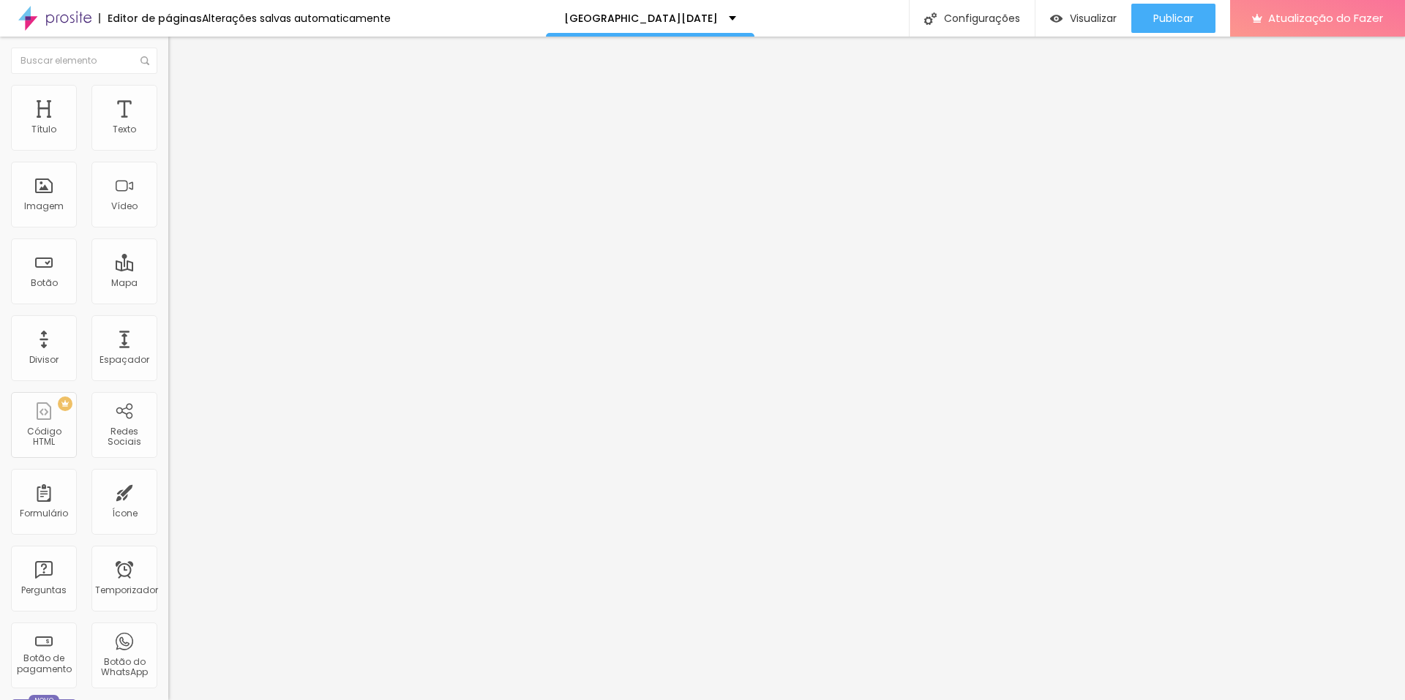
click at [248, 123] on img at bounding box center [252, 118] width 9 height 9
click at [177, 126] on font "Trocar imagem" at bounding box center [212, 119] width 71 height 12
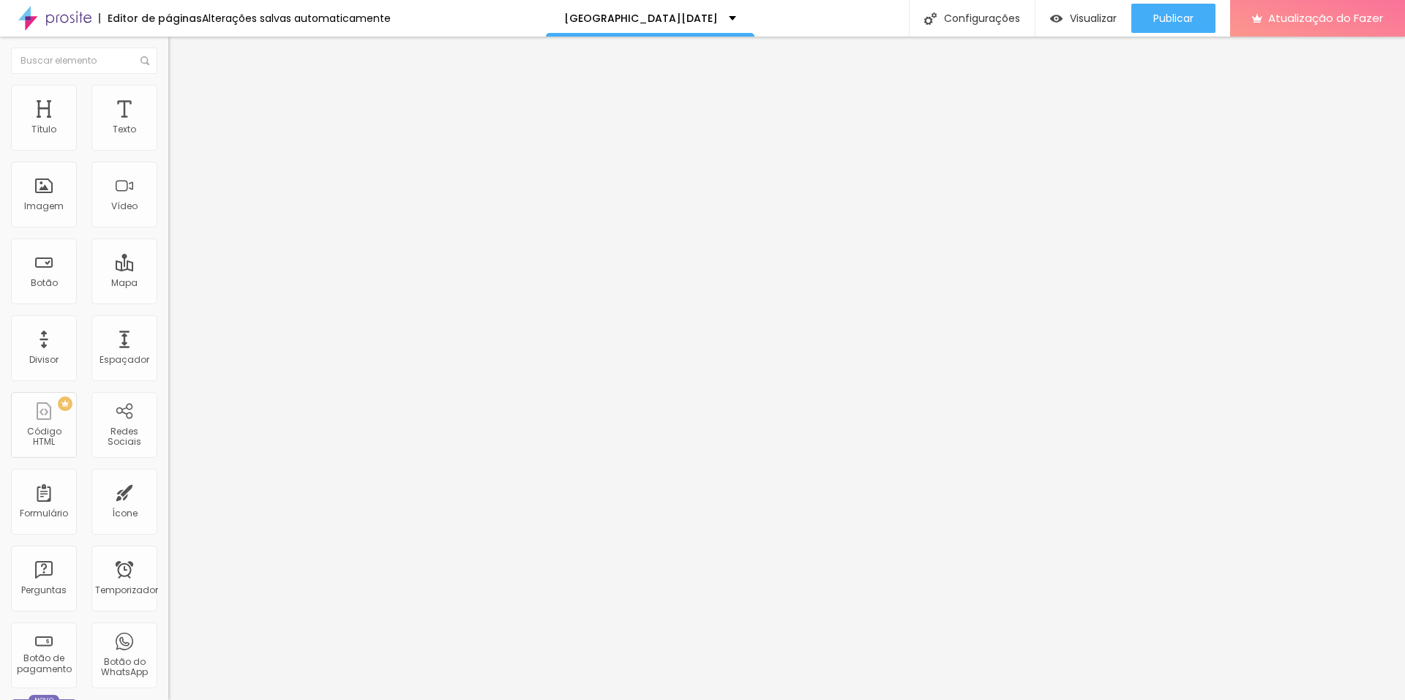
click at [168, 171] on font "Sólido" at bounding box center [182, 171] width 29 height 12
click at [168, 173] on span "Sólido" at bounding box center [182, 171] width 29 height 12
click at [182, 103] on font "Avançado" at bounding box center [206, 109] width 48 height 12
click at [168, 89] on img at bounding box center [174, 91] width 13 height 13
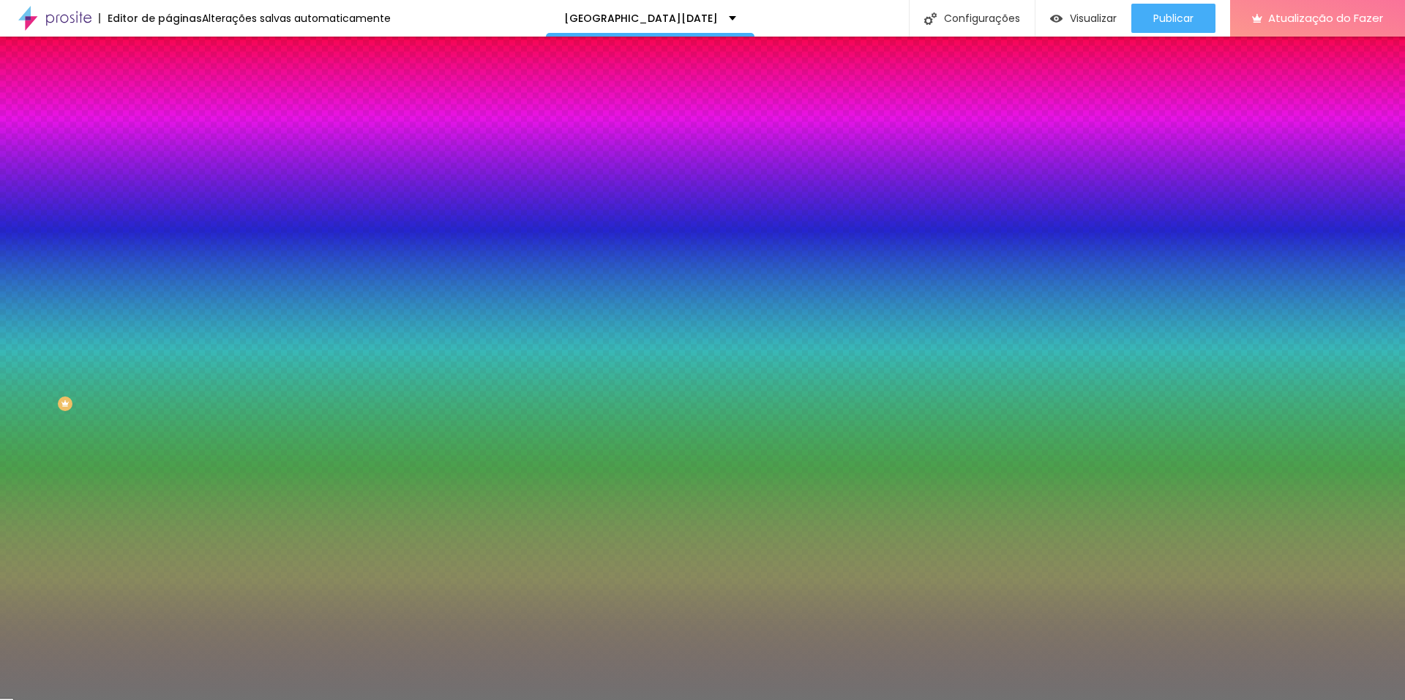
type input "40"
type input "38"
type input "89"
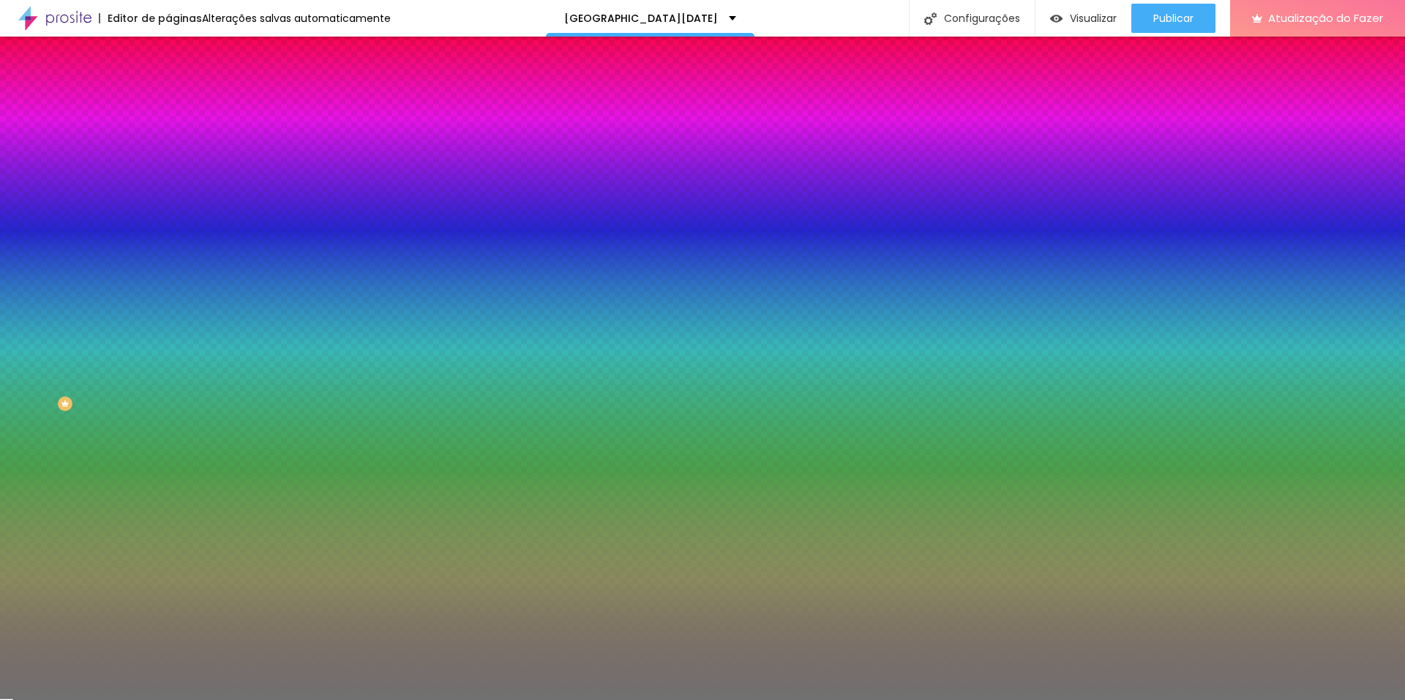
type input "89"
type input "97"
type input "100"
drag, startPoint x: 75, startPoint y: 190, endPoint x: 151, endPoint y: 193, distance: 76.2
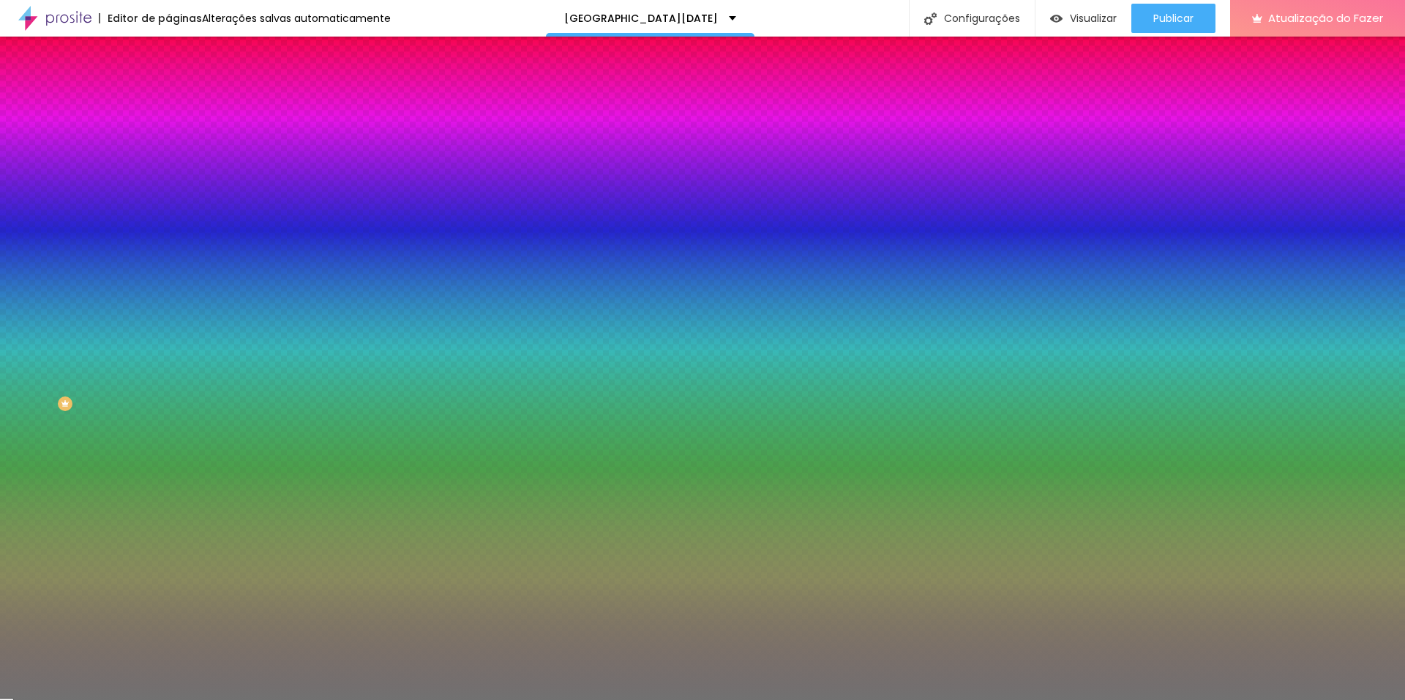
type input "100"
click at [168, 190] on input "range" at bounding box center [215, 185] width 94 height 12
type input "85"
drag, startPoint x: 150, startPoint y: 191, endPoint x: 121, endPoint y: 195, distance: 28.8
type input "80"
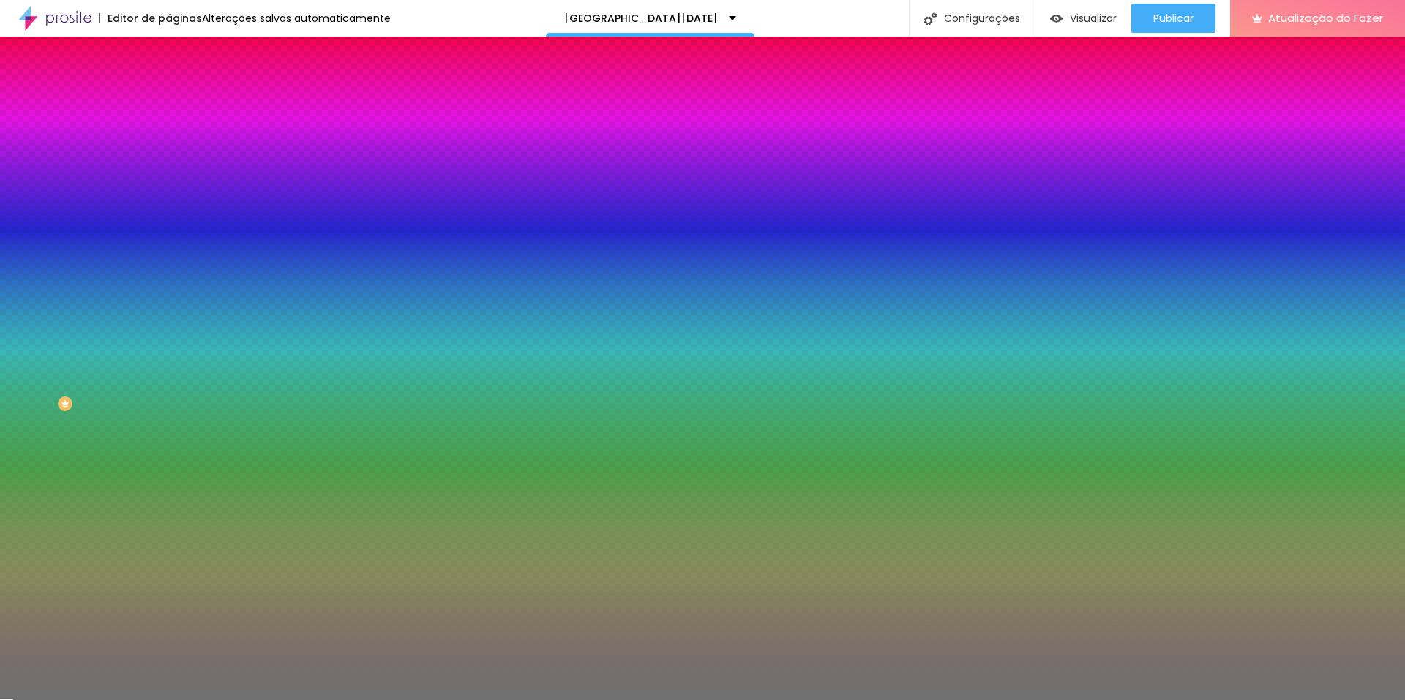
click at [168, 190] on input "range" at bounding box center [215, 185] width 94 height 12
type input "80"
type input "8"
type input "6"
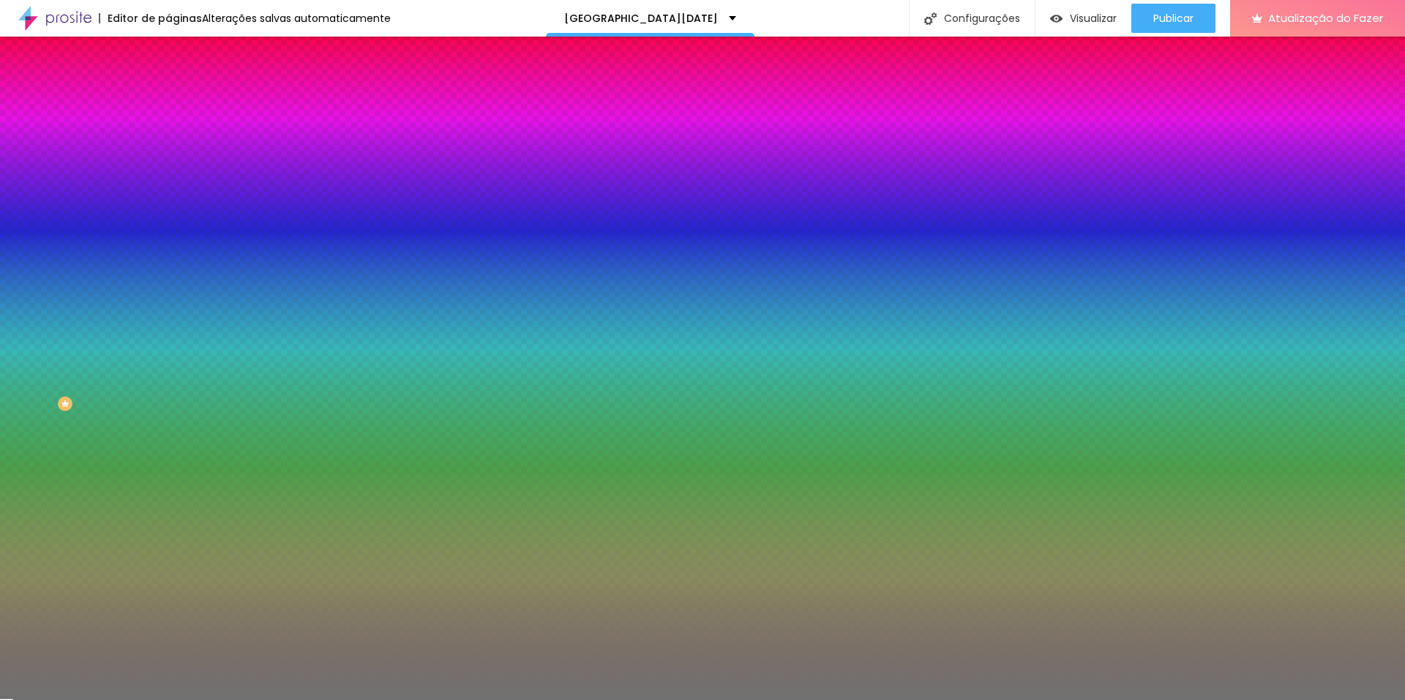
type input "6"
type input "5"
type input "3"
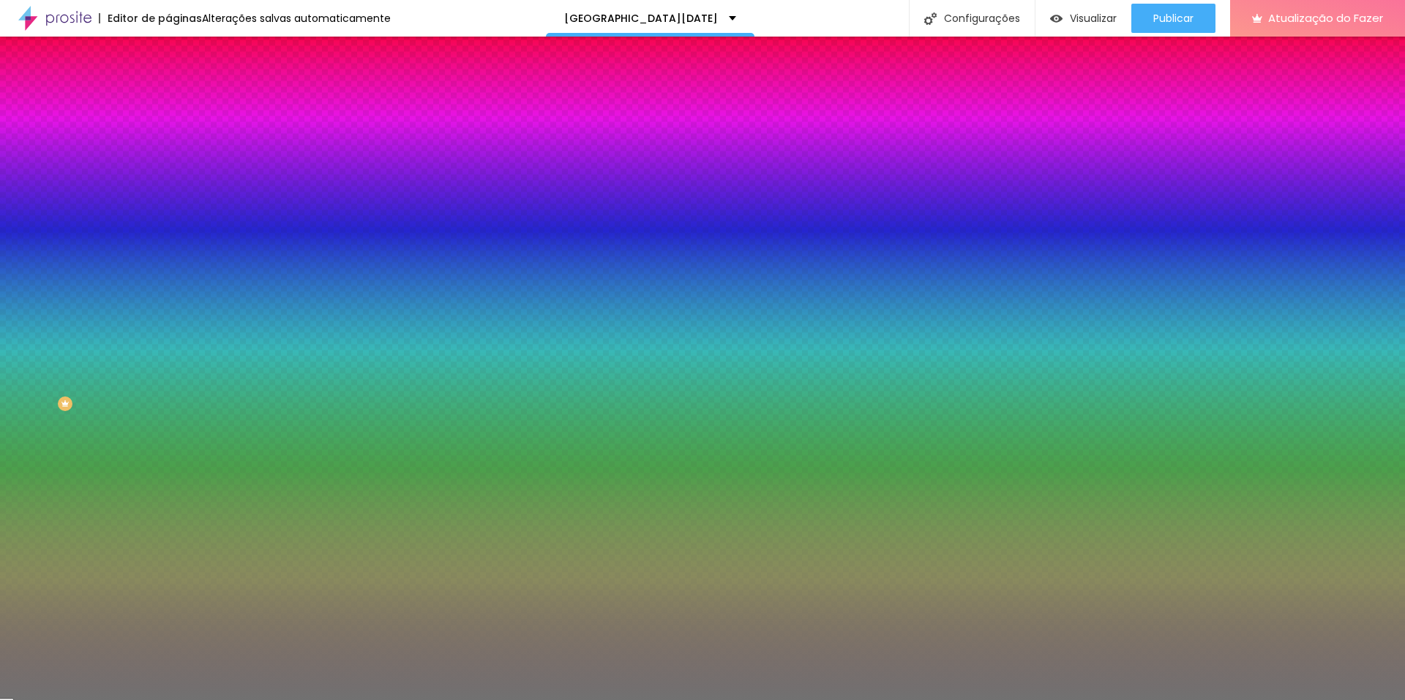
type input "2"
type input "1"
drag, startPoint x: 53, startPoint y: 238, endPoint x: 18, endPoint y: 238, distance: 35.1
type input "1"
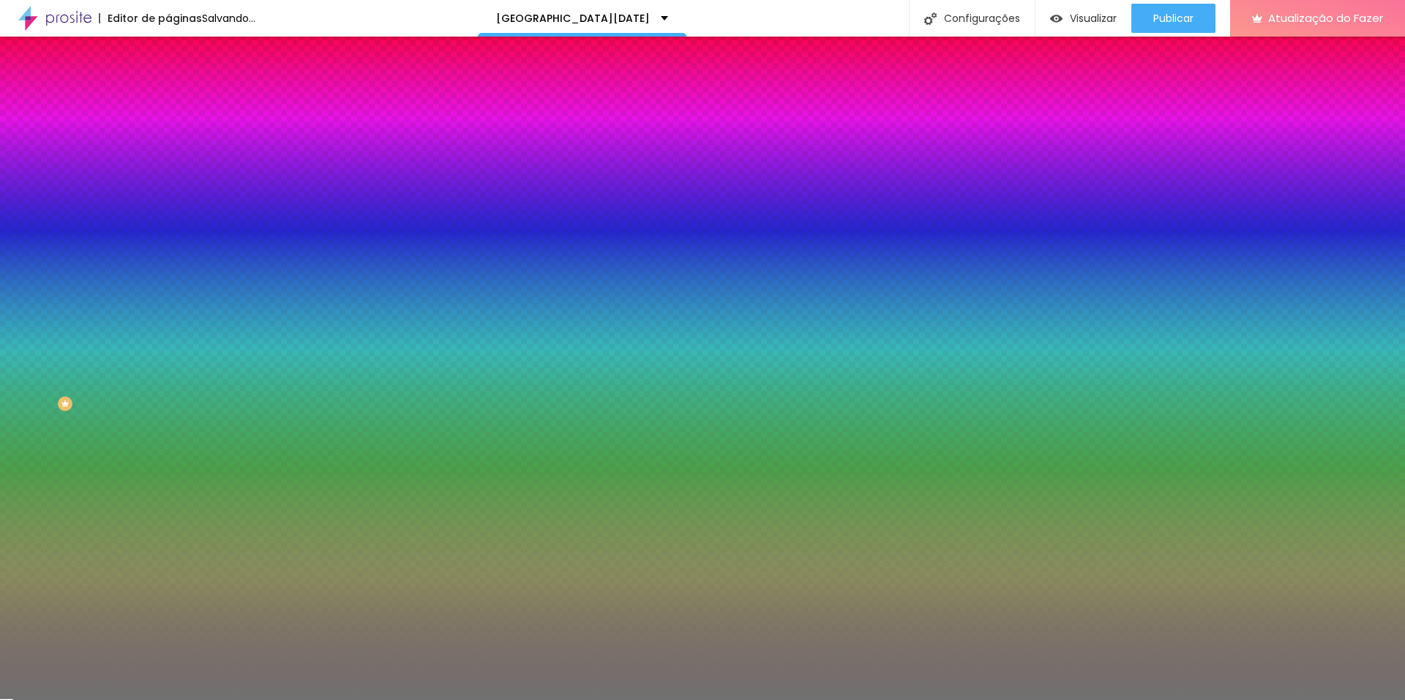
click at [168, 228] on input "range" at bounding box center [215, 222] width 94 height 12
type input "82"
type input "83"
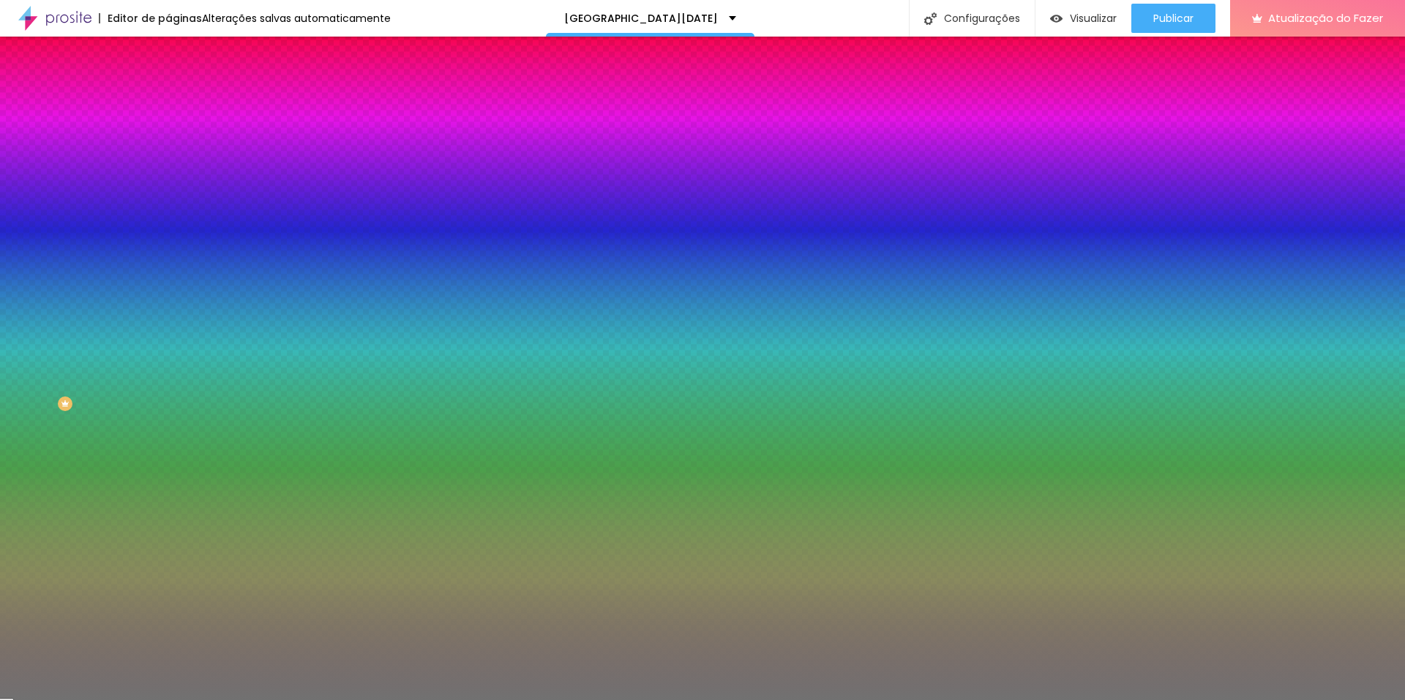
type input "84"
type input "85"
click at [168, 190] on input "range" at bounding box center [215, 185] width 94 height 12
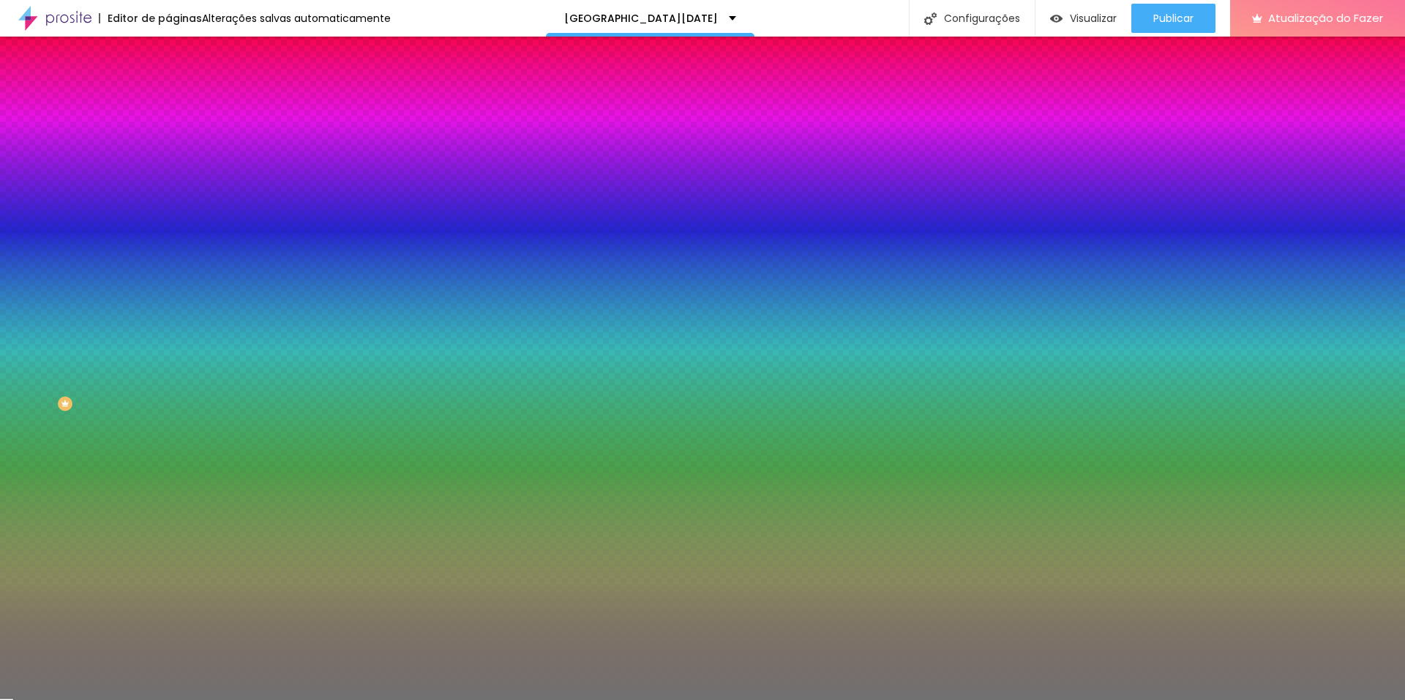
click at [182, 103] on font "Avançado" at bounding box center [206, 109] width 48 height 12
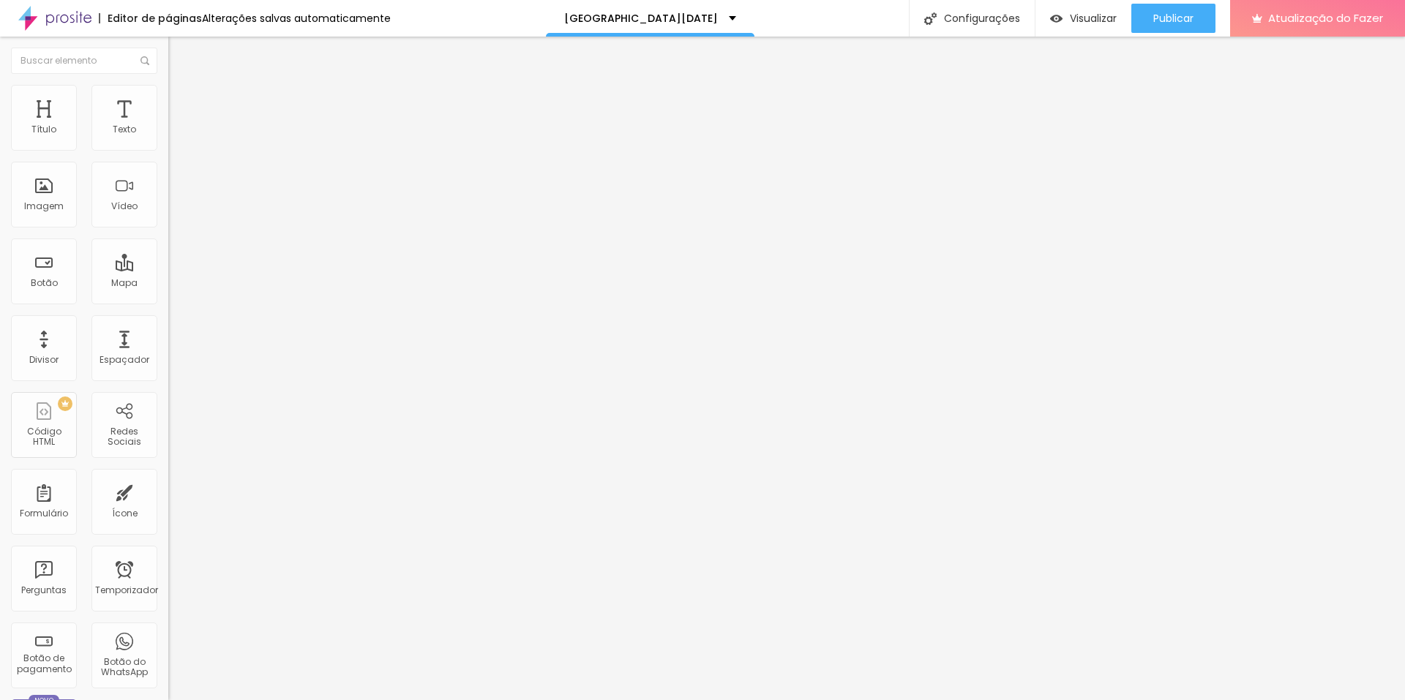
click at [168, 647] on div at bounding box center [252, 647] width 168 height 0
click at [168, 50] on button "Editar nulo" at bounding box center [252, 54] width 168 height 34
click at [168, 302] on input "[URL][DOMAIN_NAME]?" at bounding box center [256, 294] width 176 height 15
type input "https://wa.me/5521968361853?text=Olá,%20me%20interessei%20pelo%20Álbum%20revist…"
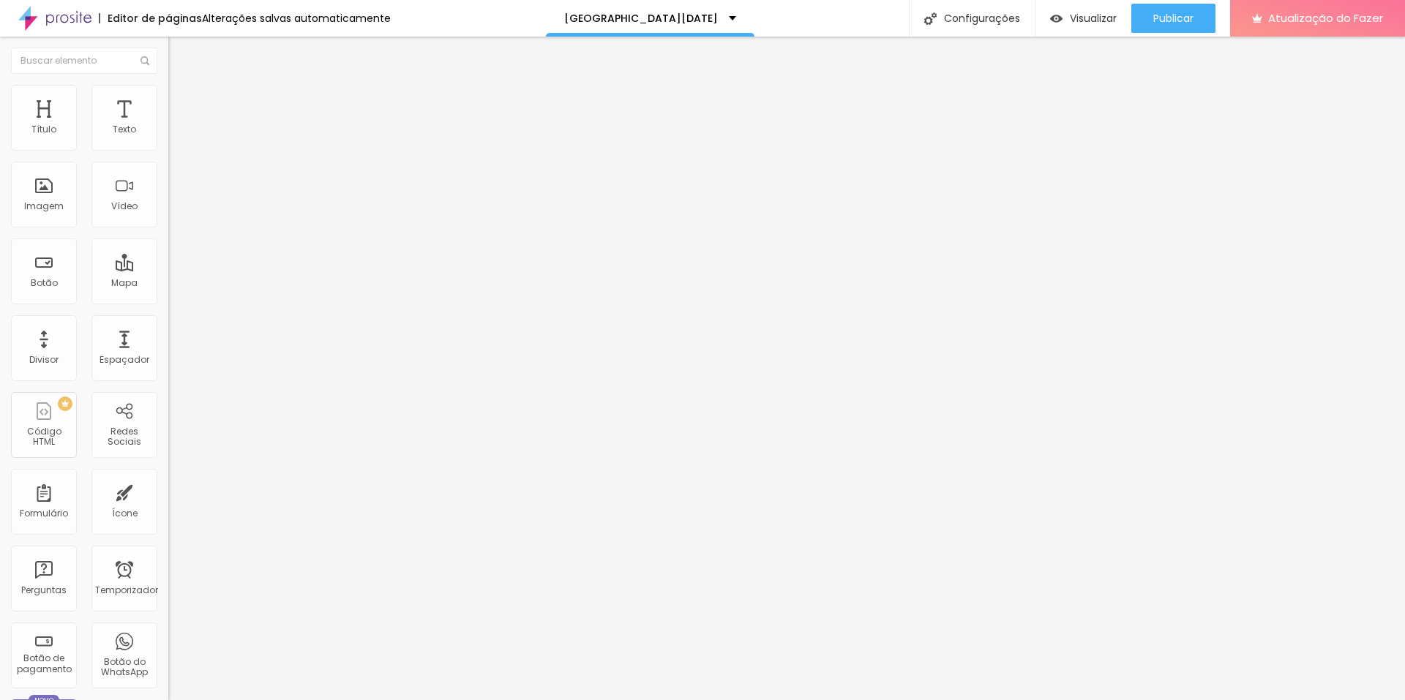
click at [168, 401] on div "Editar nulo Conteúdo Estilo Avançado Texto CONTRATAR AGORA Alinhamento Tamanho …" at bounding box center [252, 369] width 168 height 664
click at [168, 302] on input "https://wa.me/5521968361853?text=Olá,%20me%20interessei%20pelo%20Álbum%20revist…" at bounding box center [256, 294] width 176 height 15
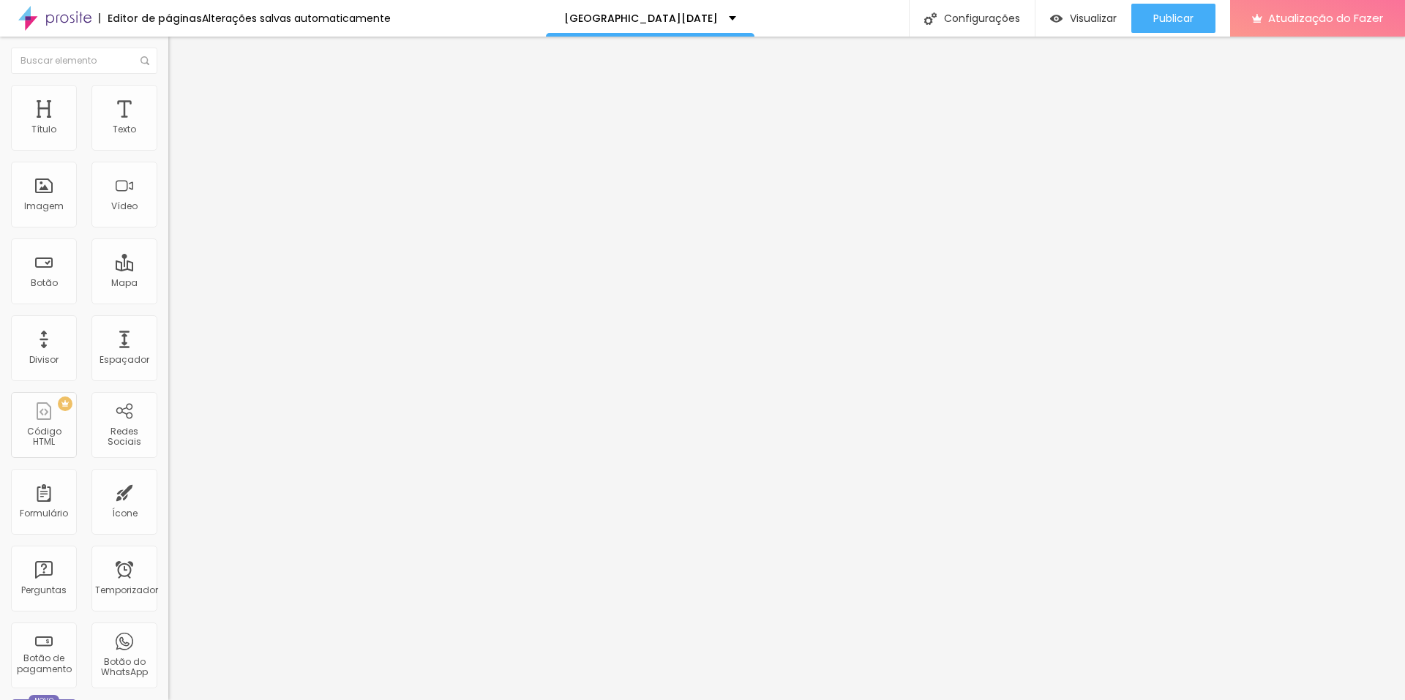
click at [168, 302] on input "https://wa.me/5521968361853?text=Olá,%20me%20interessei%20pelo%20Álbum%20revist…" at bounding box center [256, 294] width 176 height 15
click at [168, 394] on div "Editar nulo Conteúdo Estilo Avançado Texto CONTRATAR AGORA Alinhamento Tamanho …" at bounding box center [252, 369] width 168 height 664
click at [168, 302] on input "[URL][DOMAIN_NAME]?" at bounding box center [256, 294] width 176 height 15
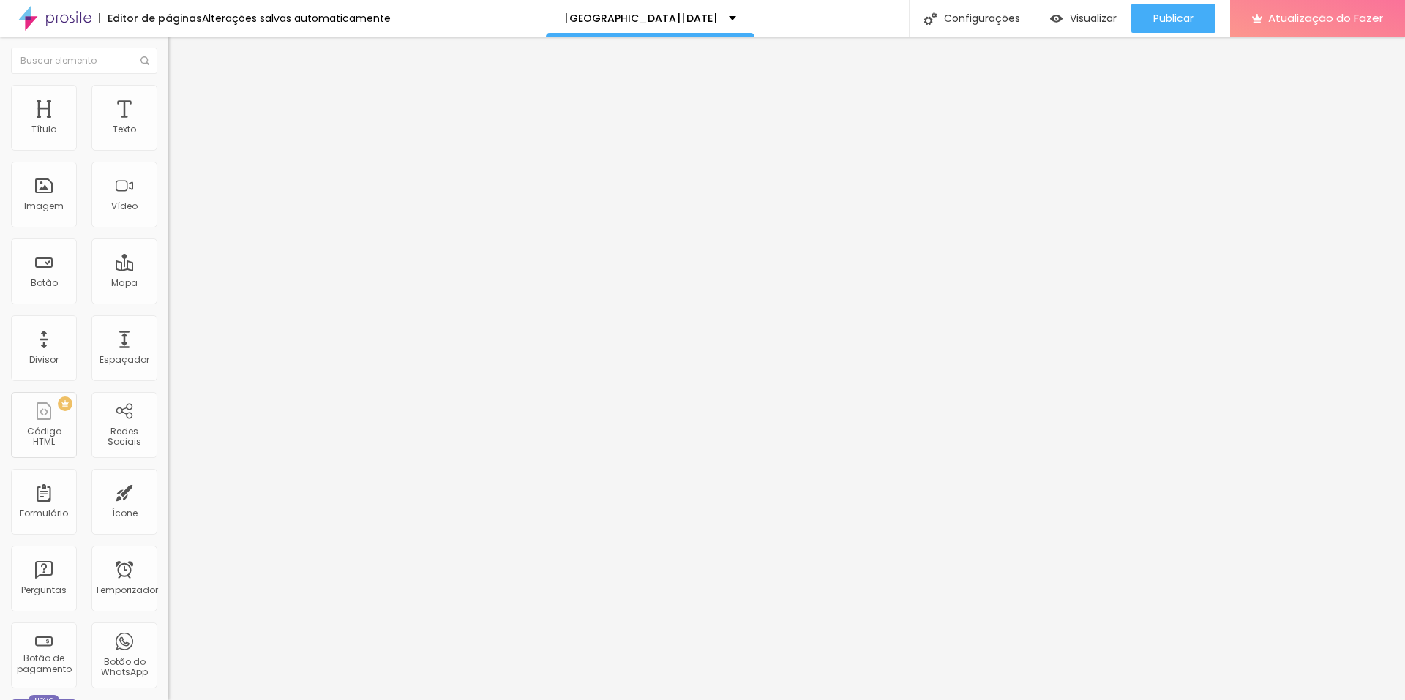
click at [168, 302] on input "[URL][DOMAIN_NAME]?" at bounding box center [256, 294] width 176 height 15
paste input "o%20Álbum%20revista%20no%20valor%20de%201R$20"
type input "https://wa.me/5521968361853?text=Olá,%20me%20interessei%20pelo%20Álbum%20revist…"
click at [168, 302] on input "[URL][DOMAIN_NAME]?" at bounding box center [256, 294] width 176 height 15
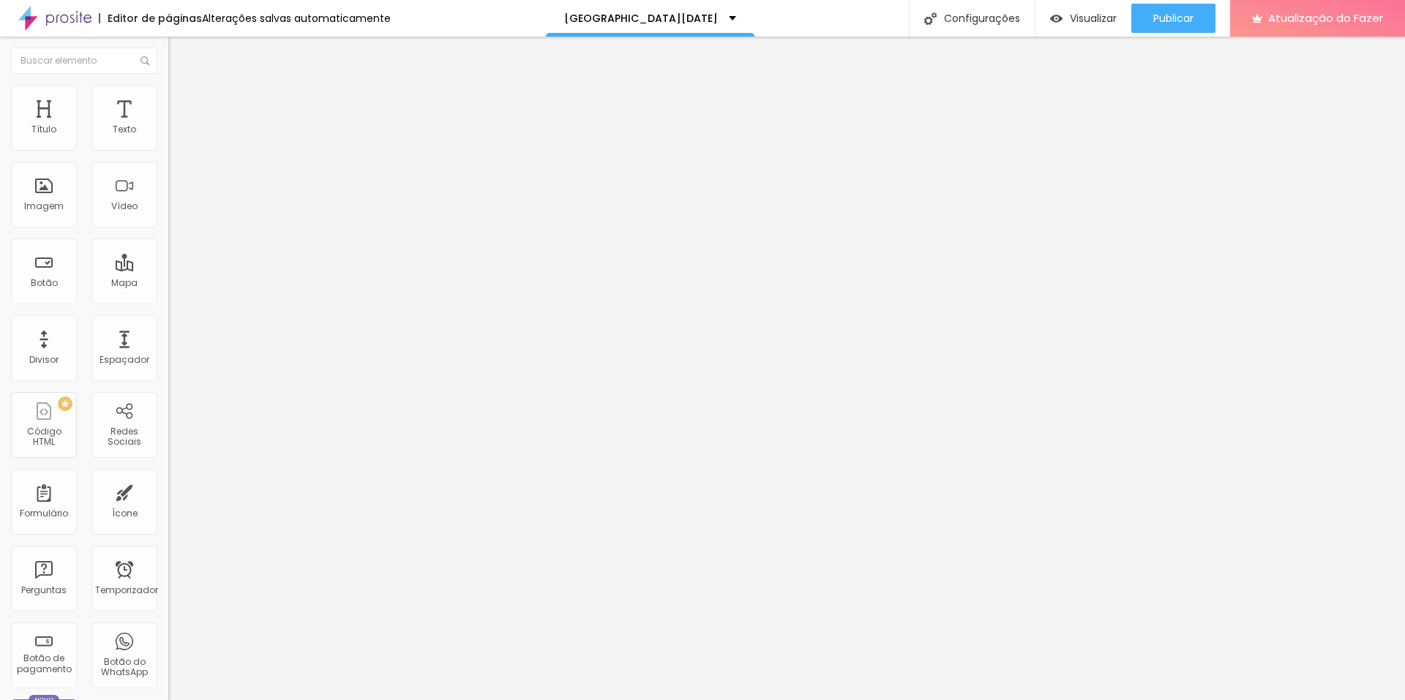
click at [168, 302] on input "[URL][DOMAIN_NAME]?" at bounding box center [256, 294] width 176 height 15
paste input "o%20Álbum%20revista%20no%20valor%20de%201R$20"
type input "https://wa.me/5521968361853?text=Olá,%20me%20interessei%20pelo%20Álbum%20revist…"
click at [168, 409] on div "Editar nulo Conteúdo Estilo Avançado Texto CONTRATAR AGORA Alinhamento Tamanho …" at bounding box center [252, 369] width 168 height 664
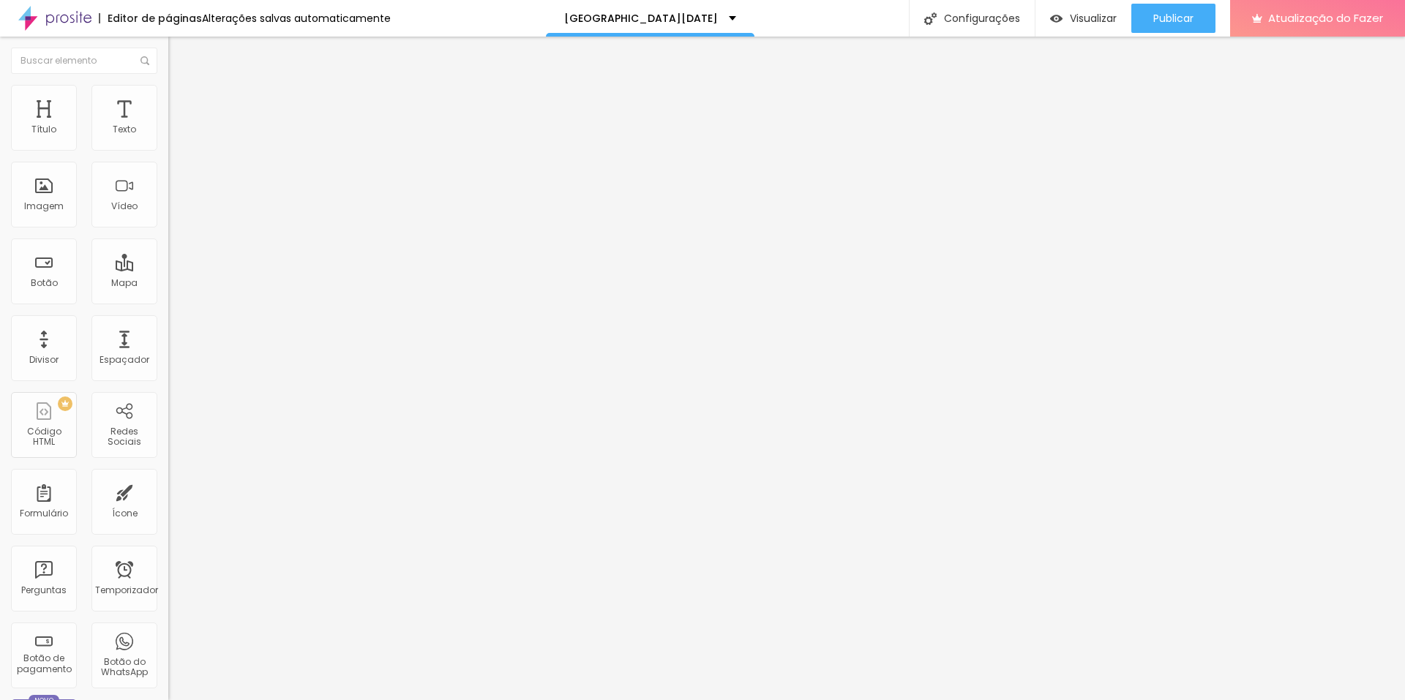
scroll to position [0, 0]
